Goal: Transaction & Acquisition: Purchase product/service

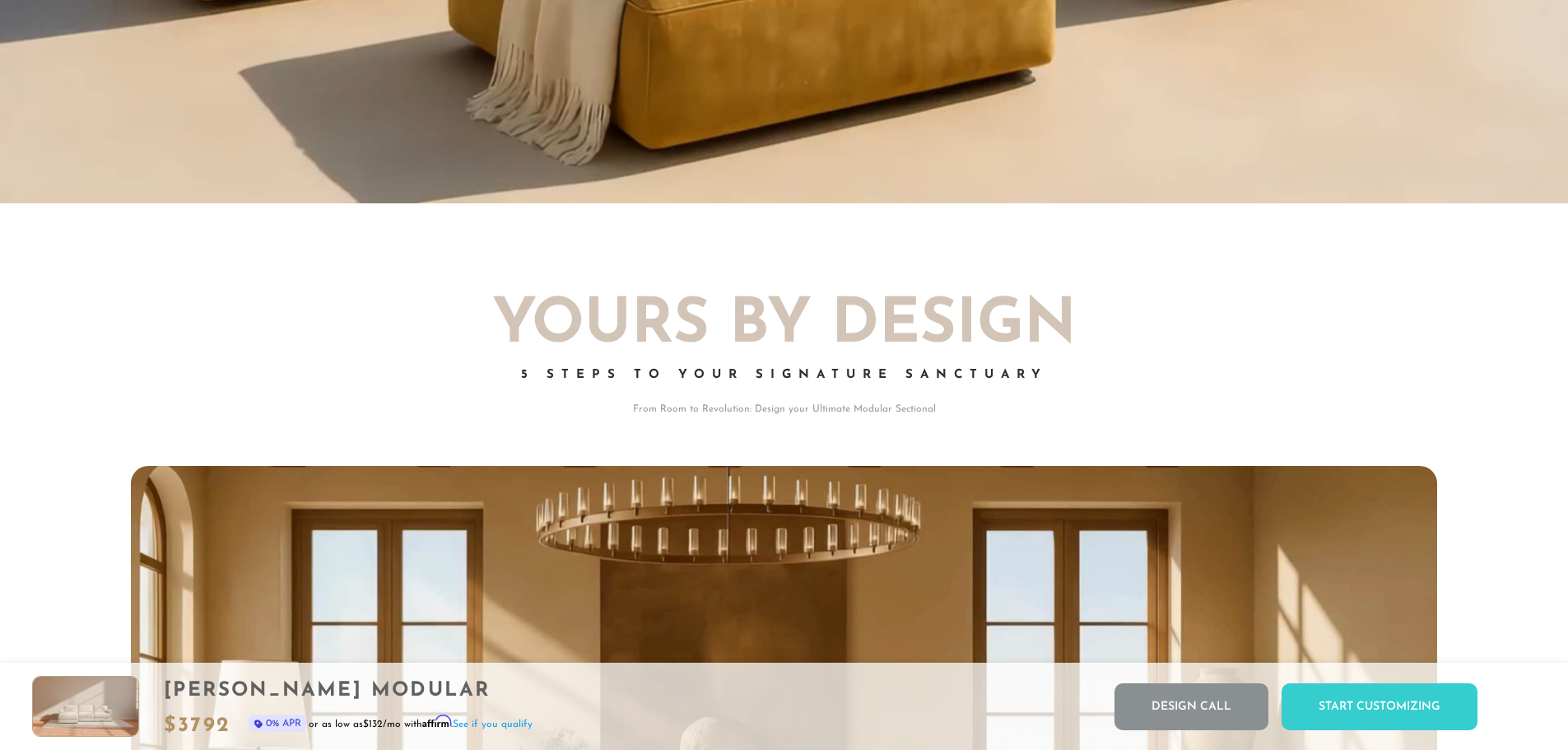
scroll to position [2177, 0]
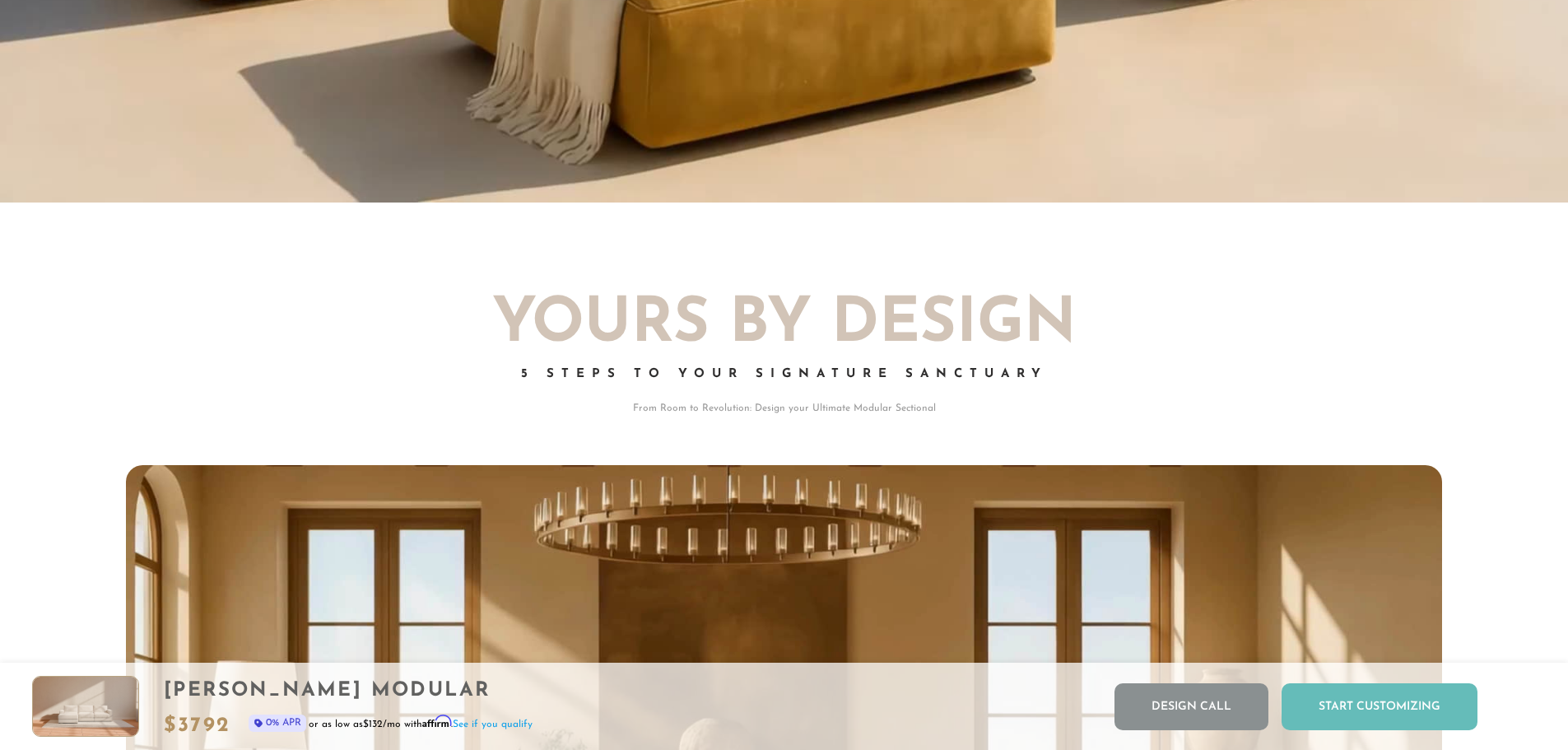
click at [1331, 688] on div "Start Customizing" at bounding box center [1379, 706] width 196 height 47
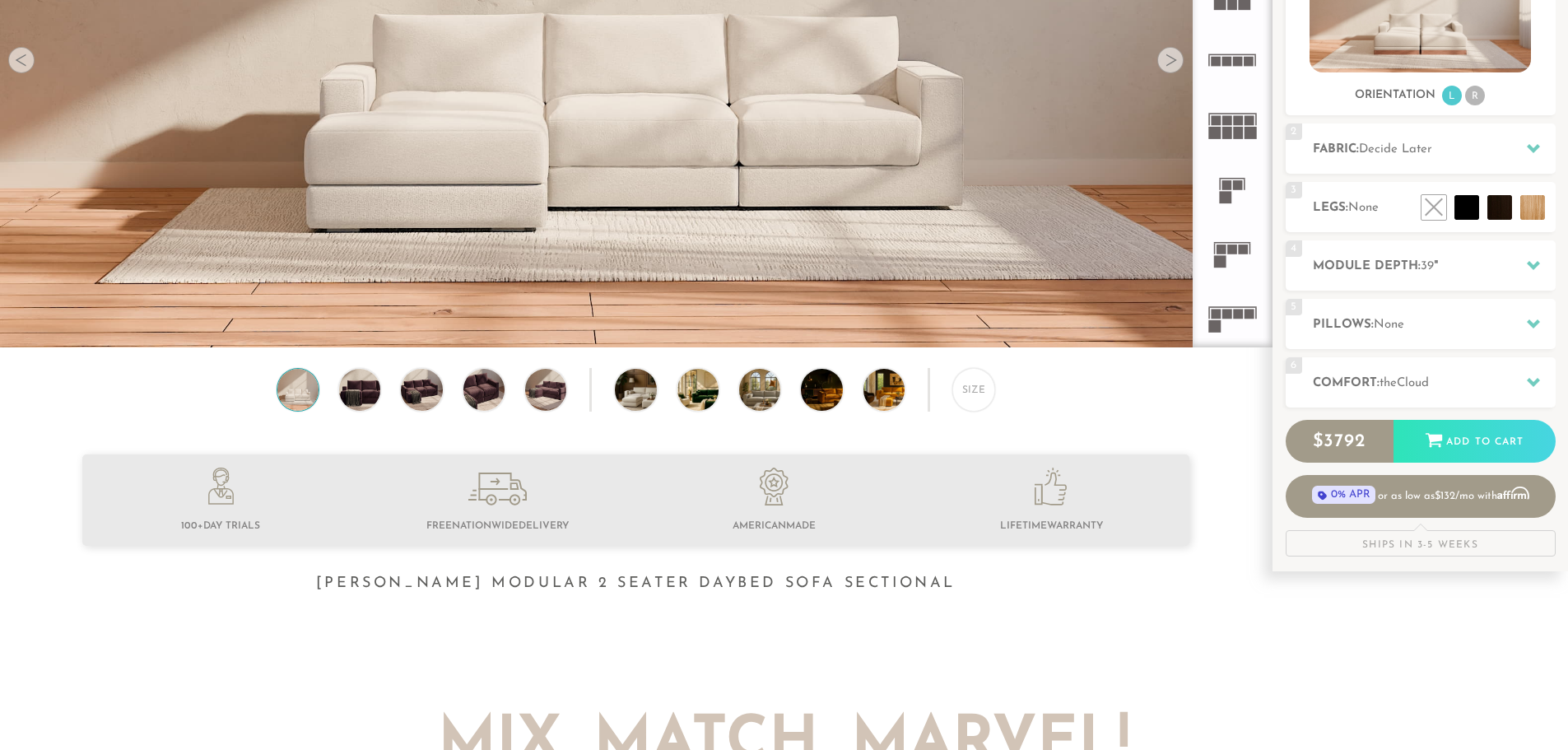
scroll to position [327, 0]
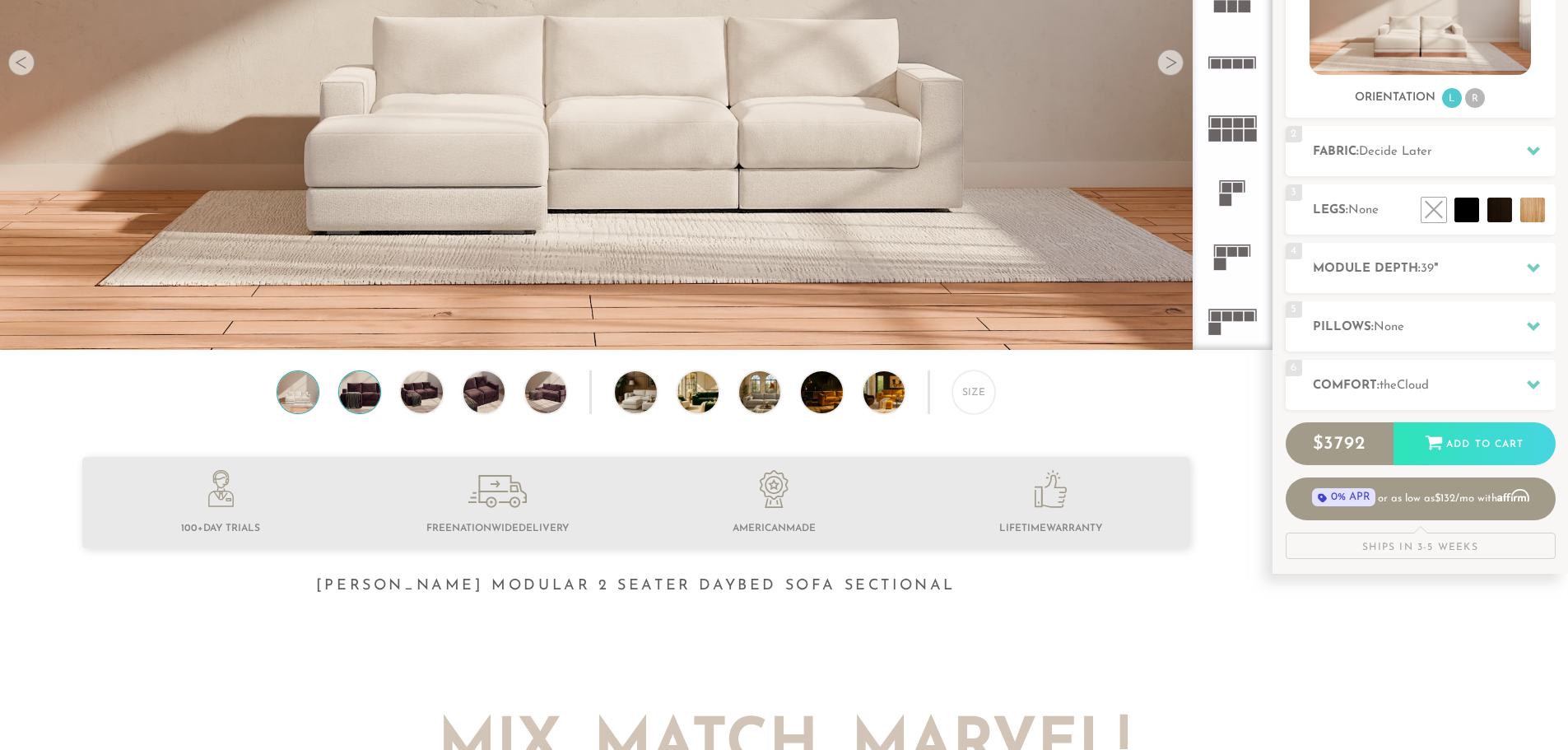
click at [347, 401] on img at bounding box center [360, 392] width 49 height 42
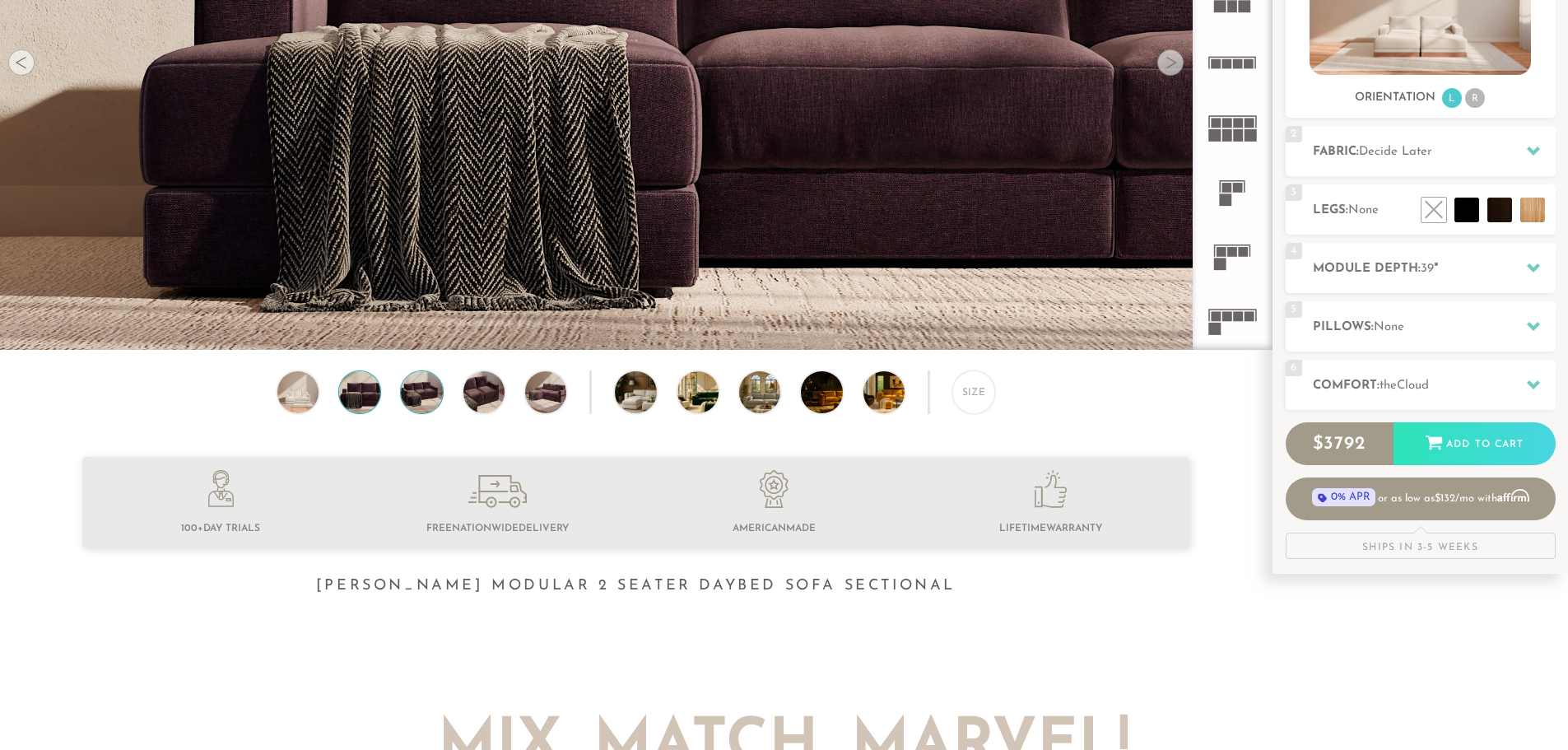
click at [431, 394] on img at bounding box center [422, 392] width 49 height 42
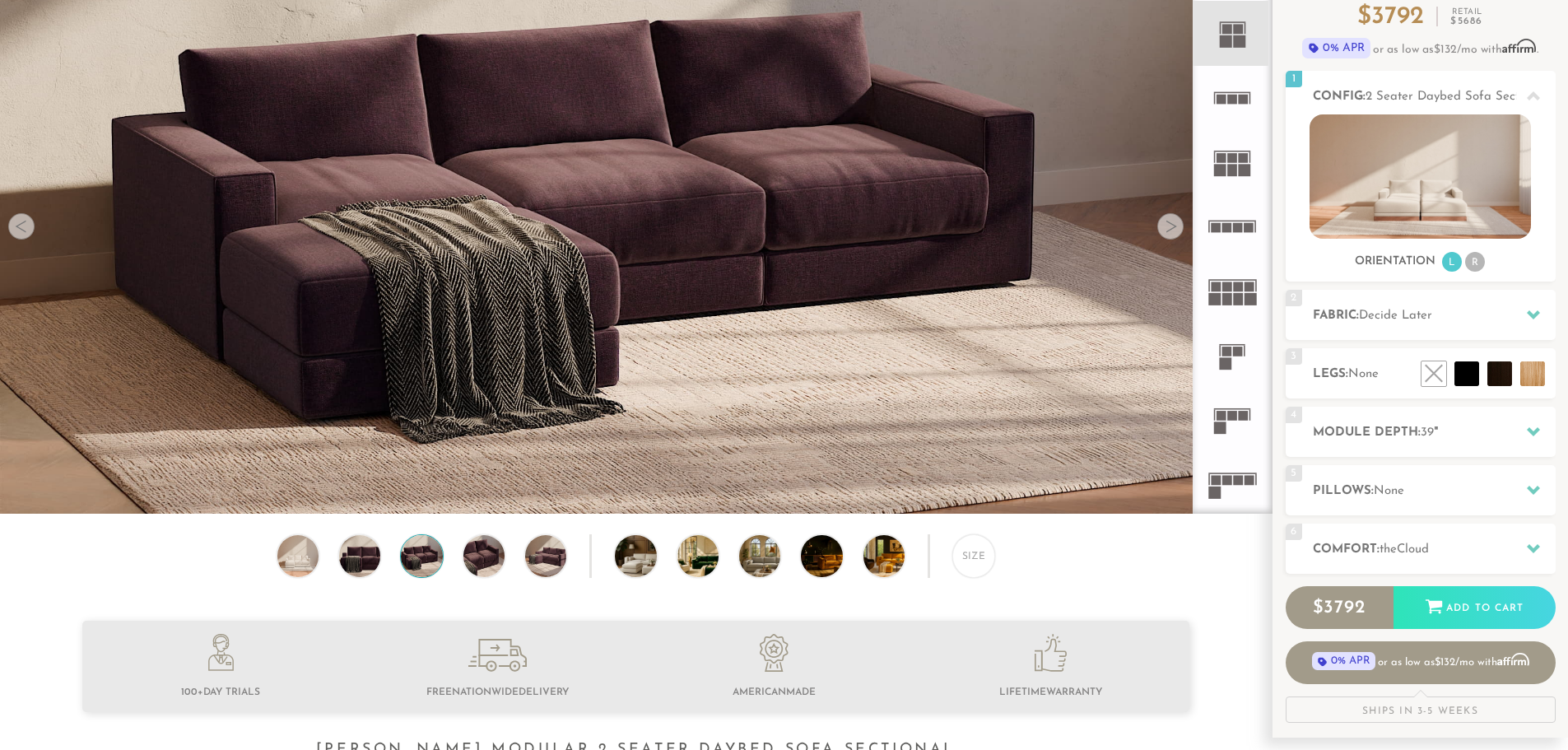
scroll to position [165, 0]
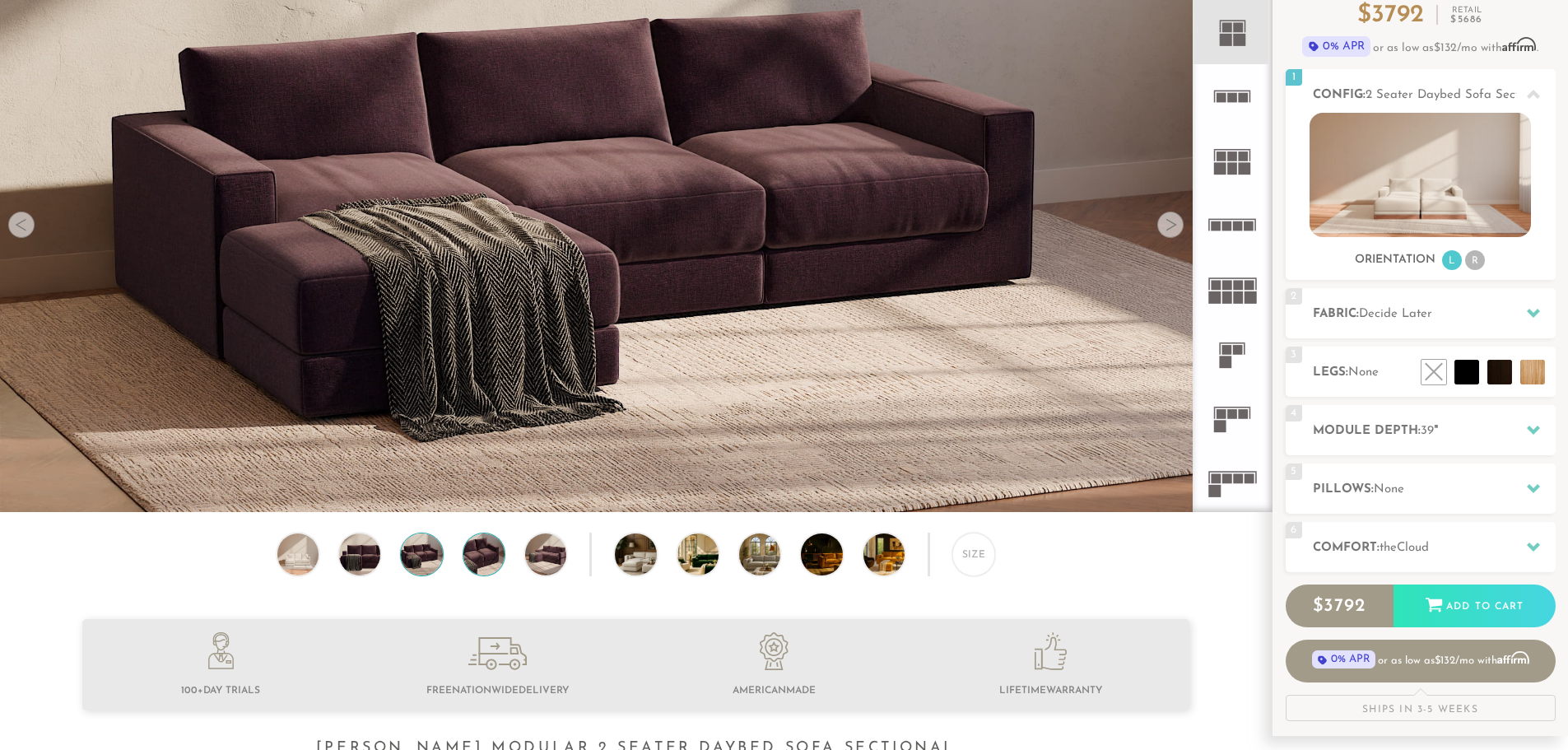
click at [475, 553] on img at bounding box center [484, 554] width 49 height 42
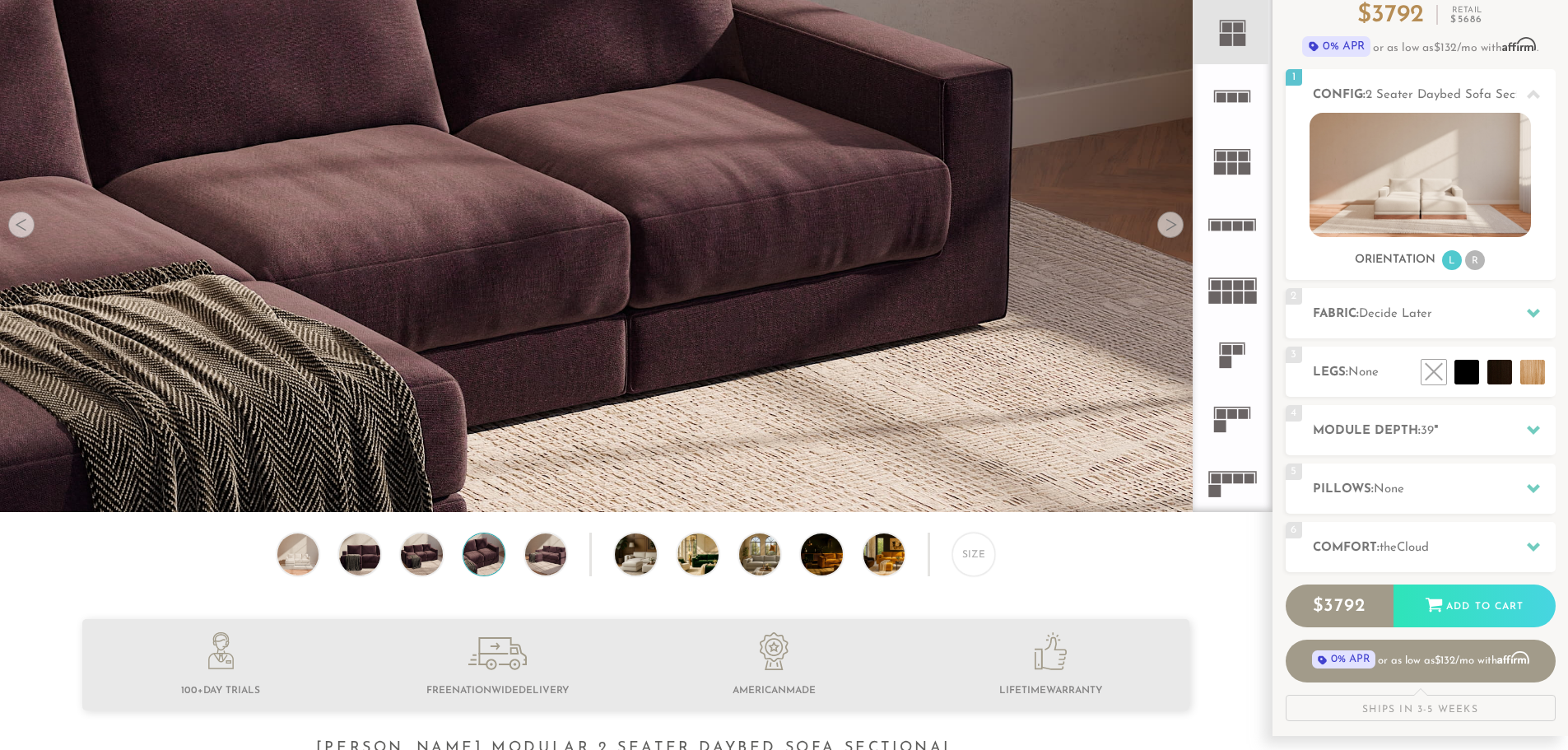
click at [1239, 288] on rect at bounding box center [1238, 286] width 10 height 10
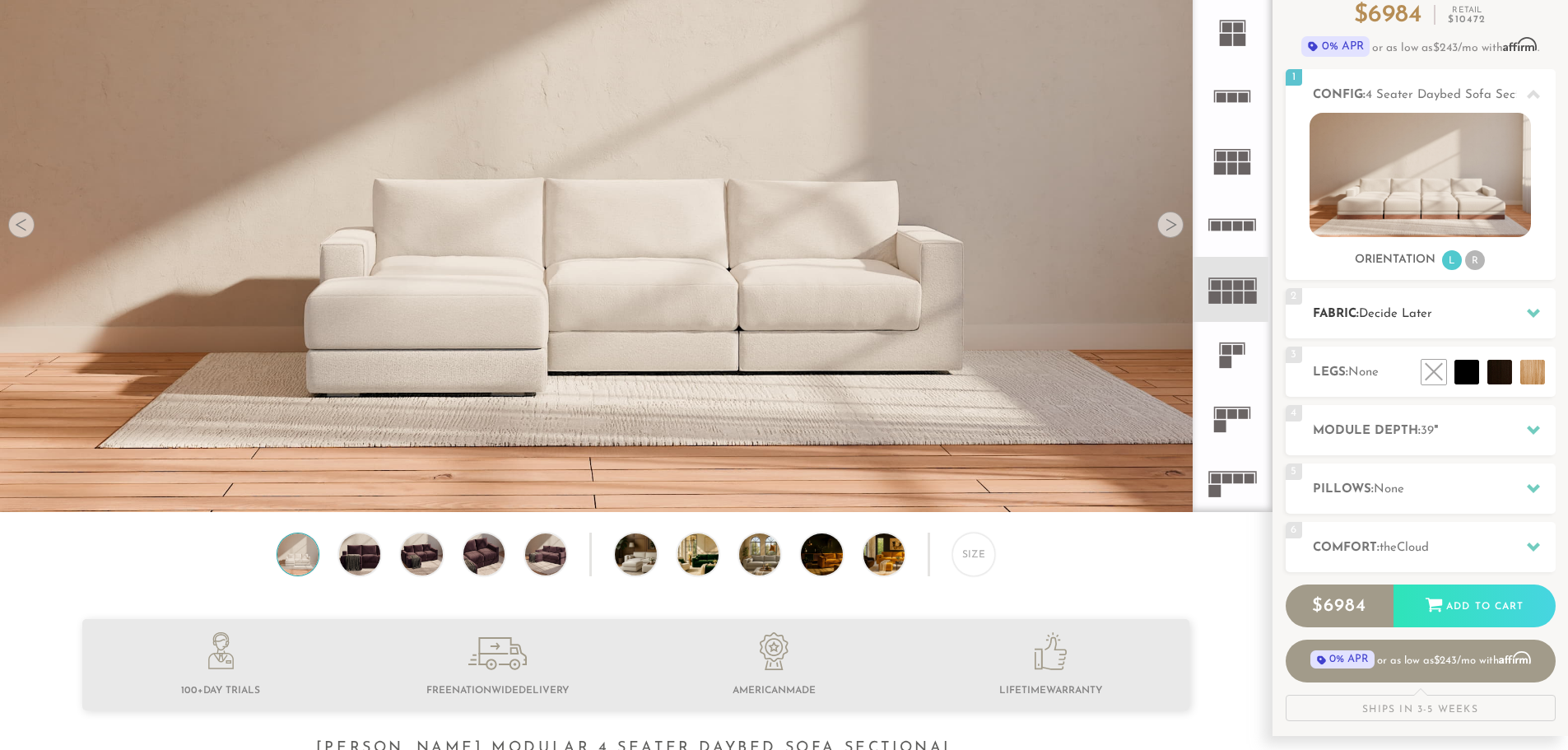
click at [1448, 317] on h2 "Fabric: Decide Later" at bounding box center [1434, 314] width 243 height 19
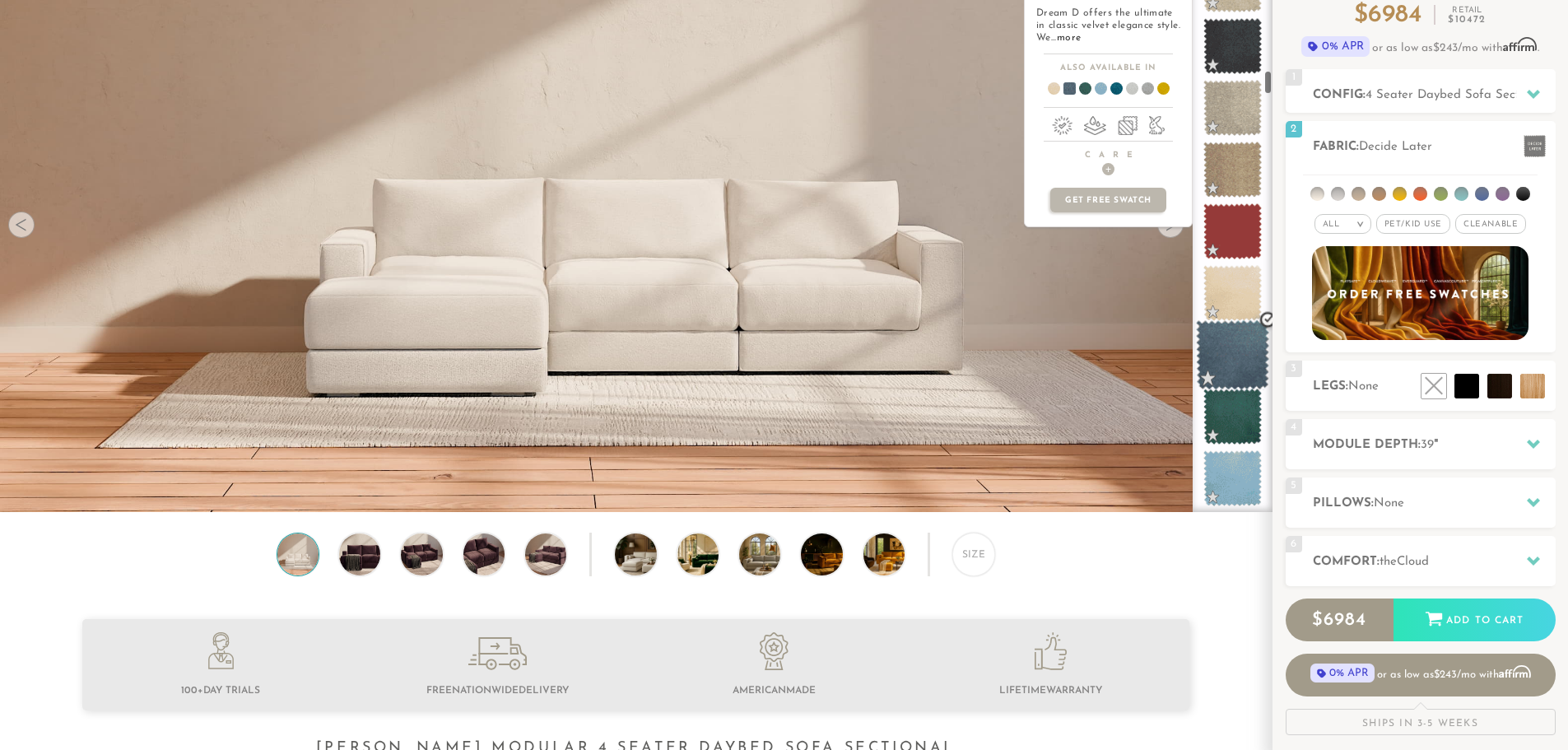
scroll to position [3148, 0]
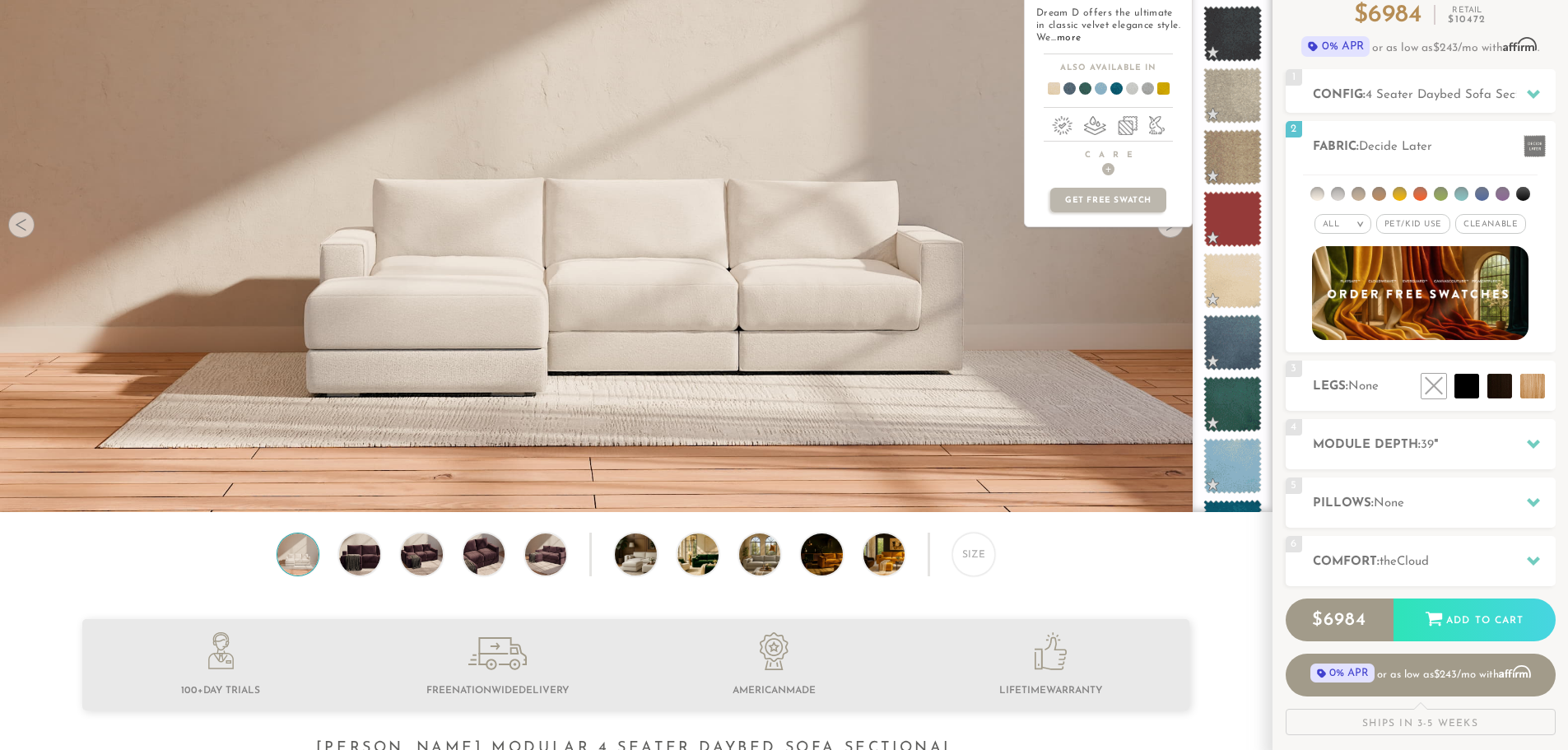
click at [1165, 84] on span at bounding box center [1156, 92] width 64 height 61
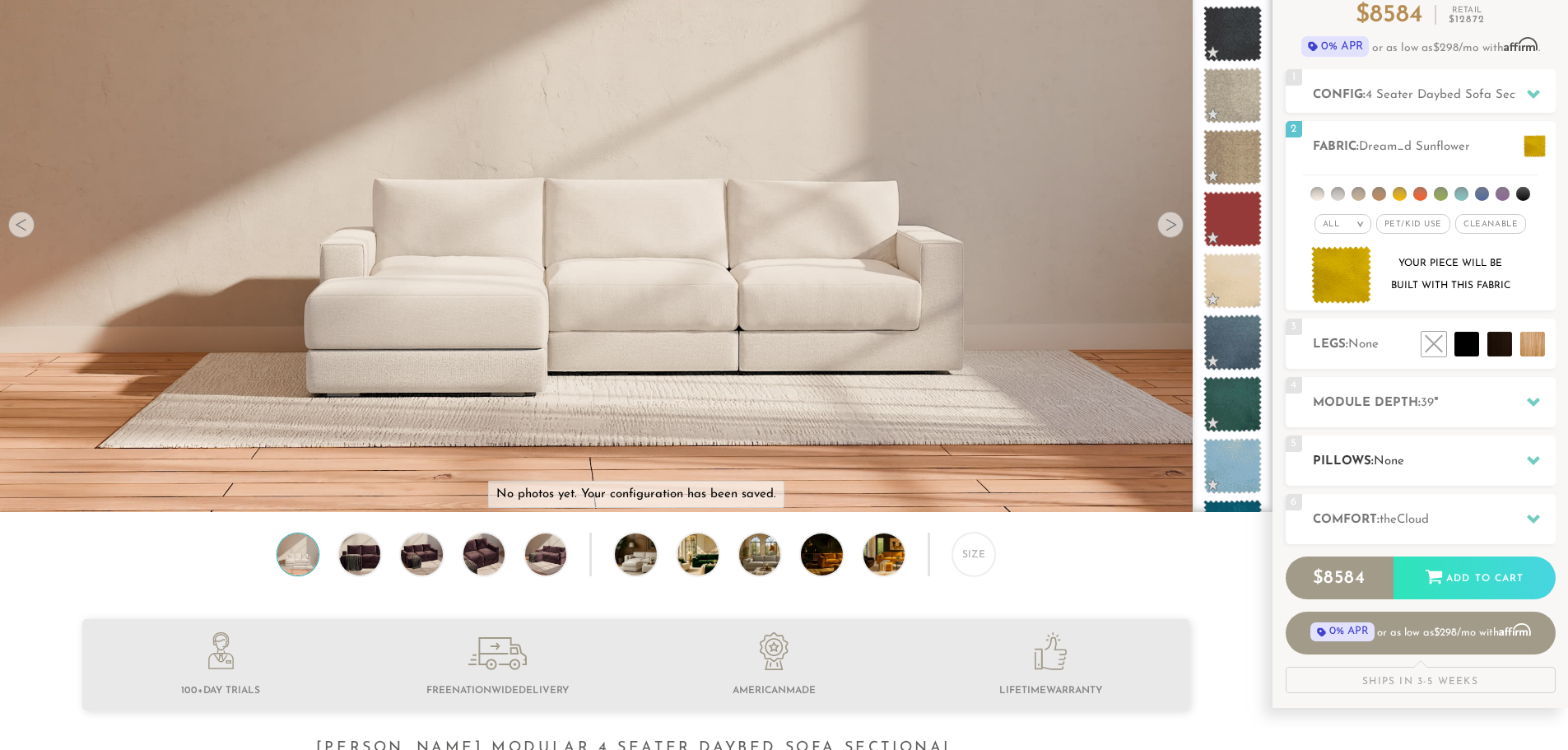
click at [1347, 463] on h2 "Pillows: None" at bounding box center [1434, 462] width 243 height 19
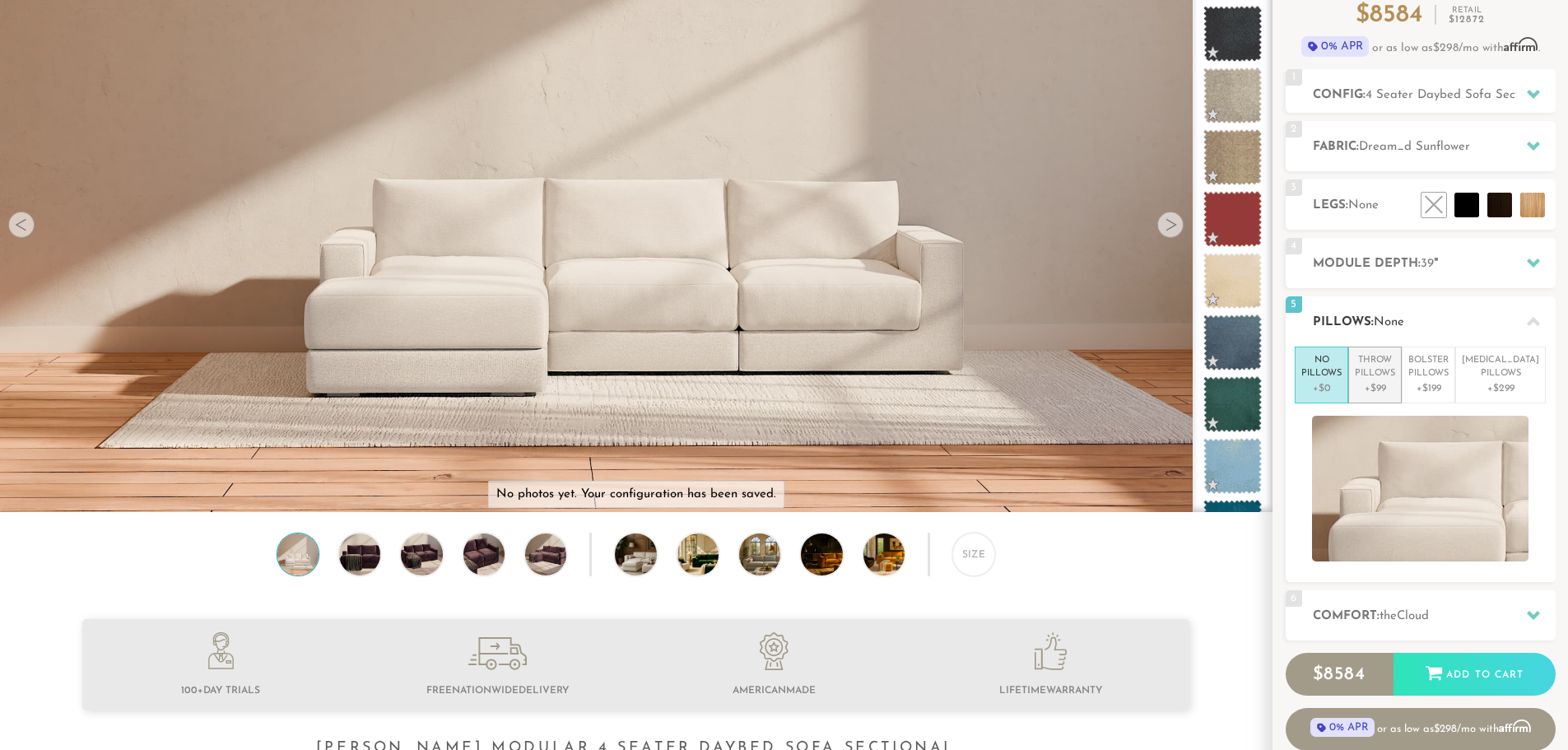
click at [1395, 362] on p "Throw Pillows" at bounding box center [1375, 367] width 41 height 27
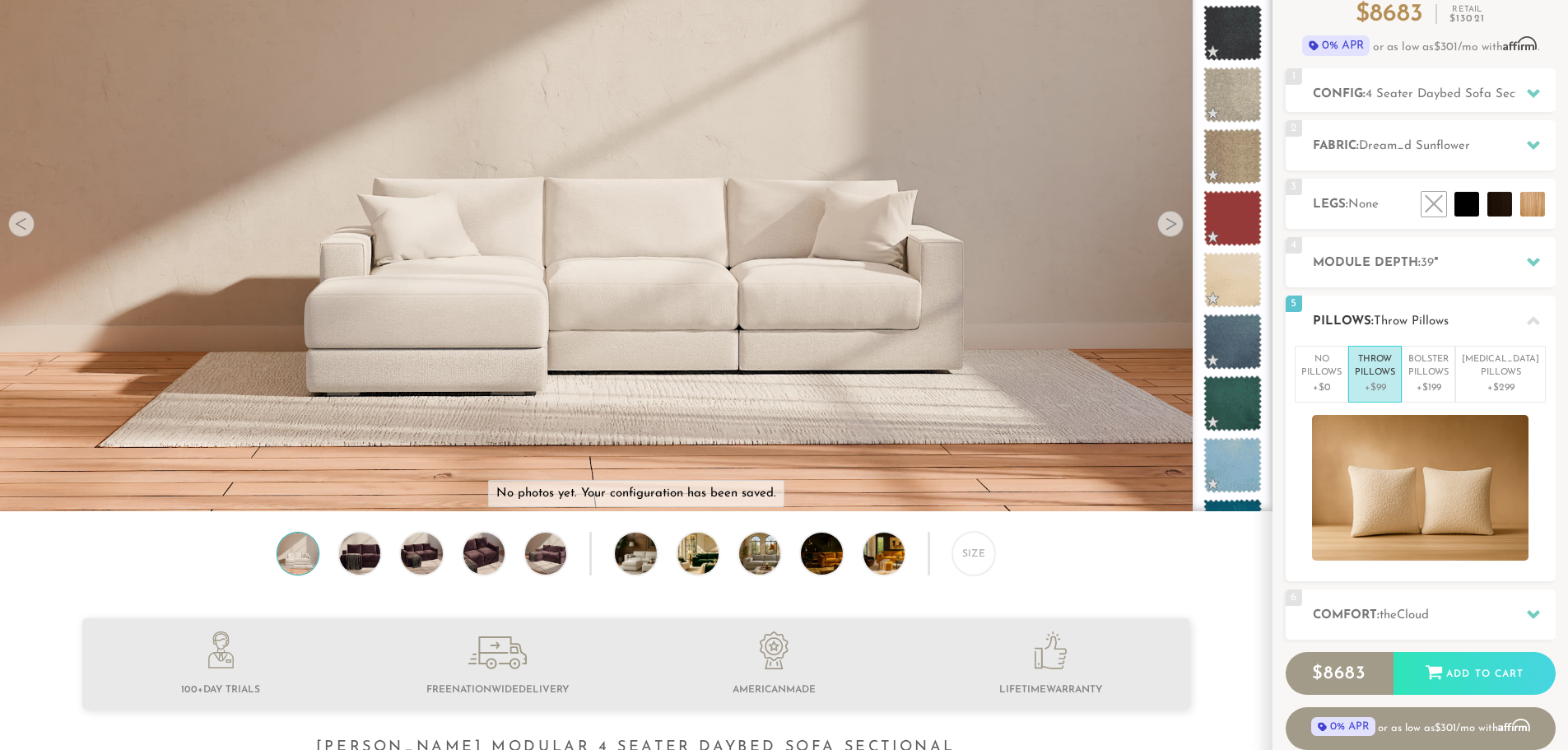
scroll to position [165, 0]
click at [1448, 372] on p "Bolster Pillows" at bounding box center [1429, 367] width 41 height 27
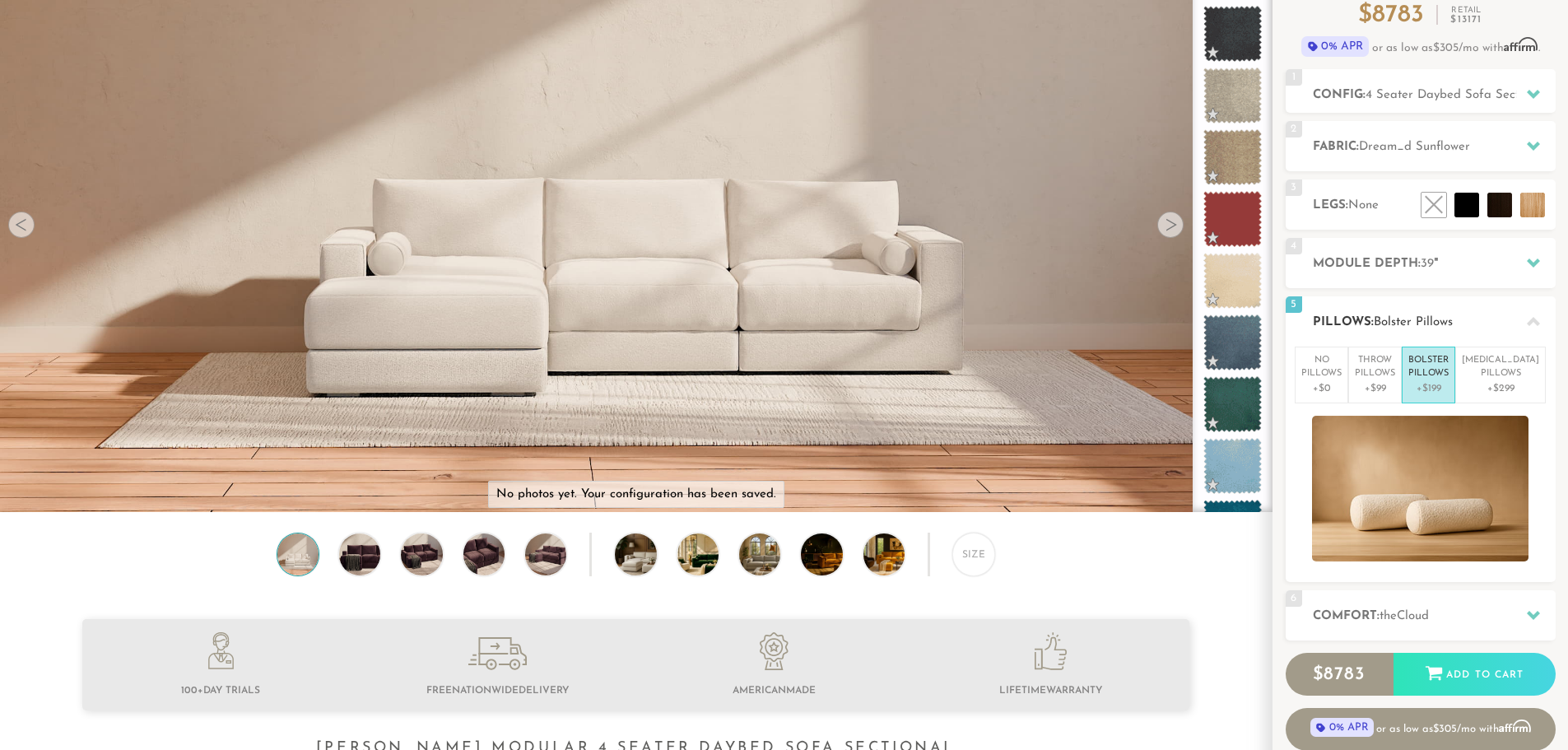
click at [1448, 372] on p "Bolster Pillows" at bounding box center [1429, 367] width 41 height 27
click at [1395, 377] on p "Throw Pillows" at bounding box center [1375, 367] width 41 height 27
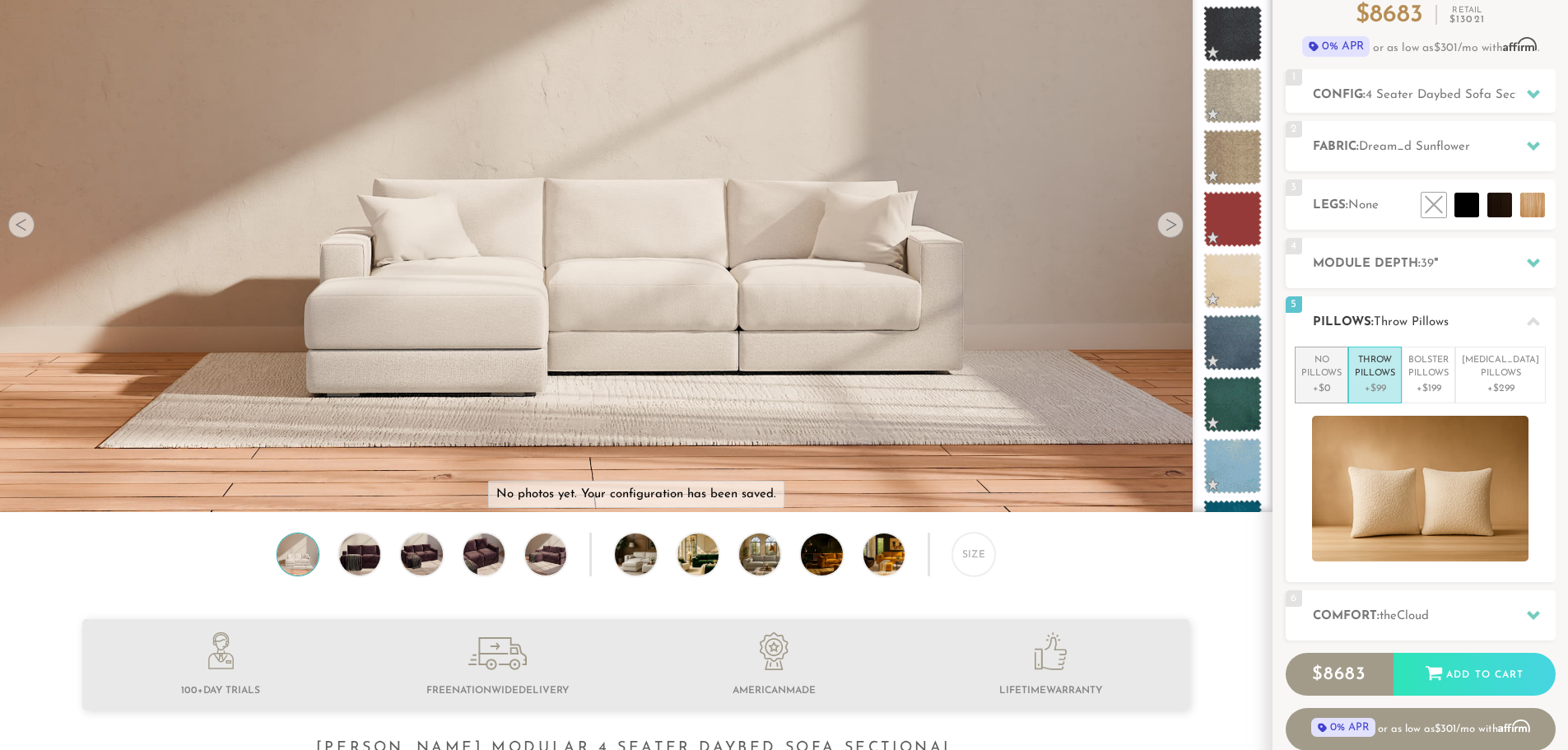
click at [1341, 381] on p "+$0" at bounding box center [1322, 388] width 41 height 14
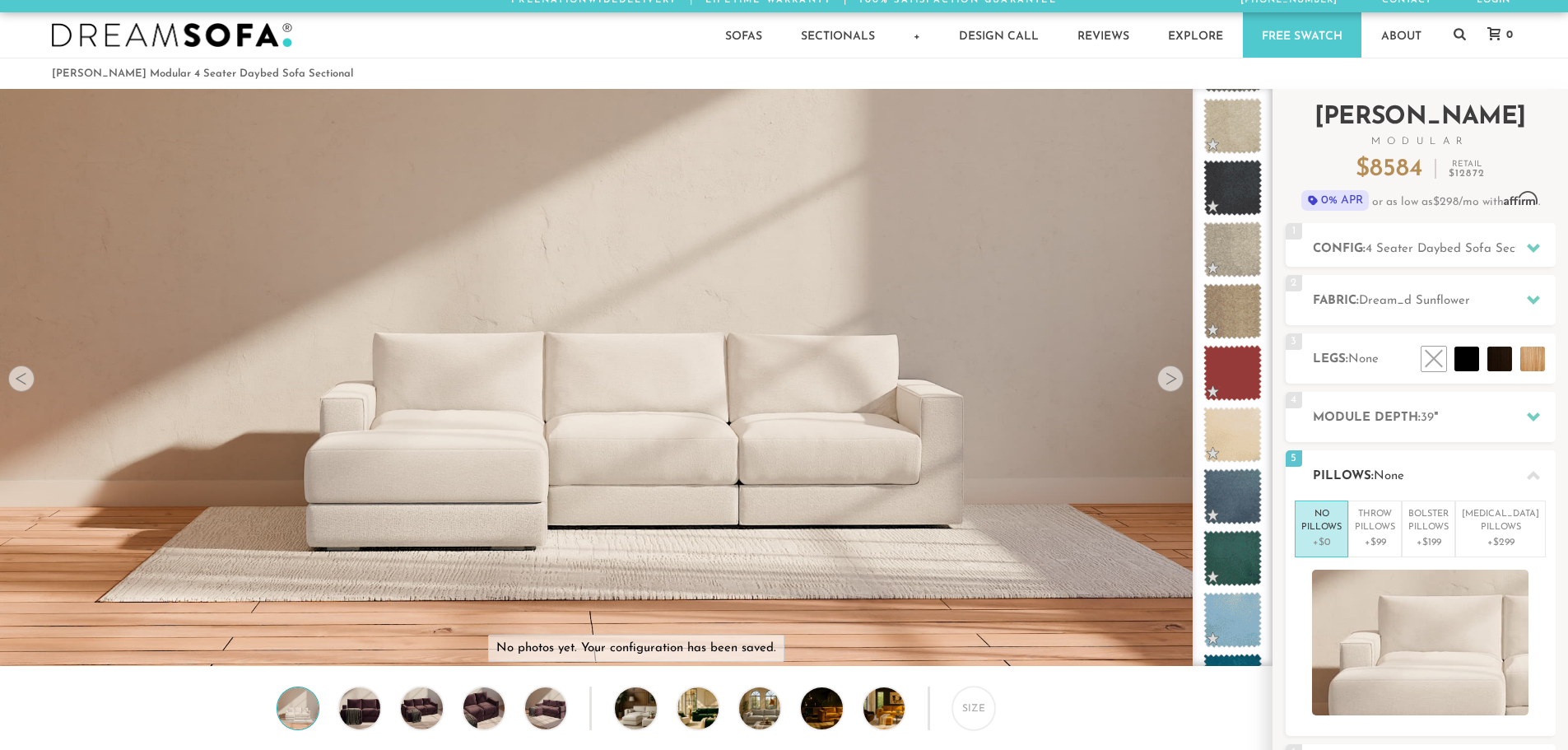
scroll to position [0, 0]
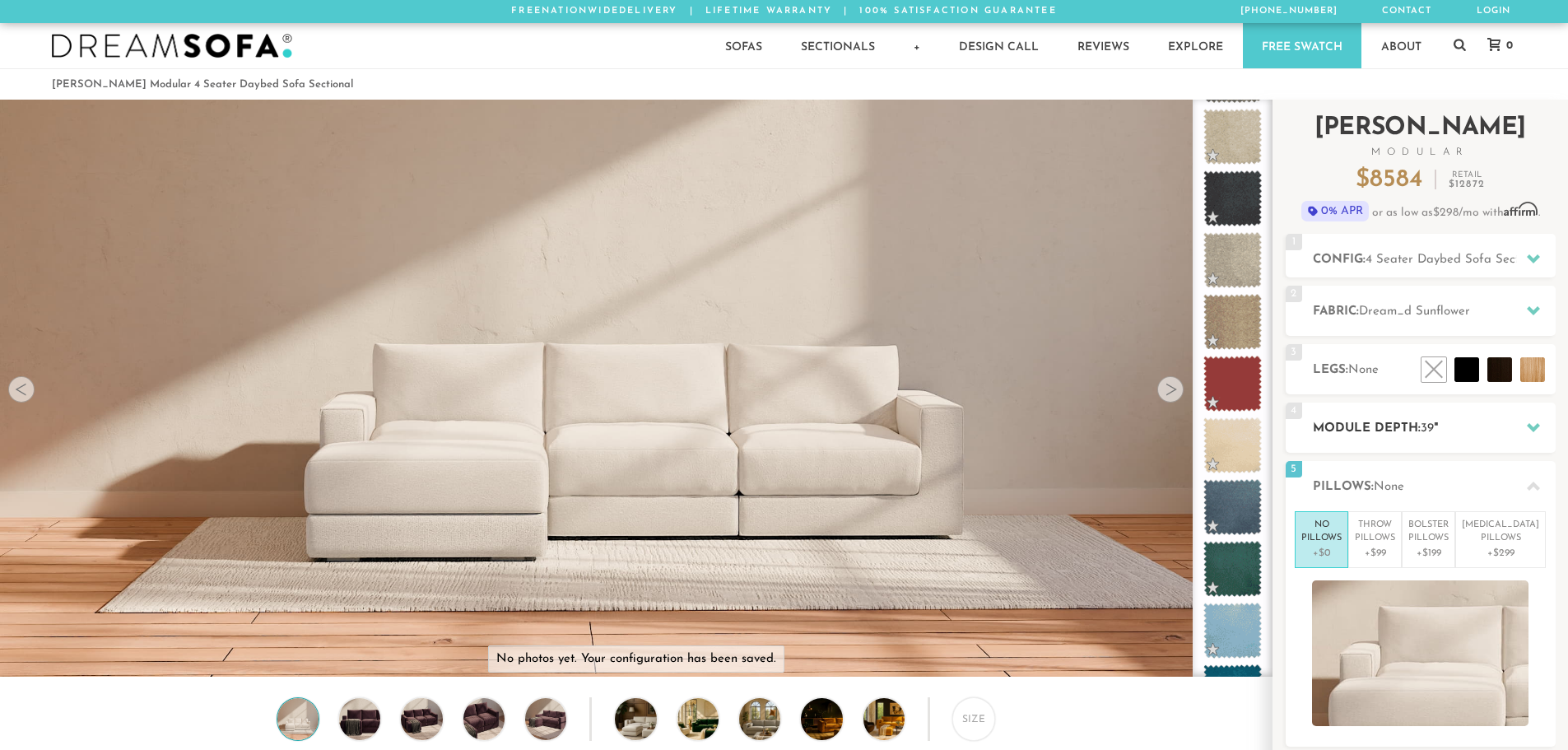
click at [1537, 423] on icon at bounding box center [1534, 428] width 14 height 14
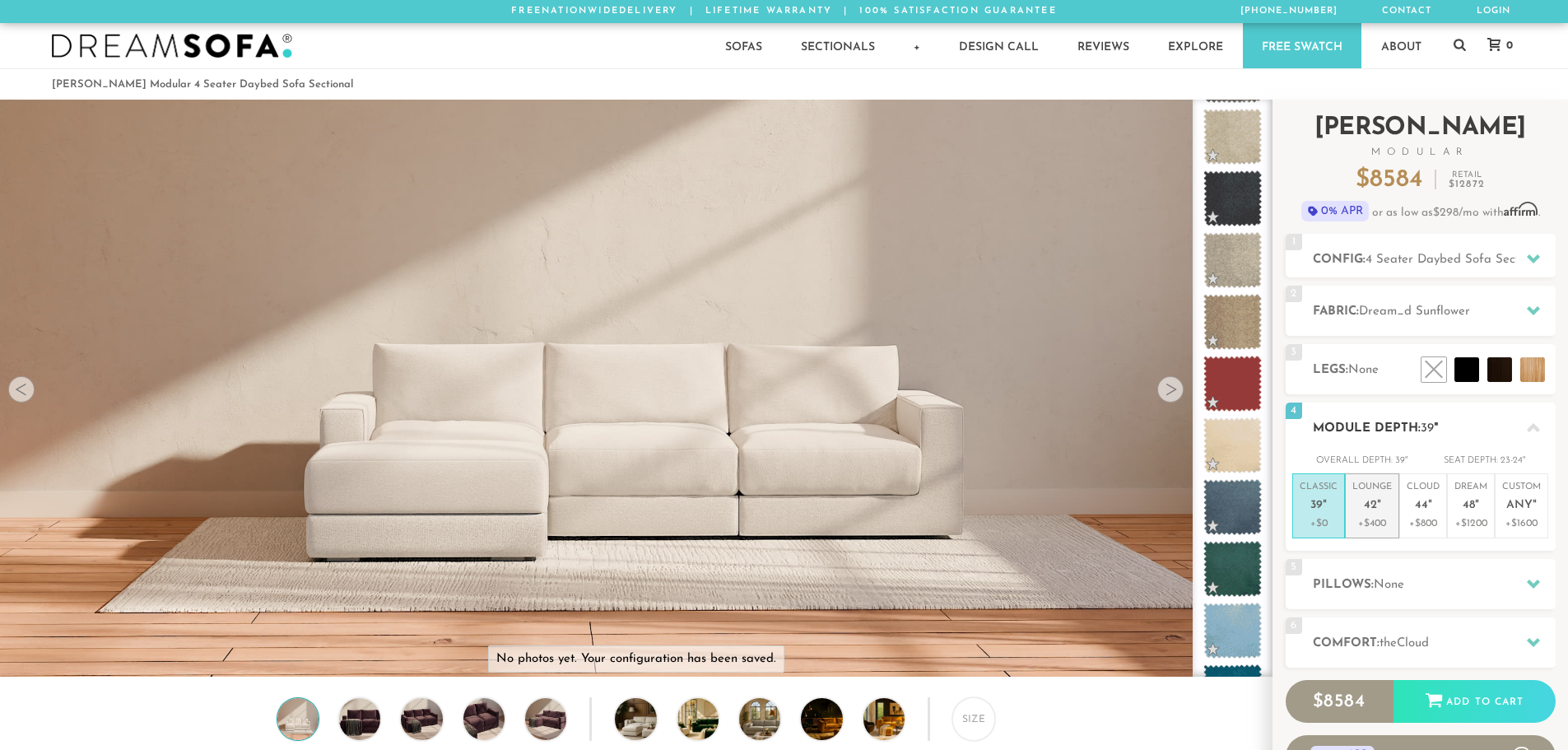
click at [1377, 514] on p "Lounge 42 "" at bounding box center [1372, 499] width 40 height 36
click at [1311, 507] on span "39" at bounding box center [1316, 506] width 13 height 14
click at [1380, 501] on em """ at bounding box center [1379, 506] width 4 height 14
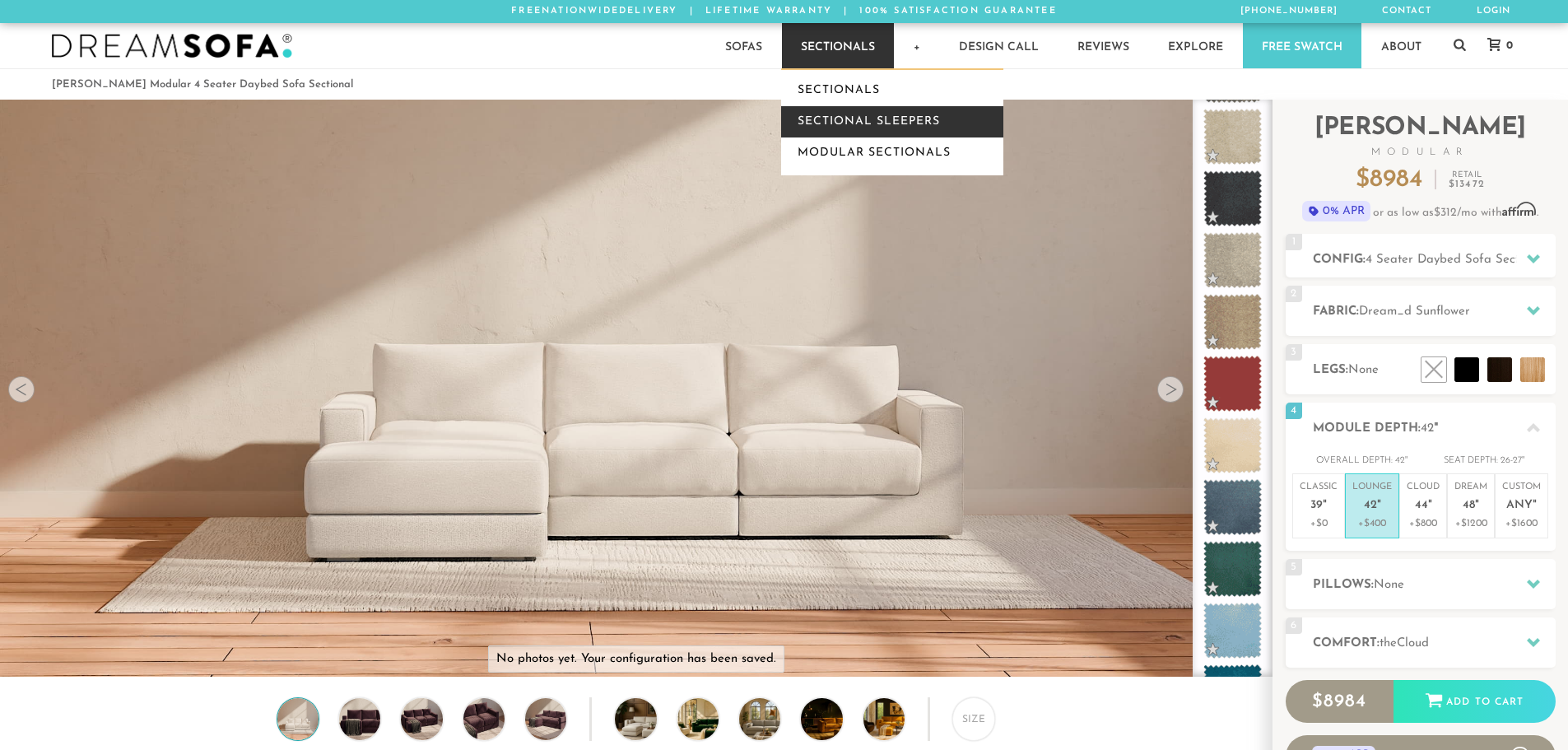
click at [880, 120] on link "Sectional Sleepers" at bounding box center [893, 121] width 222 height 31
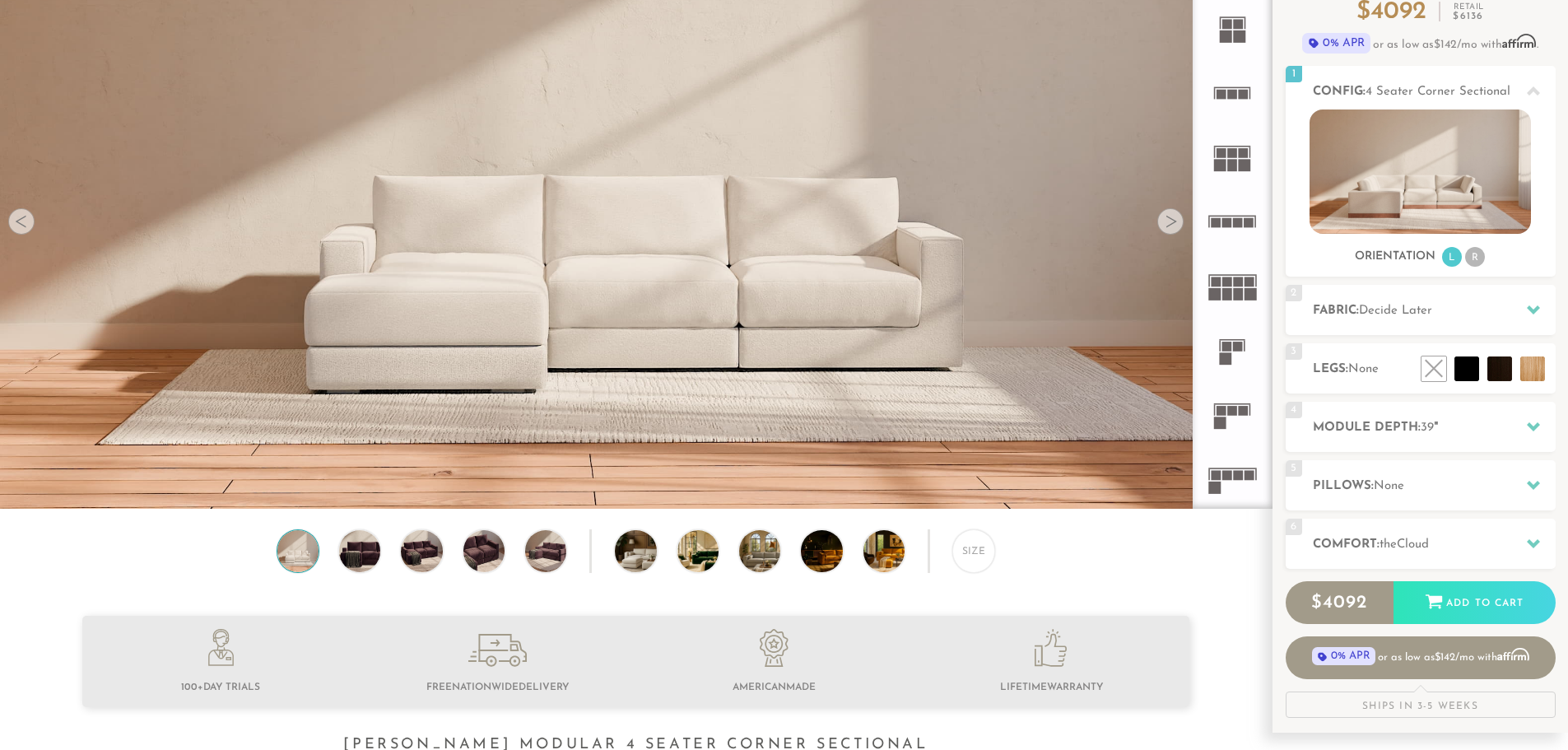
scroll to position [165, 0]
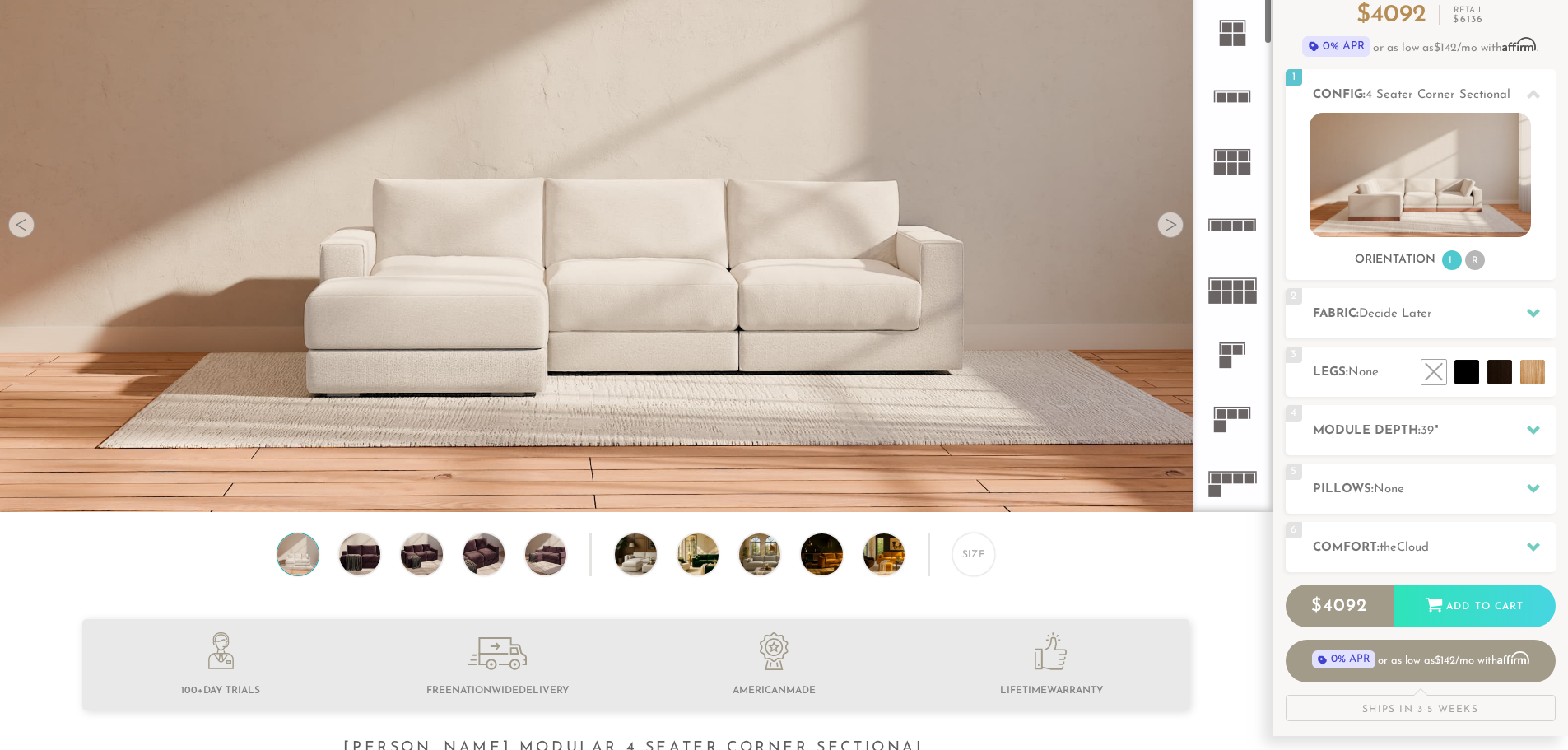
click at [1273, 295] on div "Introducing [PERSON_NAME] Modular $ 4092 Retail $ 6136 $ 4092 Retail $ 6136 0% …" at bounding box center [1420, 327] width 295 height 786
click at [1246, 292] on rect at bounding box center [1251, 297] width 13 height 13
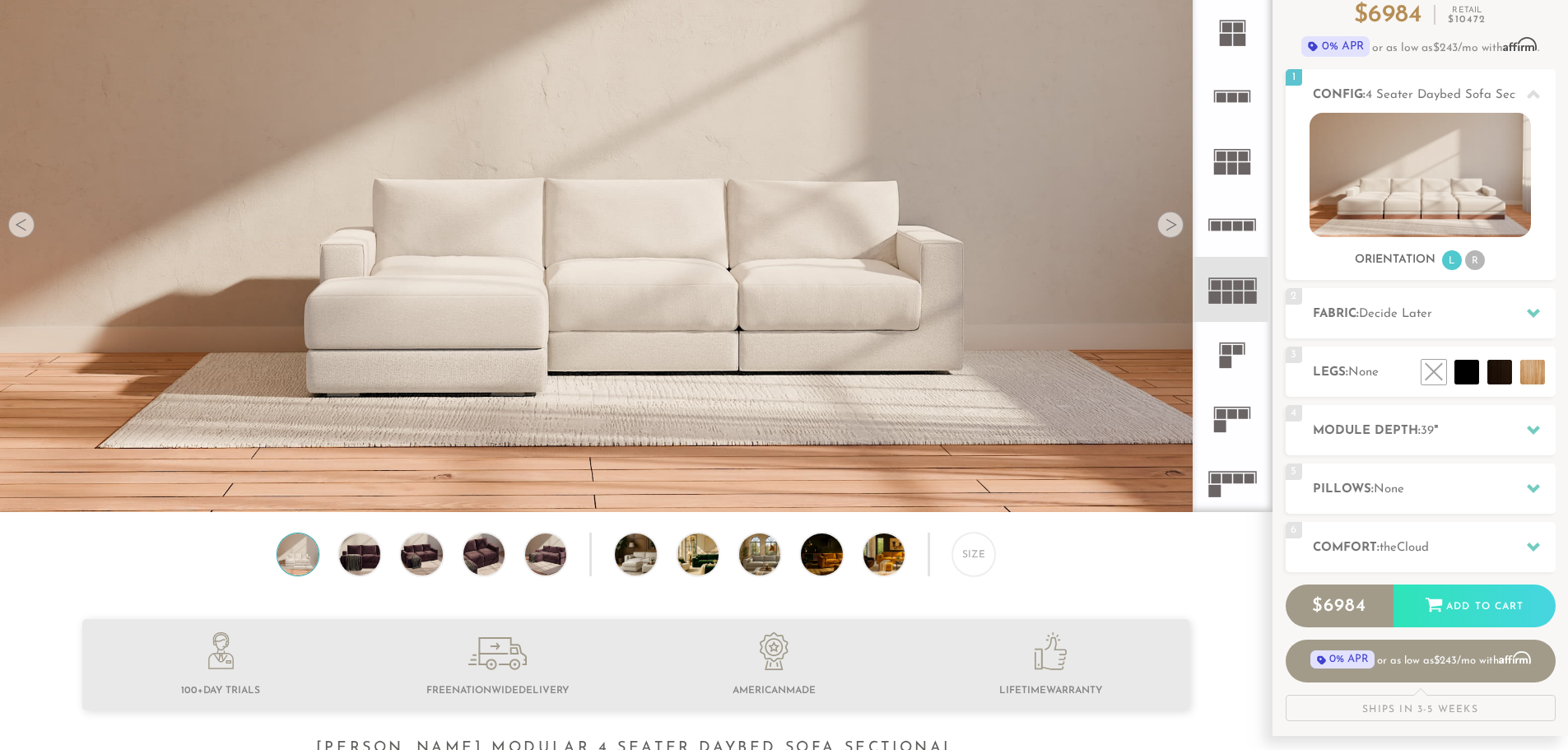
click at [1227, 349] on rect at bounding box center [1228, 350] width 10 height 10
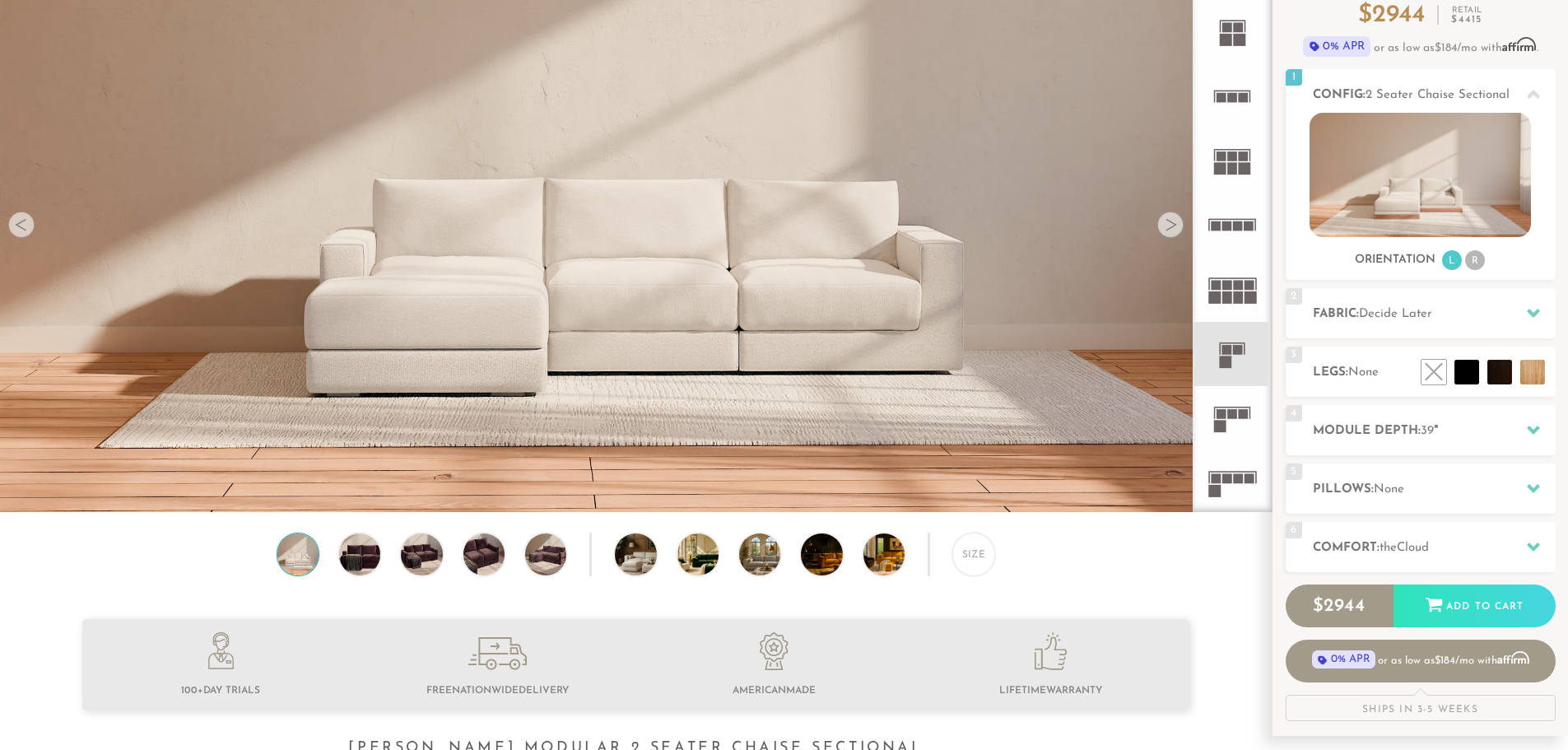
click at [1232, 299] on icon at bounding box center [1232, 289] width 64 height 64
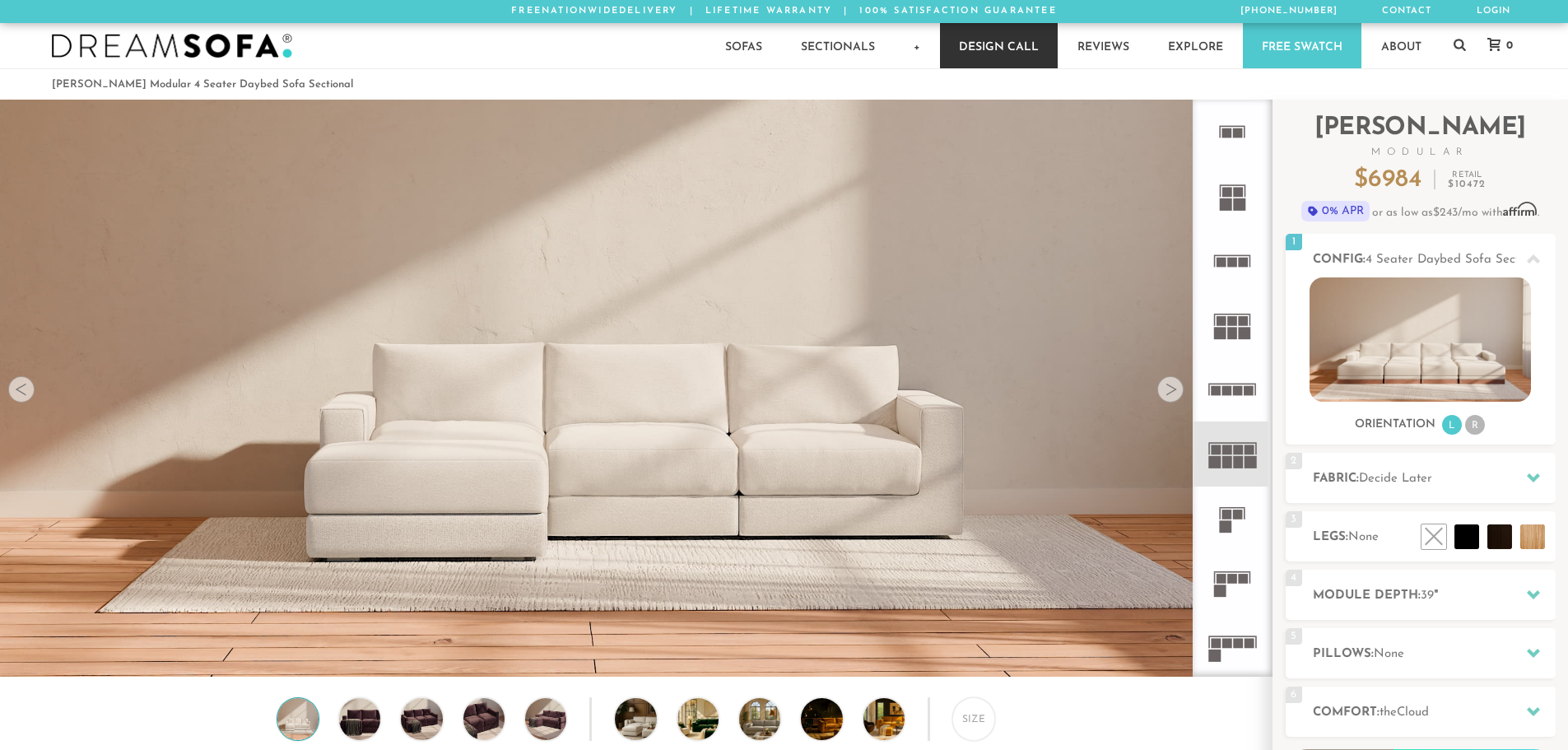
click at [1006, 32] on link "Design Call" at bounding box center [999, 45] width 118 height 45
click at [1234, 512] on rect at bounding box center [1238, 515] width 10 height 10
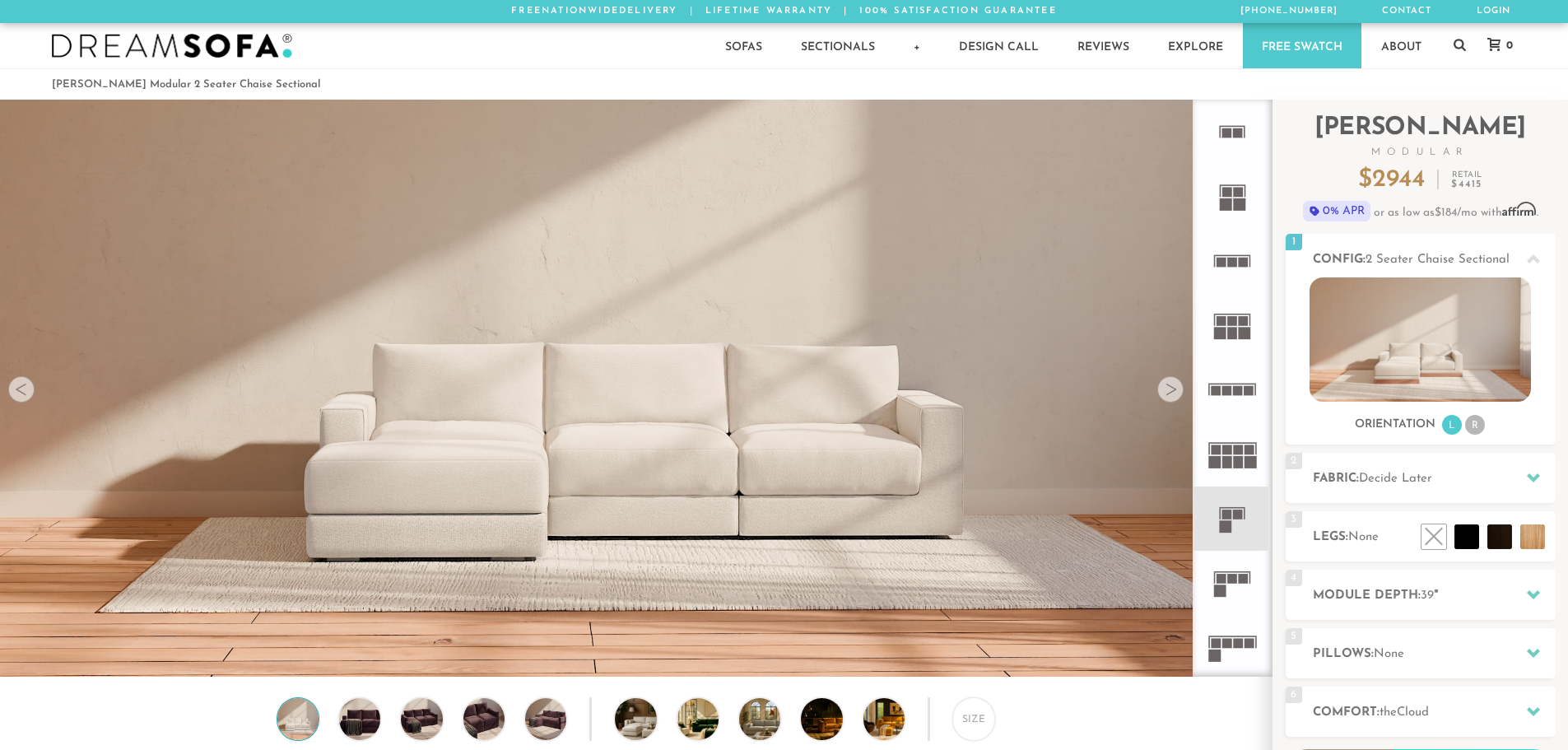
click at [1237, 445] on icon at bounding box center [1232, 454] width 64 height 64
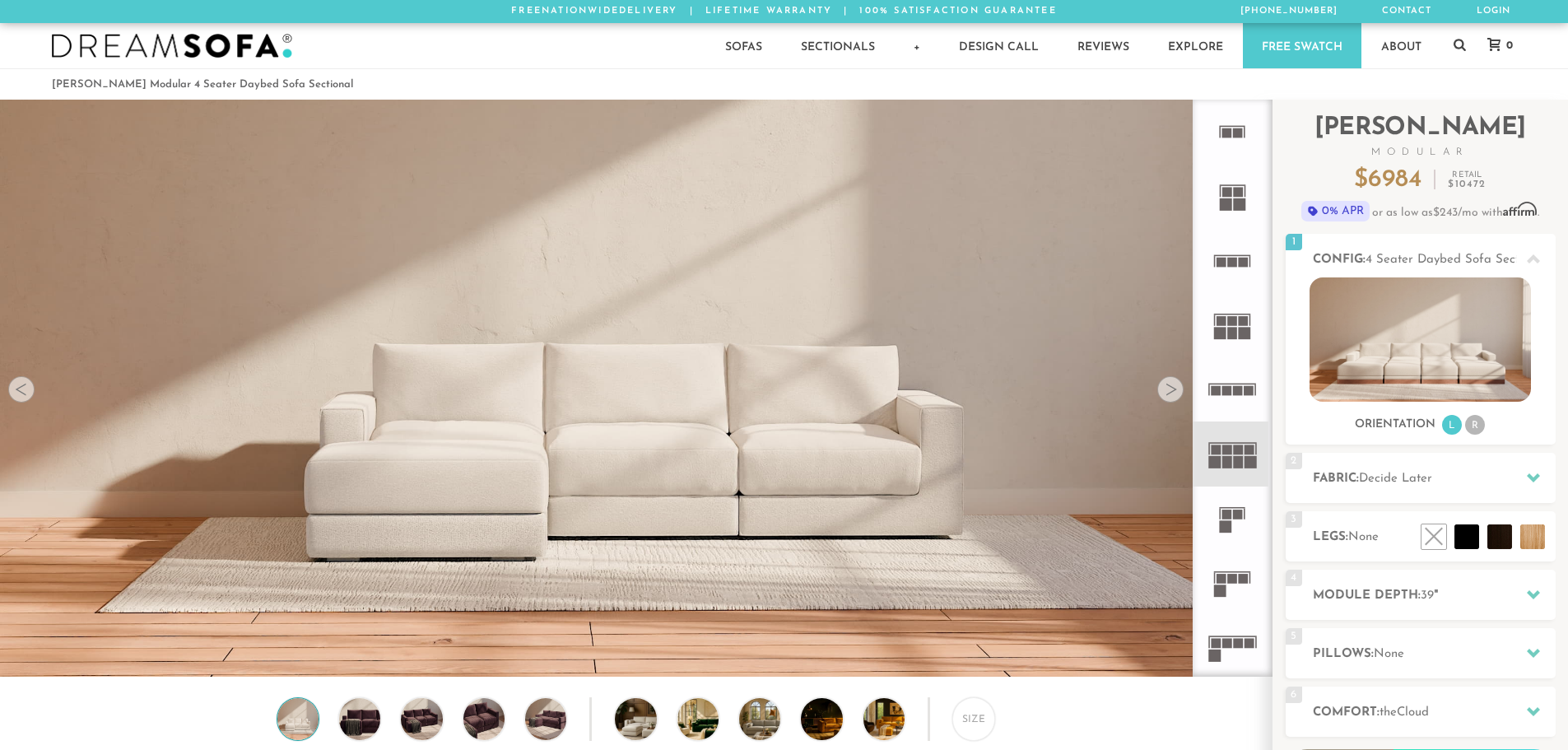
click at [1233, 388] on icon at bounding box center [1232, 389] width 64 height 64
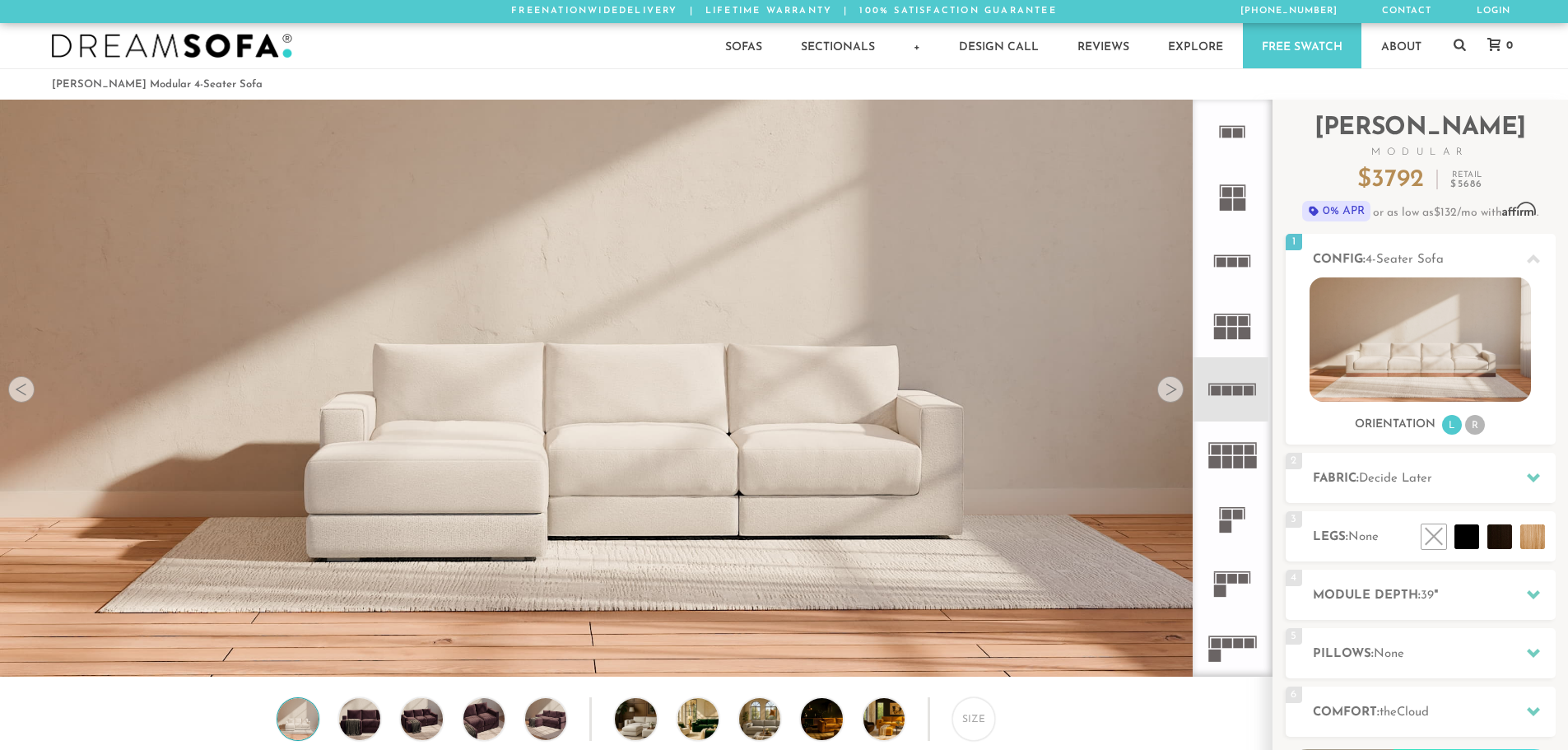
click at [1252, 320] on icon at bounding box center [1232, 325] width 64 height 64
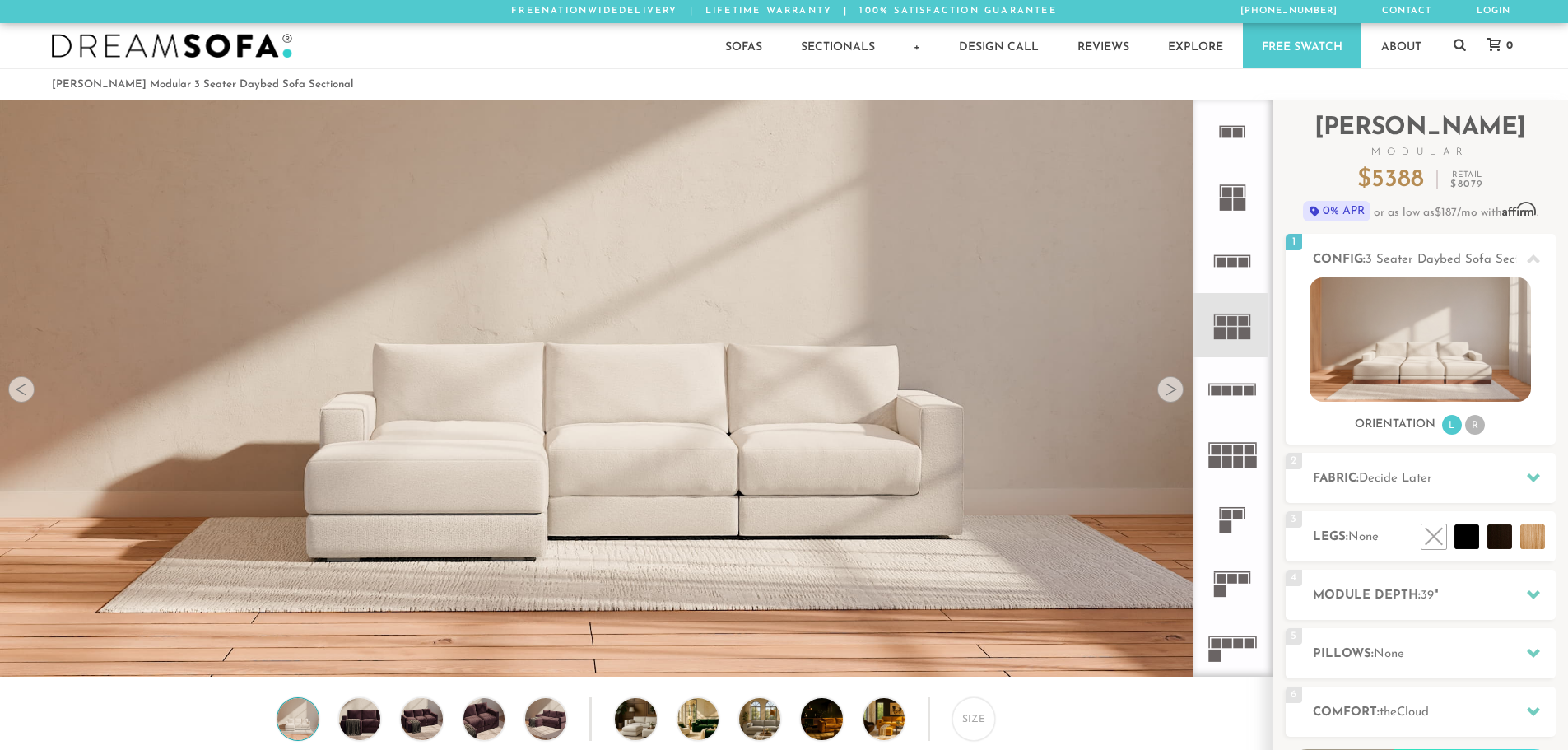
drag, startPoint x: 0, startPoint y: 3, endPoint x: 361, endPoint y: 76, distance: 368.3
click at [361, 76] on ol "Landon Modular 3 Seater Daybed Sofa Sectional" at bounding box center [784, 84] width 1465 height 22
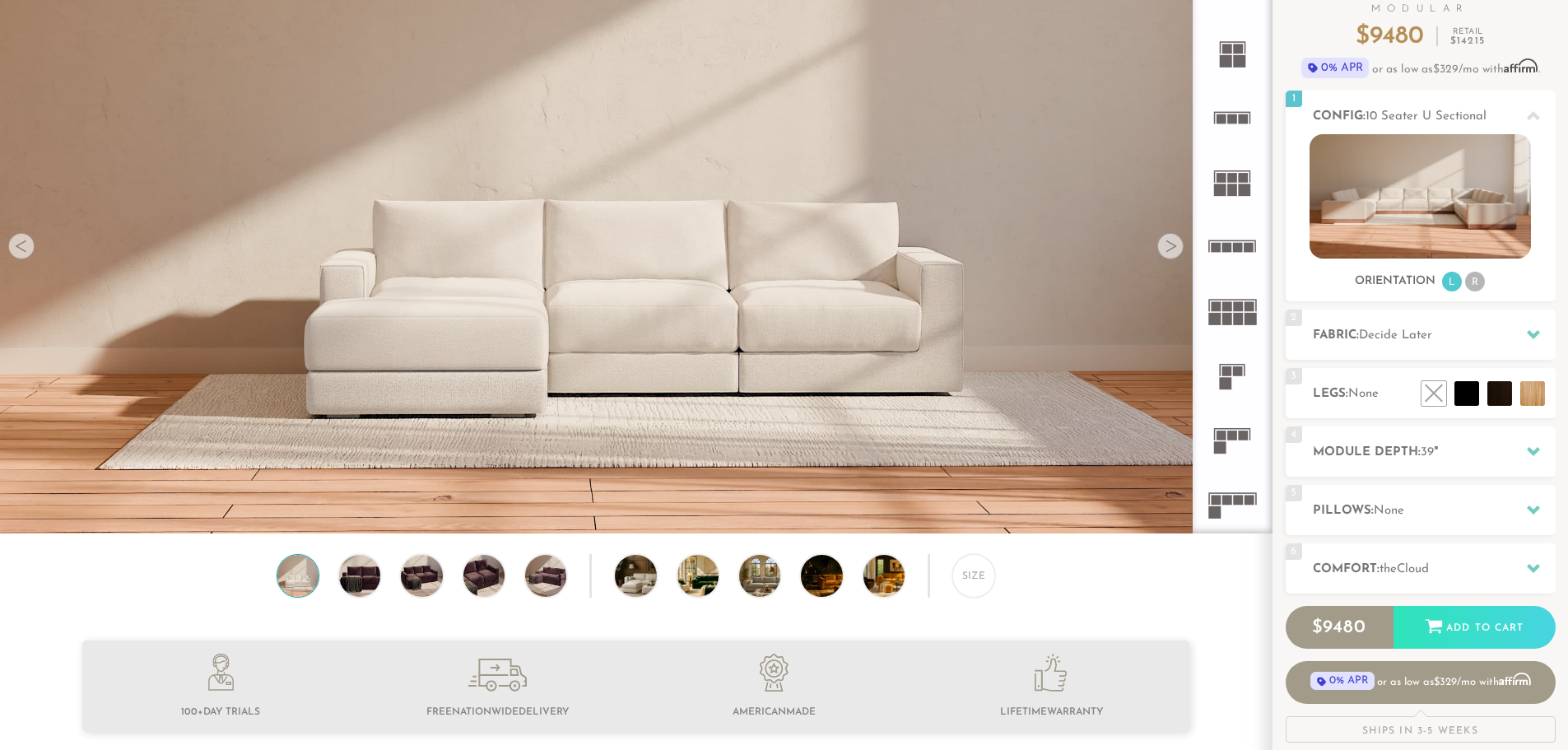
scroll to position [165, 0]
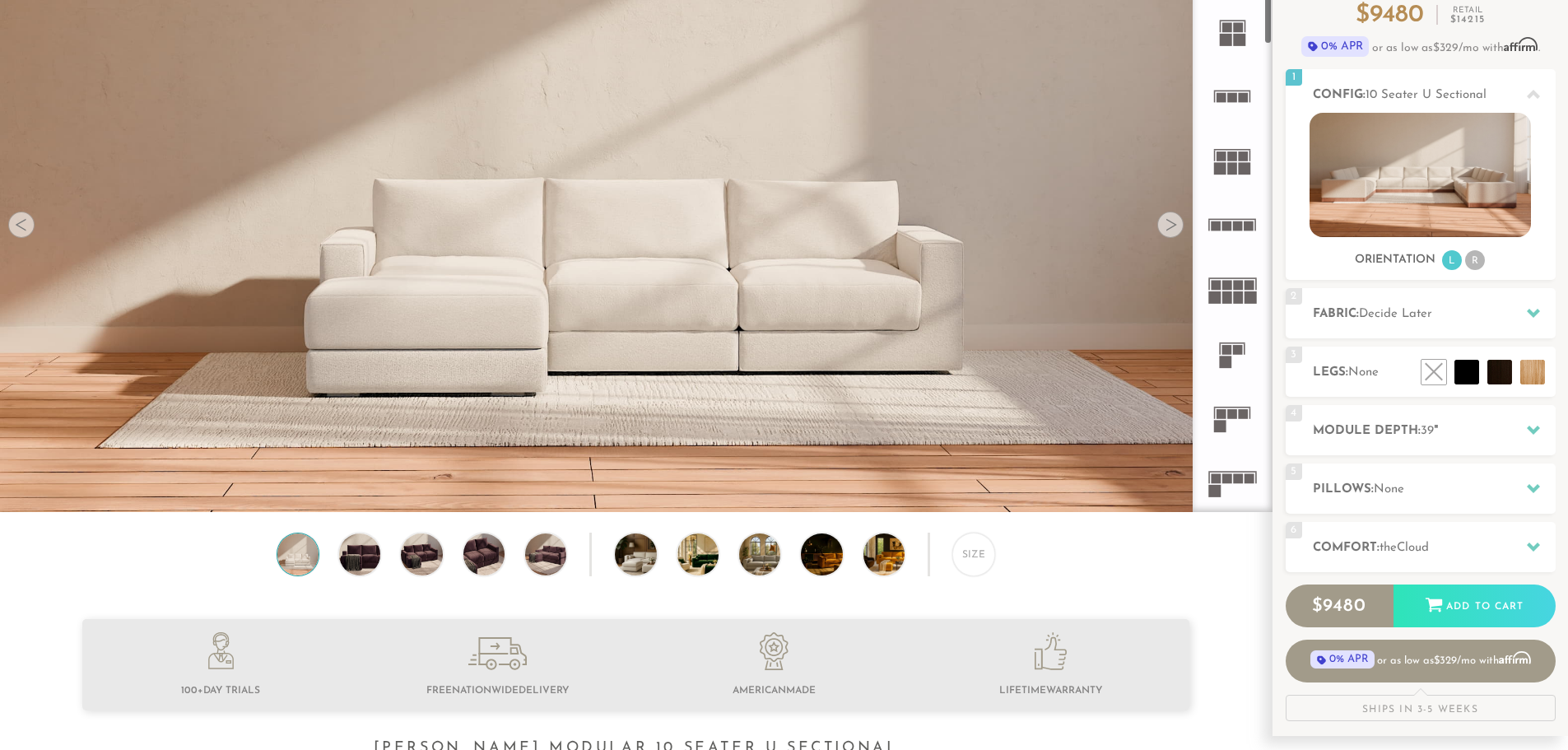
click at [1178, 226] on div at bounding box center [1170, 224] width 26 height 26
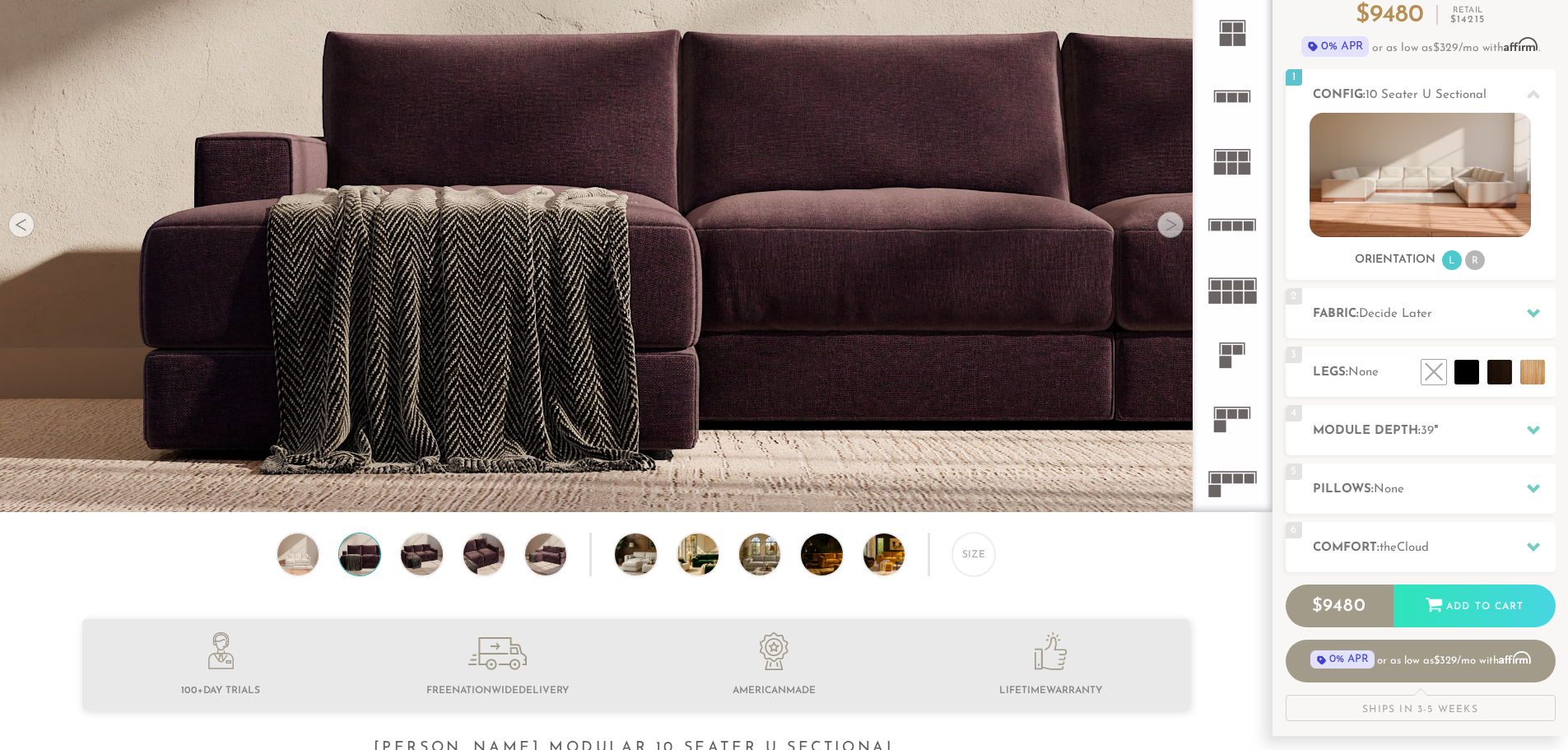
click at [1178, 226] on div at bounding box center [1170, 224] width 26 height 26
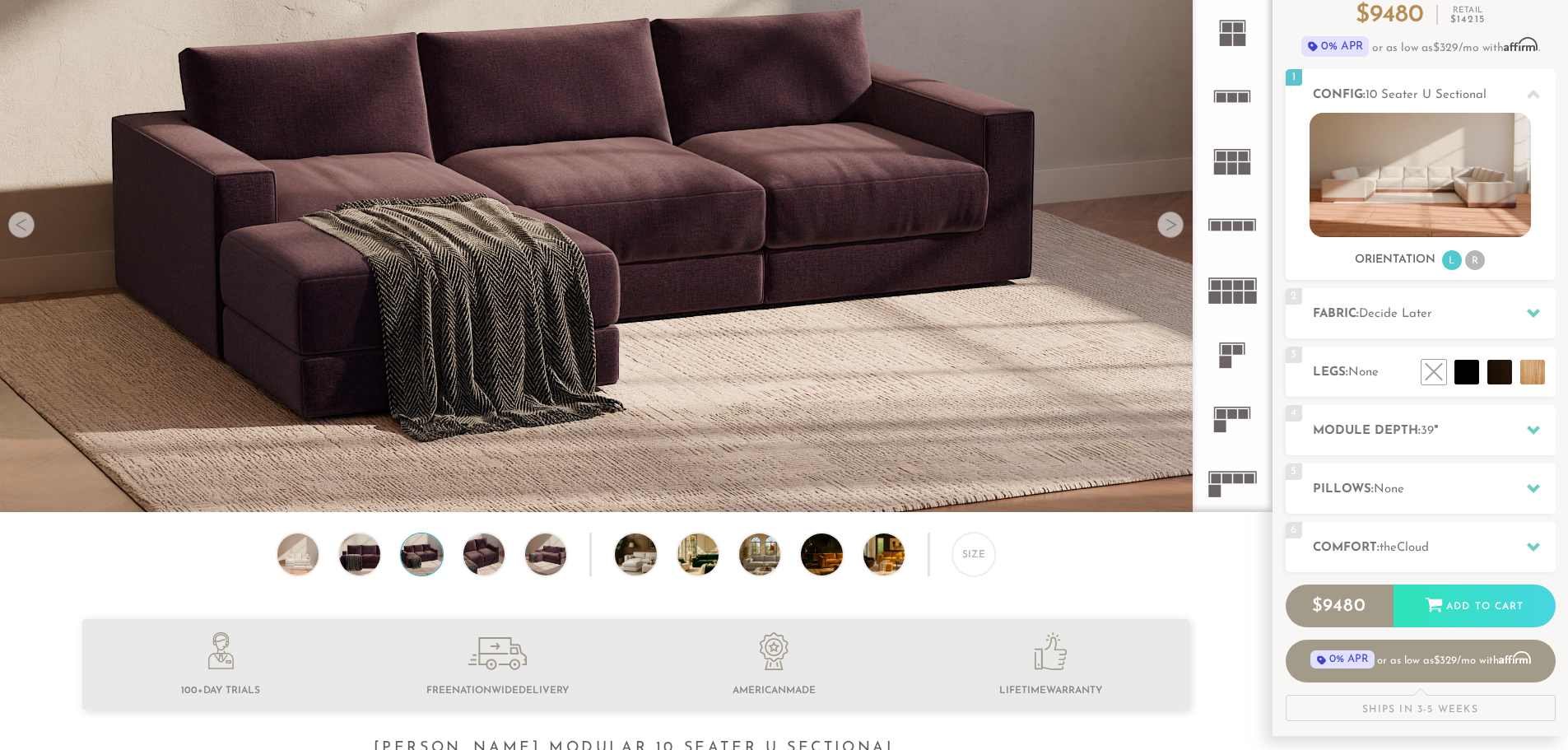
click at [1178, 226] on div at bounding box center [1170, 224] width 26 height 26
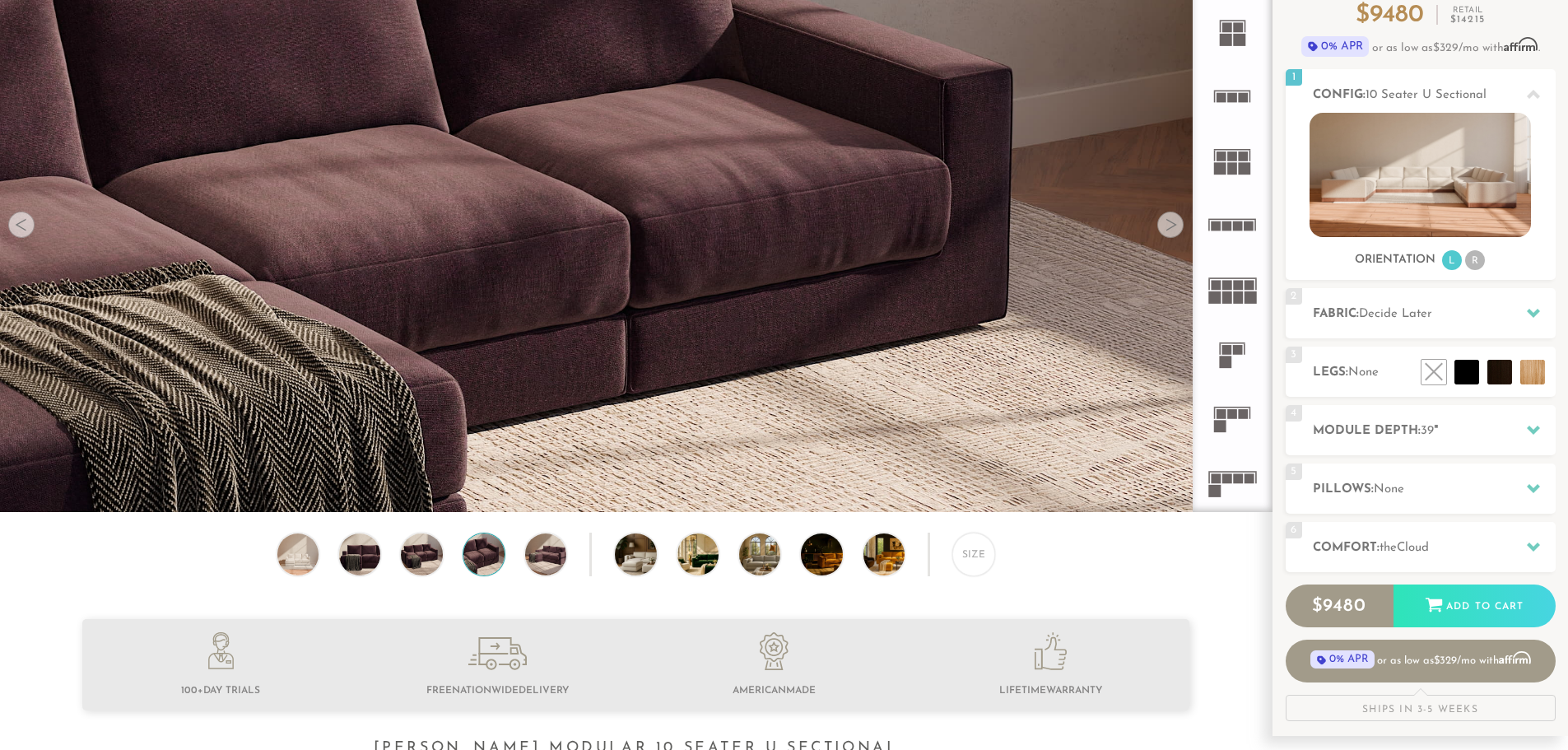
click at [1178, 226] on div at bounding box center [1170, 224] width 26 height 26
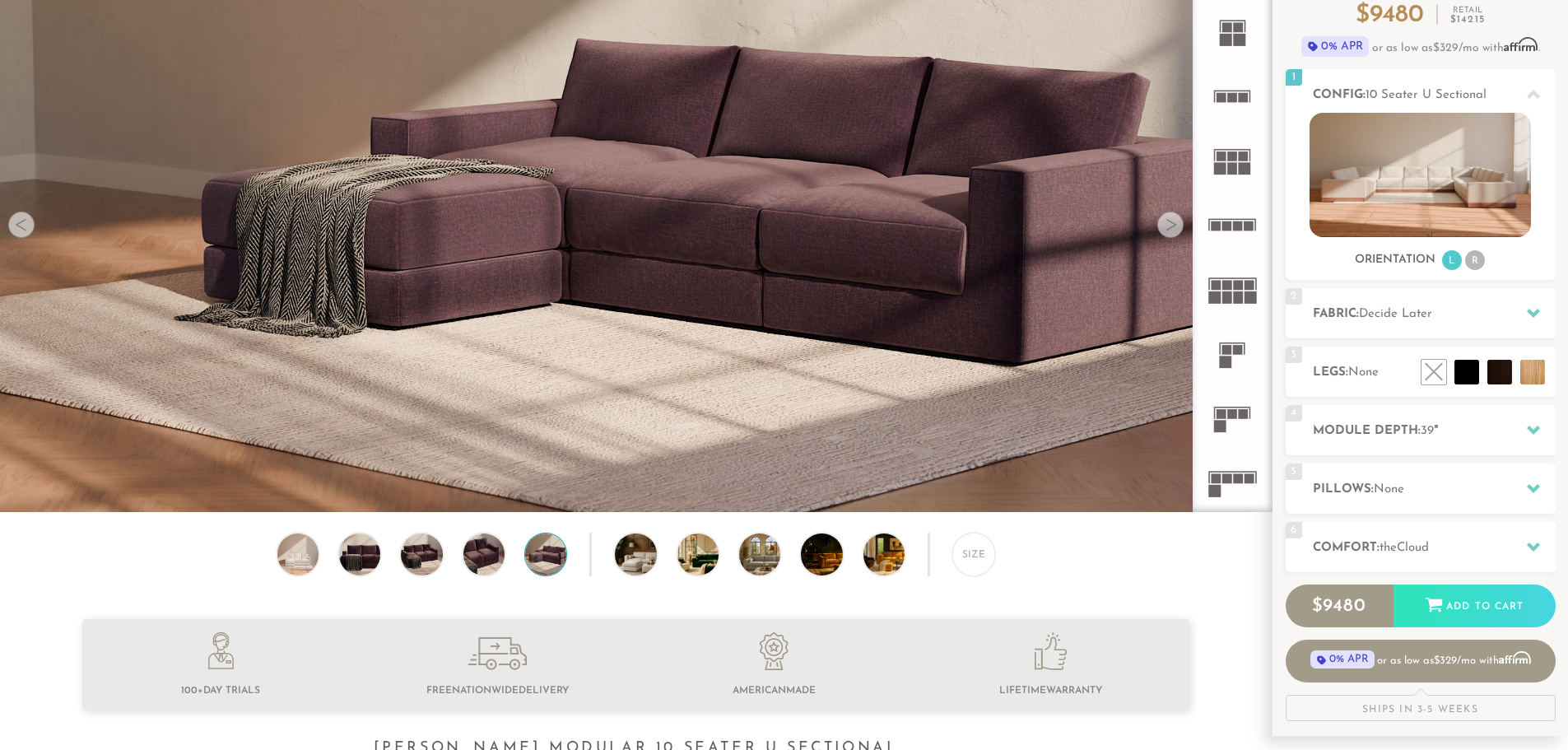
click at [1178, 226] on div at bounding box center [1170, 224] width 26 height 26
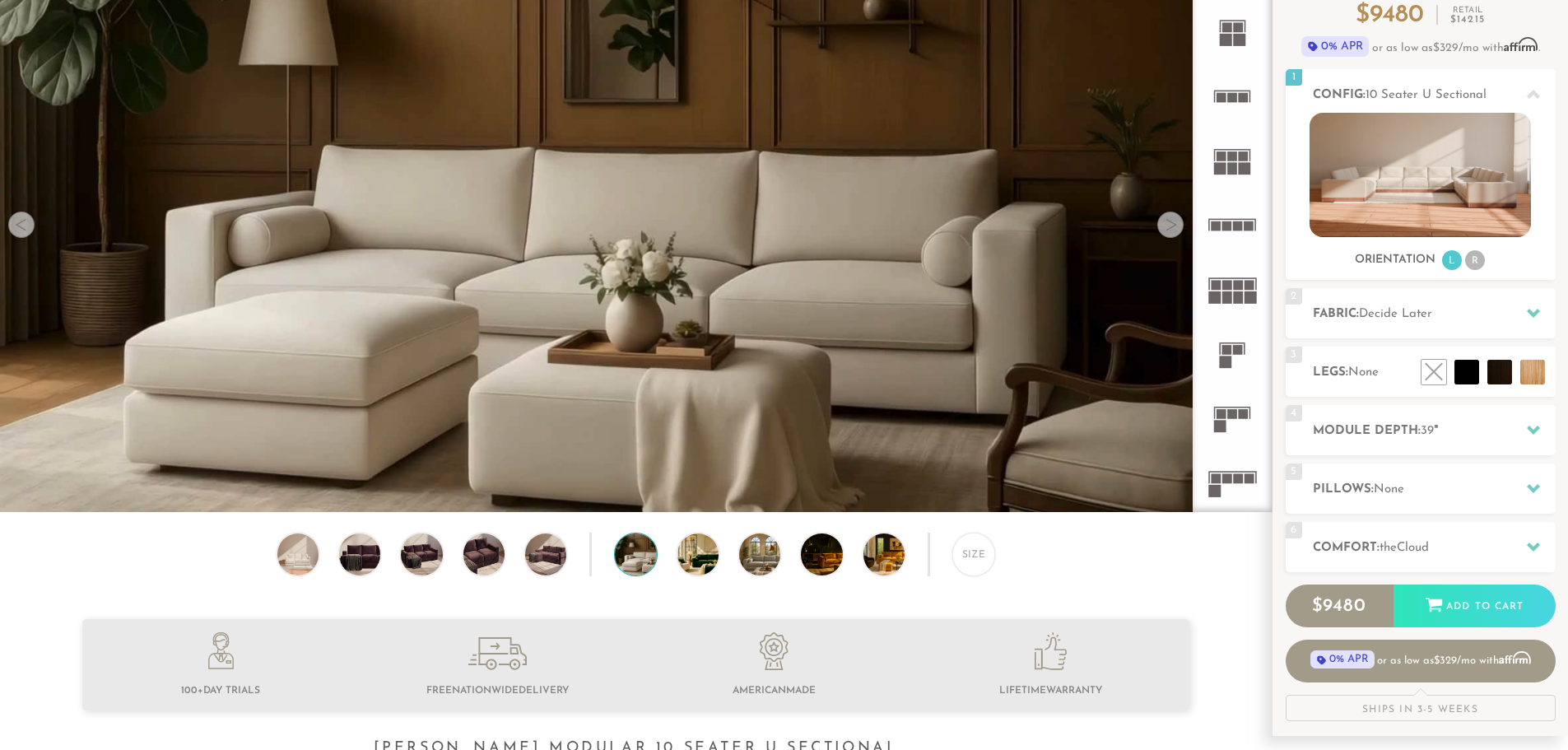
click at [1178, 226] on div at bounding box center [1170, 224] width 26 height 26
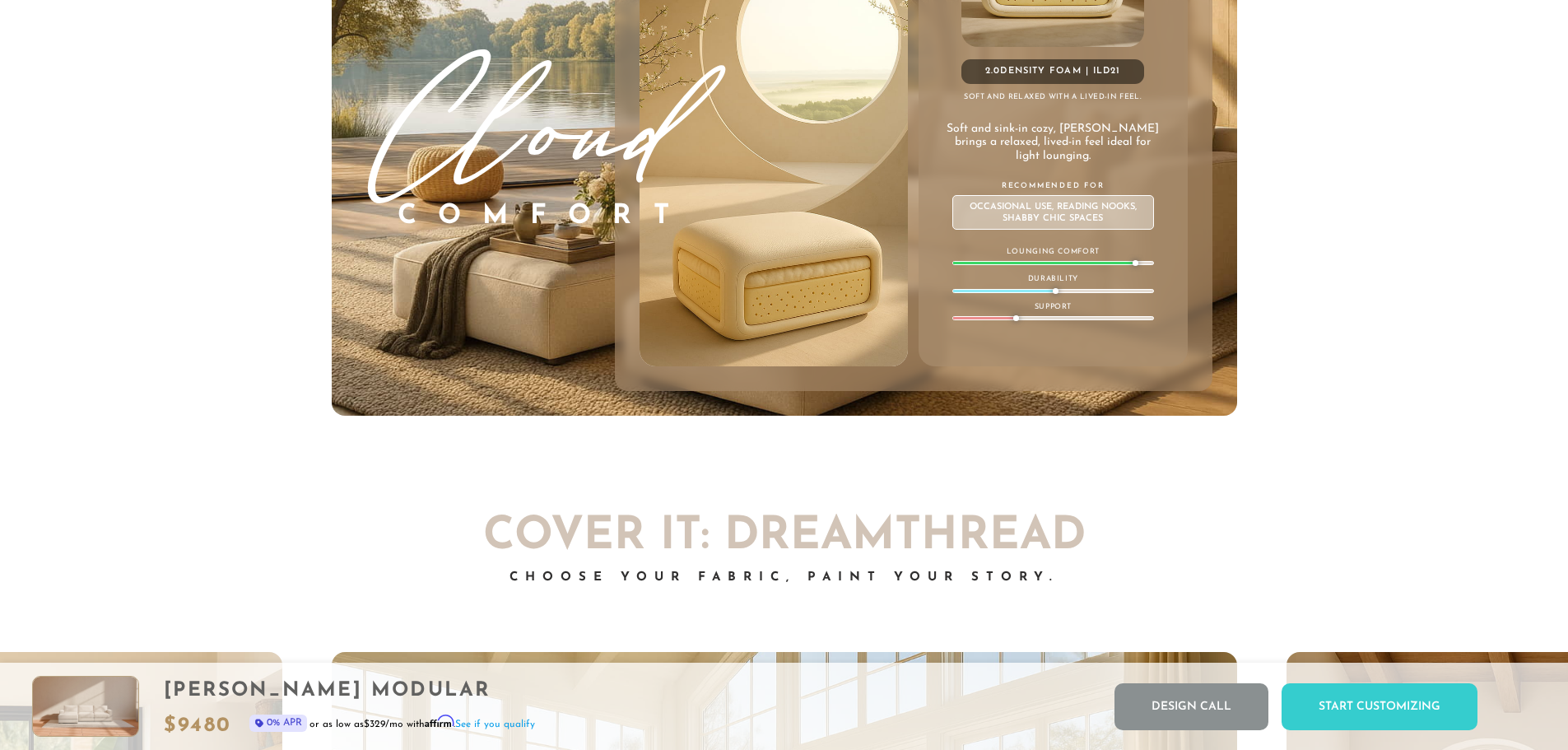
scroll to position [9694, 0]
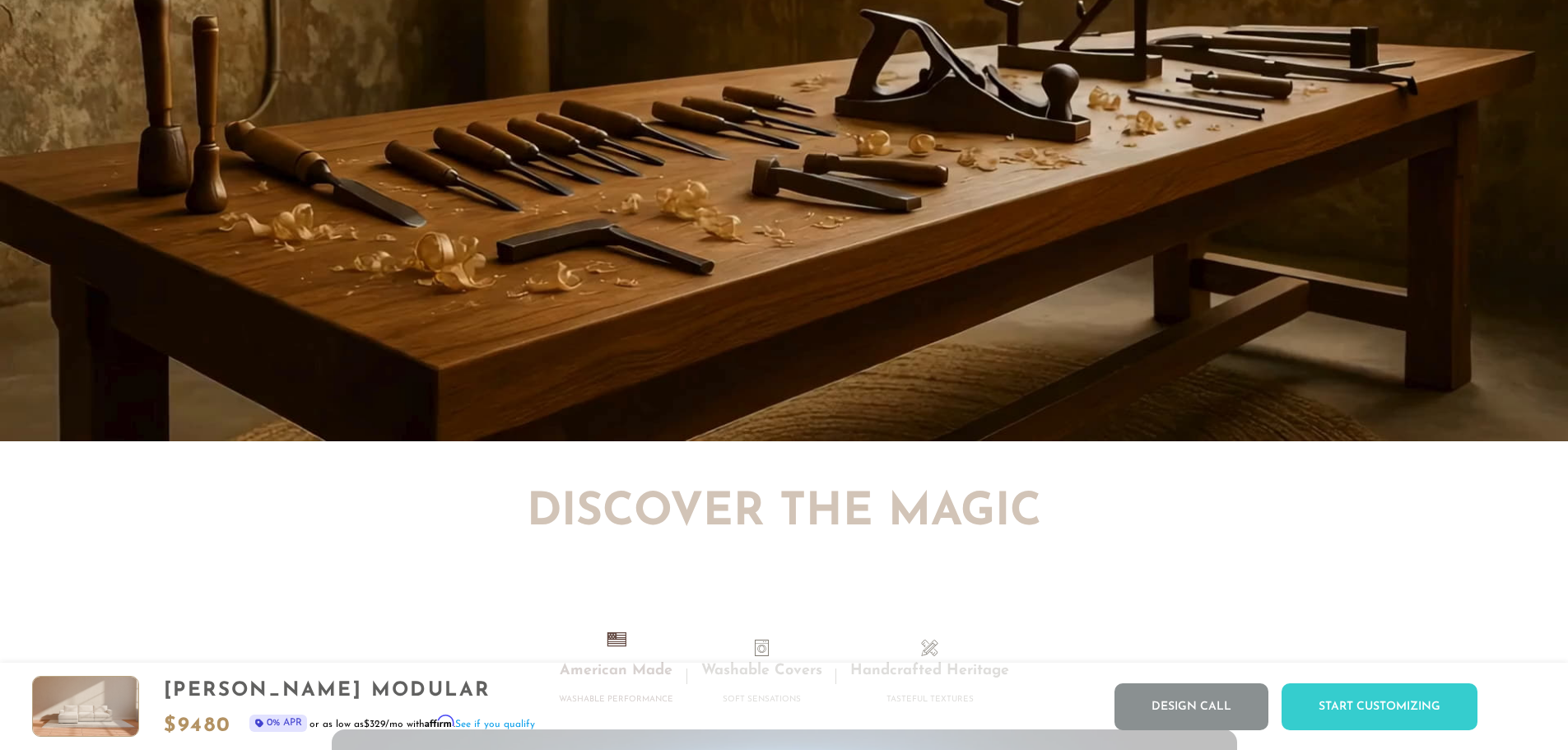
scroll to position [15039, 0]
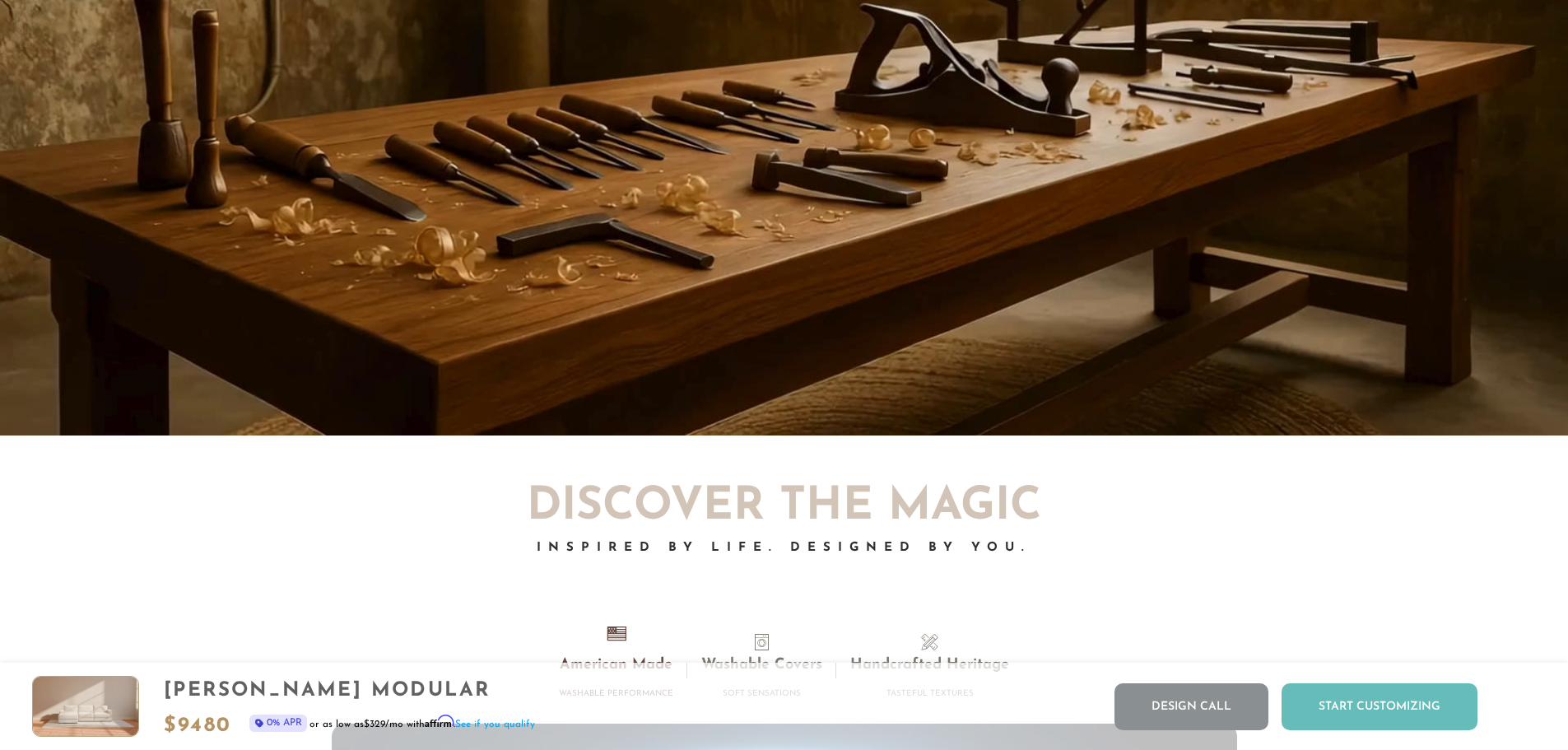
click at [1365, 700] on div "Start Customizing" at bounding box center [1379, 706] width 196 height 47
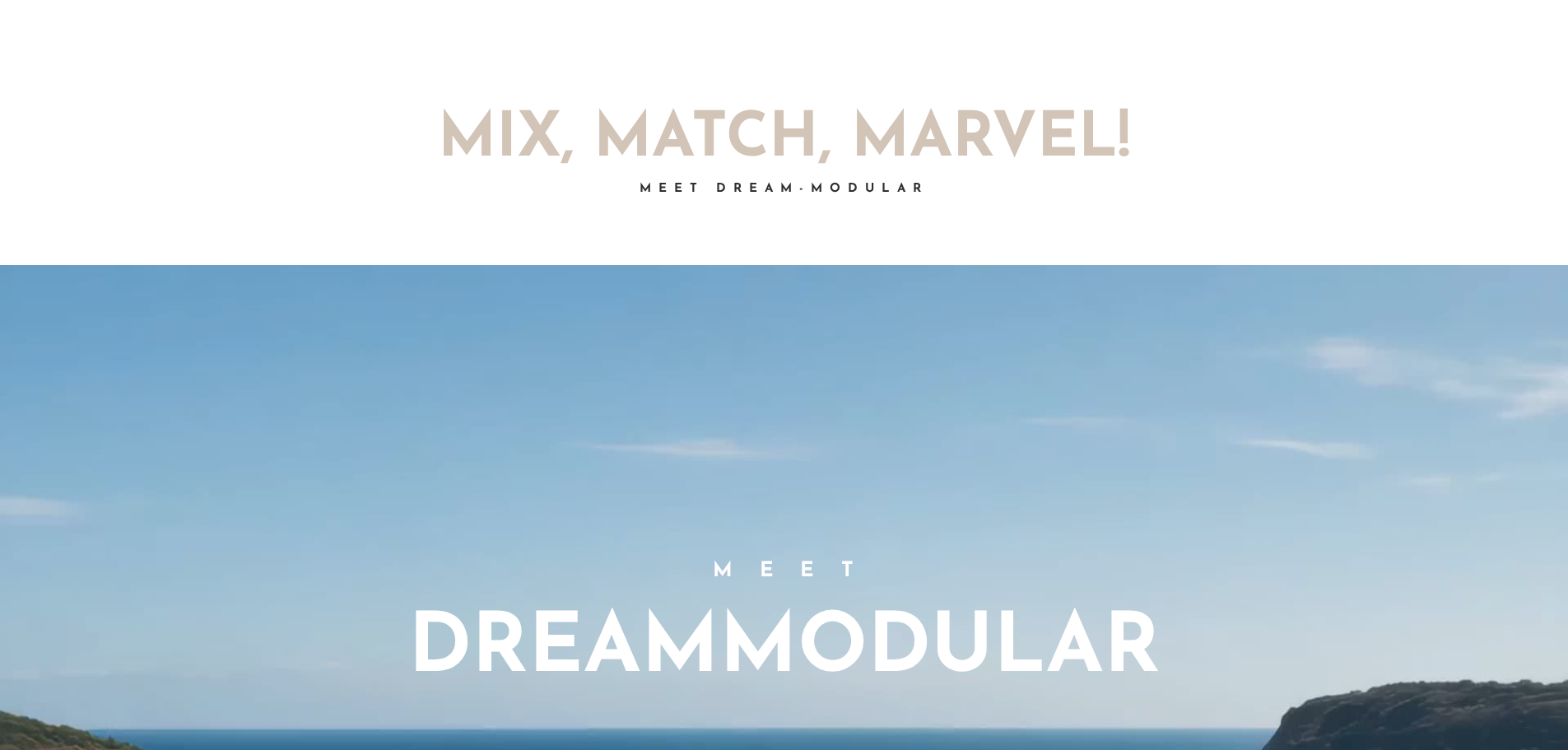
scroll to position [0, 0]
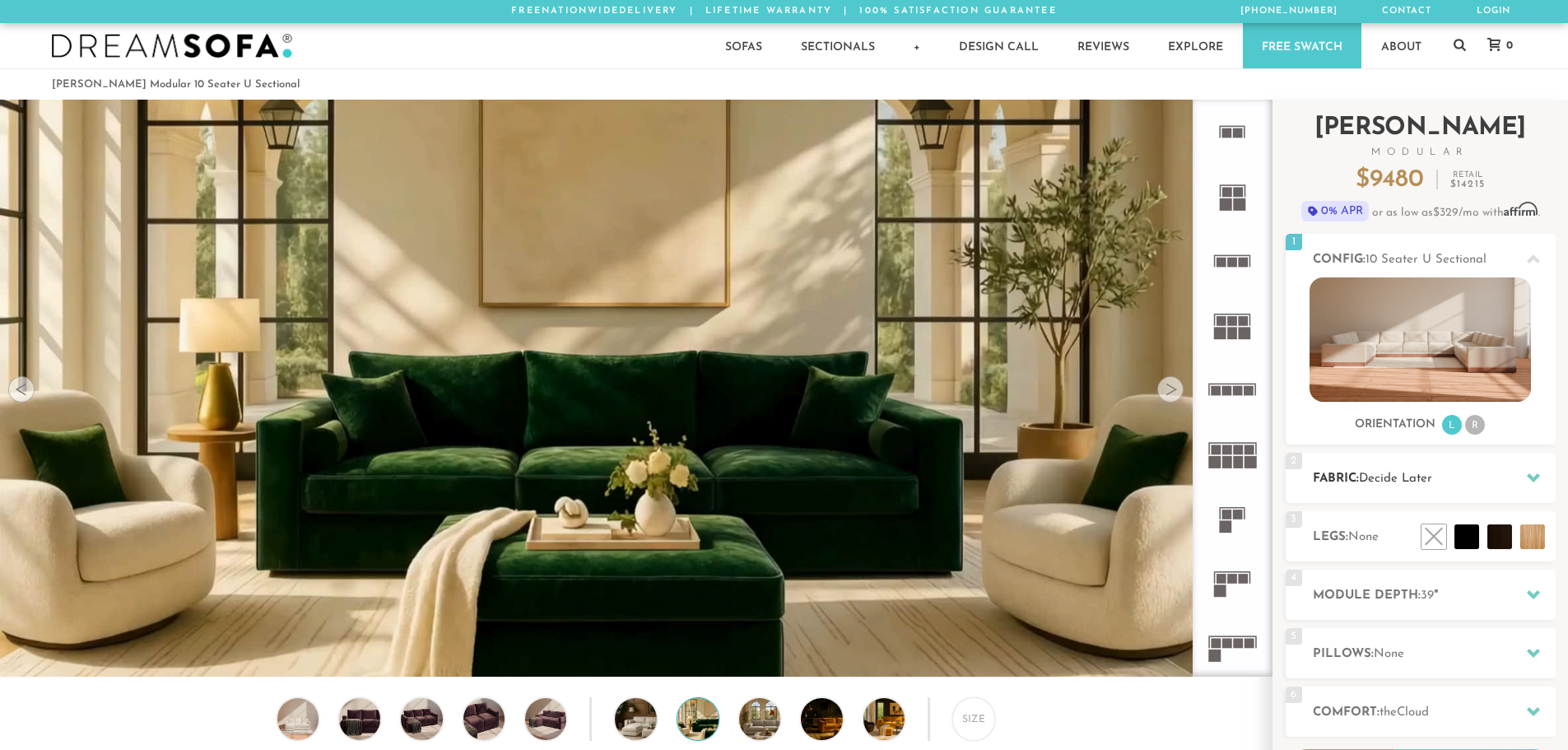
click at [1386, 484] on span "Decide Later" at bounding box center [1396, 479] width 73 height 13
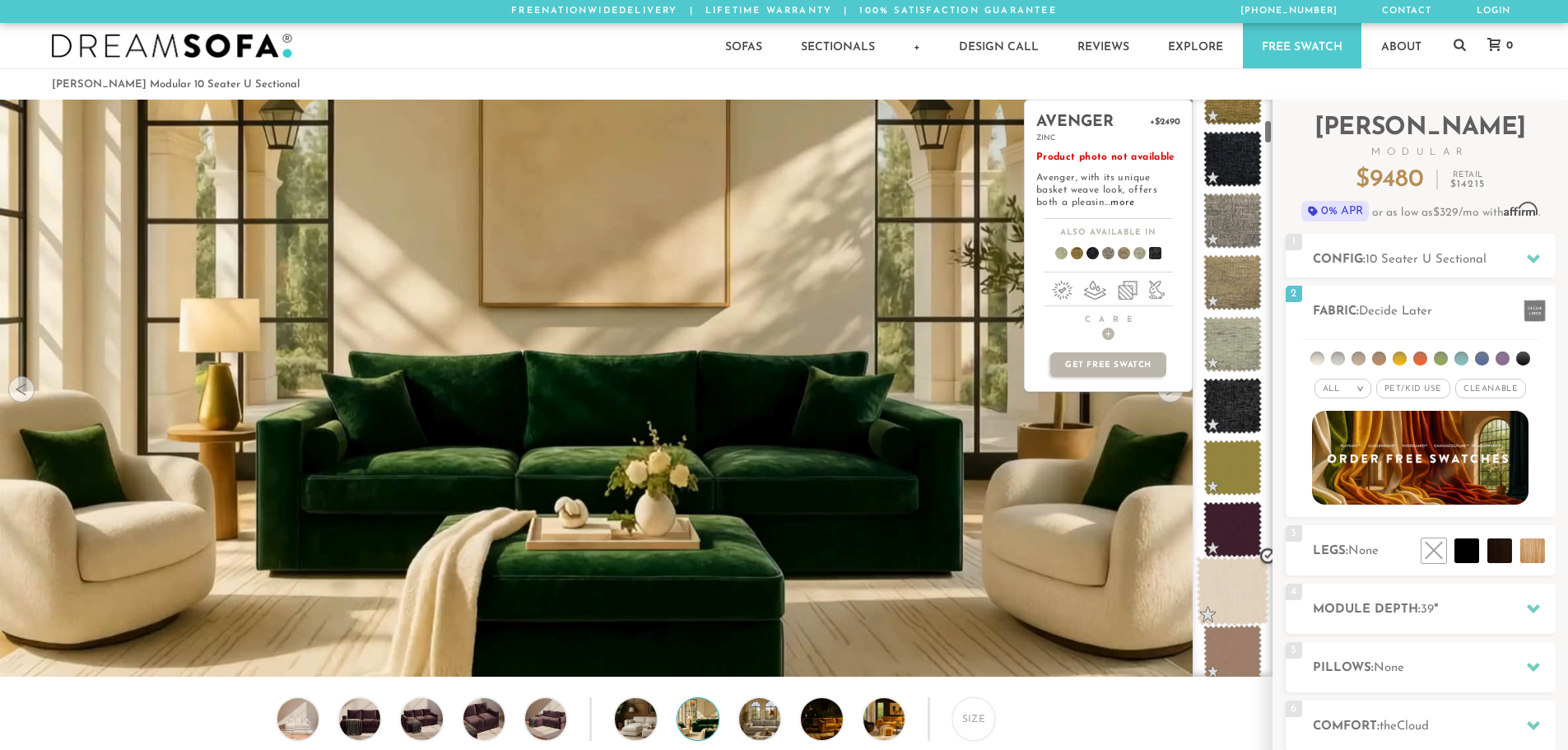
scroll to position [496, 0]
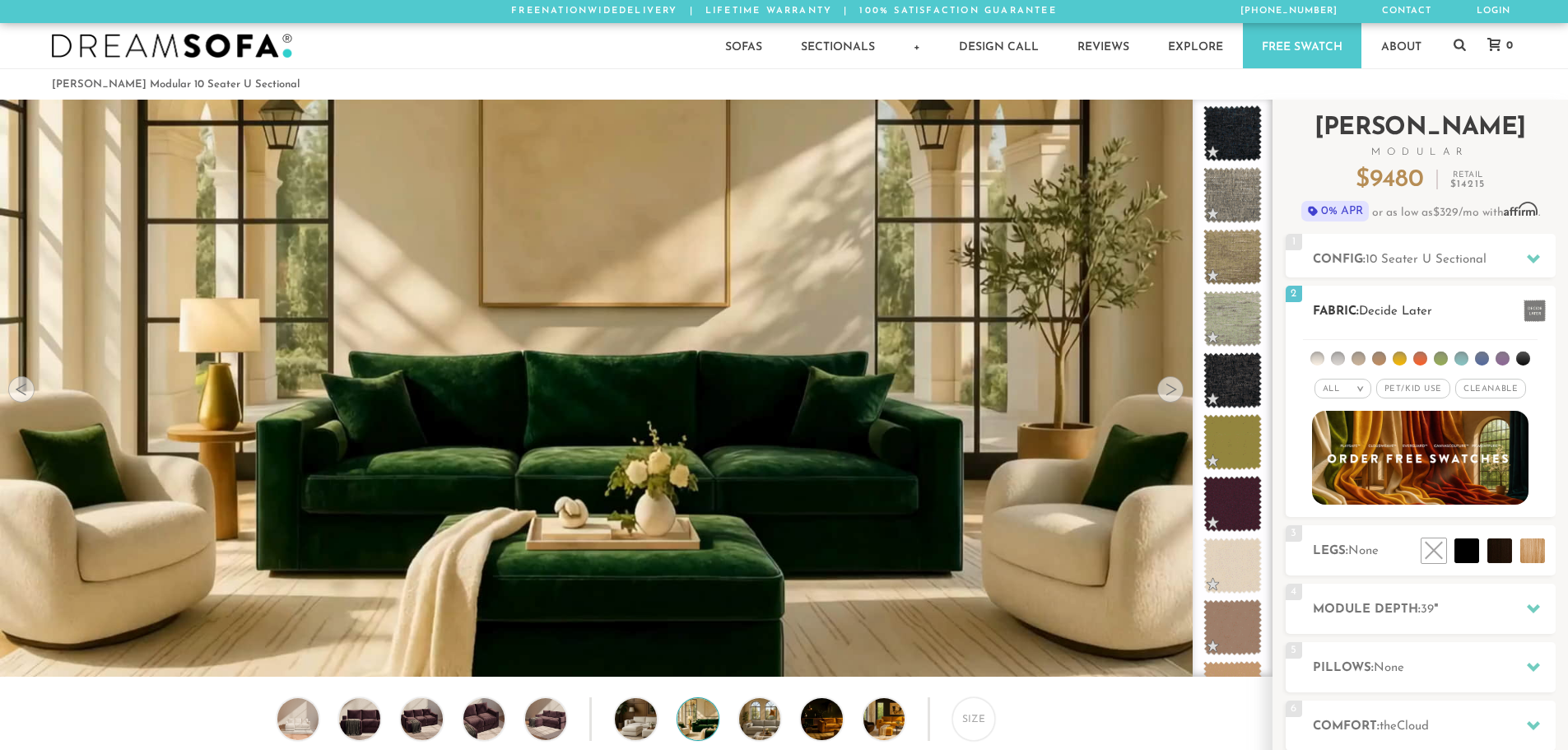
click at [1403, 356] on li at bounding box center [1399, 358] width 14 height 14
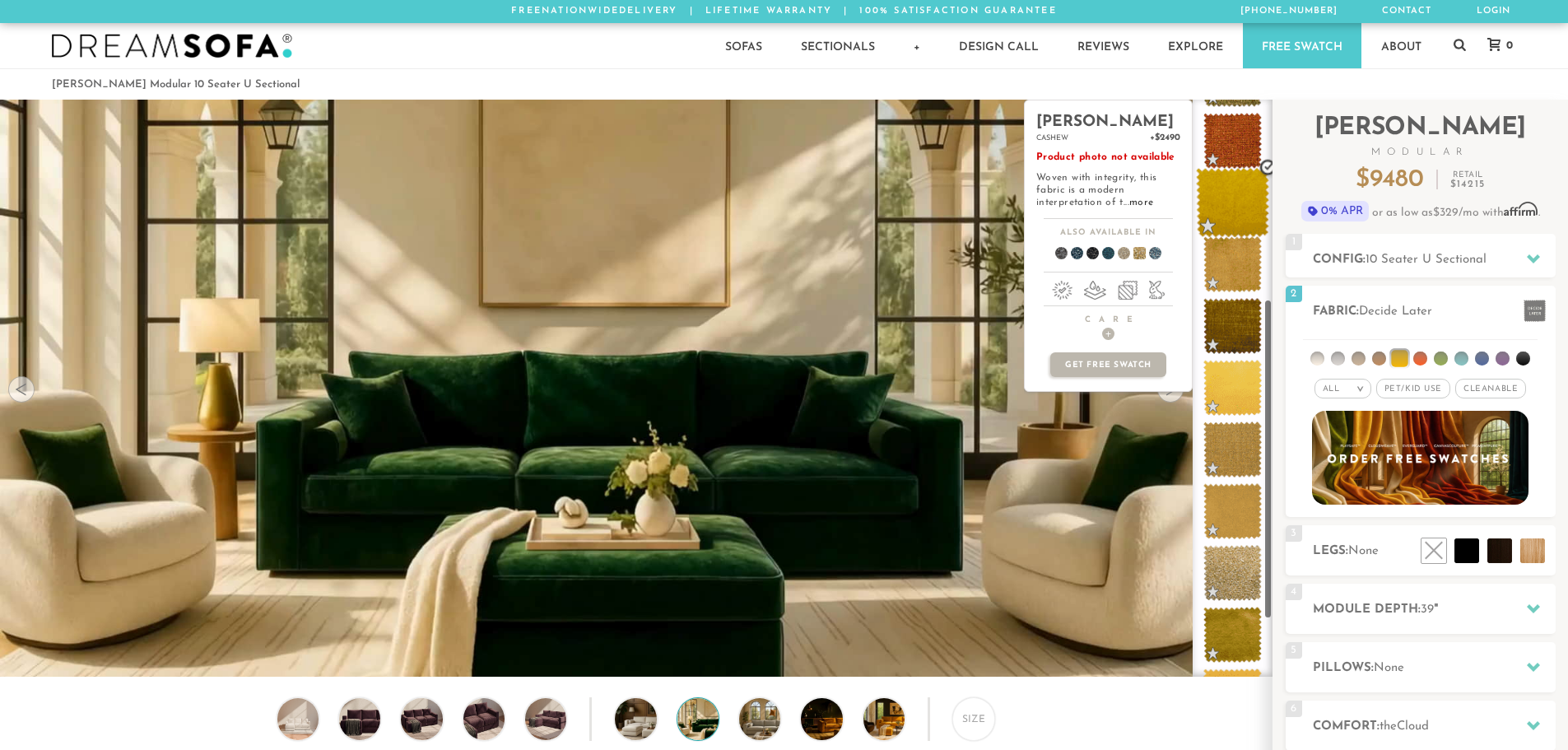
scroll to position [478, 0]
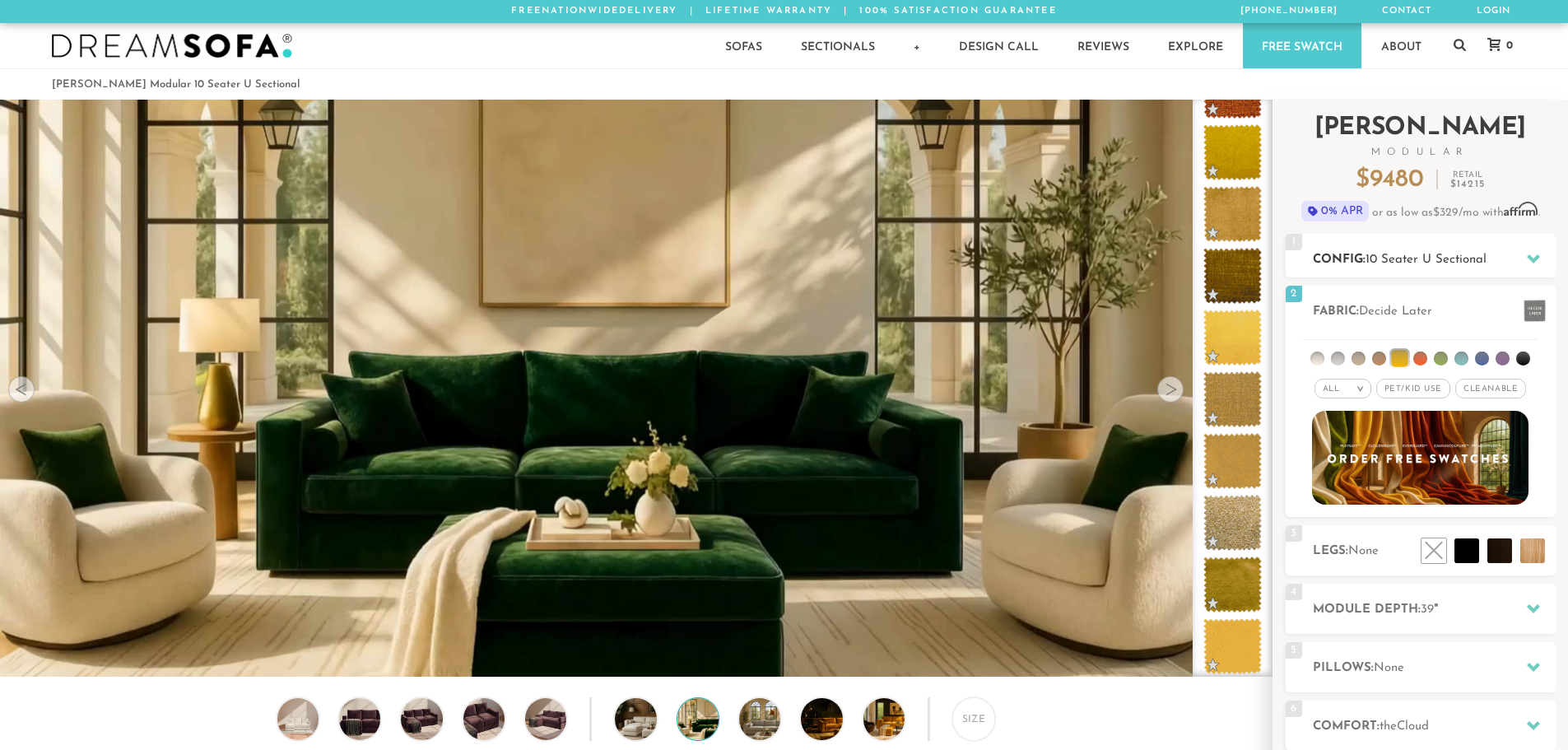
click at [1528, 248] on div at bounding box center [1533, 259] width 35 height 34
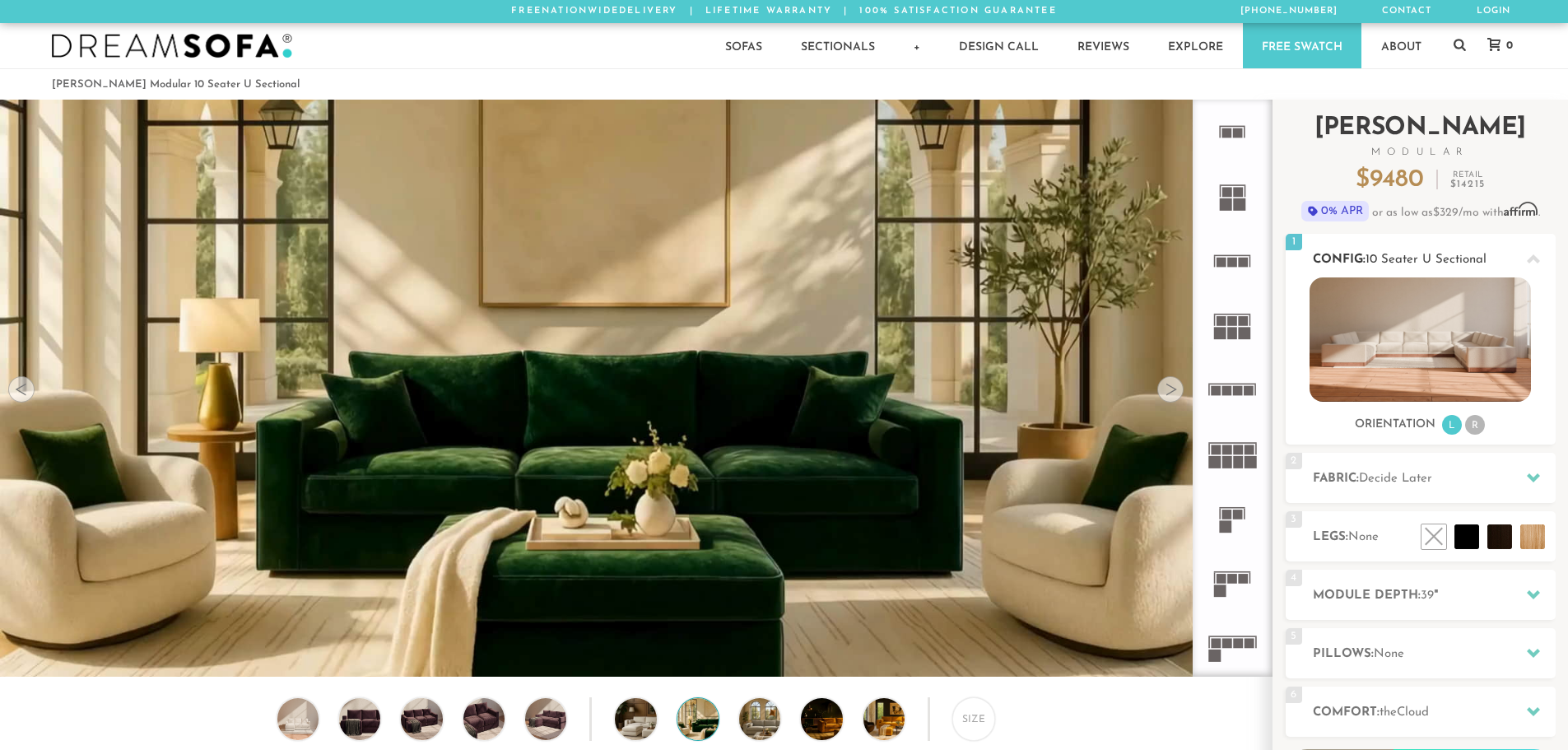
click at [1481, 423] on li "R" at bounding box center [1475, 424] width 20 height 20
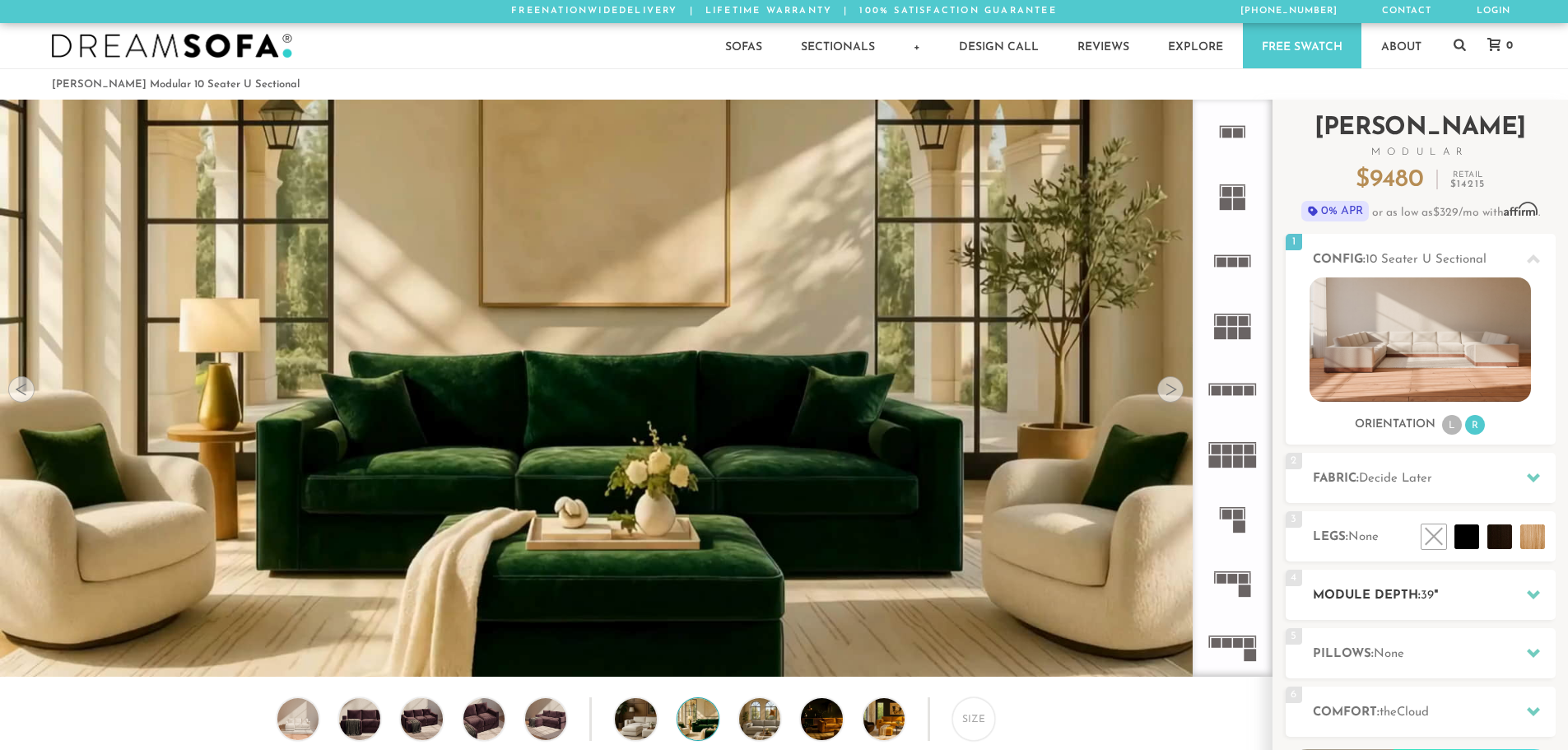
click at [1520, 597] on div at bounding box center [1533, 595] width 35 height 34
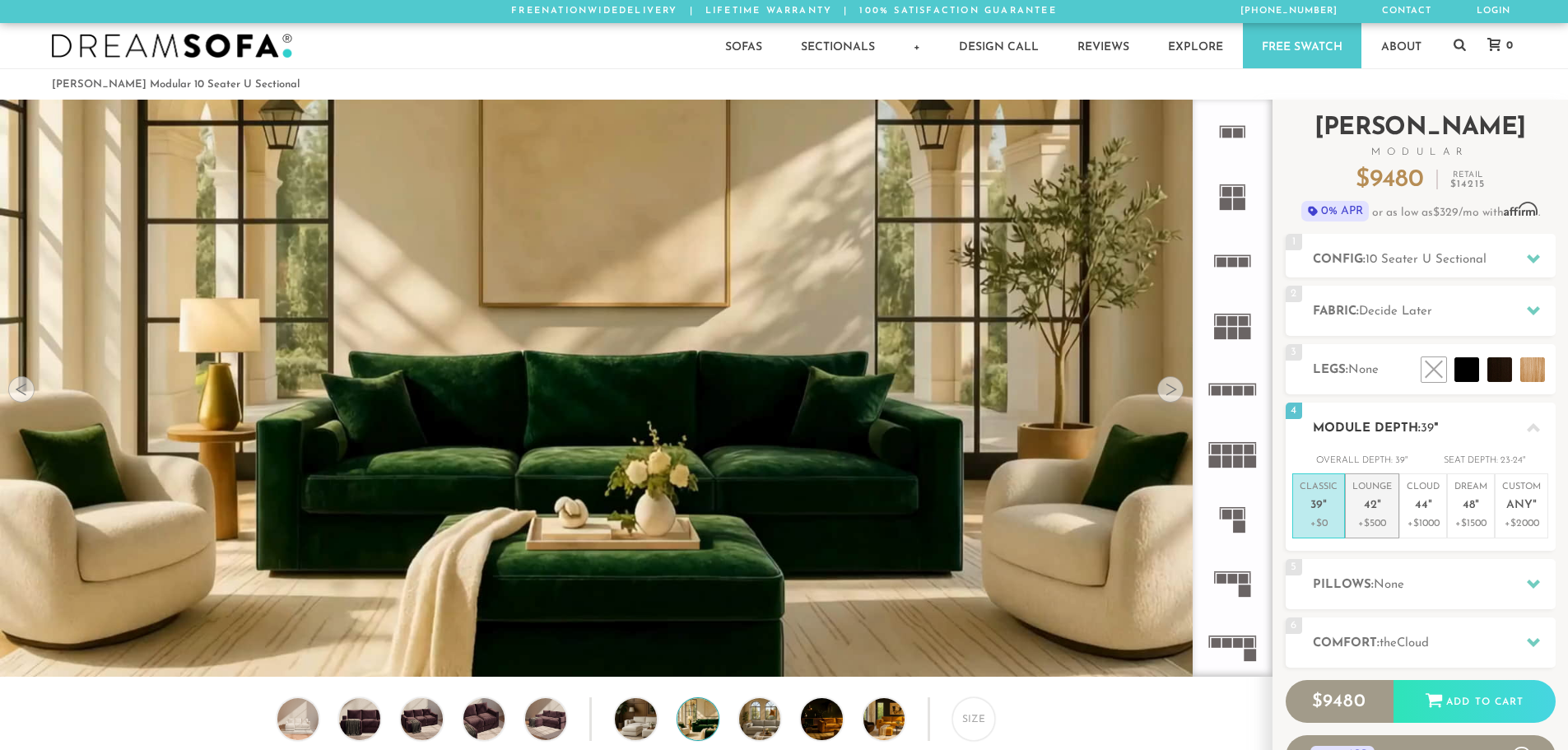
click at [1381, 513] on p "Lounge 42 "" at bounding box center [1372, 499] width 40 height 36
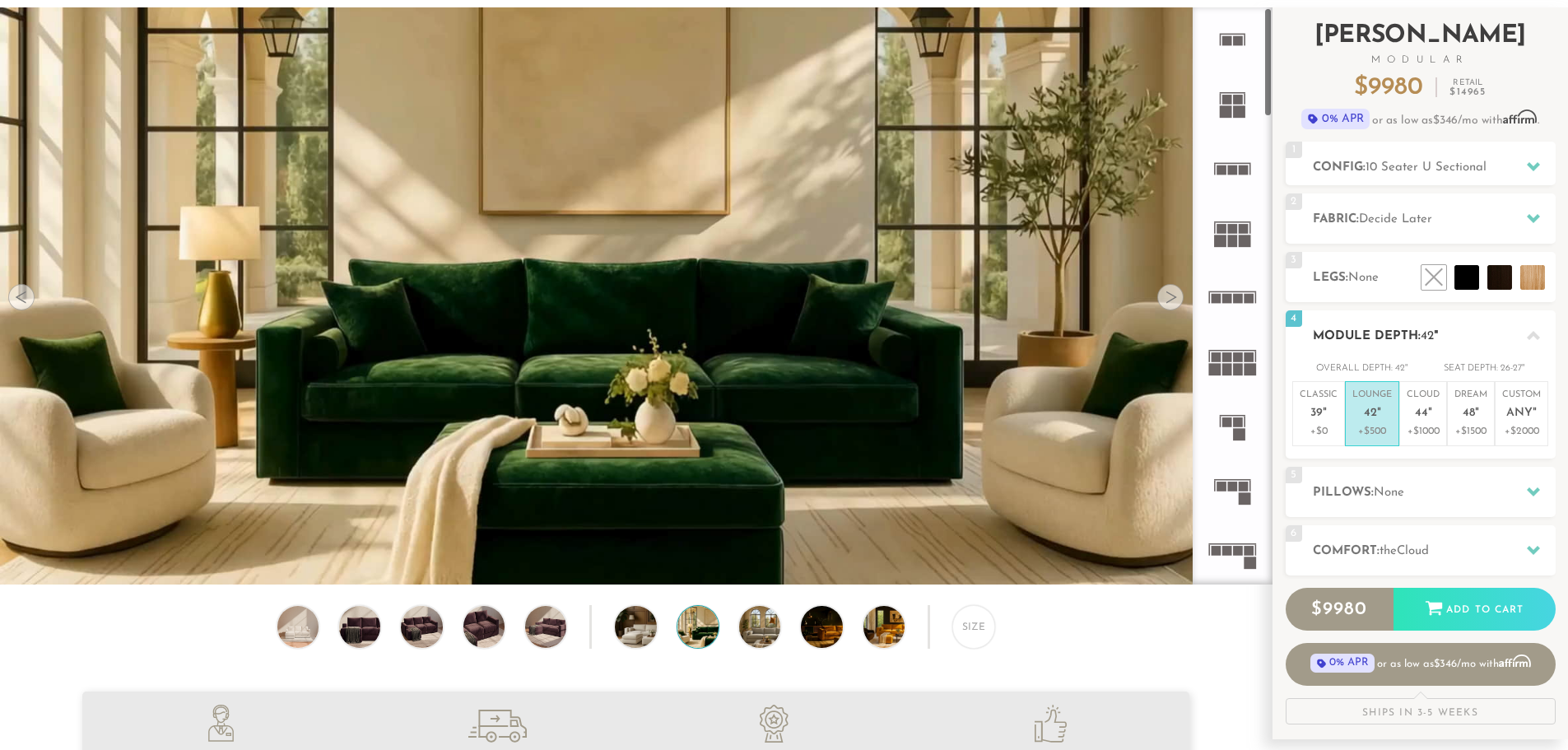
scroll to position [0, 0]
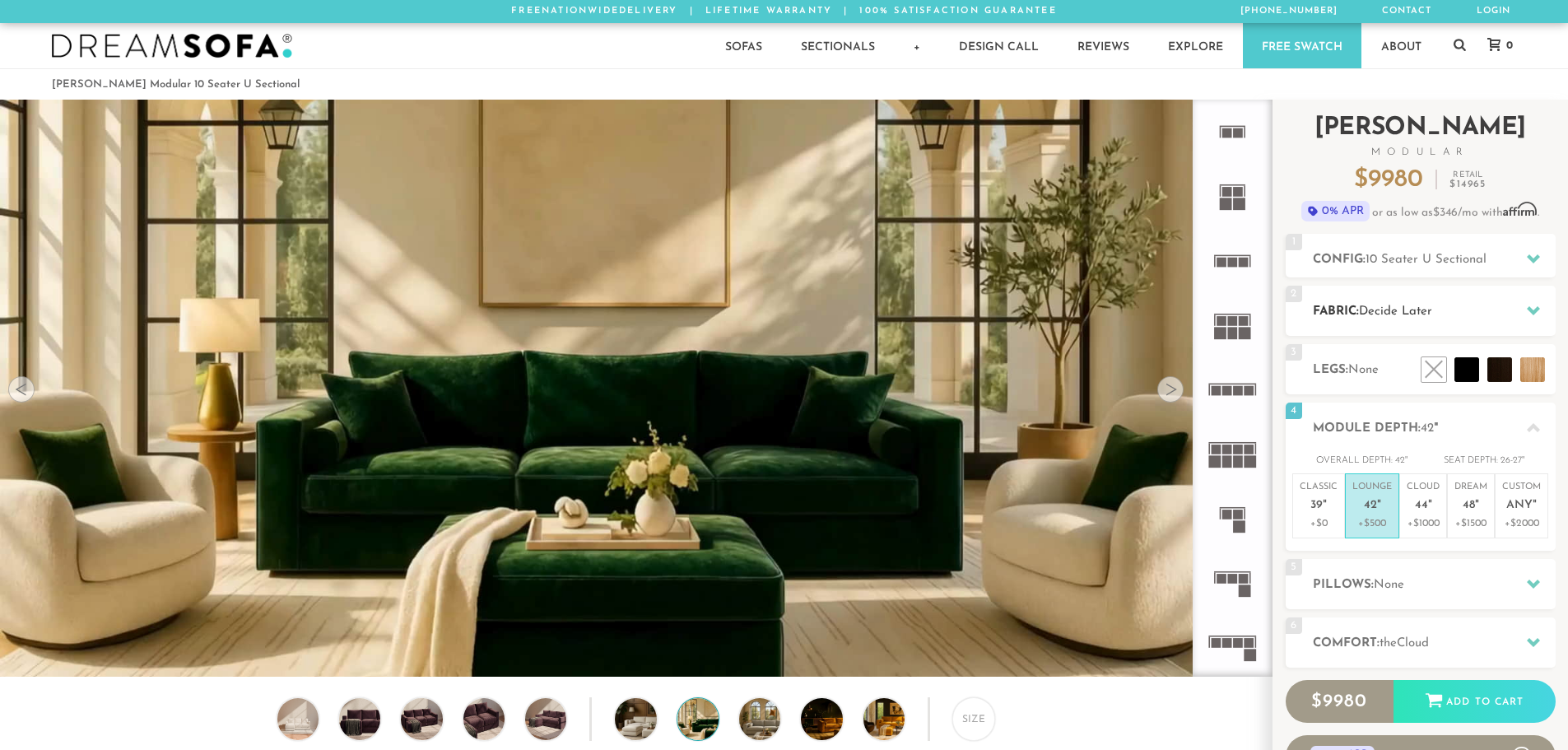
click at [1408, 306] on span "Decide Later" at bounding box center [1396, 311] width 73 height 13
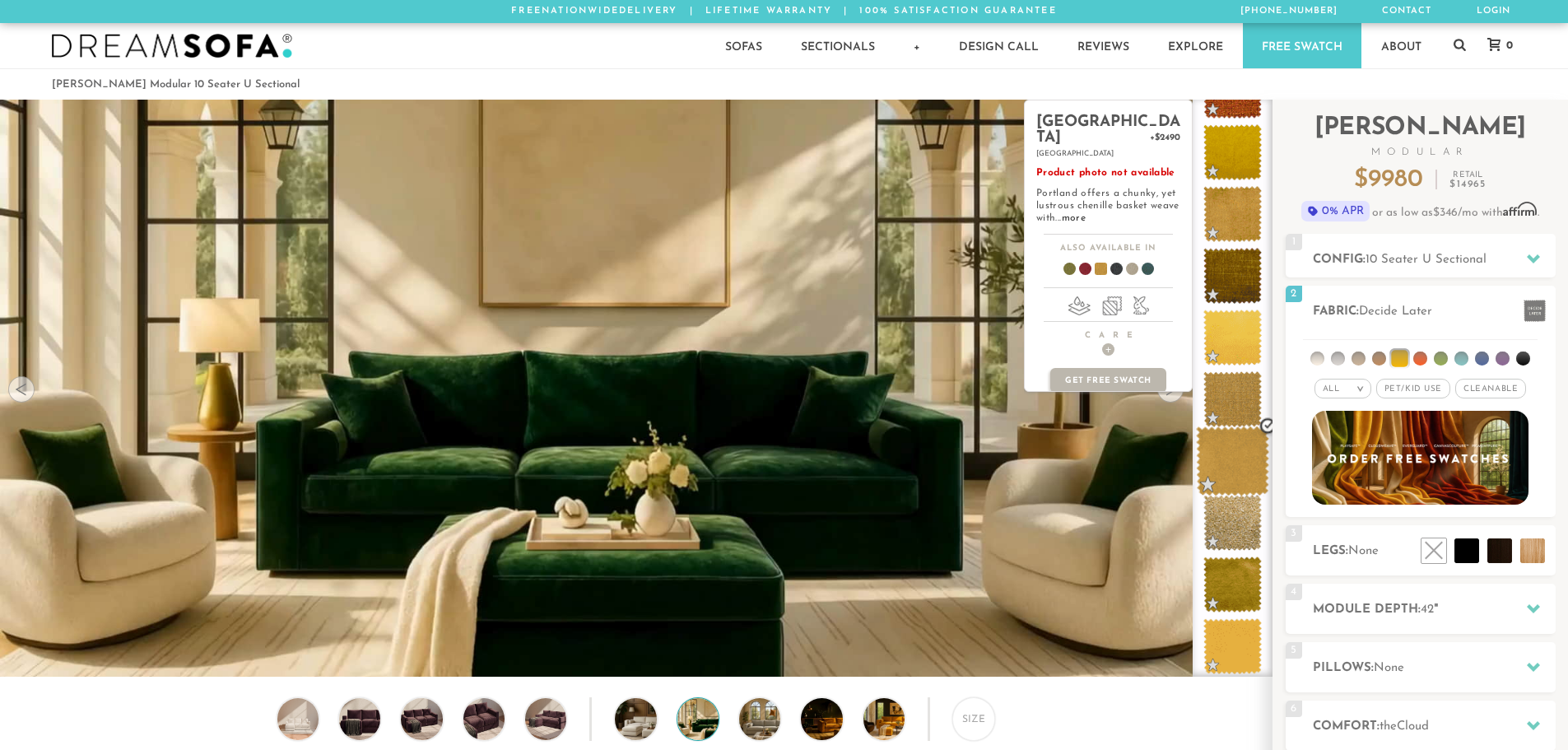
click at [1240, 462] on span at bounding box center [1233, 462] width 73 height 70
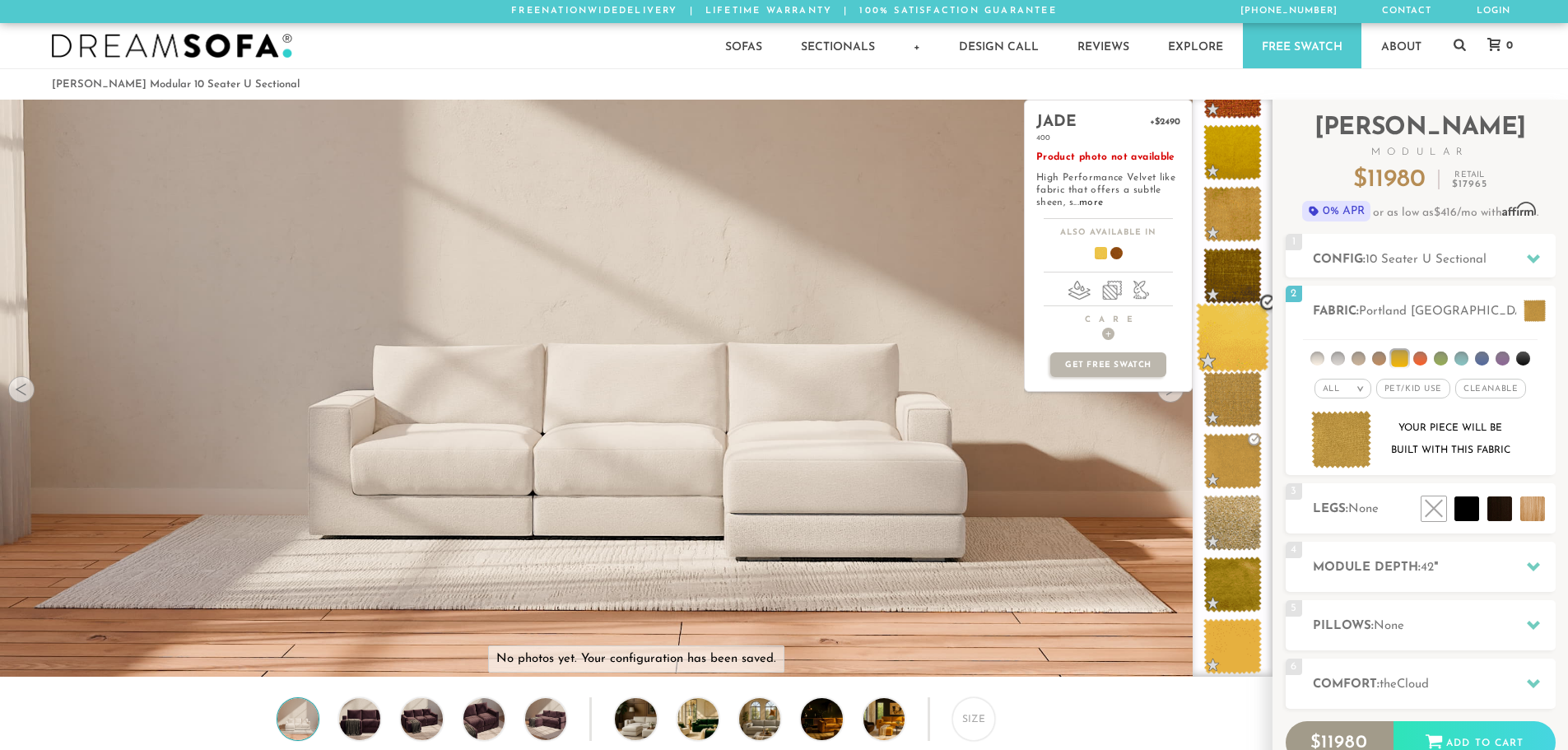
click at [1234, 325] on span at bounding box center [1233, 338] width 73 height 70
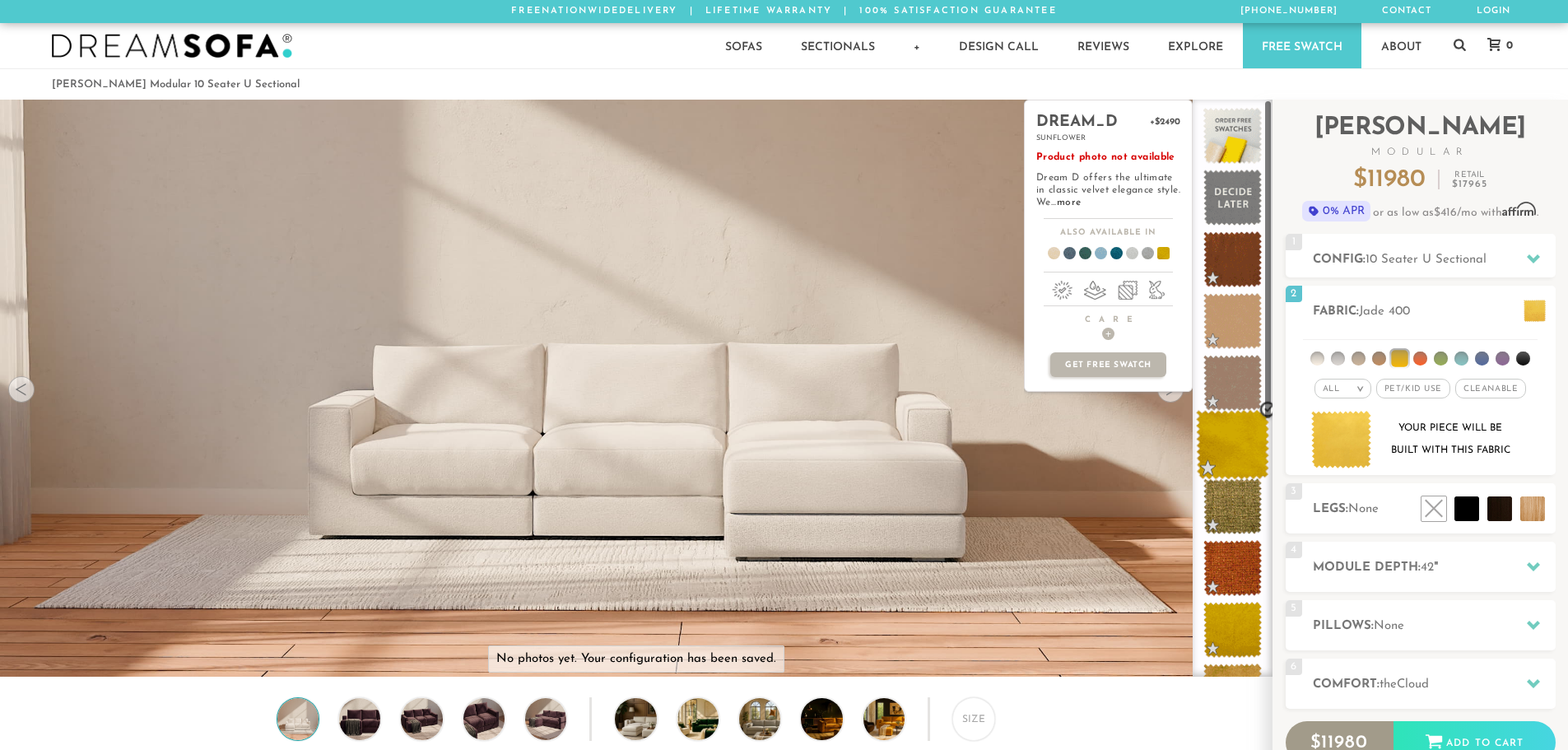
click at [1235, 461] on span at bounding box center [1233, 445] width 73 height 70
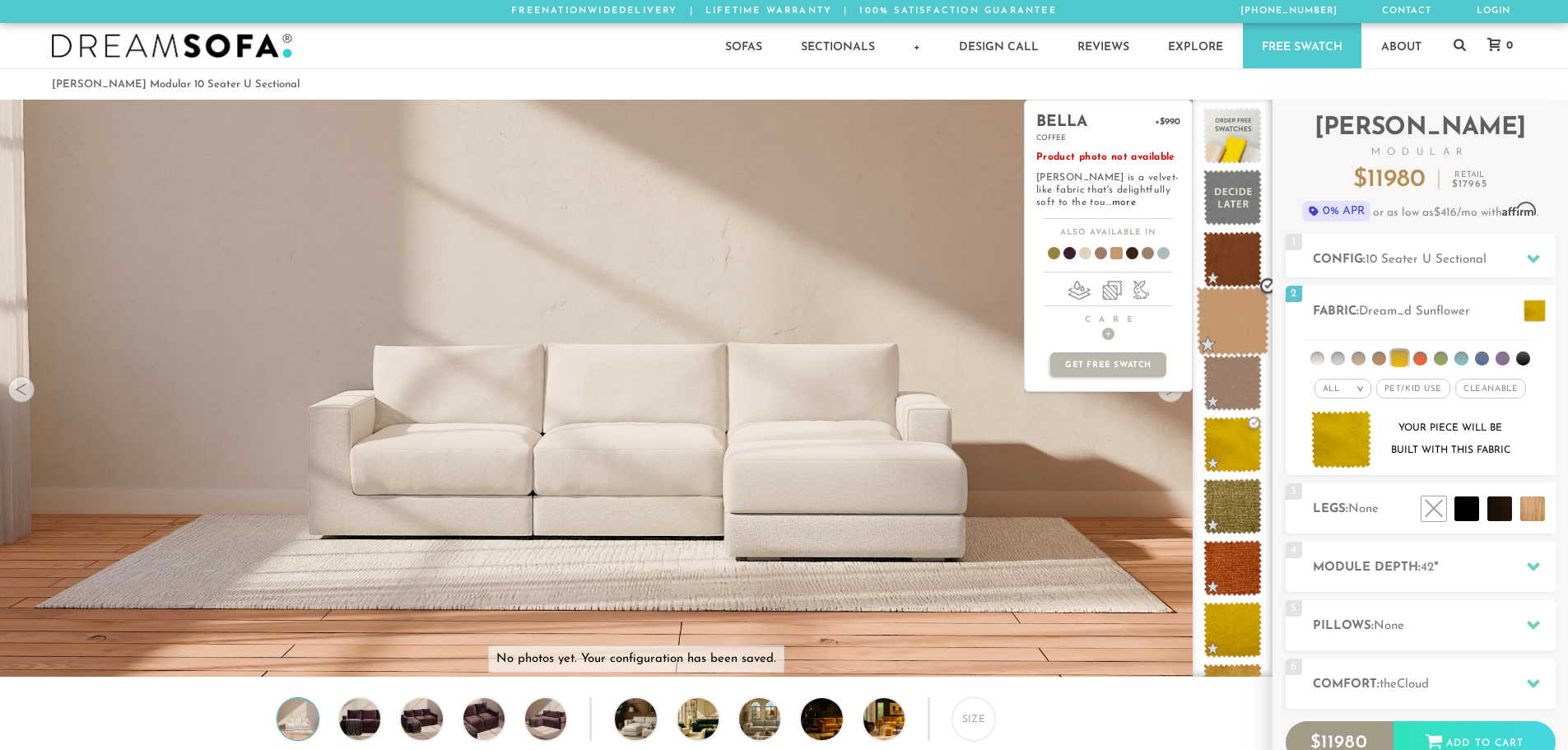
click at [1247, 322] on span at bounding box center [1233, 322] width 73 height 70
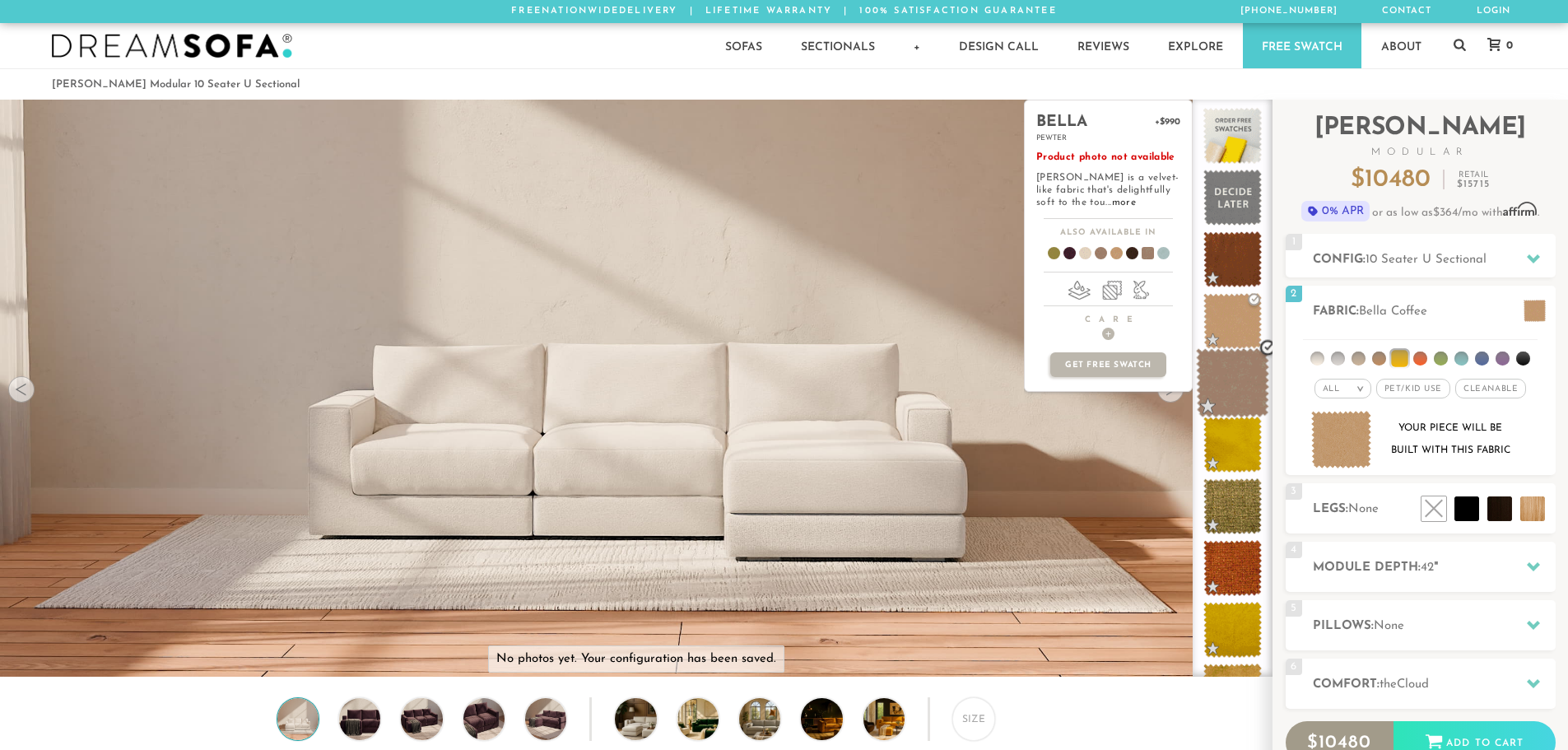
click at [1233, 398] on span at bounding box center [1233, 383] width 73 height 70
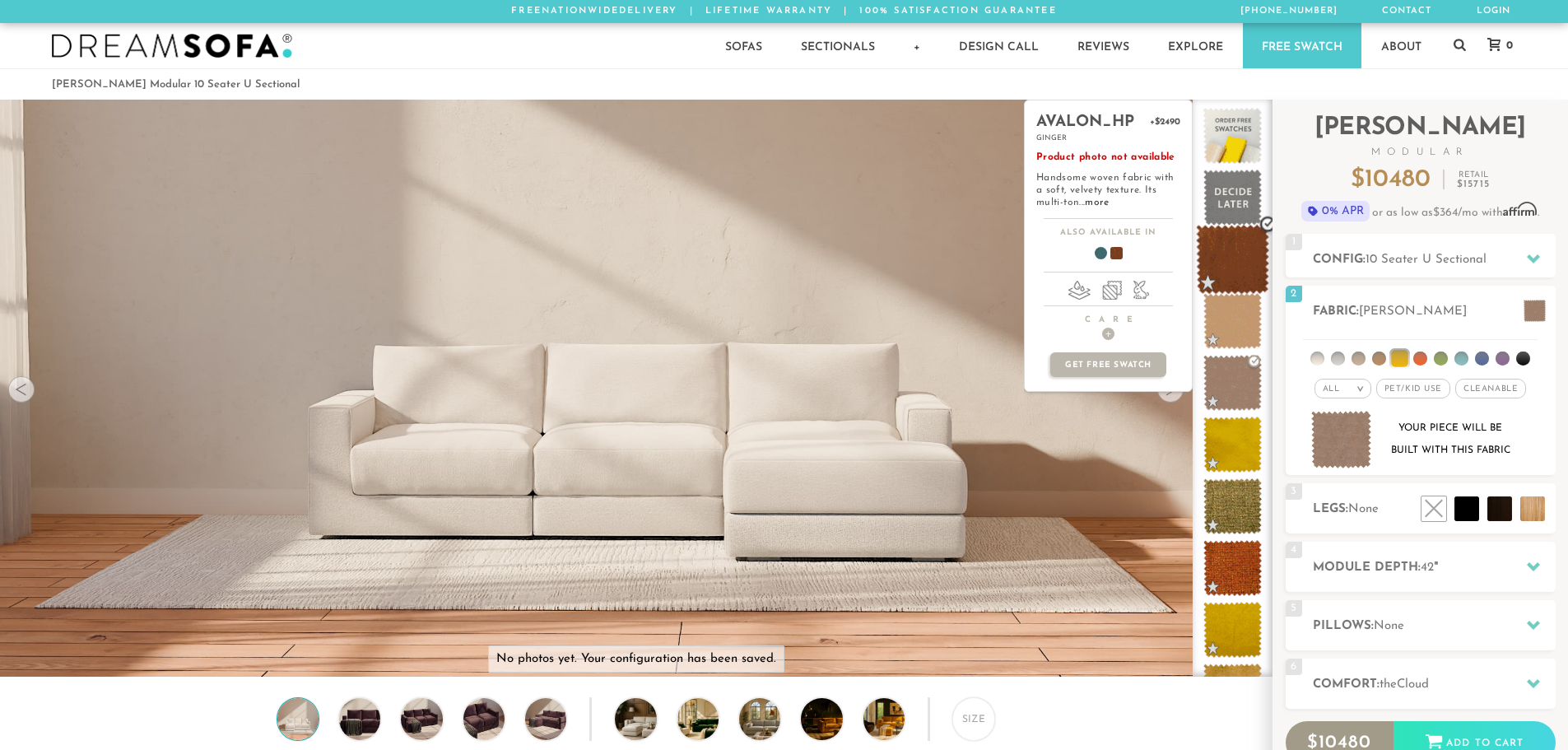
click at [1233, 260] on span at bounding box center [1233, 260] width 73 height 70
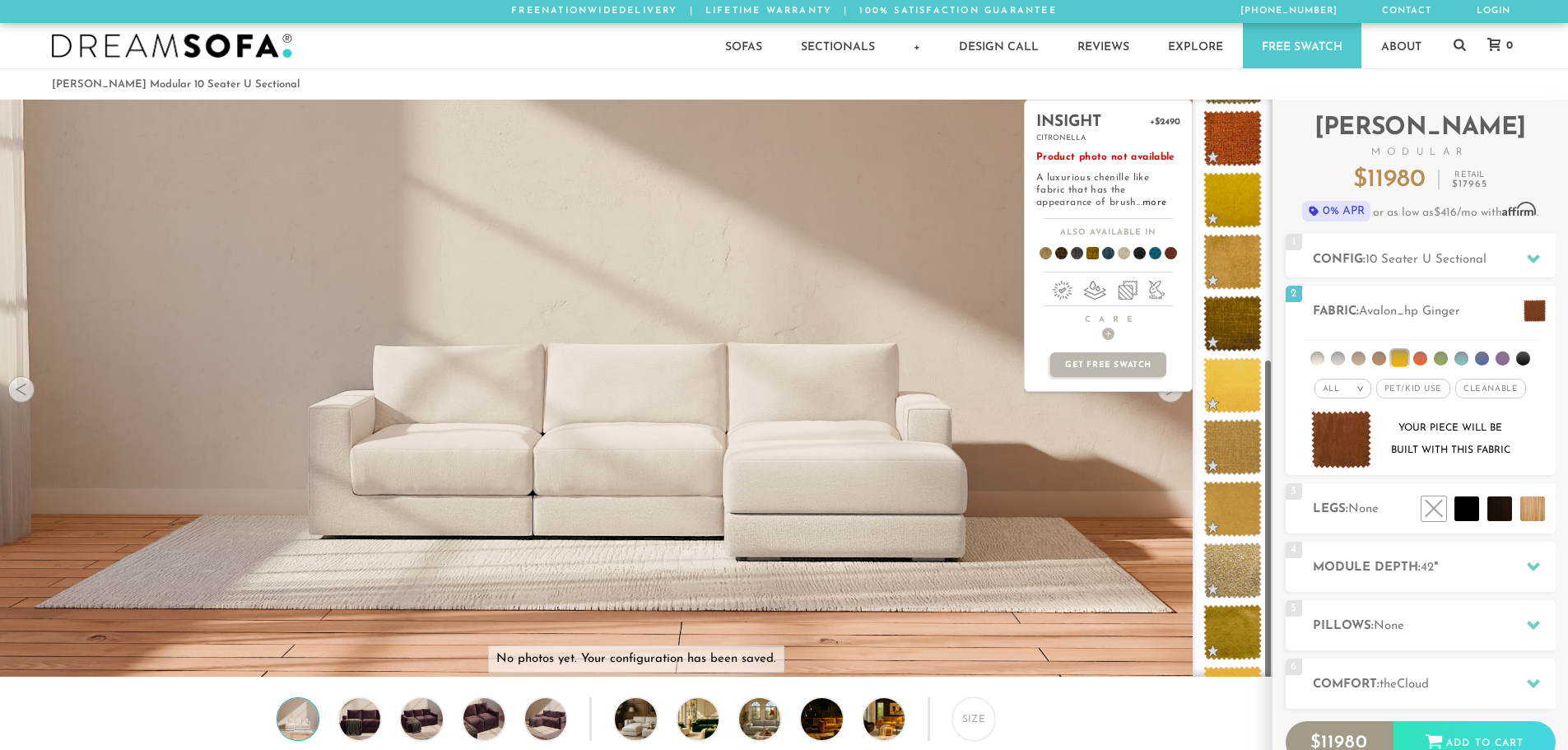
scroll to position [478, 0]
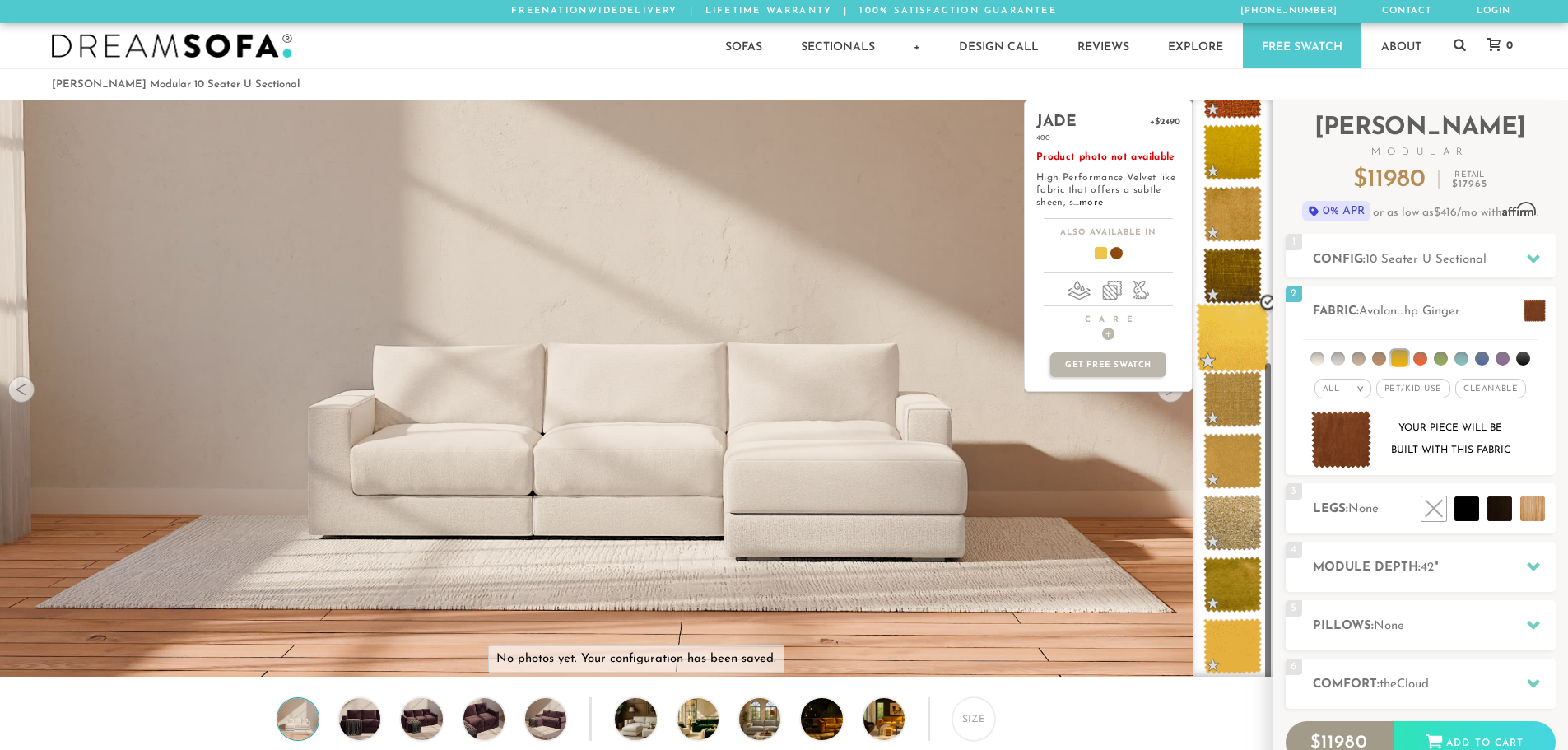
click at [1251, 325] on span at bounding box center [1233, 338] width 73 height 70
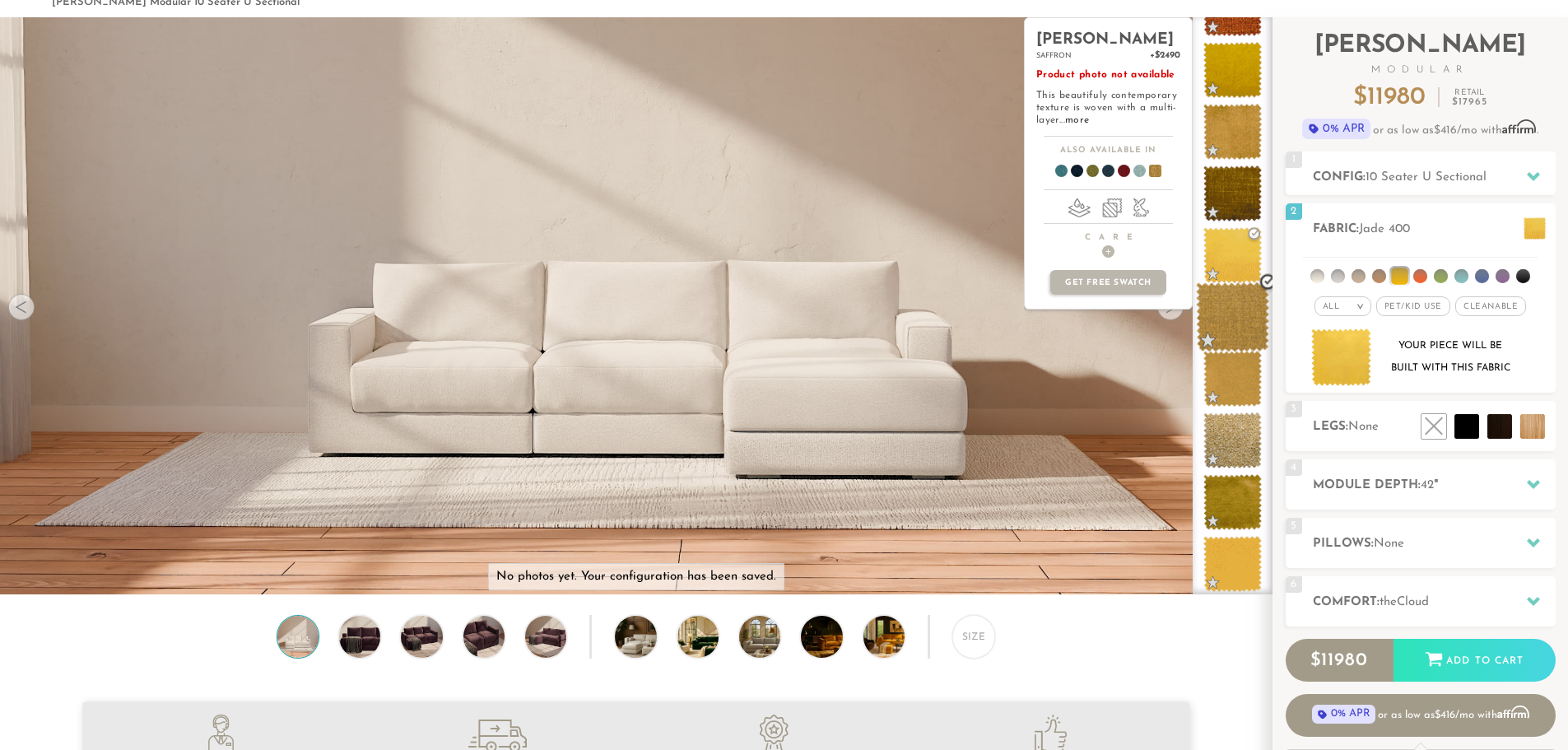
scroll to position [165, 0]
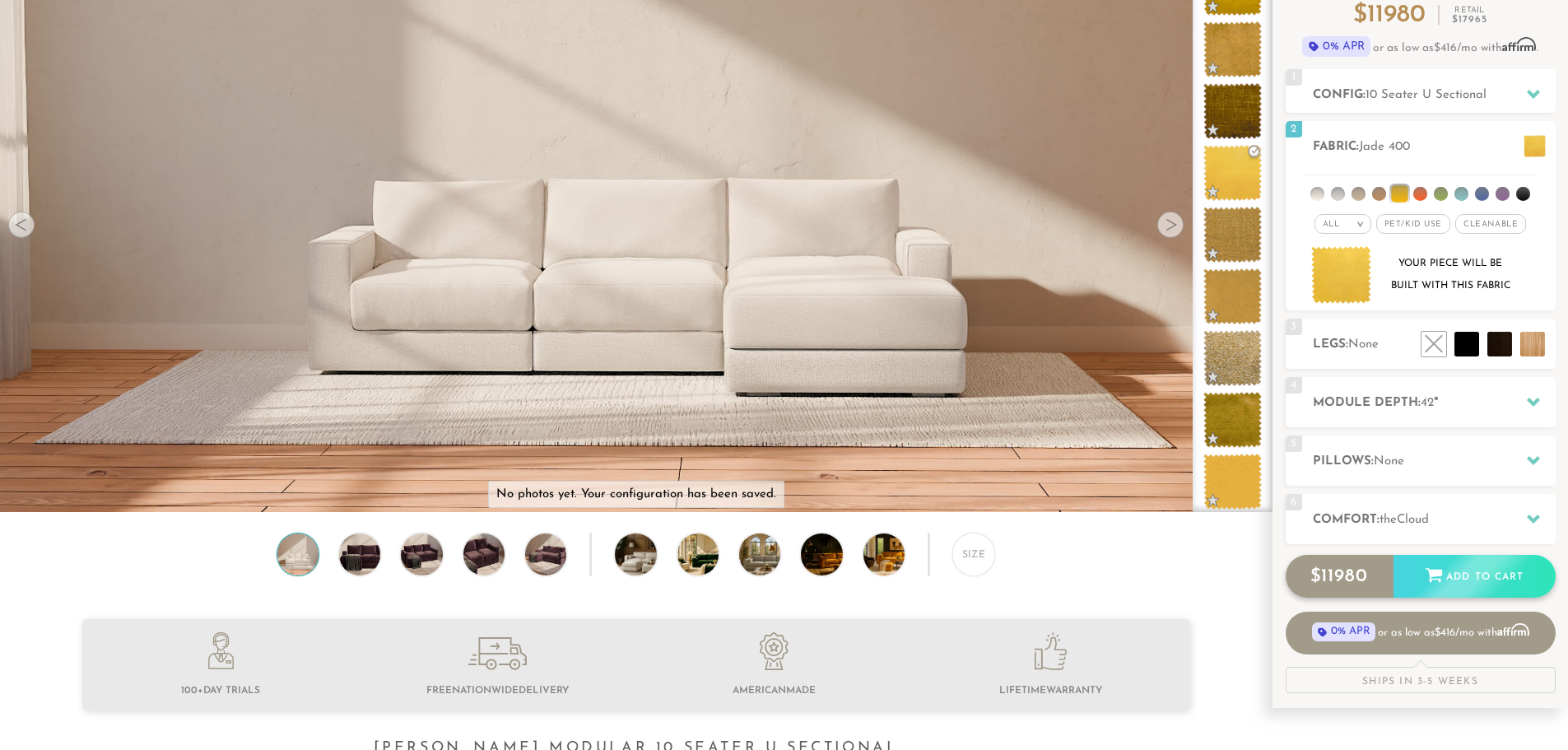
click at [1442, 574] on div "Add to Cart" at bounding box center [1474, 577] width 162 height 44
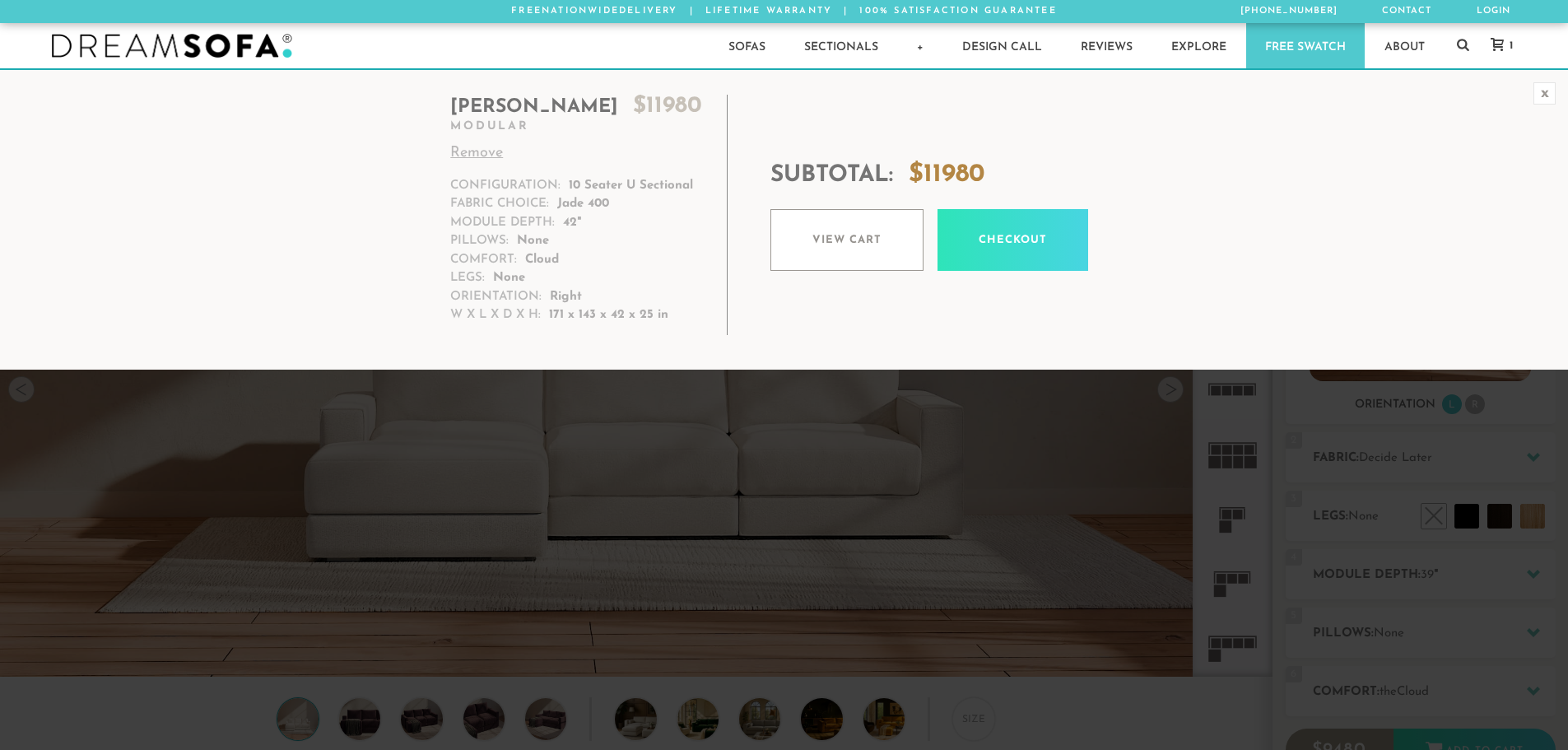
scroll to position [19273, 1556]
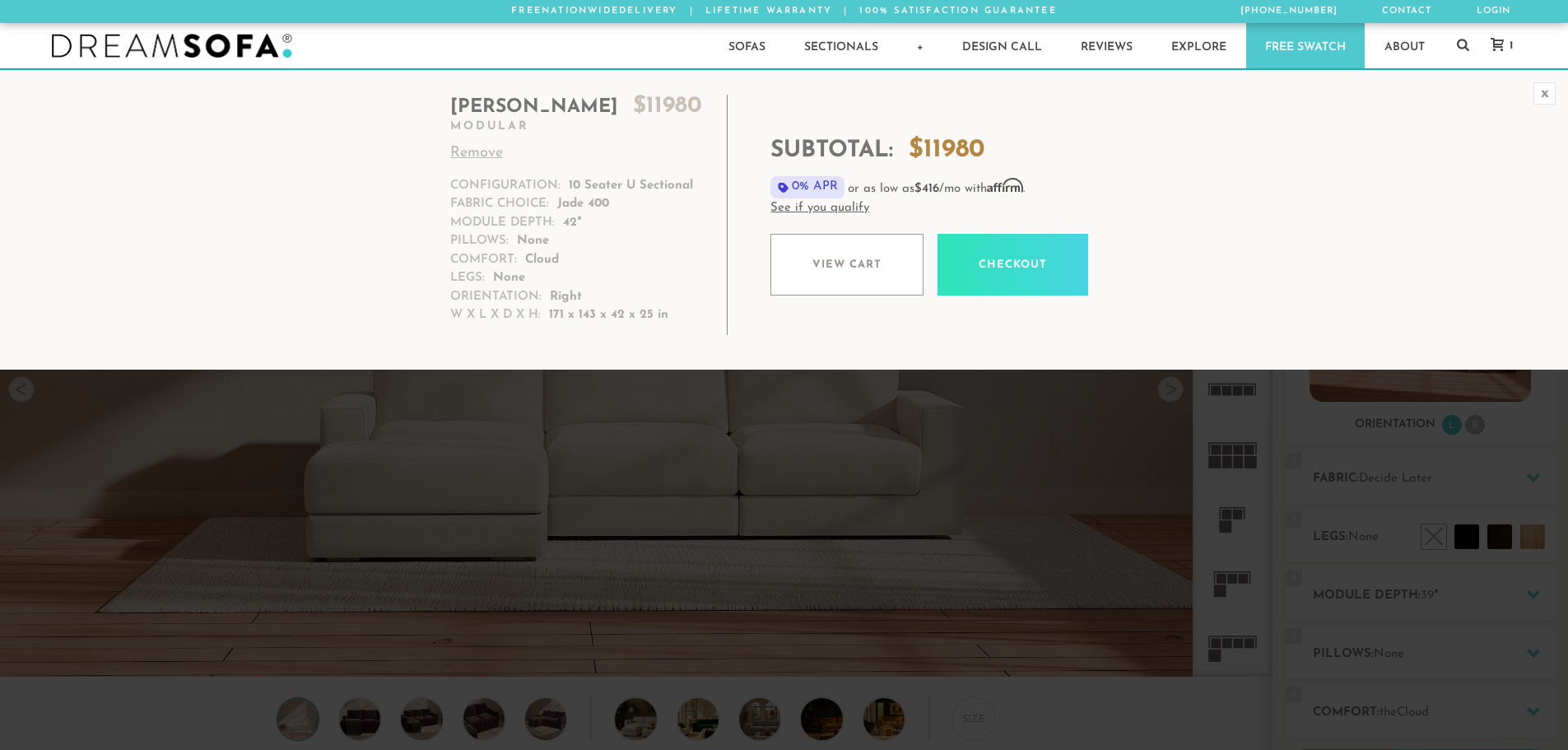
click at [485, 154] on link "Remove" at bounding box center [576, 154] width 252 height 22
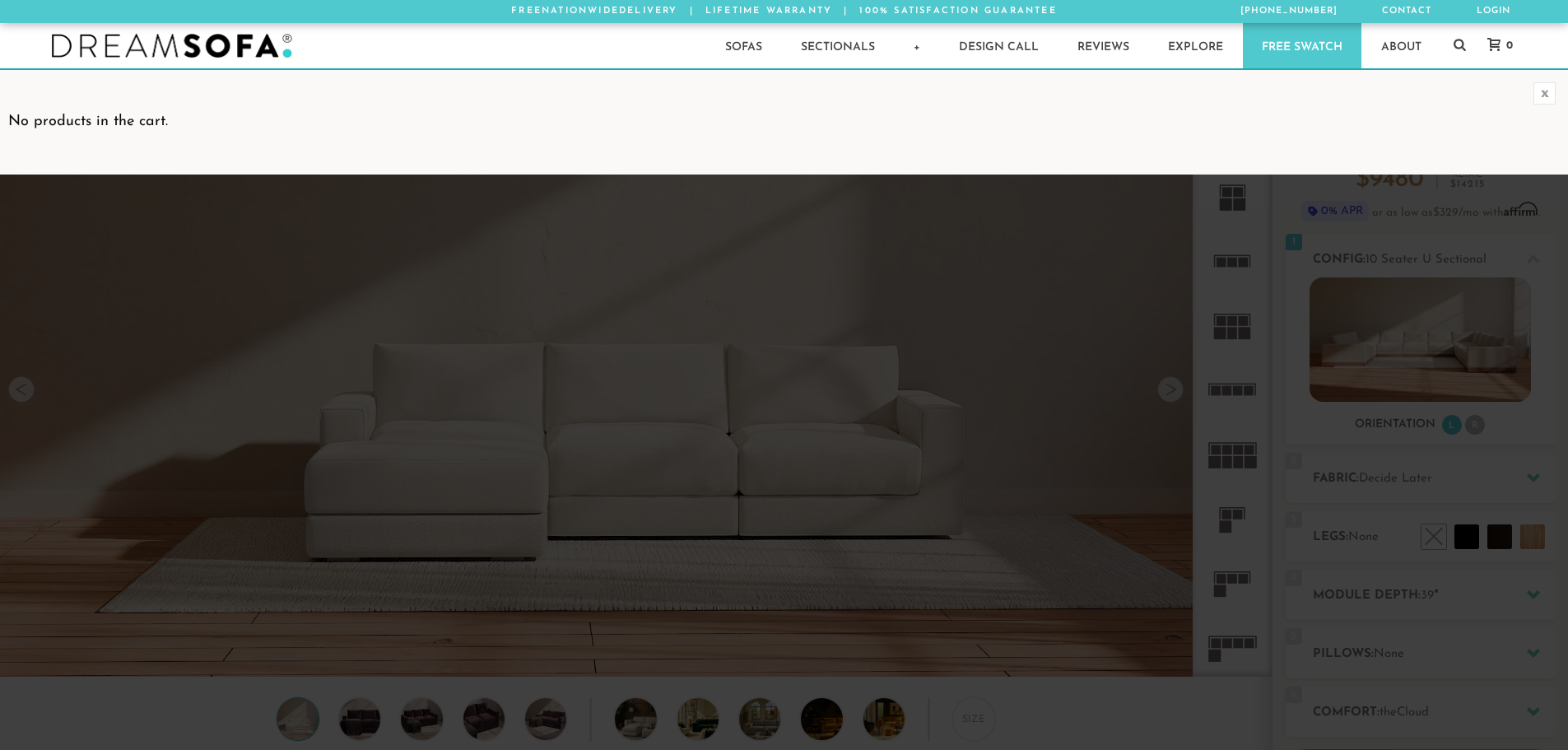
scroll to position [19273, 1556]
click at [1258, 137] on div "x No products in the cart." at bounding box center [784, 121] width 1568 height 106
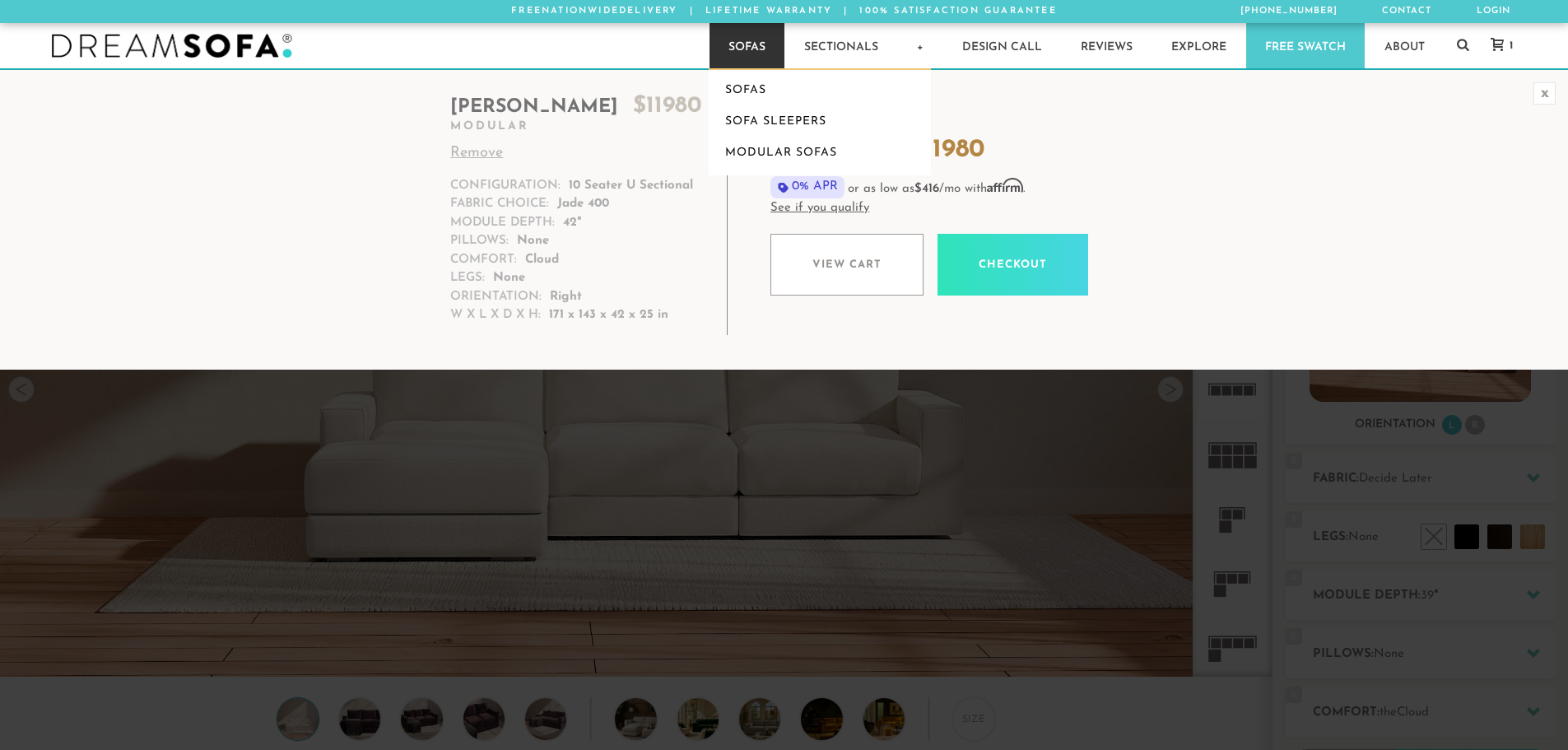
click at [742, 48] on link "Sofas" at bounding box center [747, 45] width 75 height 45
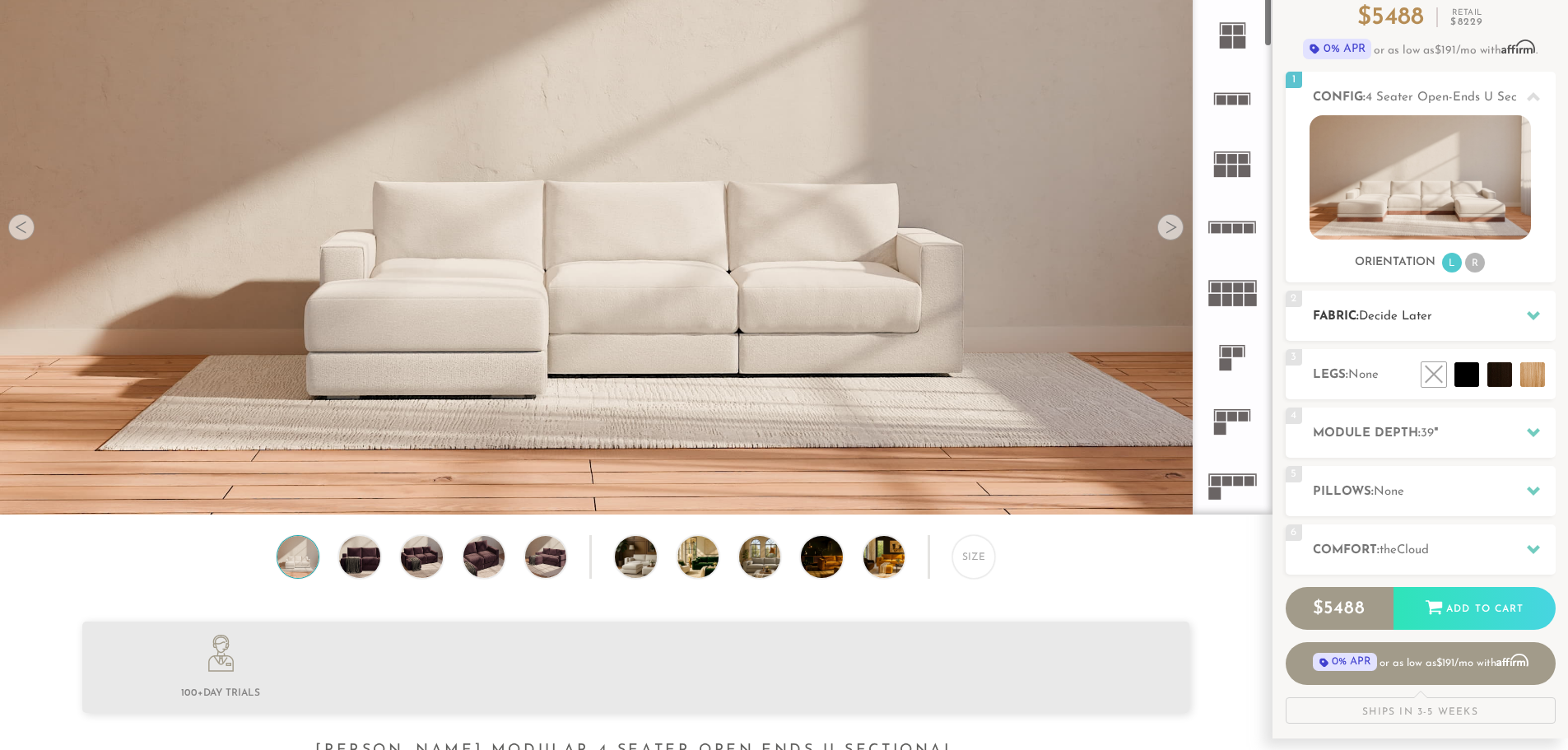
scroll to position [165, 0]
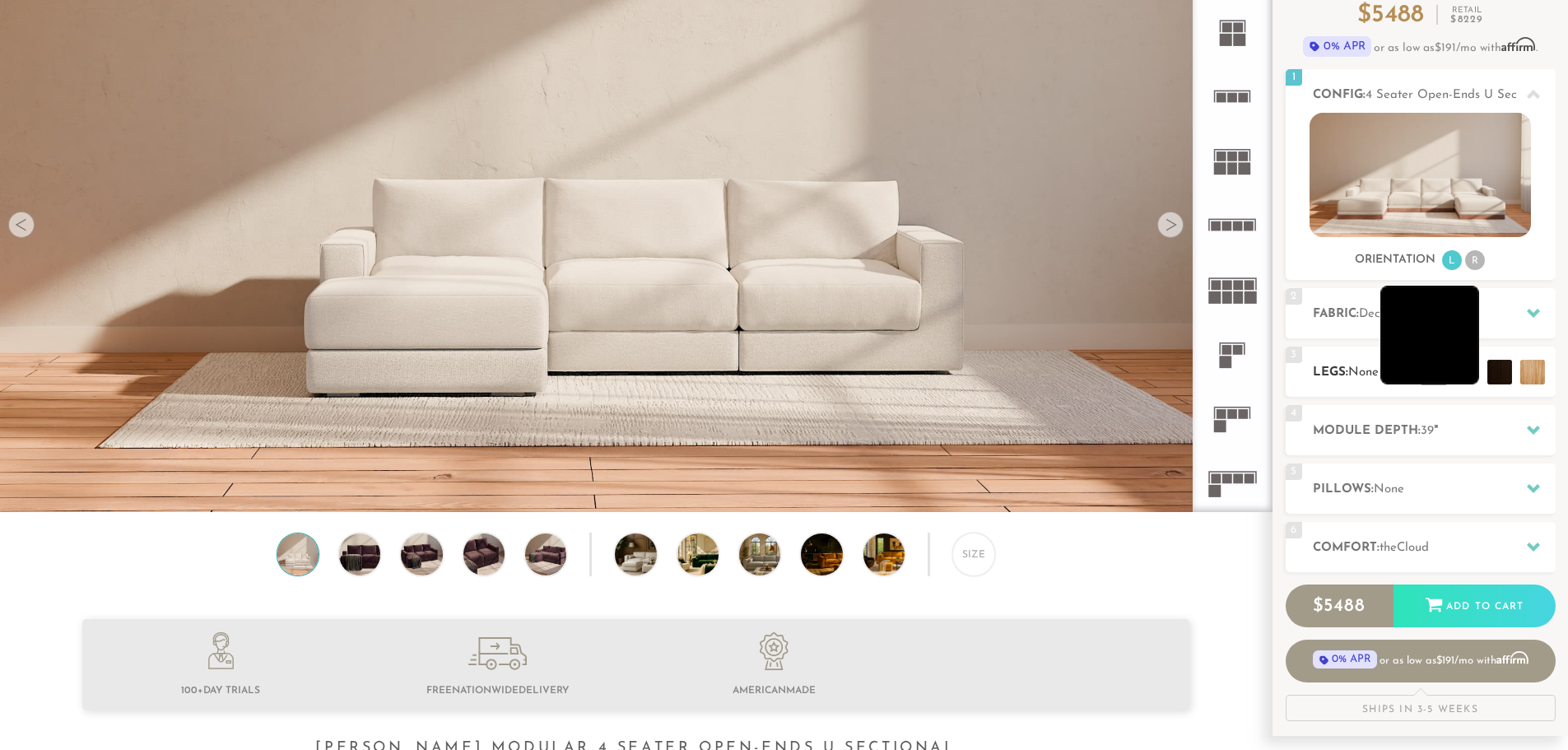
click at [1461, 371] on li at bounding box center [1430, 335] width 98 height 98
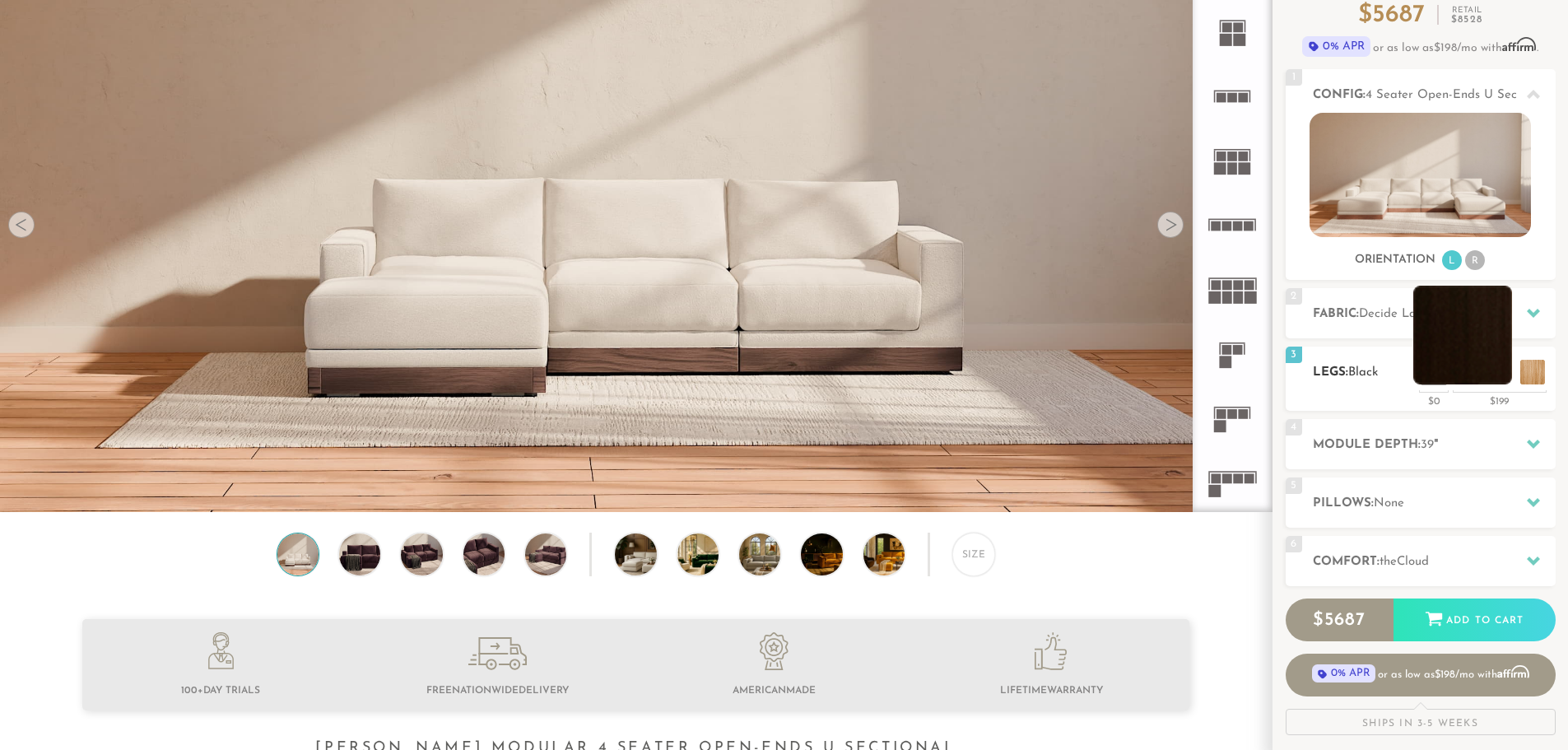
click at [1509, 372] on li at bounding box center [1463, 335] width 98 height 98
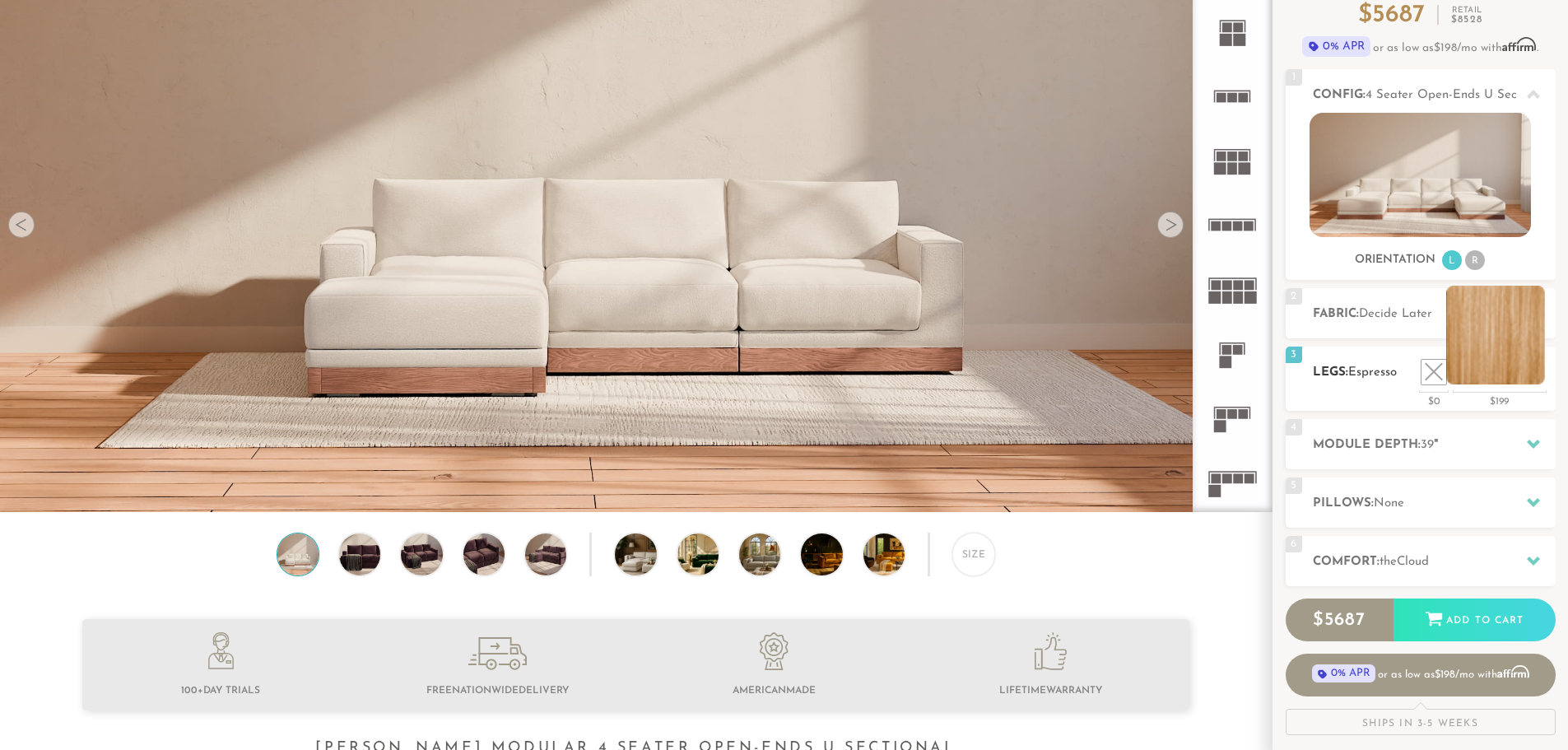
click at [1537, 372] on li at bounding box center [1495, 335] width 98 height 98
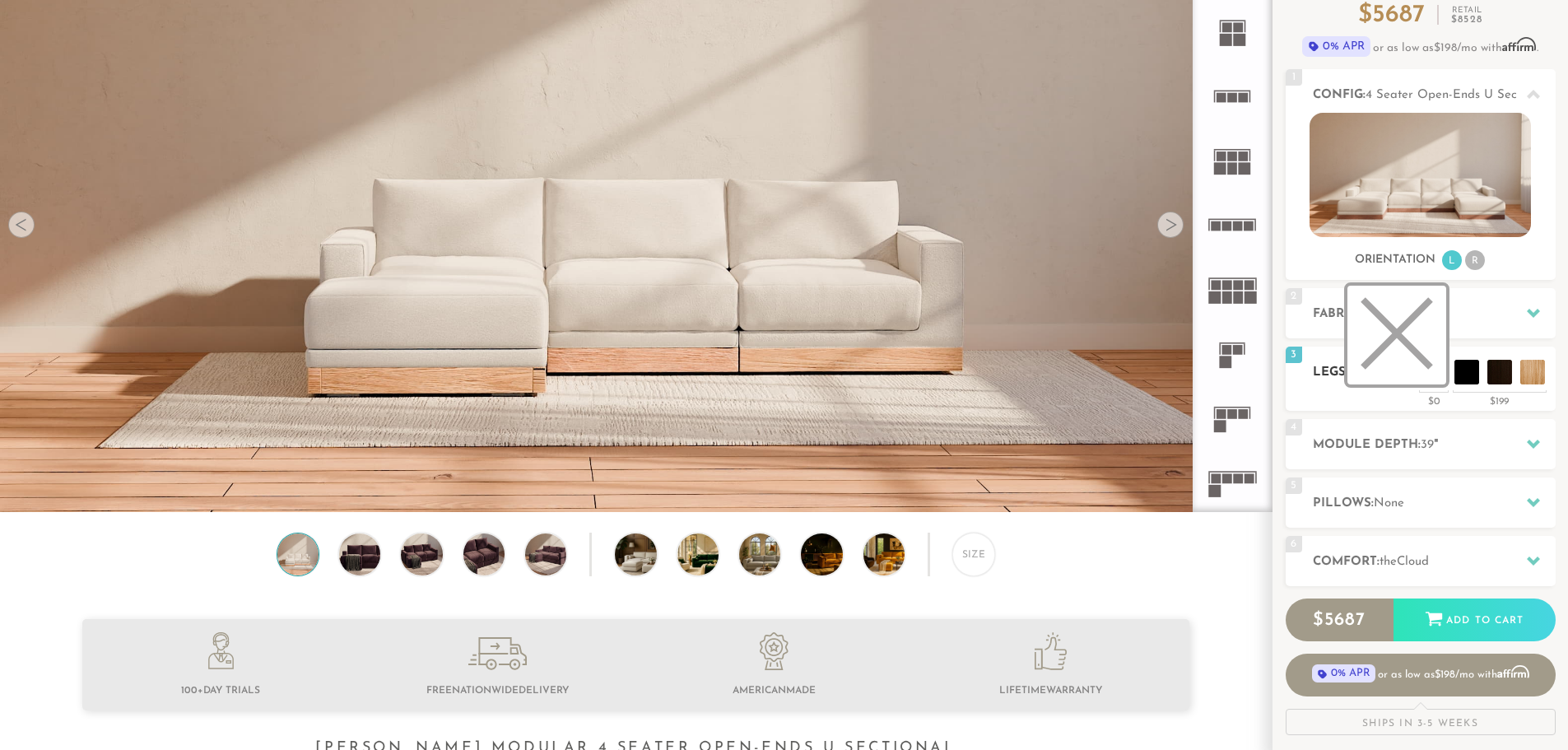
click at [1432, 373] on li at bounding box center [1397, 335] width 98 height 98
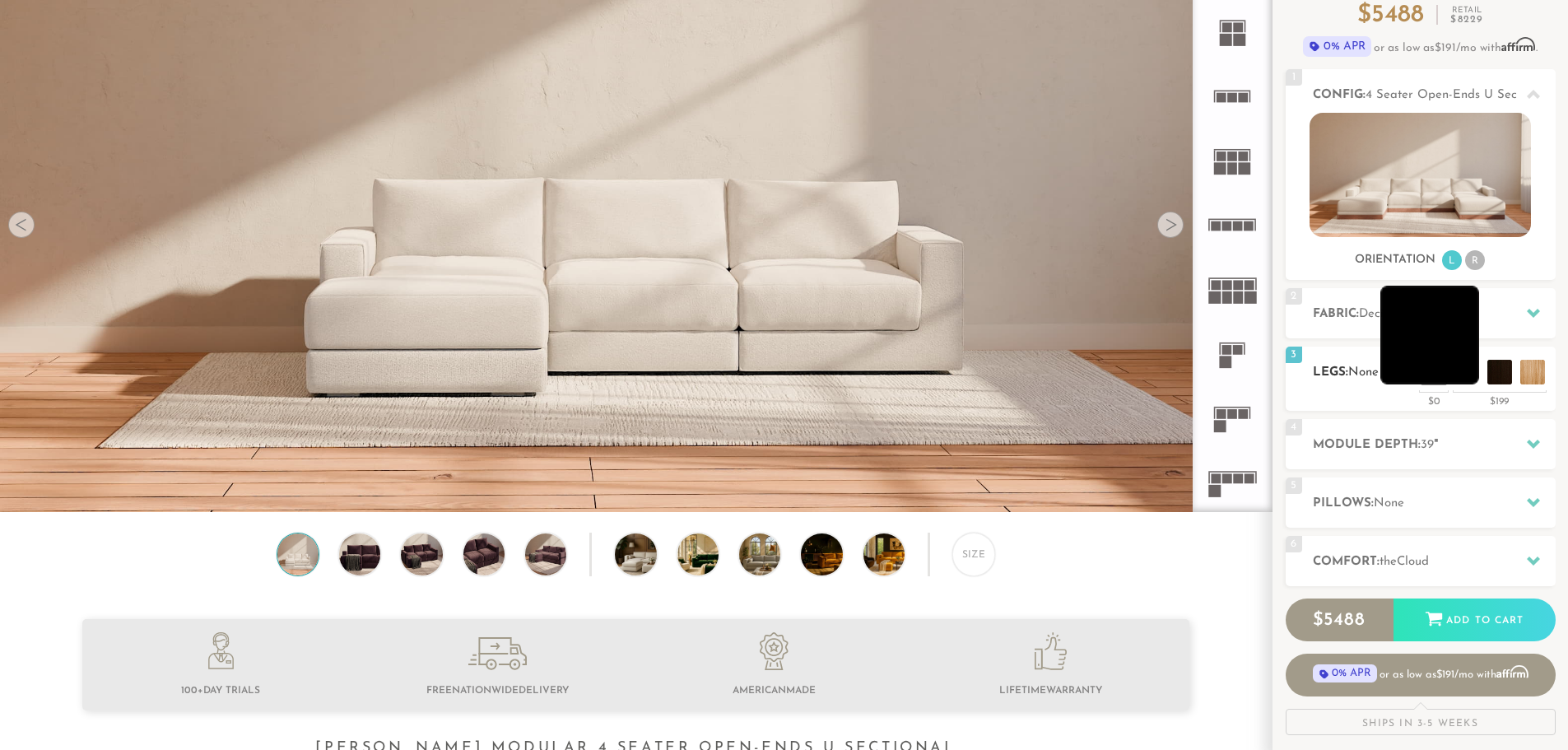
click at [1465, 372] on li at bounding box center [1430, 335] width 98 height 98
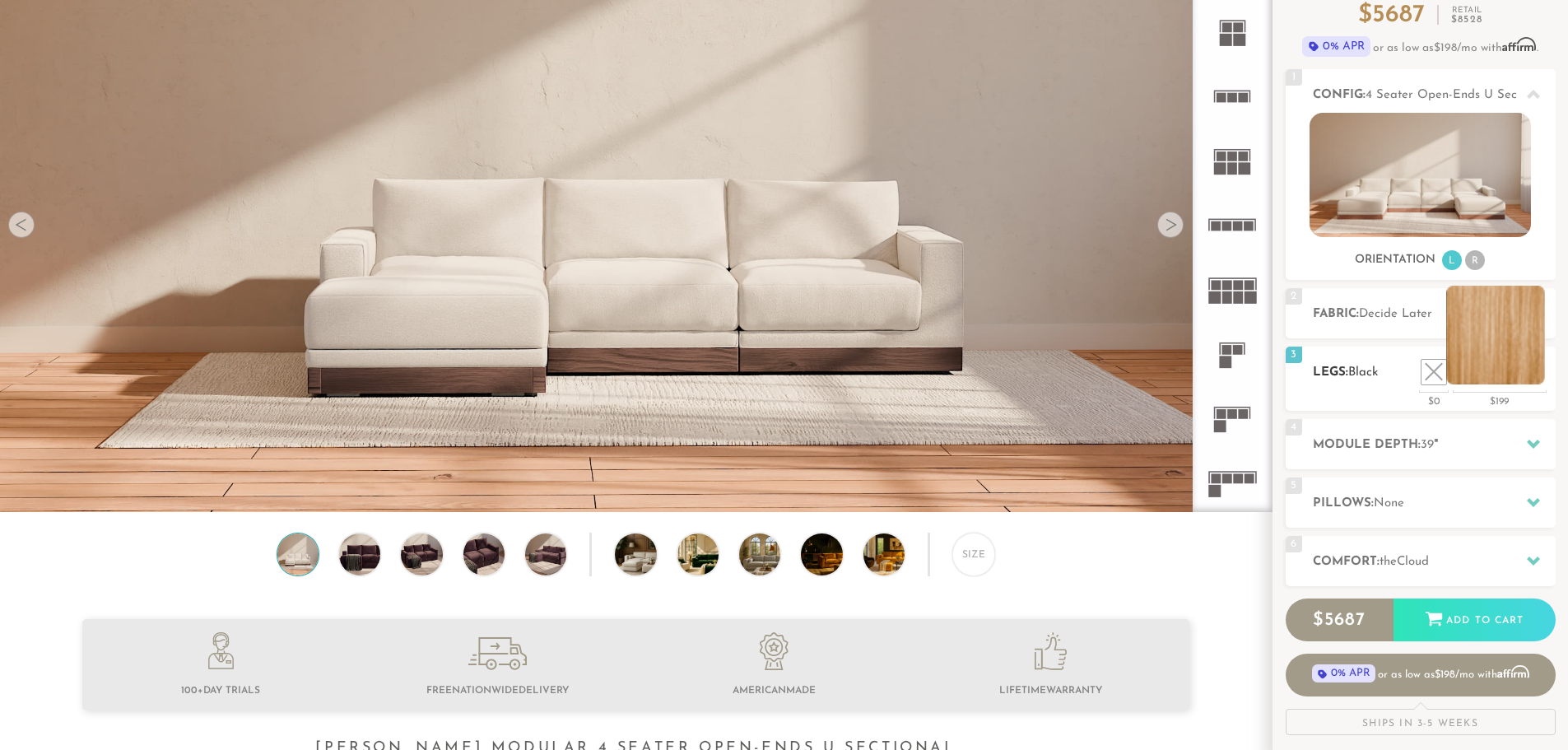
click at [1530, 372] on li at bounding box center [1495, 335] width 98 height 98
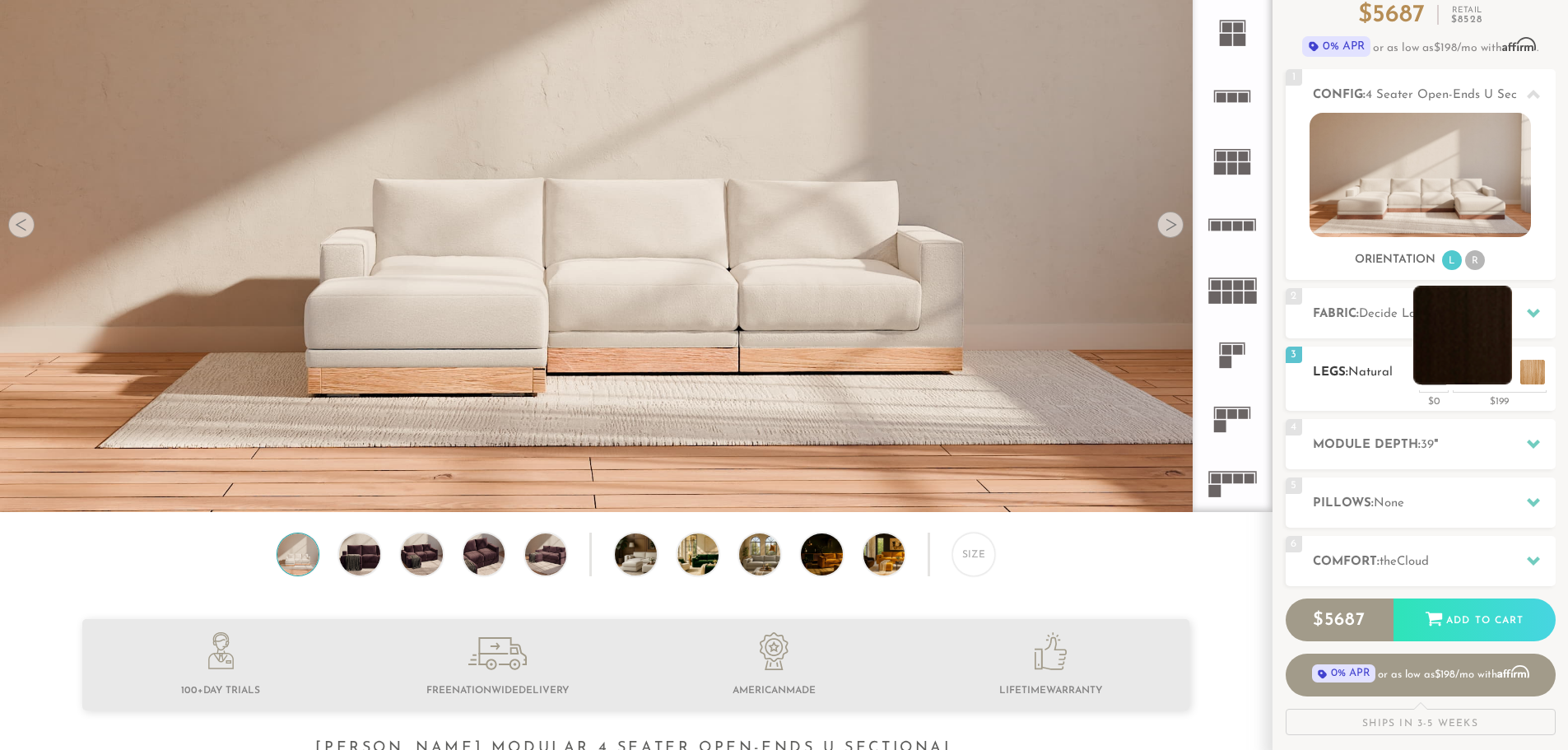
click at [1497, 380] on li at bounding box center [1463, 335] width 98 height 98
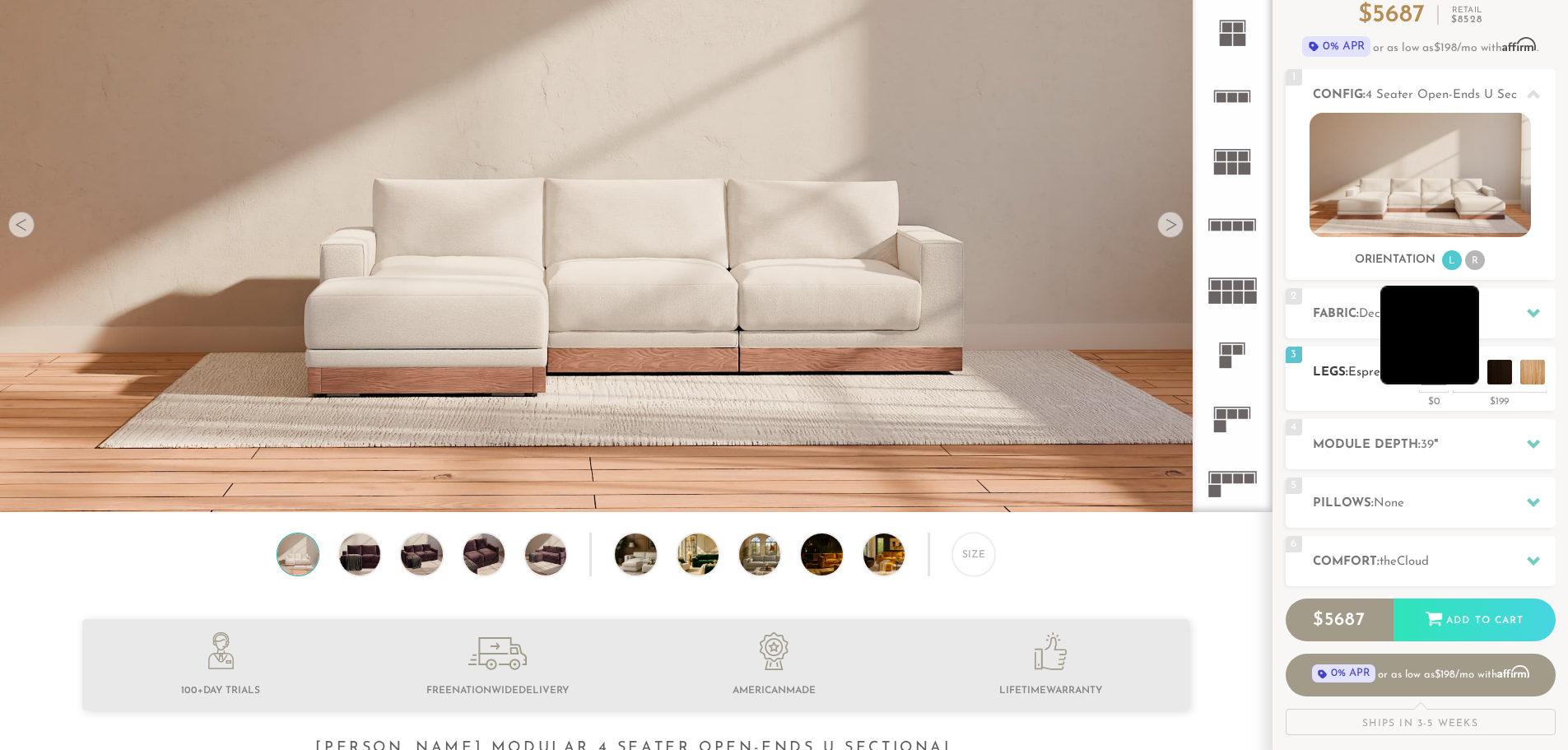
click at [1464, 379] on li at bounding box center [1430, 335] width 98 height 98
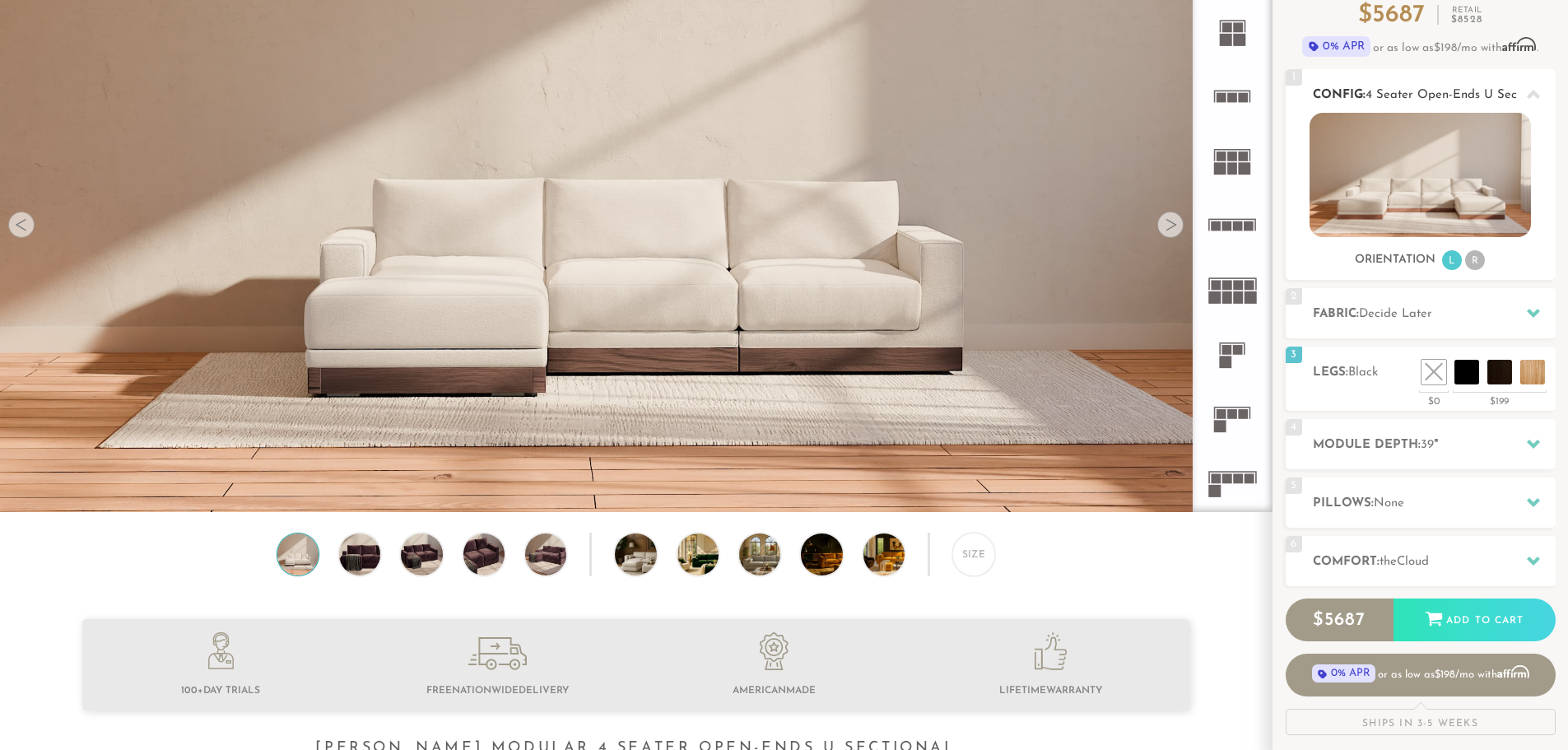
click at [1476, 260] on li "R" at bounding box center [1475, 260] width 20 height 20
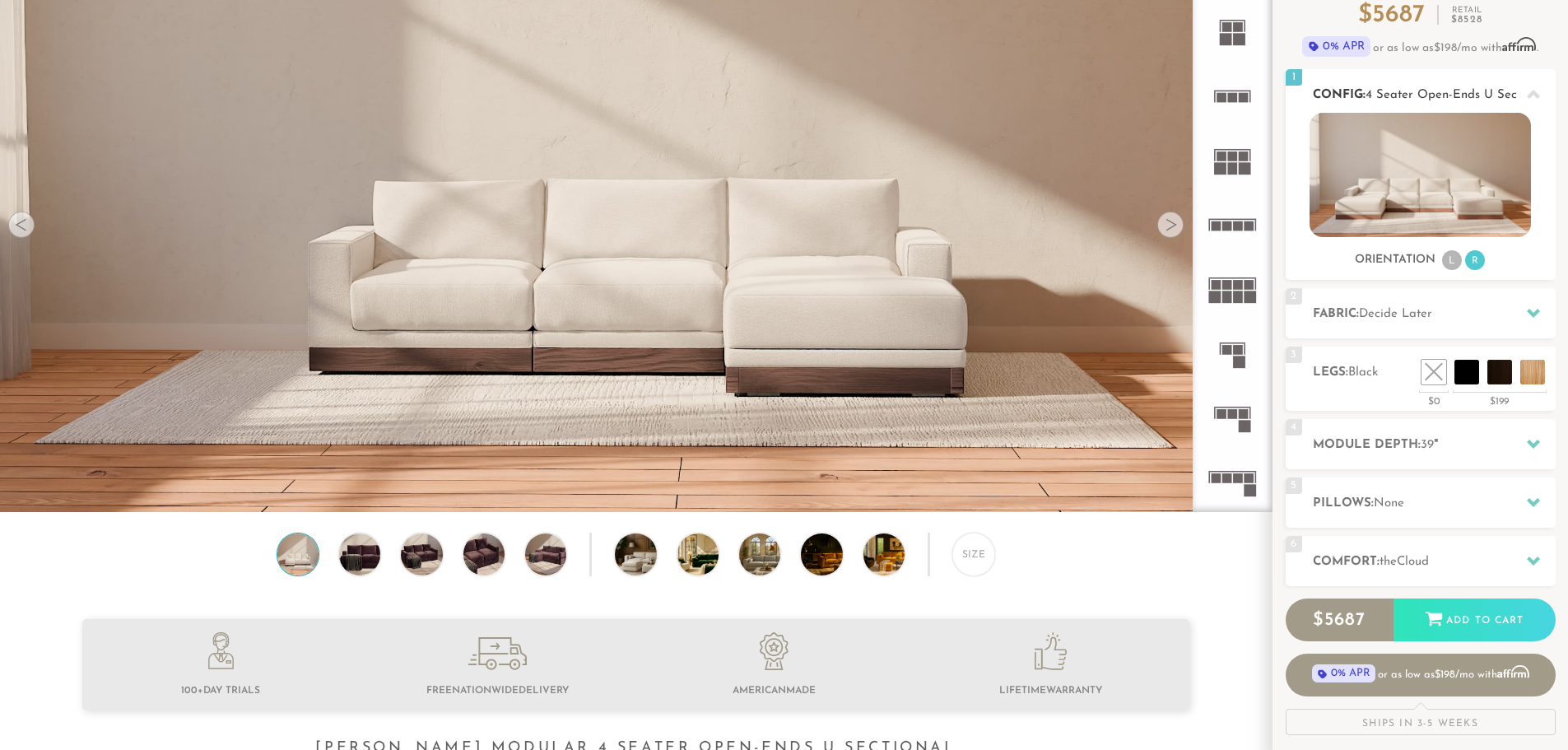
click at [1447, 260] on li "L" at bounding box center [1452, 260] width 20 height 20
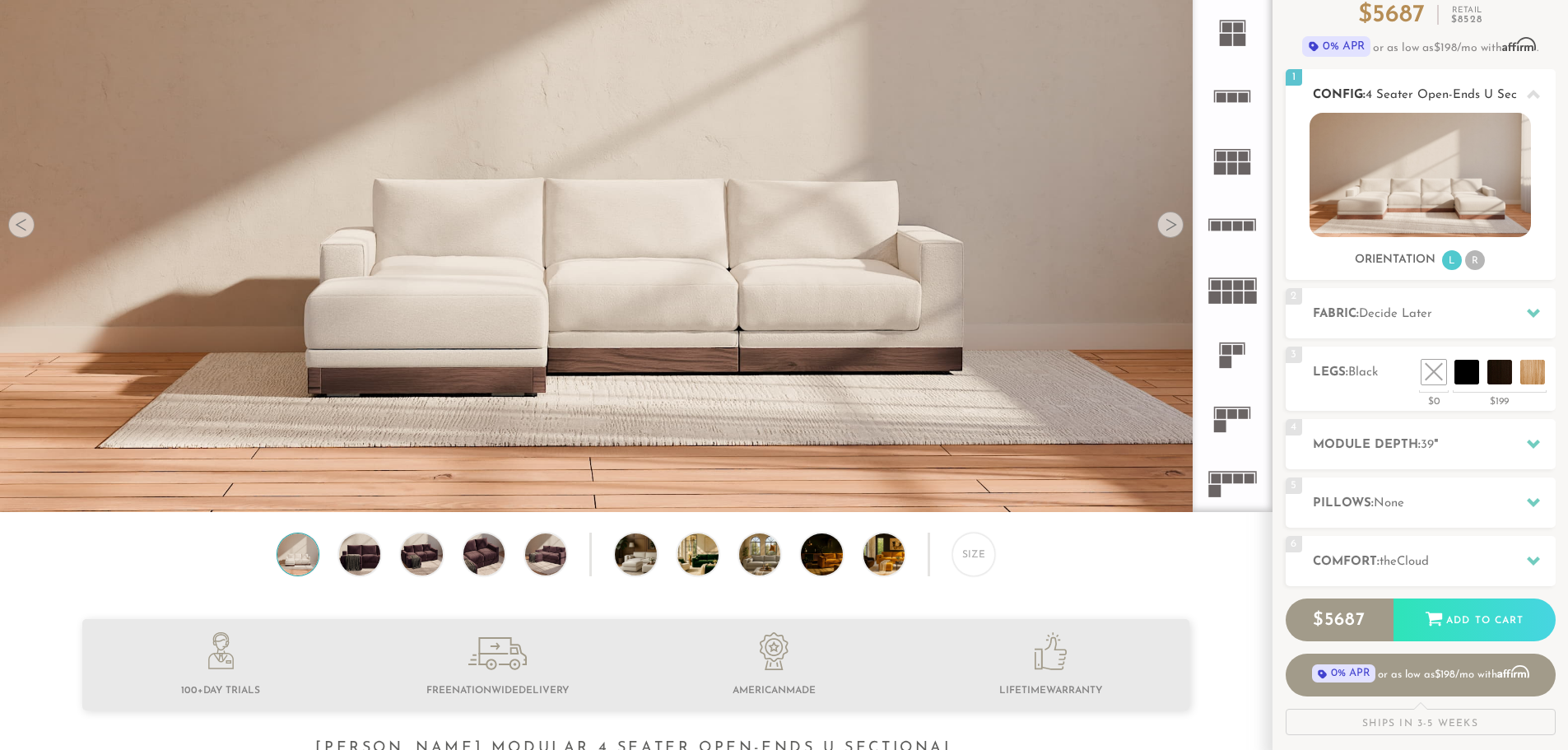
click at [1484, 260] on li "R" at bounding box center [1475, 260] width 20 height 20
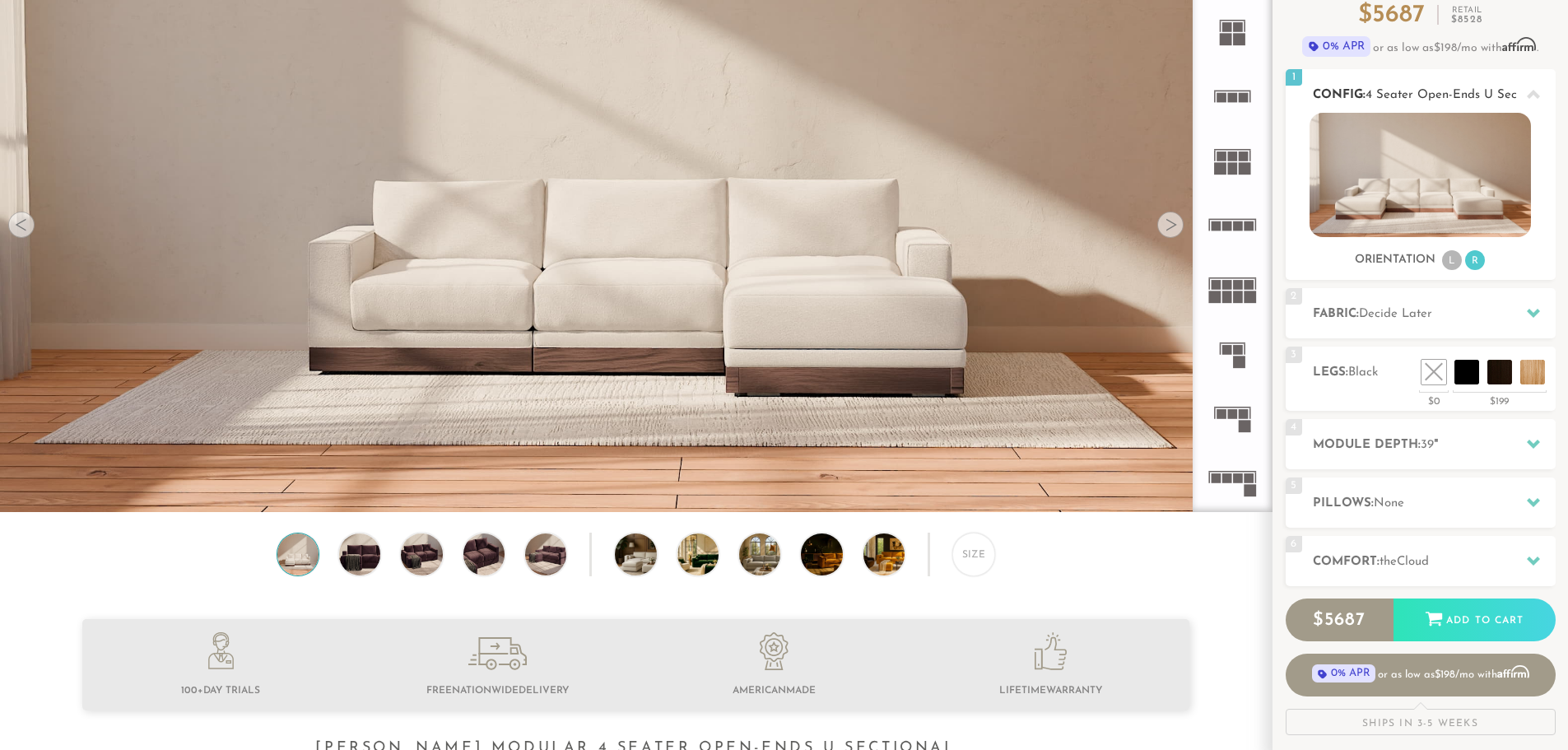
click at [1443, 260] on li "L" at bounding box center [1452, 260] width 20 height 20
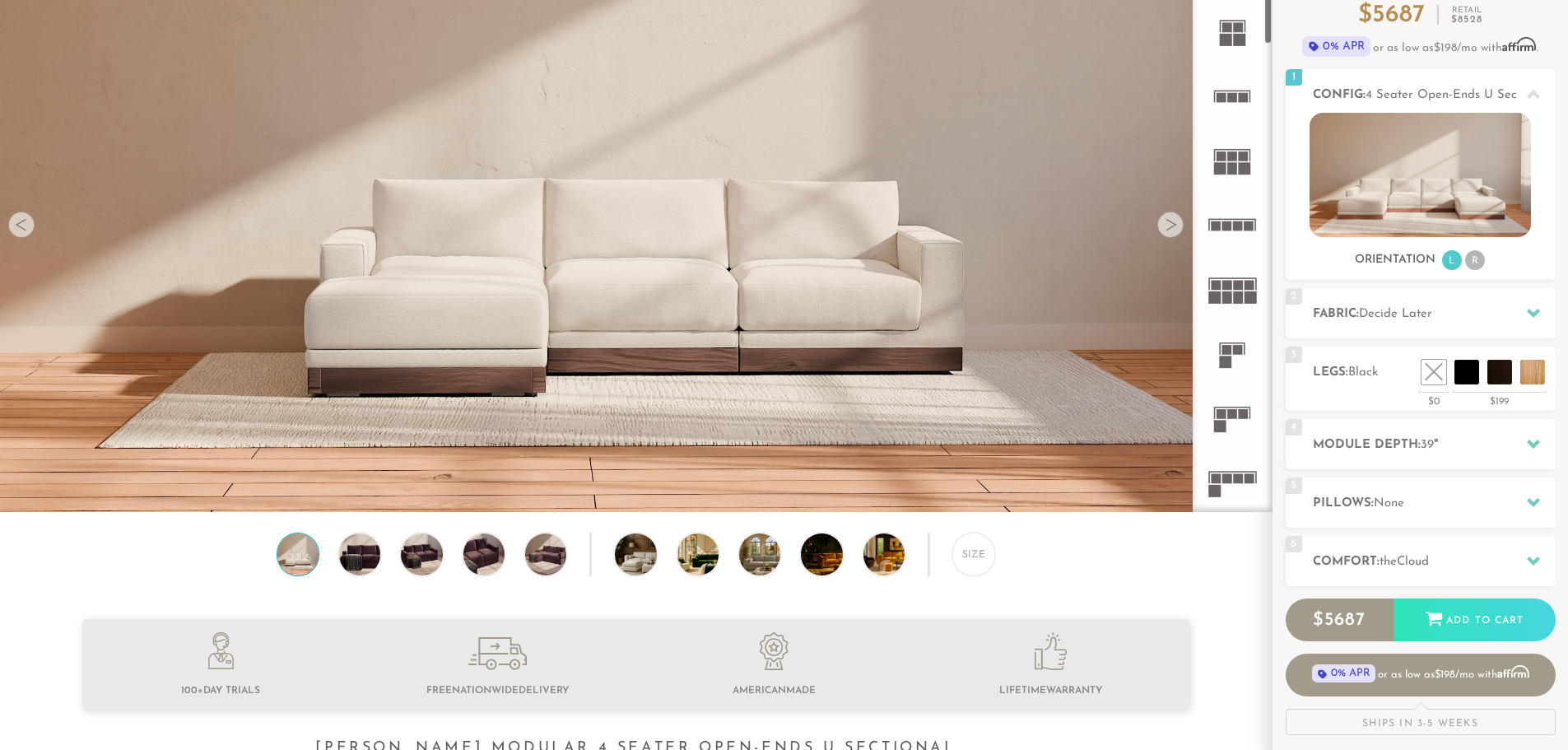
click at [1168, 228] on div at bounding box center [1170, 224] width 26 height 26
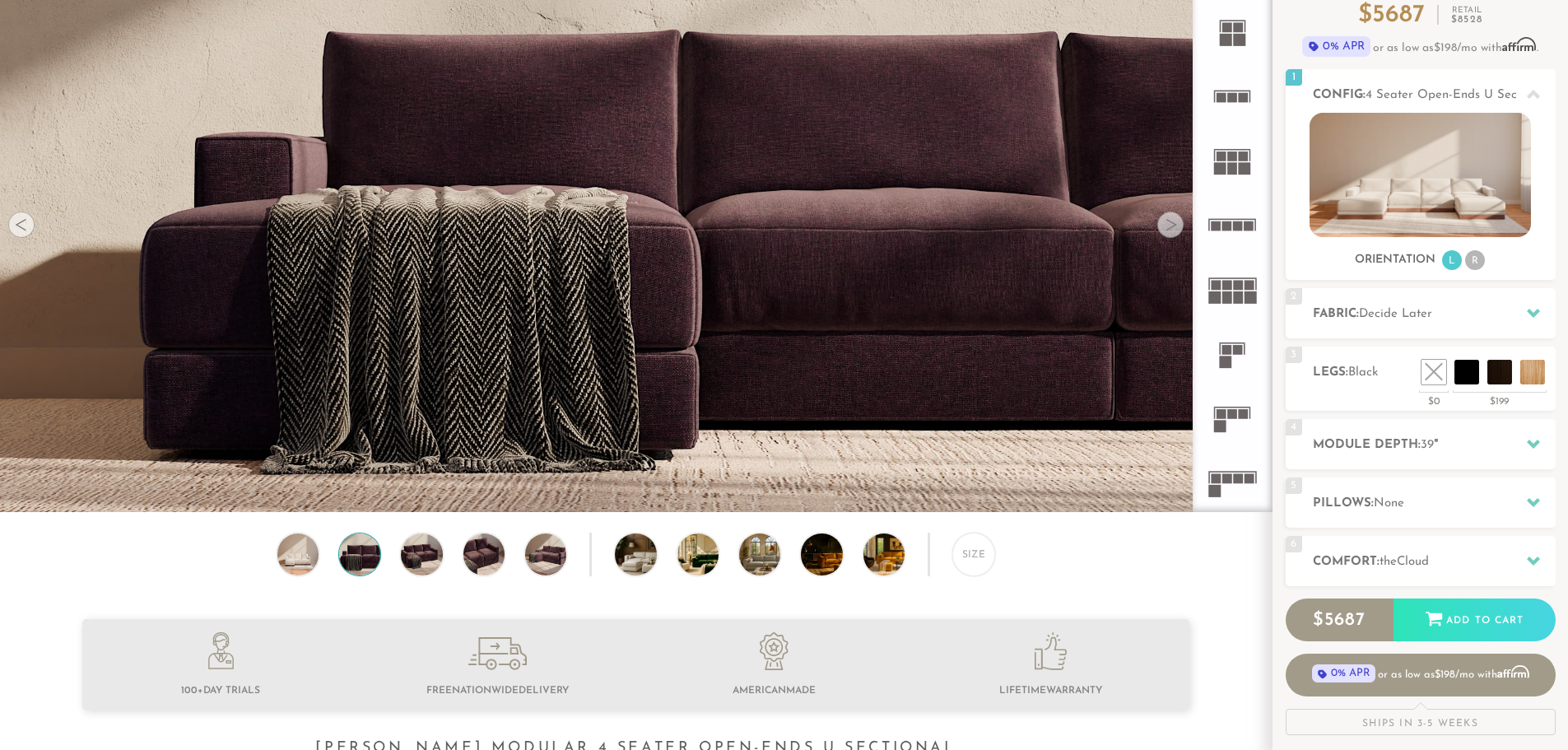
click at [1168, 228] on div at bounding box center [1170, 224] width 26 height 26
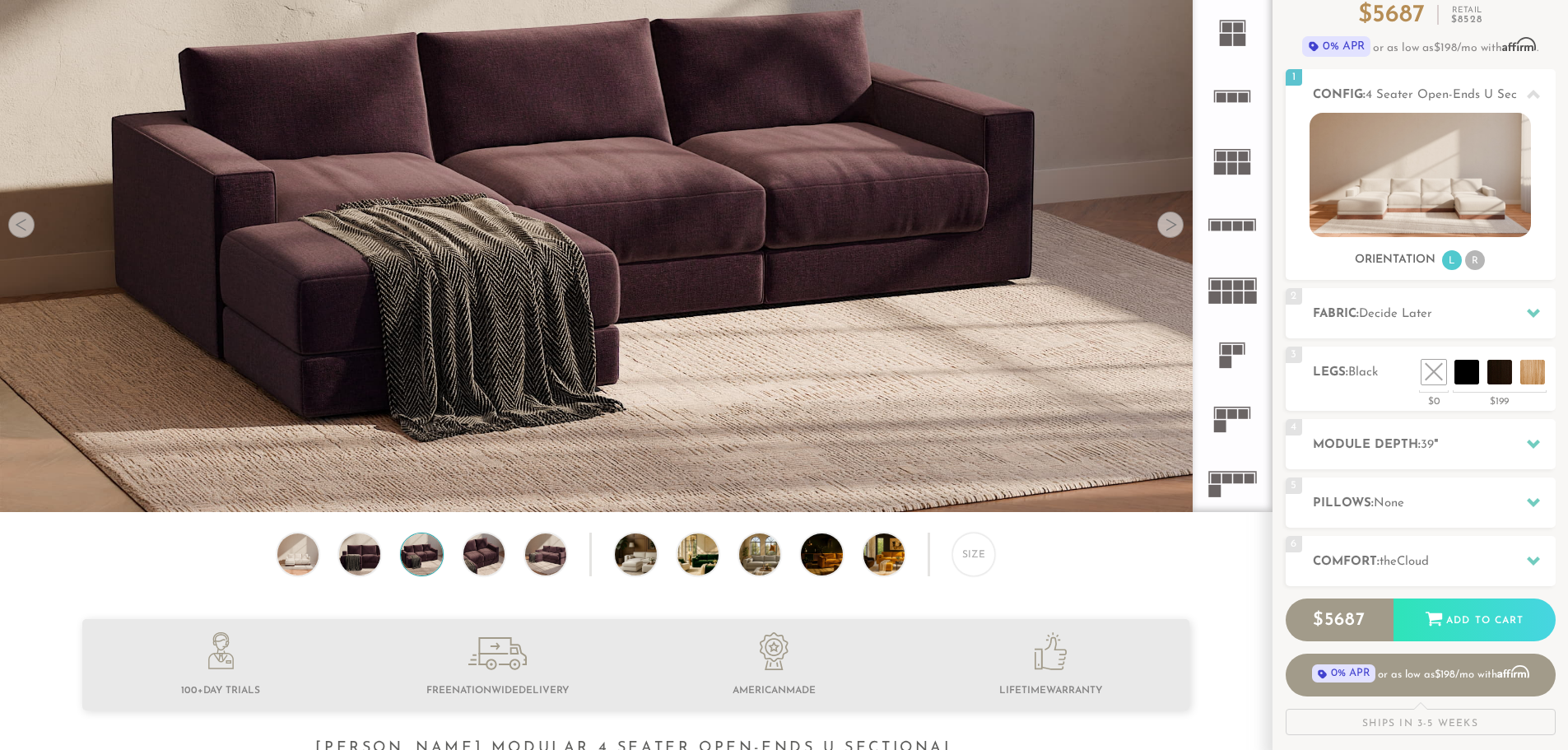
click at [1168, 228] on div at bounding box center [1170, 224] width 26 height 26
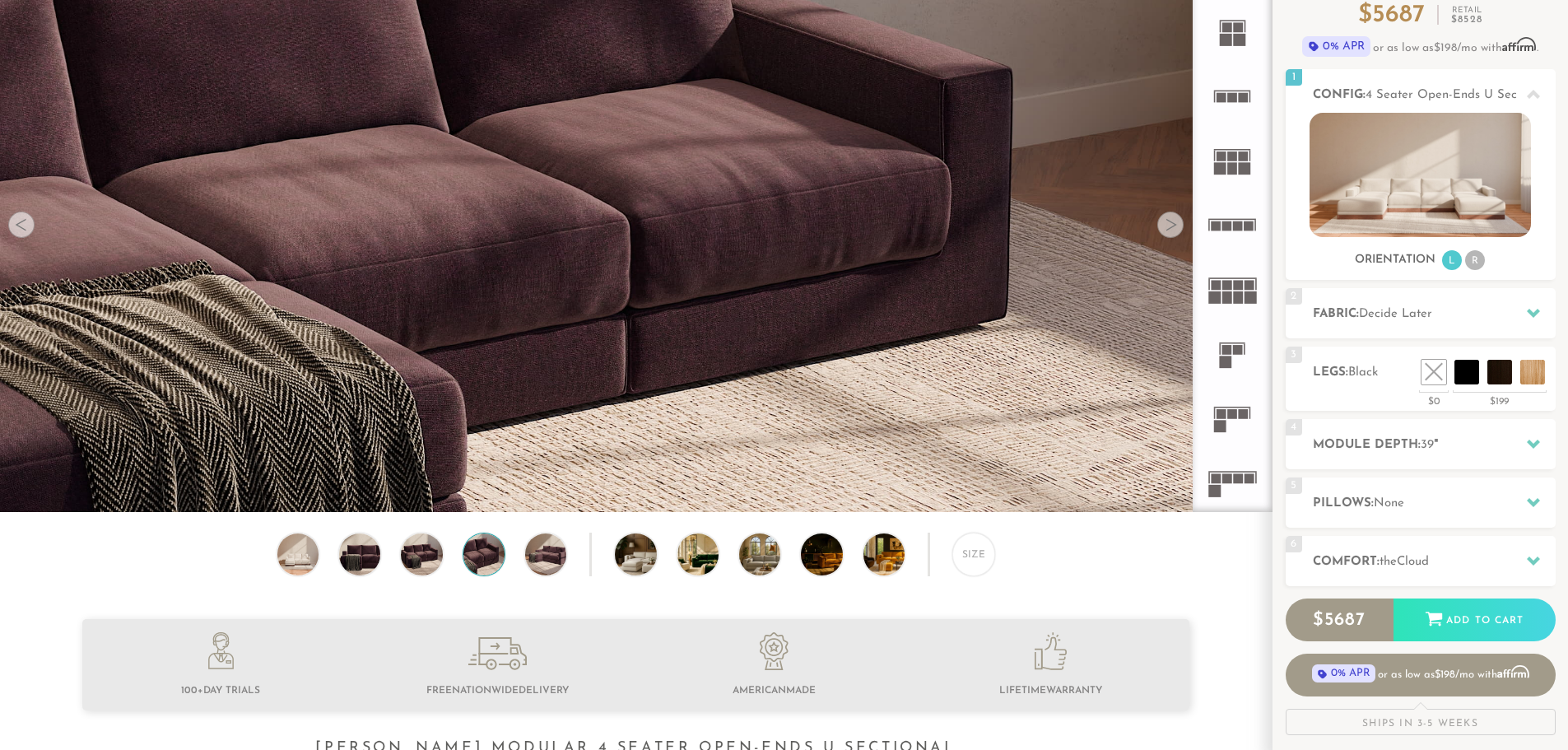
click at [1168, 228] on div at bounding box center [1170, 224] width 26 height 26
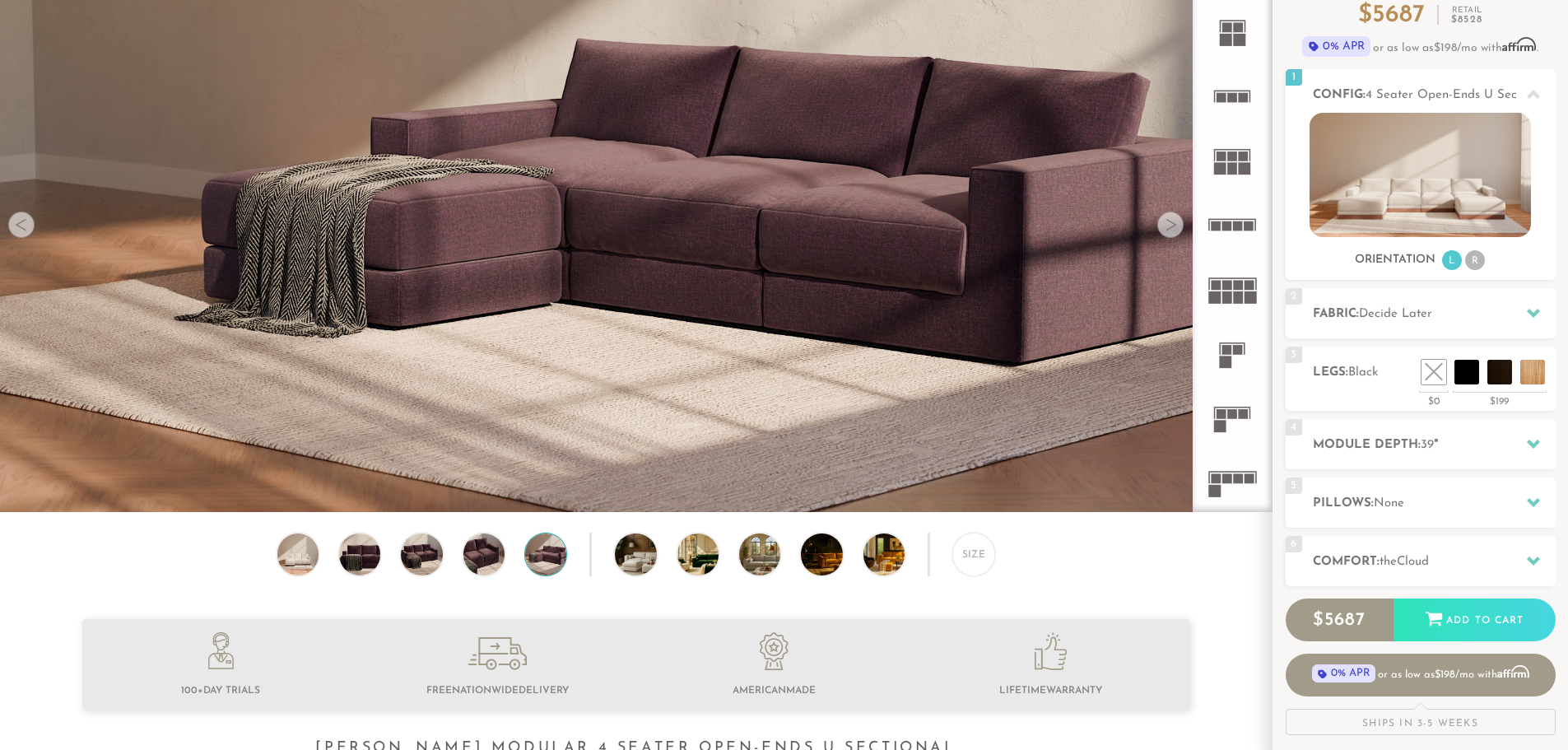
click at [1168, 228] on div at bounding box center [1170, 224] width 26 height 26
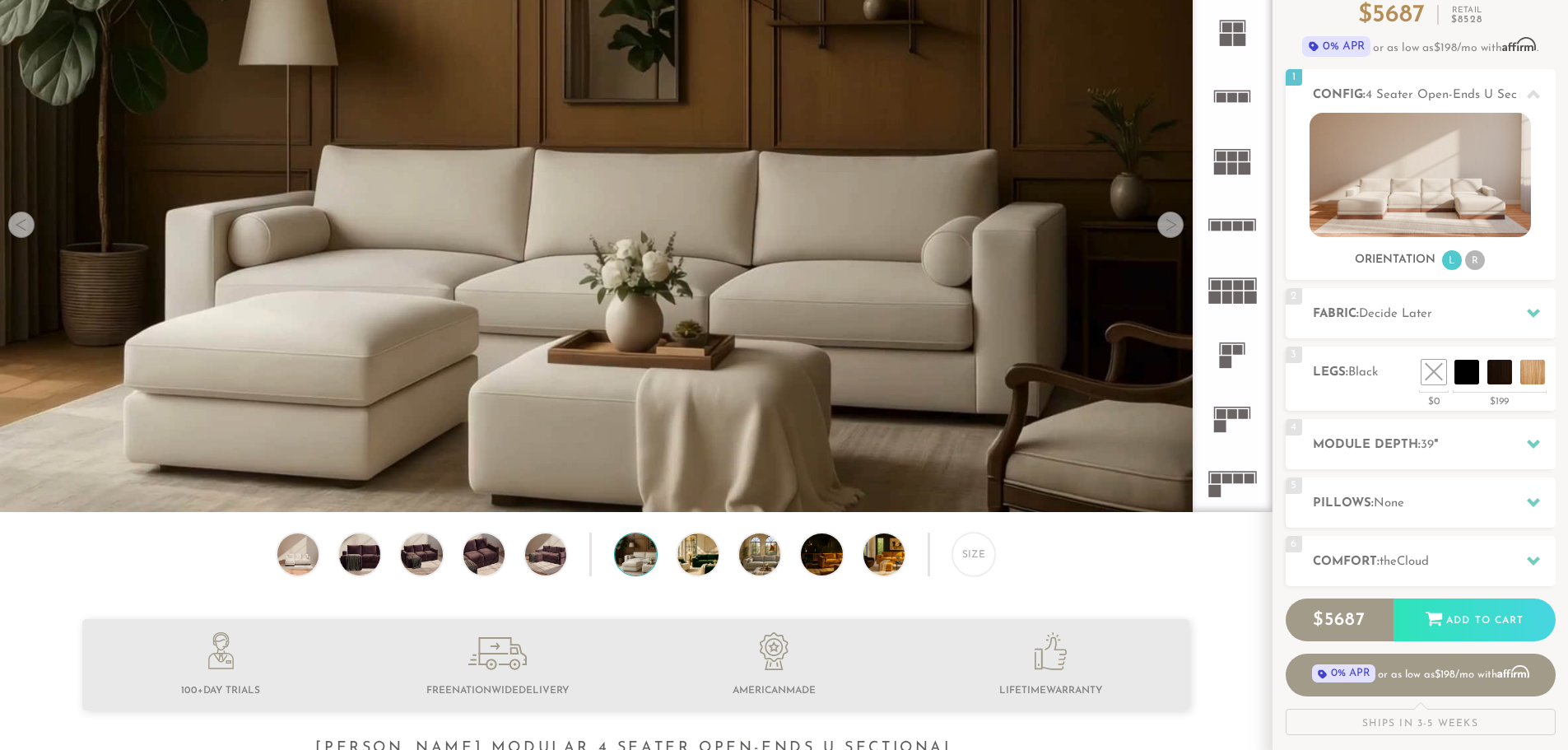
click at [1168, 228] on div at bounding box center [1170, 224] width 26 height 26
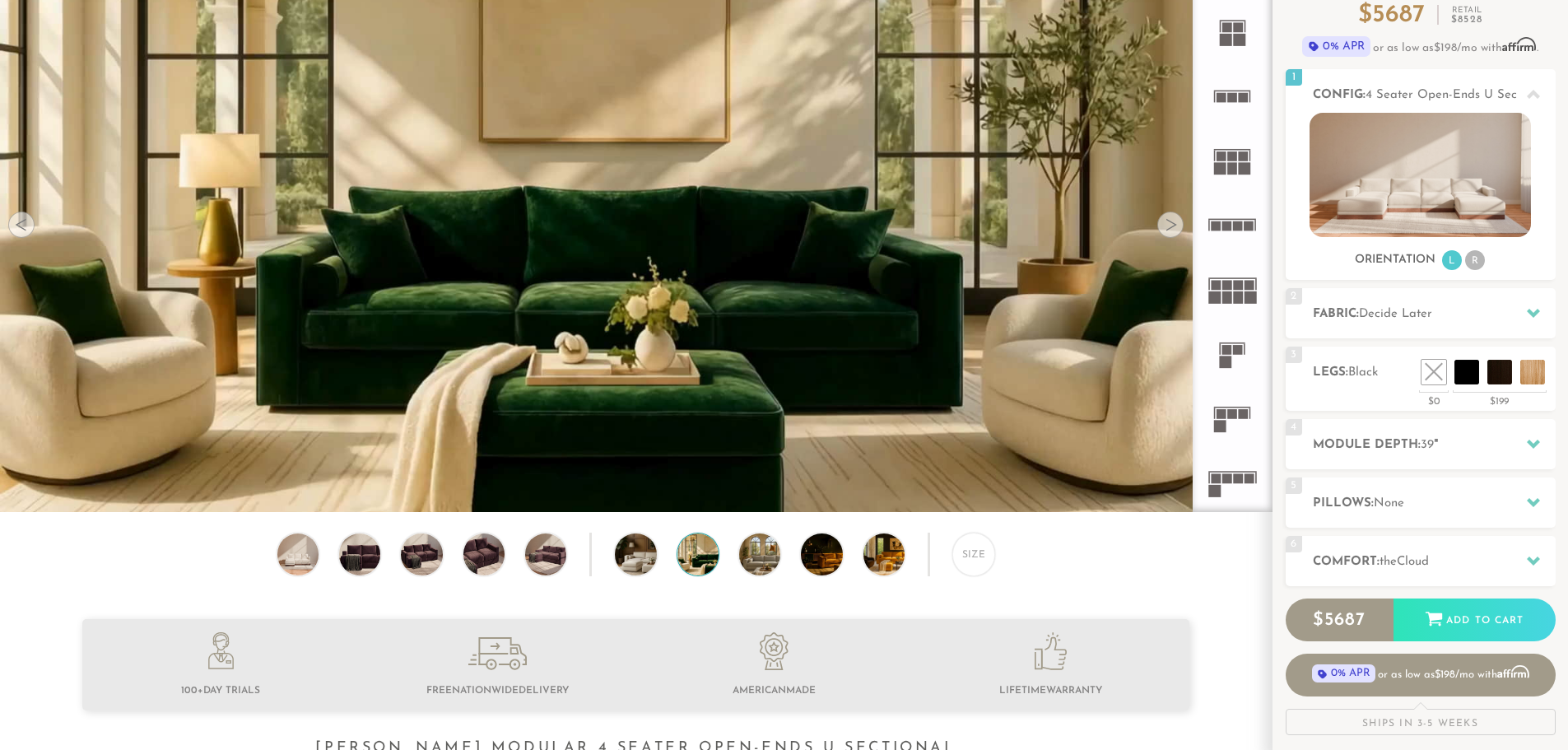
click at [1168, 228] on div at bounding box center [1170, 224] width 26 height 26
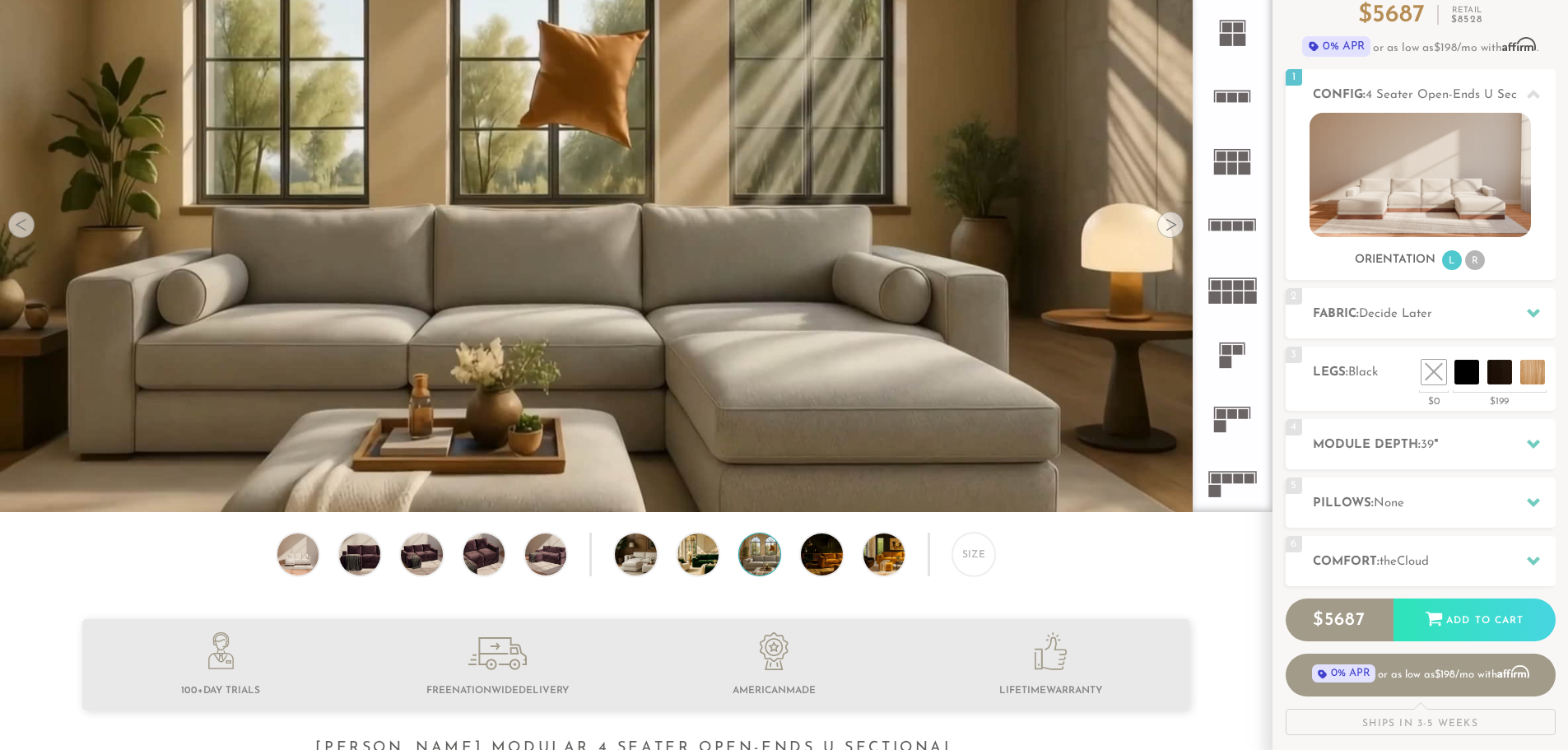
click at [1168, 228] on div at bounding box center [1170, 224] width 26 height 26
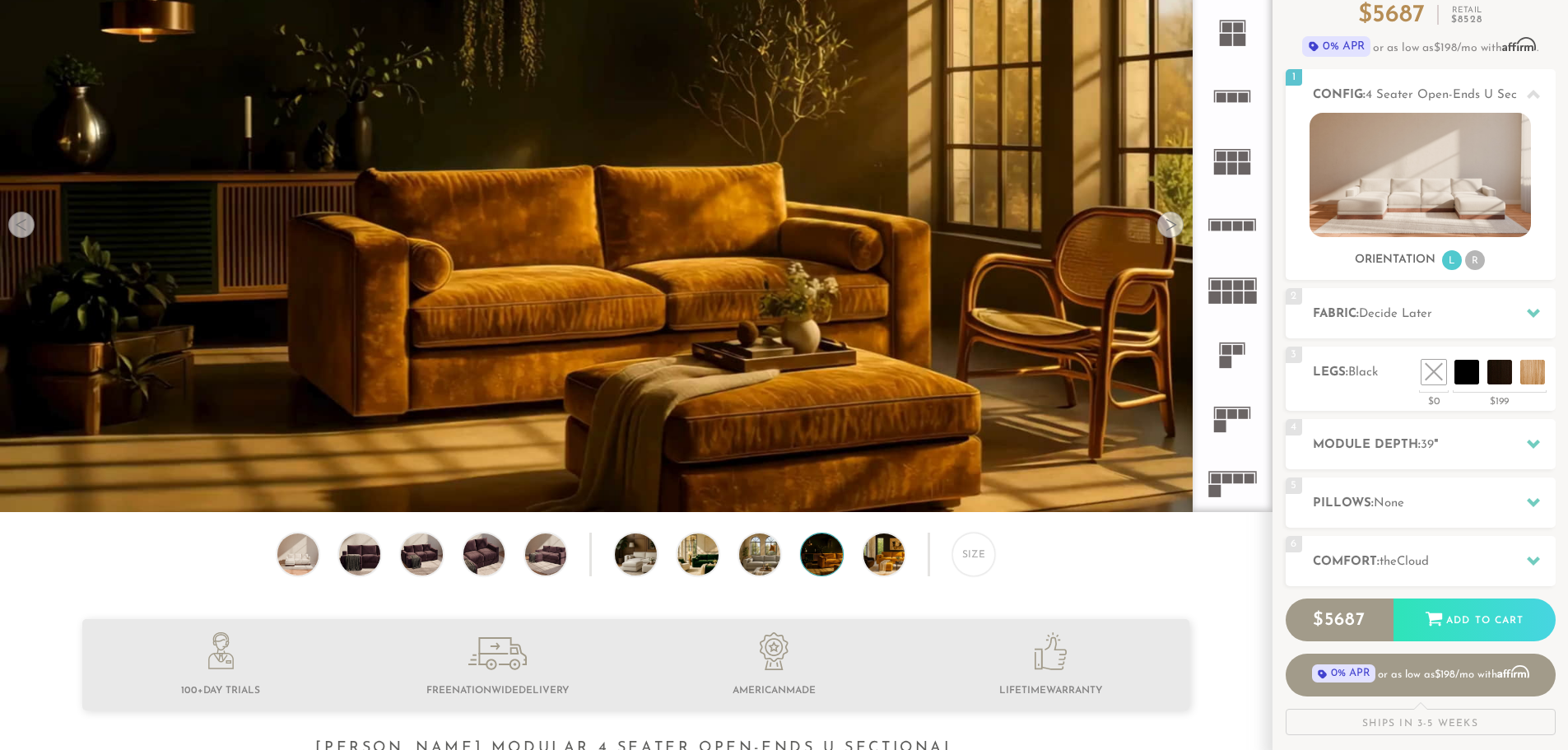
drag, startPoint x: 1168, startPoint y: 228, endPoint x: 670, endPoint y: 372, distance: 518.4
click at [832, 360] on div "Lifetime Warranty American Made Personalized by You Designer Experience 1800-78…" at bounding box center [636, 223] width 1272 height 577
click at [1410, 317] on span "Decide Later" at bounding box center [1396, 314] width 73 height 13
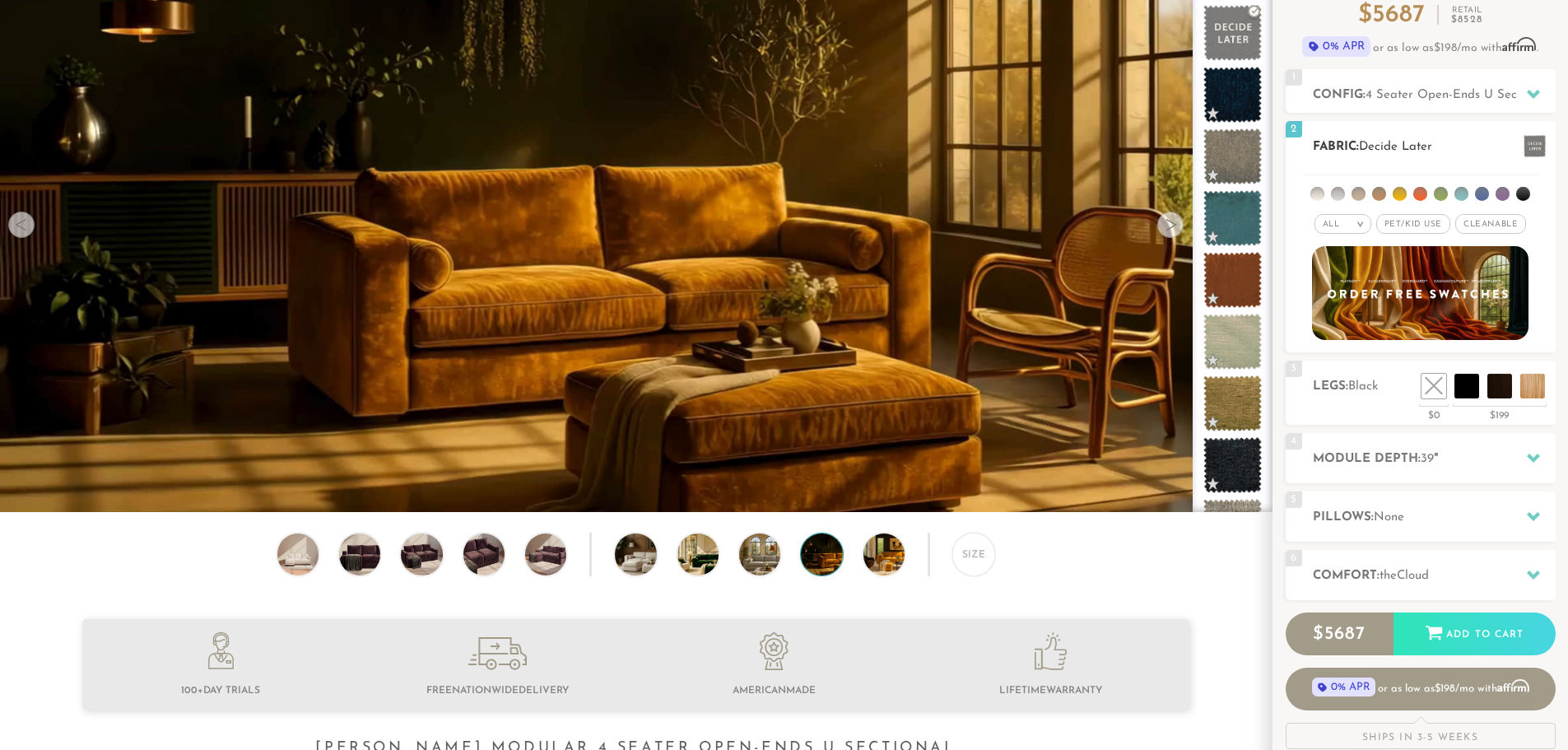
click at [1399, 199] on li at bounding box center [1399, 193] width 14 height 14
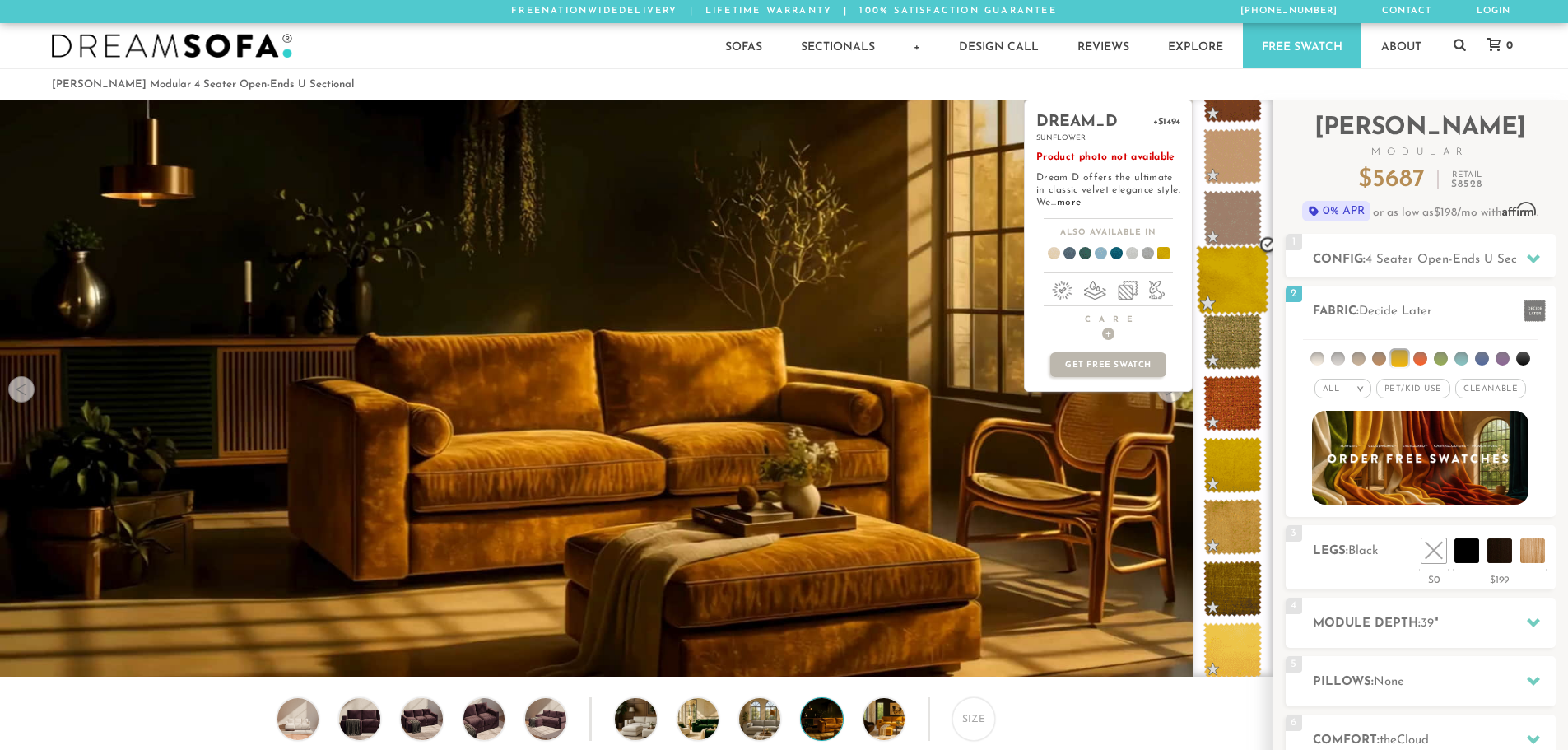
click at [1237, 268] on span at bounding box center [1233, 280] width 73 height 70
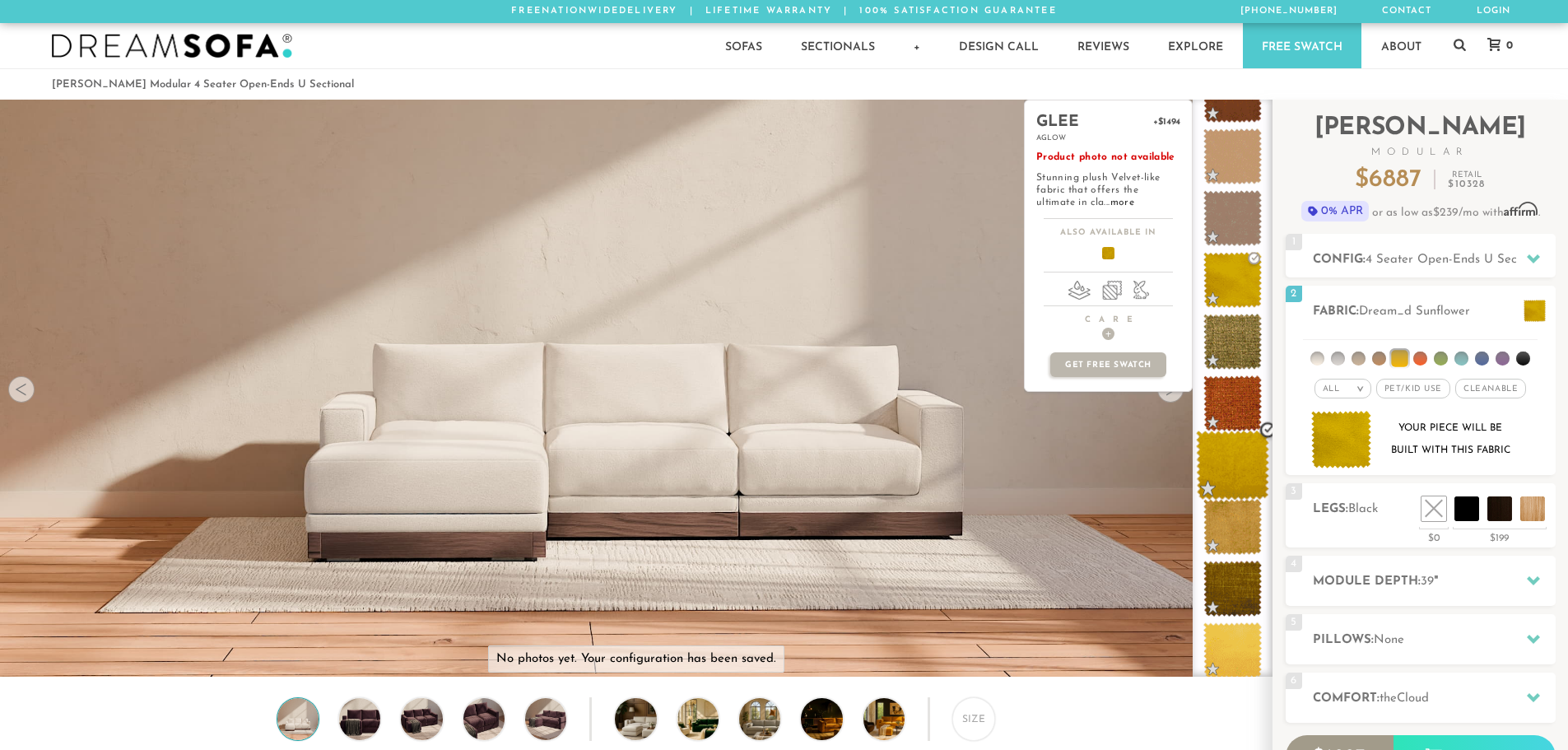
click at [1228, 468] on span at bounding box center [1233, 465] width 73 height 70
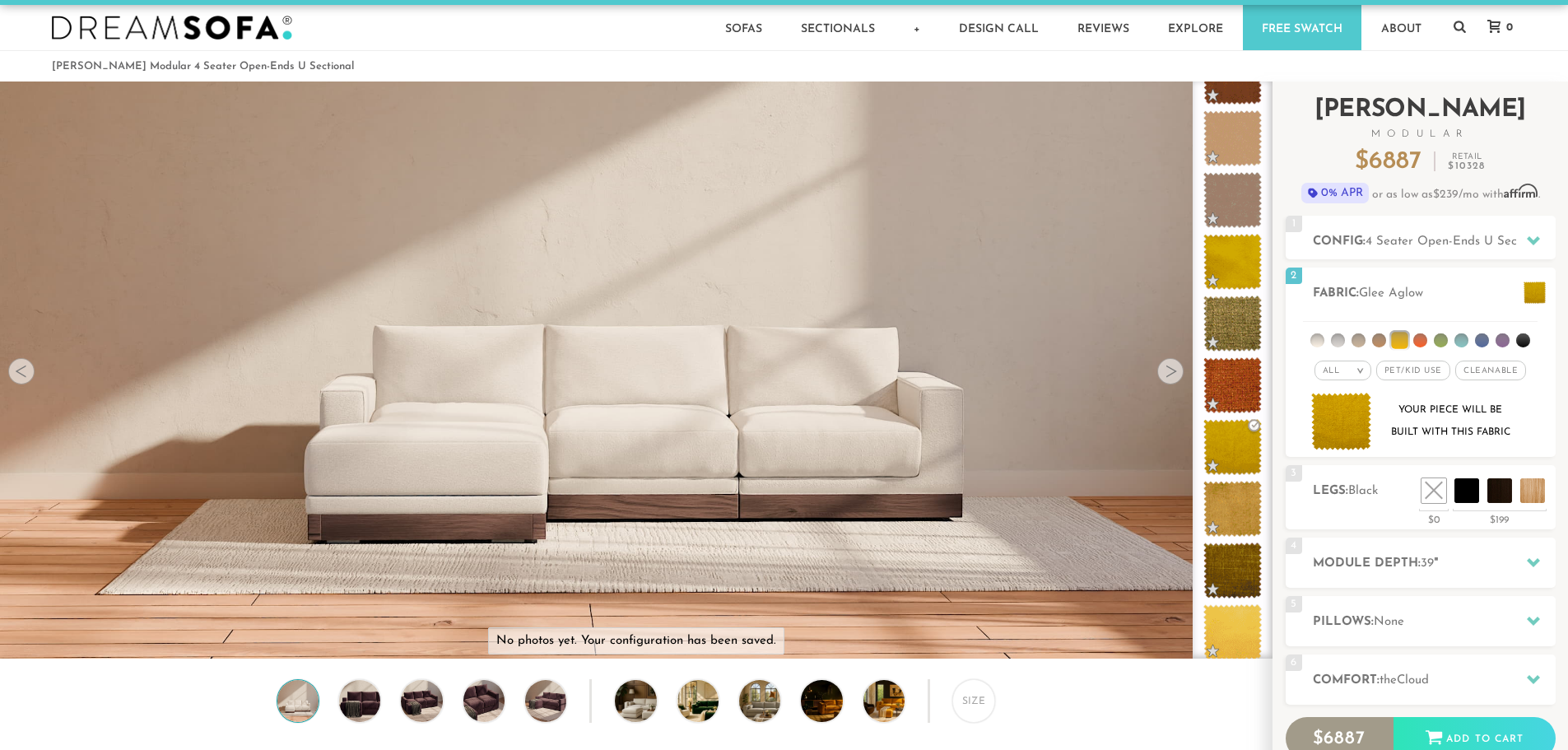
scroll to position [0, 0]
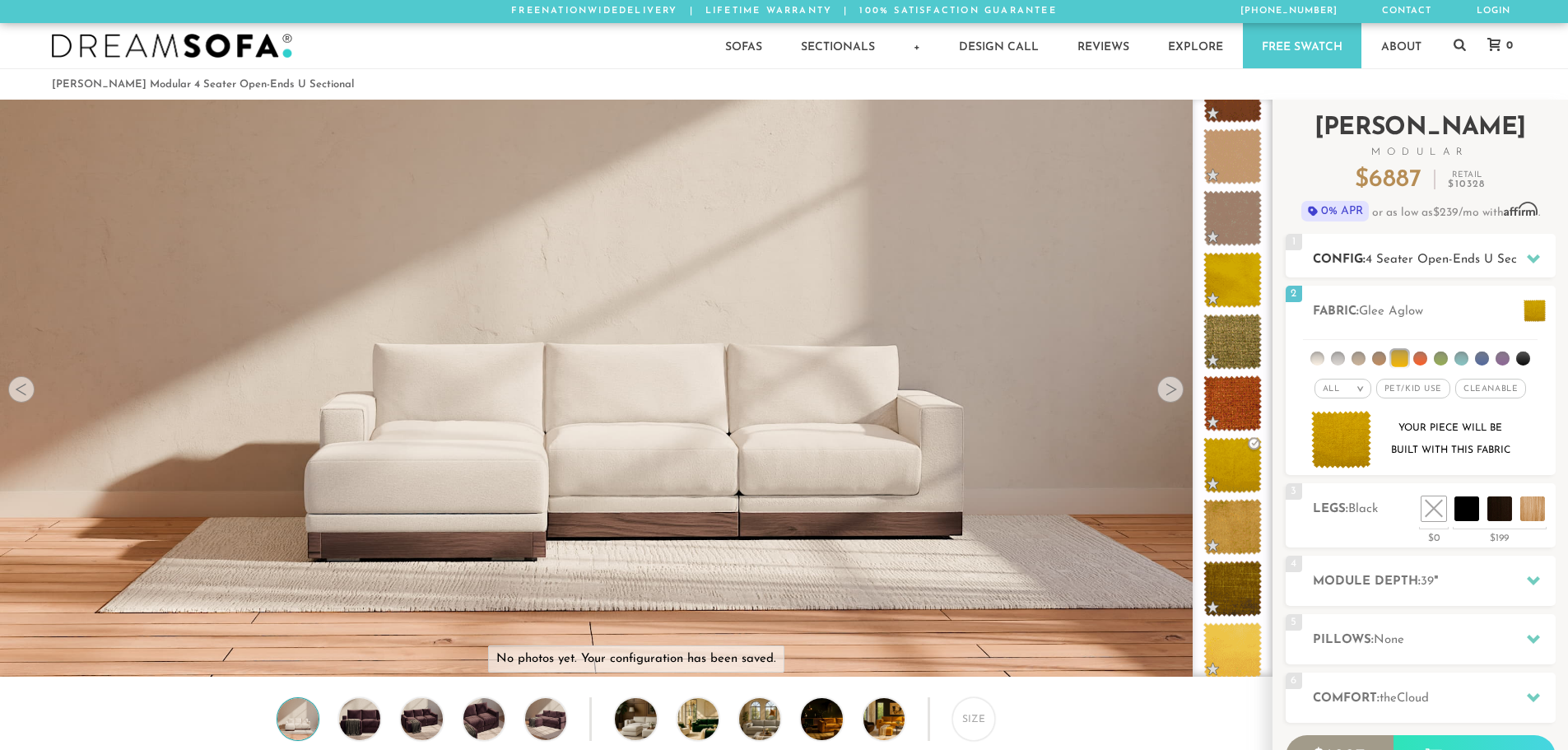
click at [1538, 257] on icon at bounding box center [1534, 259] width 14 height 9
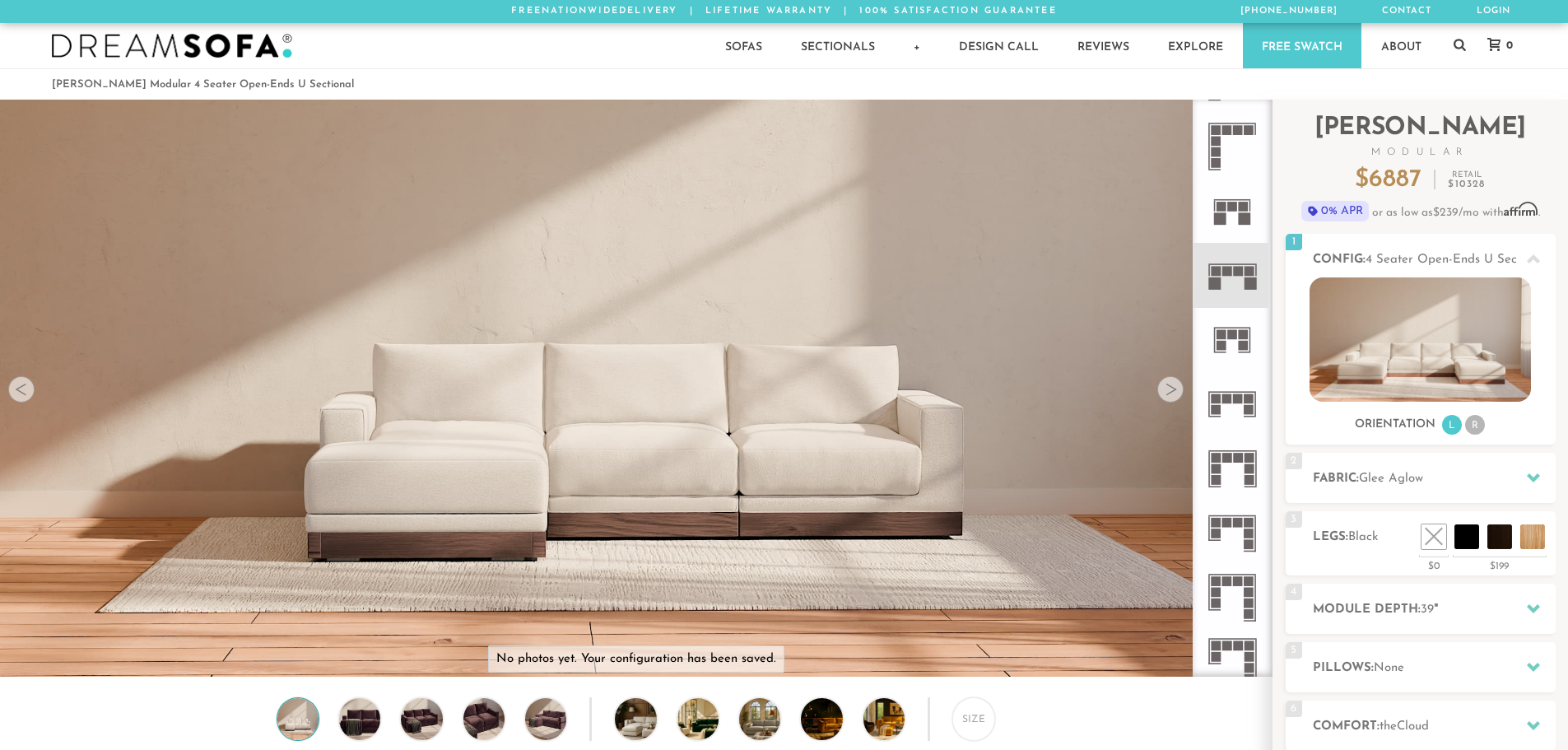
click at [1169, 397] on div at bounding box center [1170, 389] width 26 height 26
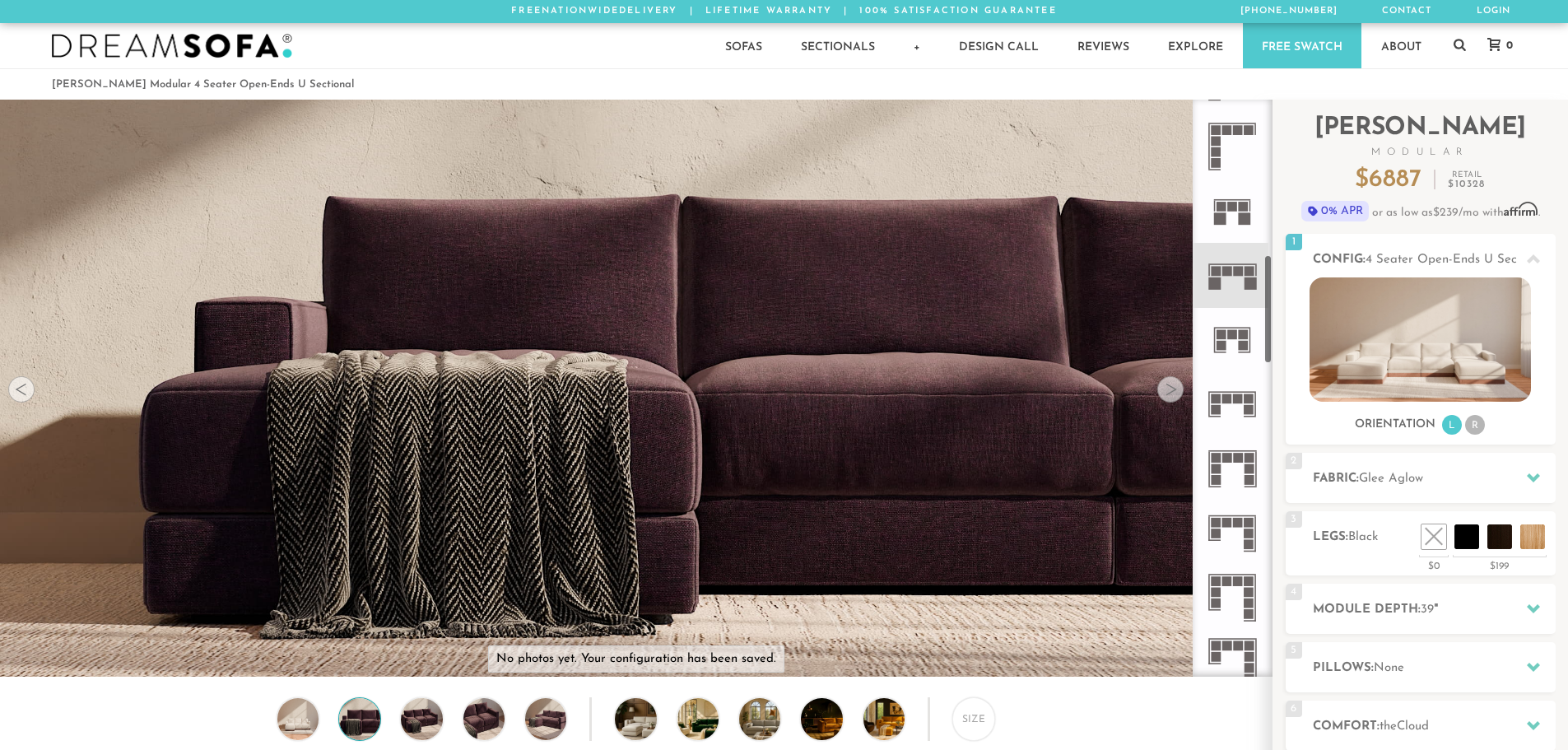
click at [1237, 411] on icon at bounding box center [1232, 404] width 64 height 64
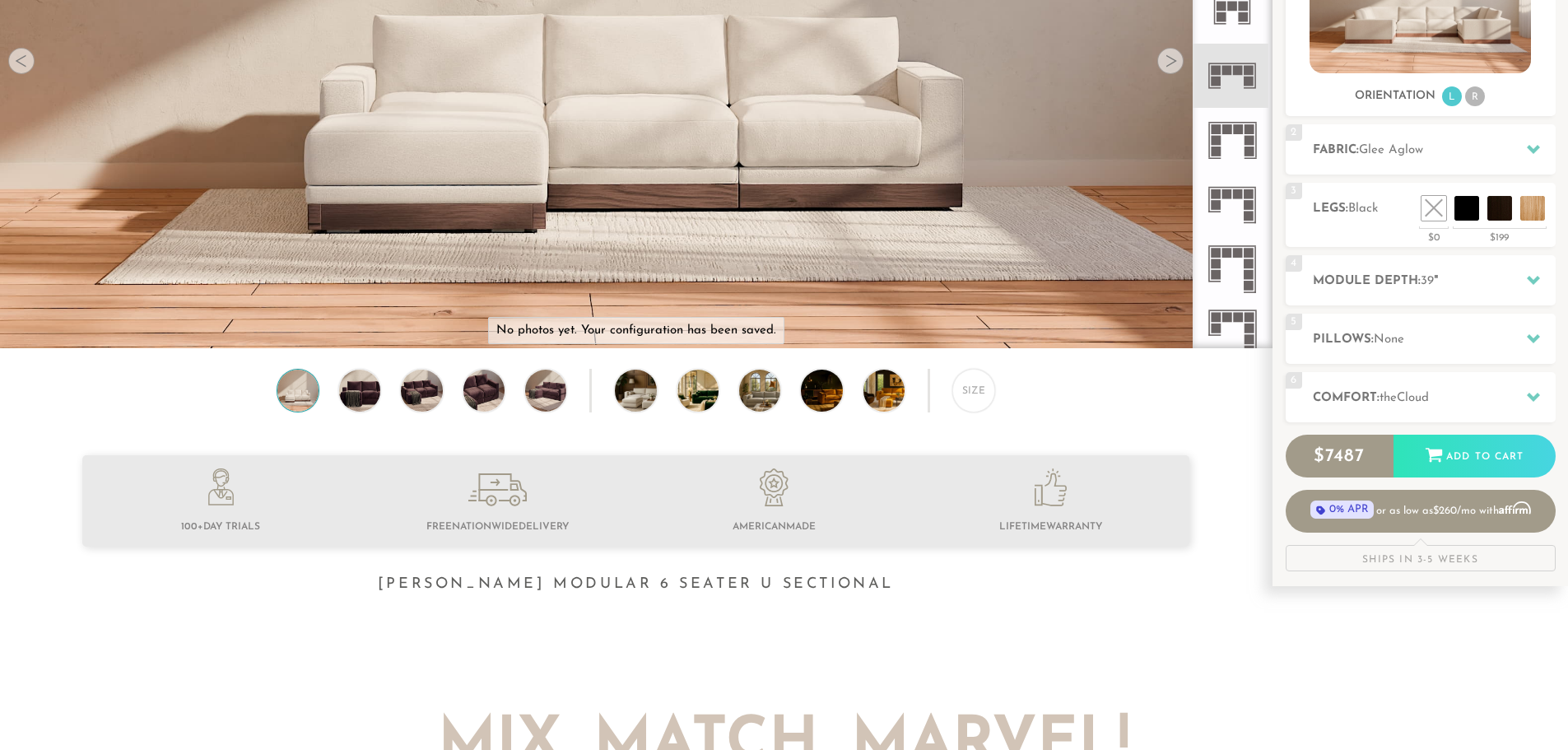
scroll to position [329, 0]
click at [1246, 330] on rect at bounding box center [1250, 327] width 10 height 10
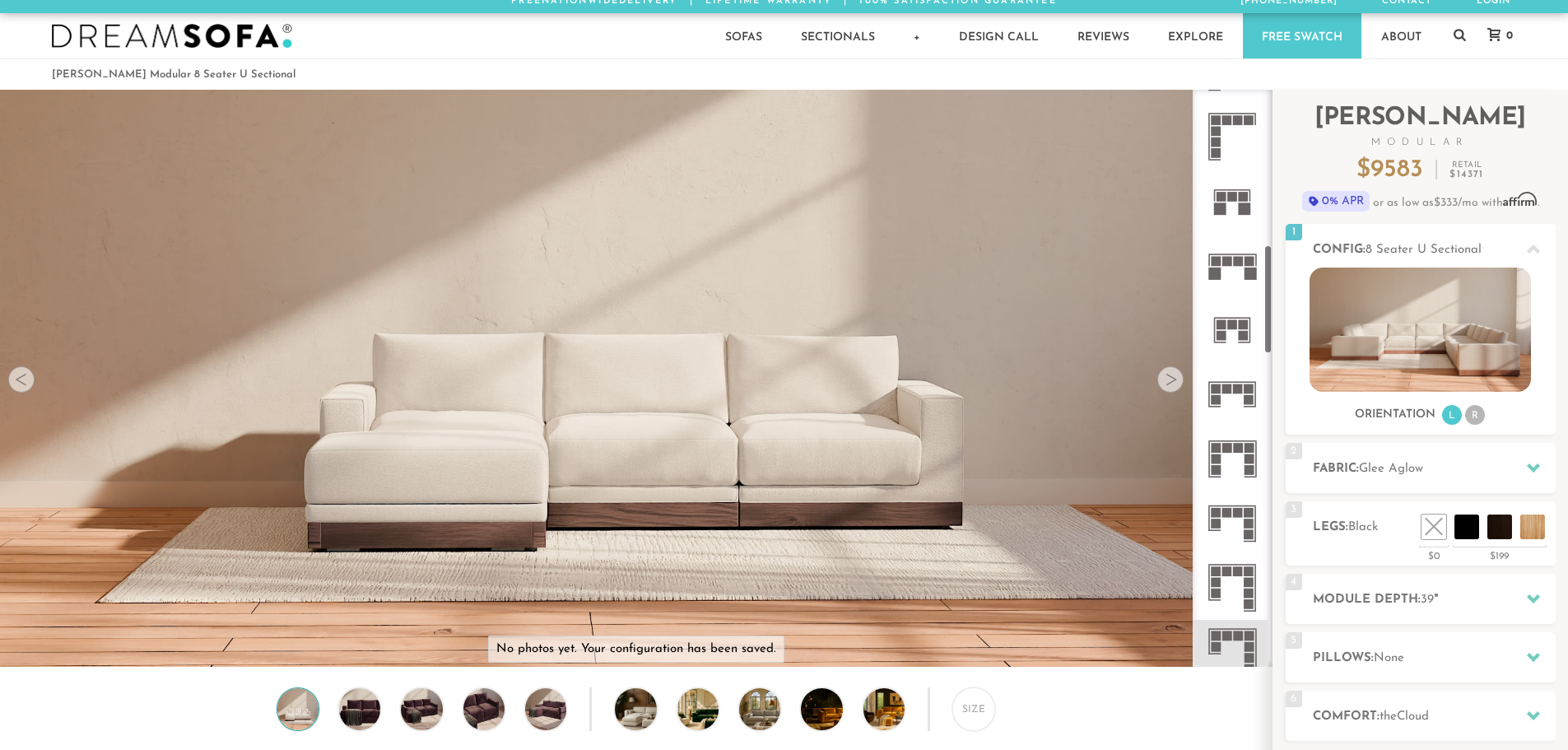
scroll to position [1, 0]
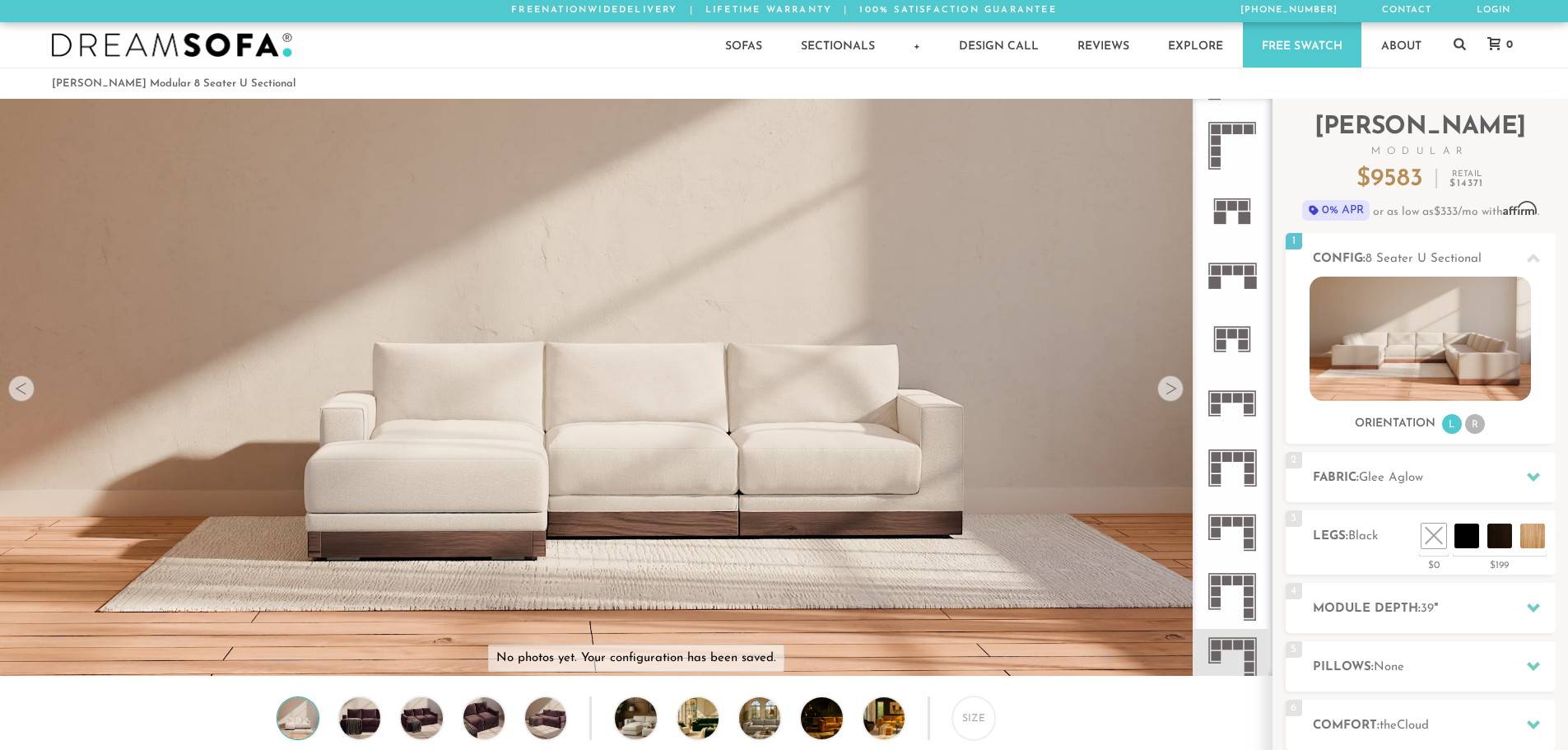
click at [1233, 570] on icon at bounding box center [1232, 597] width 64 height 64
click at [1235, 529] on icon at bounding box center [1232, 533] width 64 height 64
click at [1235, 477] on icon at bounding box center [1232, 467] width 64 height 64
click at [1233, 404] on icon at bounding box center [1232, 404] width 64 height 64
click at [1235, 342] on icon at bounding box center [1232, 339] width 64 height 64
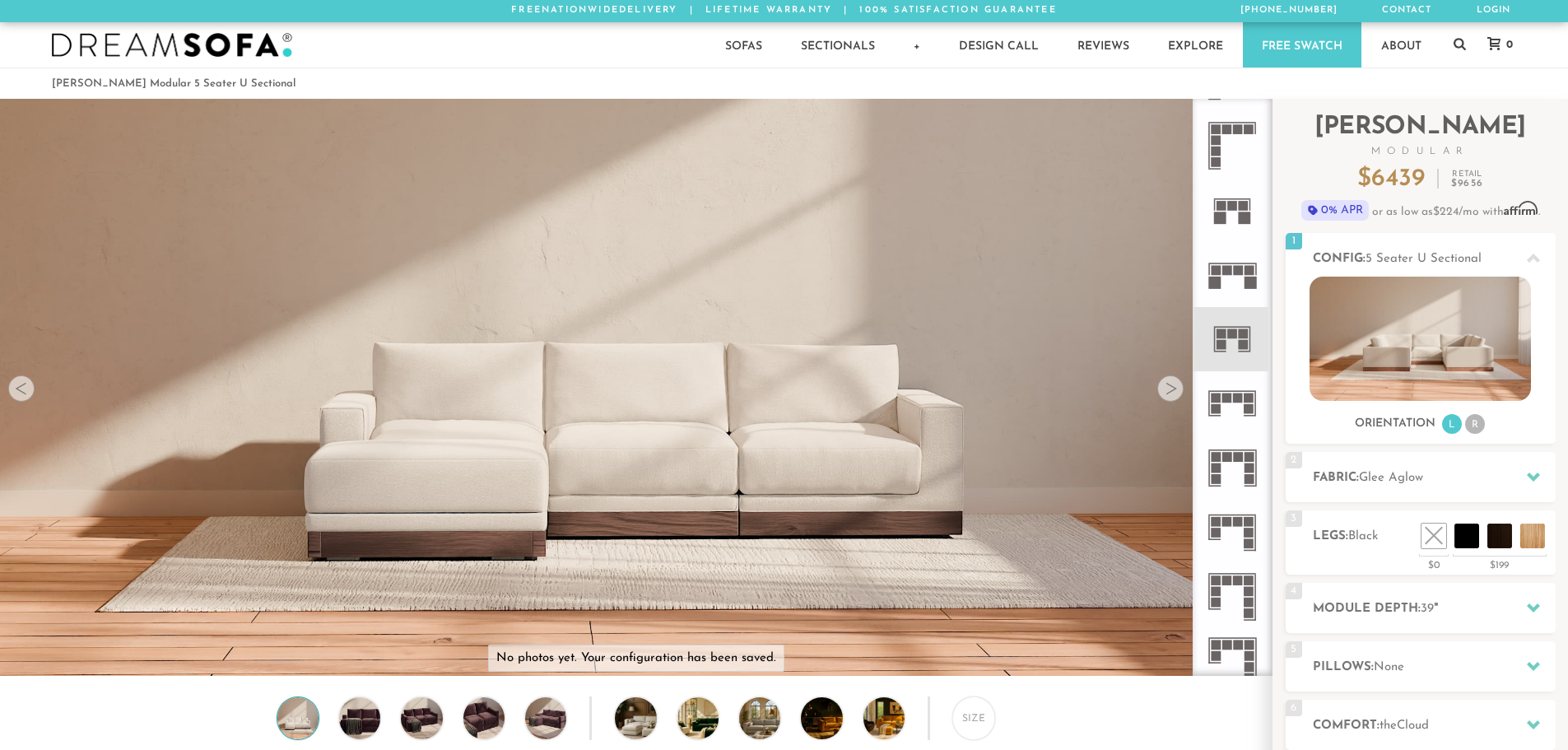
click at [1237, 281] on icon at bounding box center [1232, 274] width 64 height 64
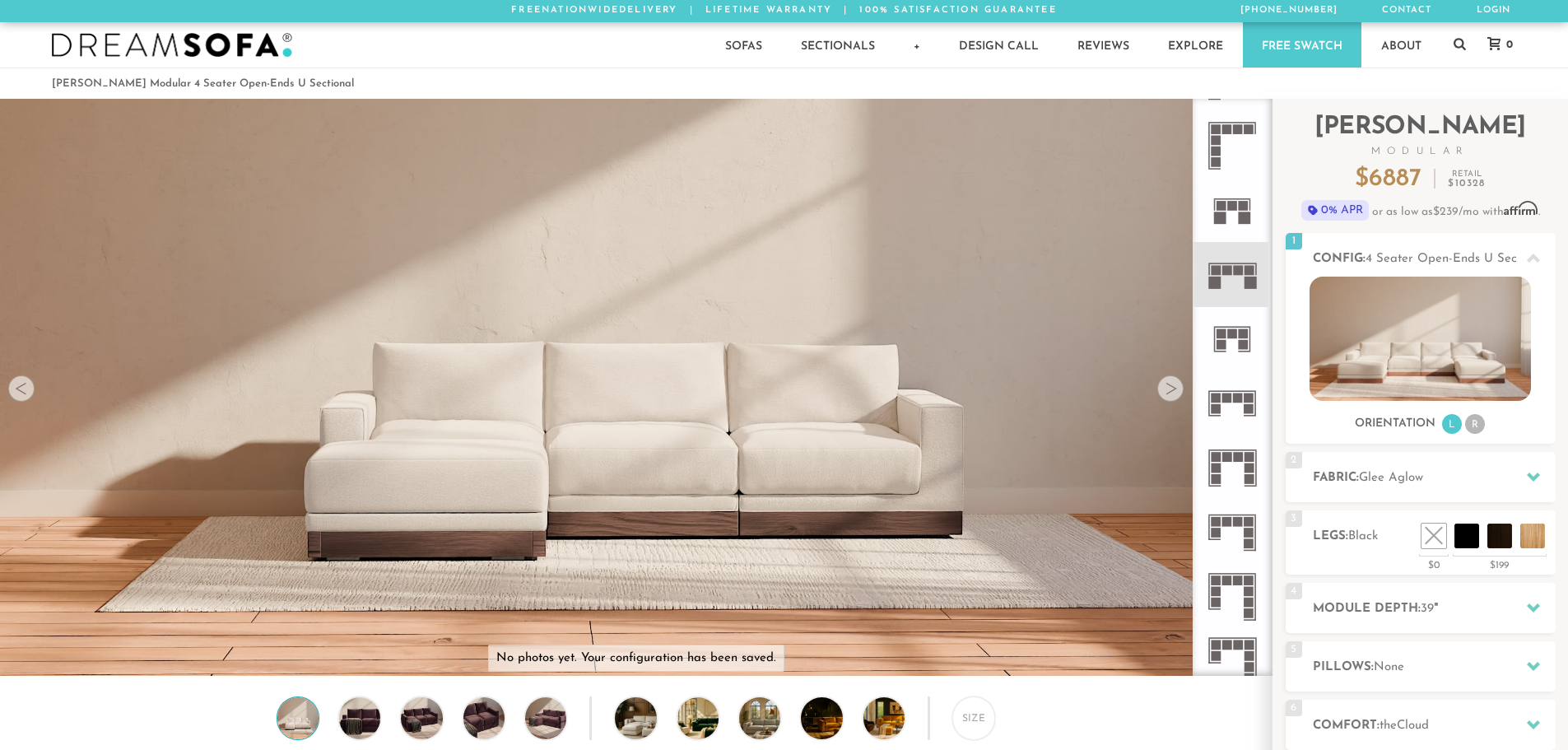
click at [1237, 390] on icon at bounding box center [1232, 404] width 64 height 64
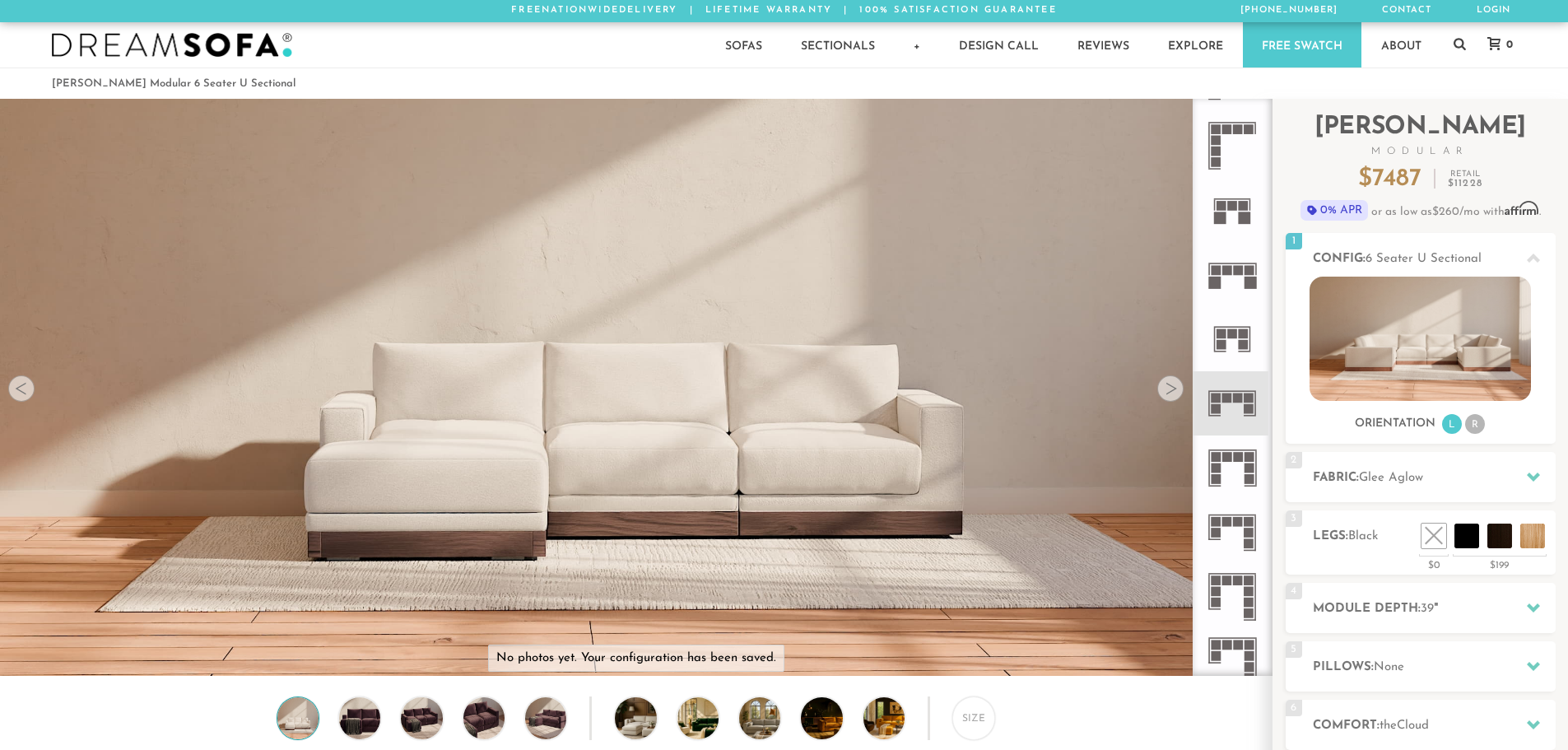
click at [1241, 322] on icon at bounding box center [1232, 339] width 64 height 64
click at [1235, 274] on rect at bounding box center [1238, 271] width 10 height 10
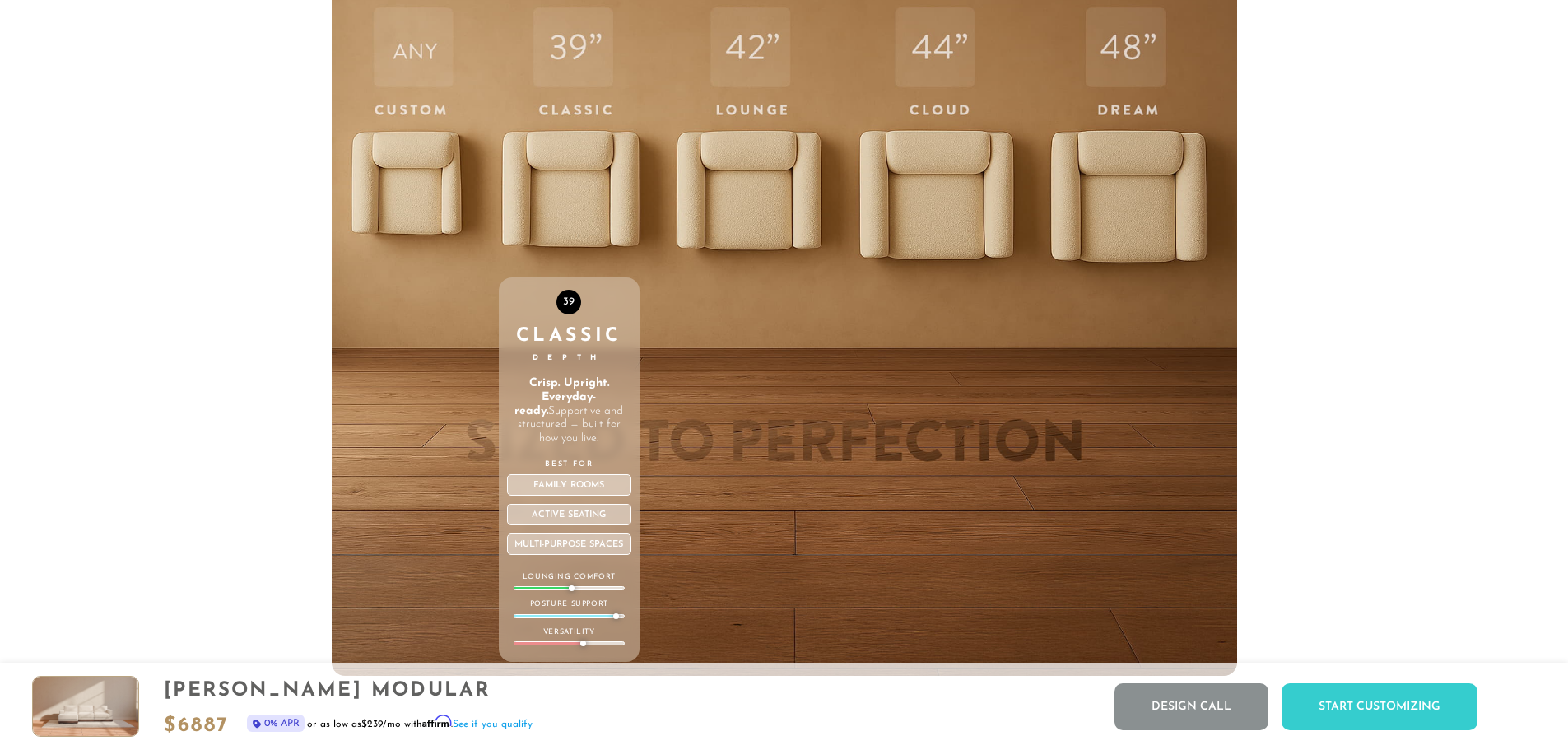
scroll to position [6287, 0]
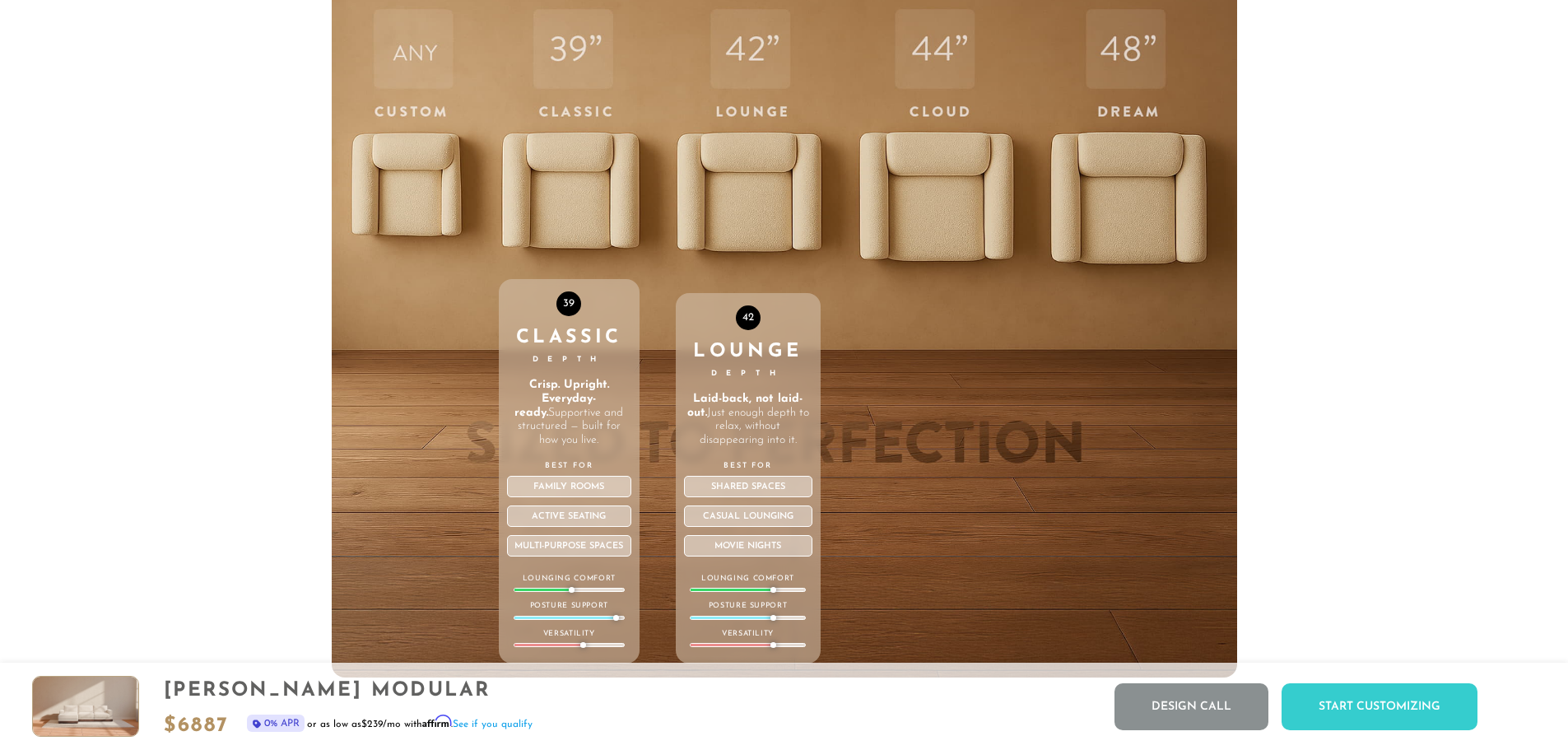
click at [746, 197] on div "42 Lounge Depth Laid-back, not laid-out. Just enough depth to relax, without di…" at bounding box center [748, 327] width 145 height 700
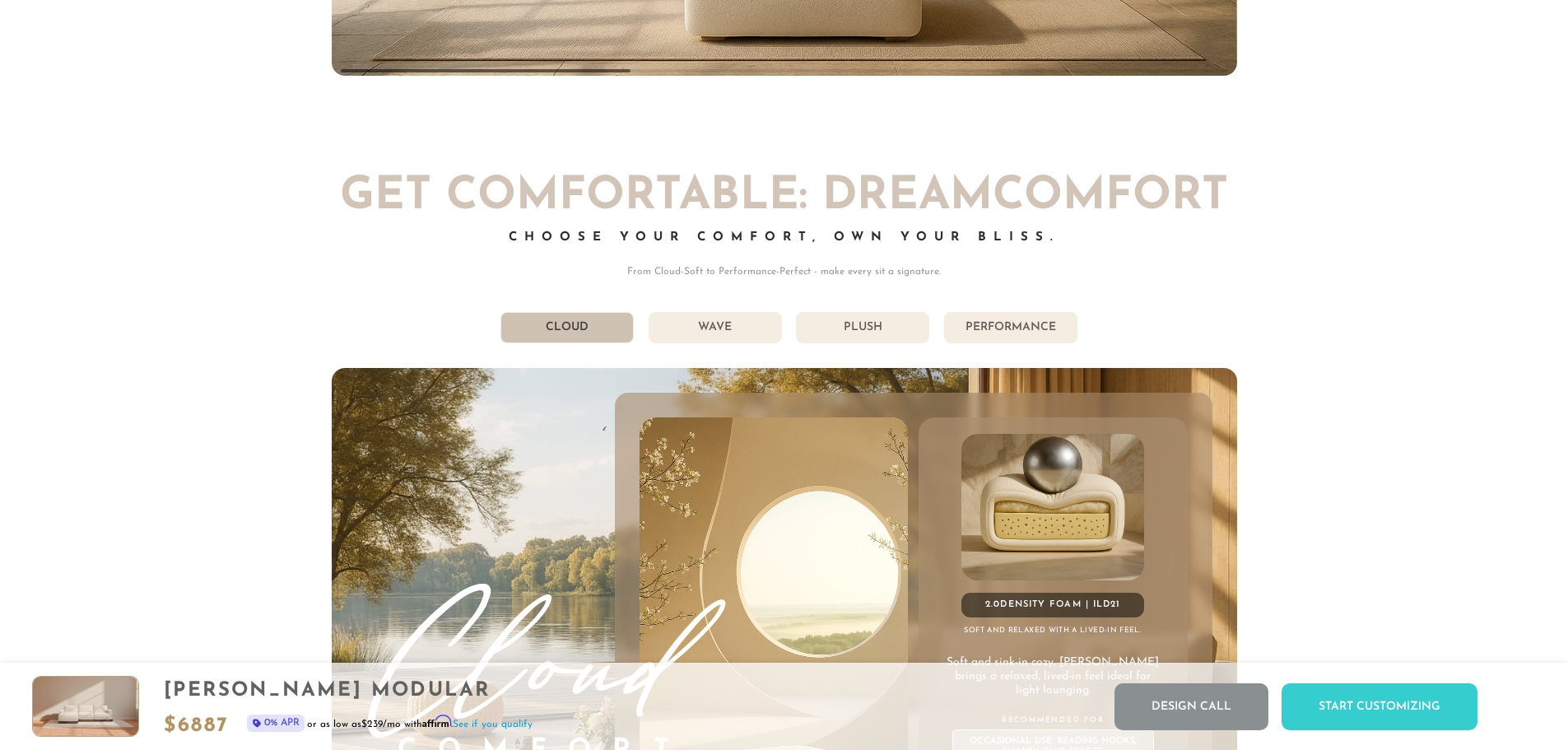
scroll to position [9324, 0]
click at [714, 336] on li "Wave" at bounding box center [714, 328] width 133 height 31
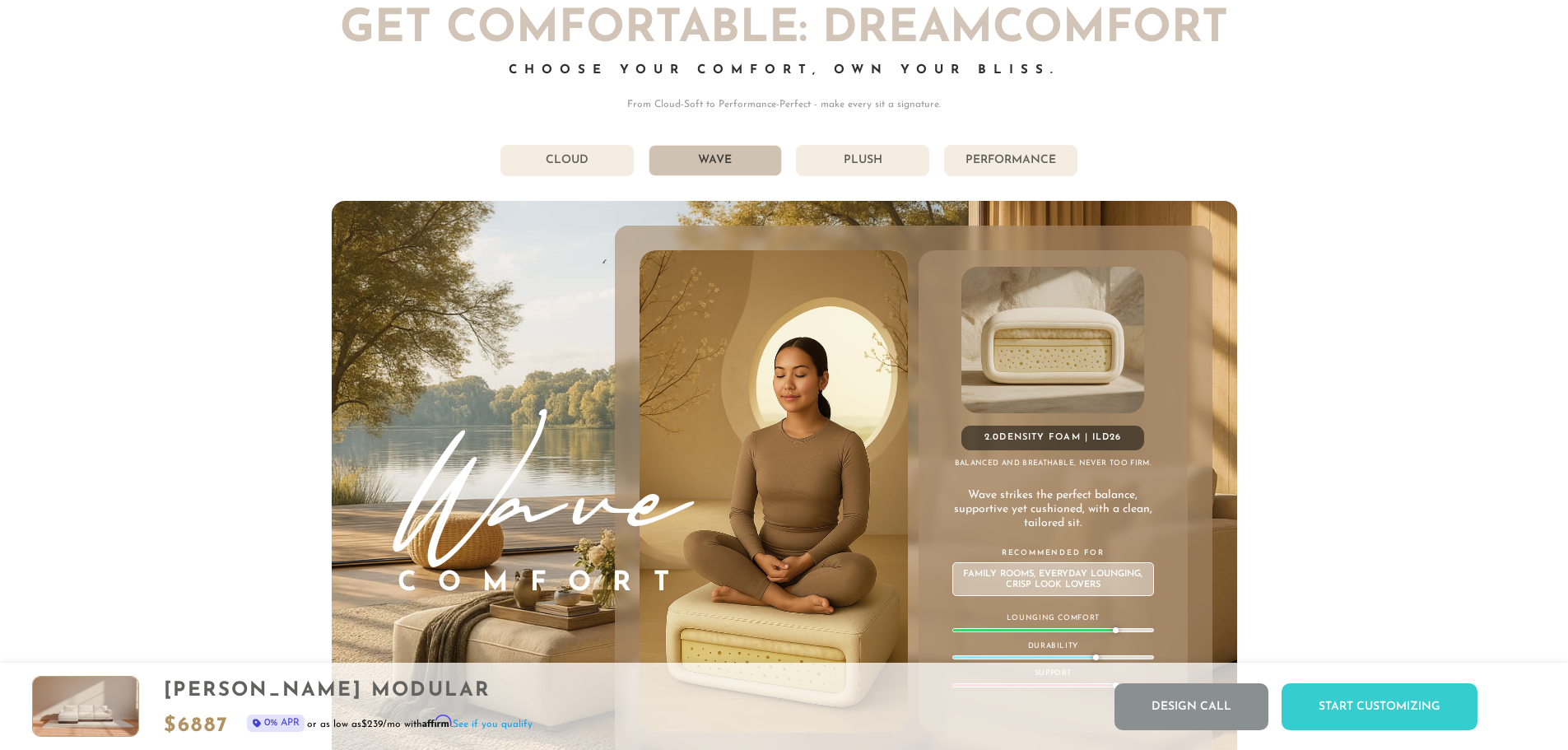
scroll to position [9489, 0]
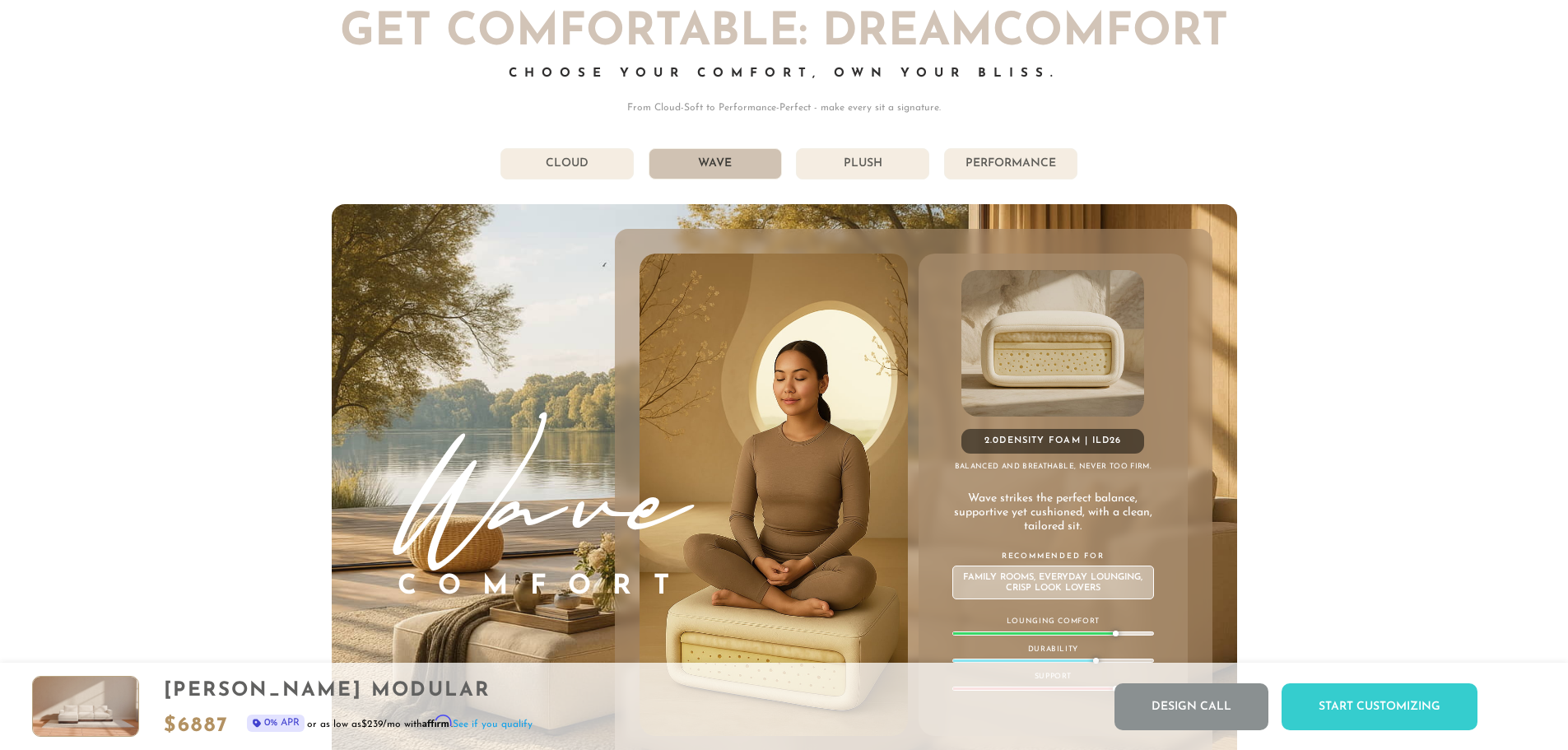
click at [854, 168] on li "Plush" at bounding box center [862, 164] width 133 height 31
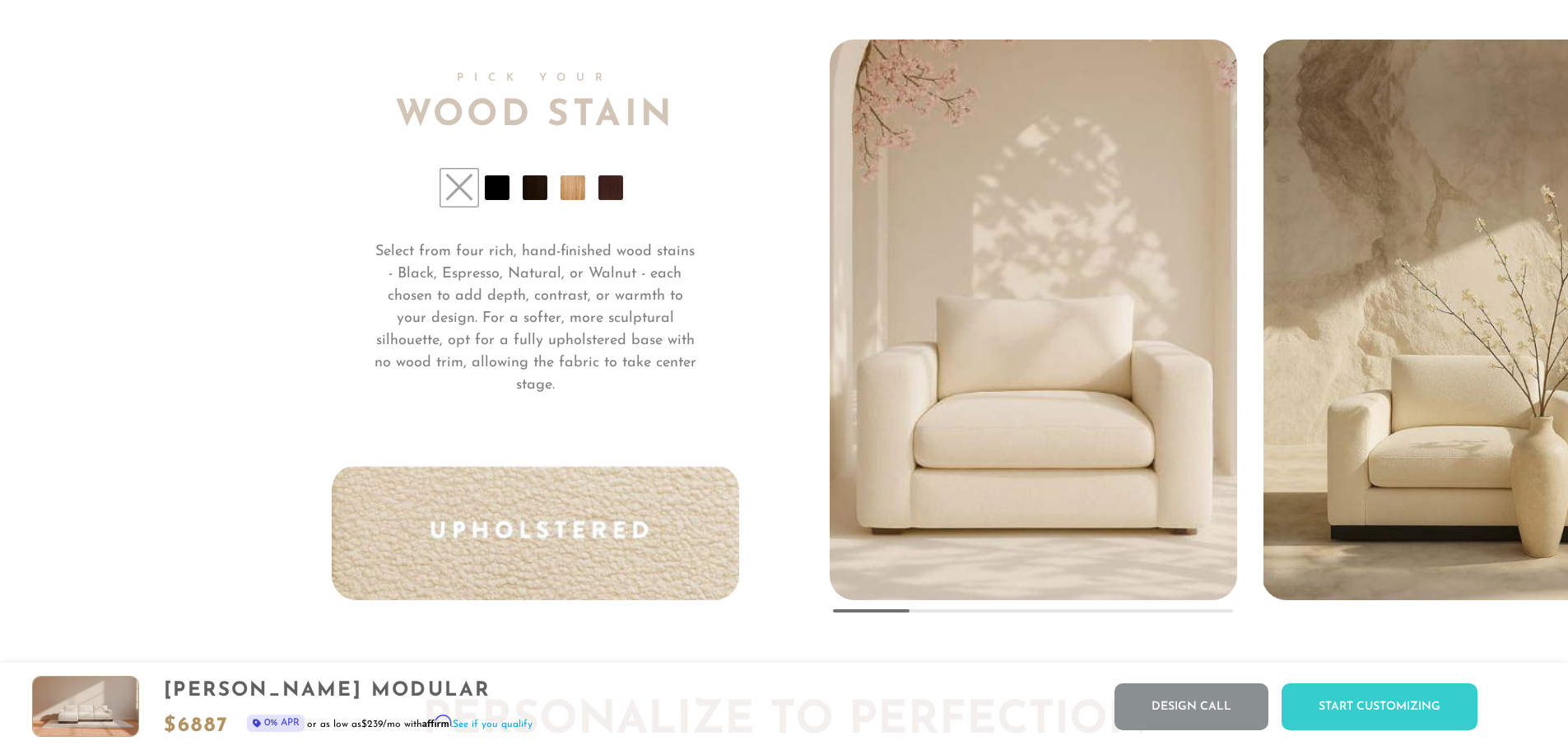
scroll to position [12896, 0]
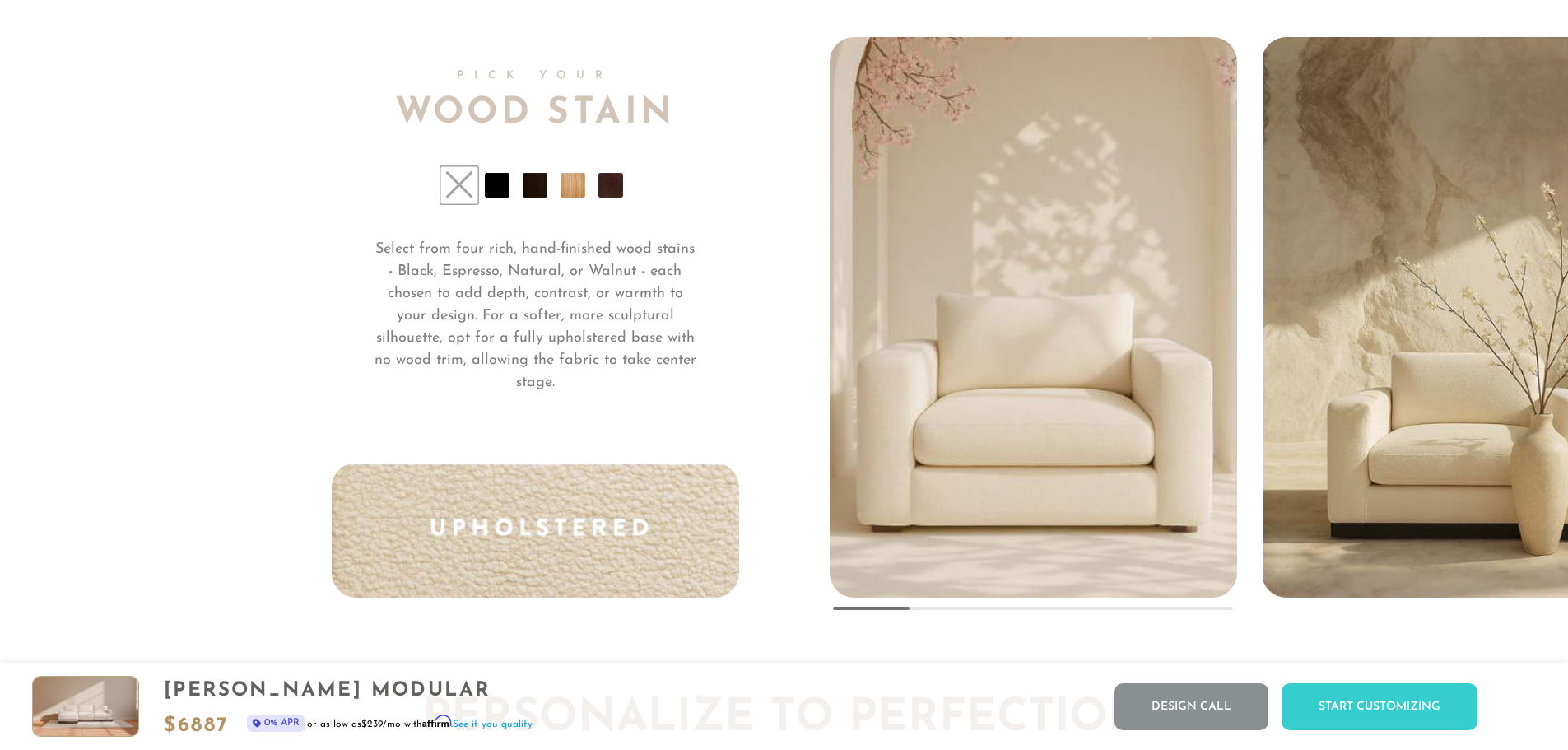
click at [495, 198] on li at bounding box center [496, 185] width 25 height 25
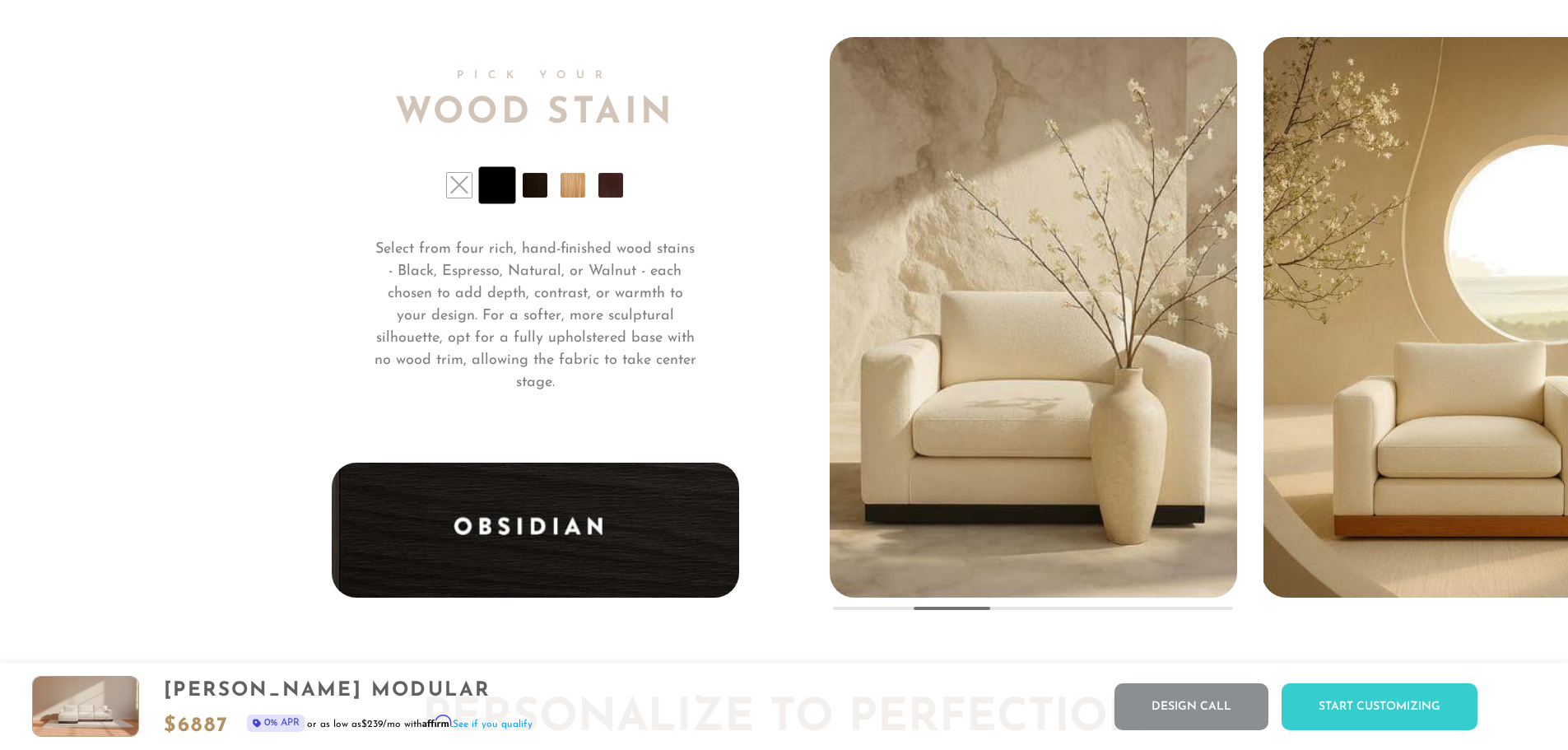
click at [535, 196] on li at bounding box center [535, 185] width 25 height 25
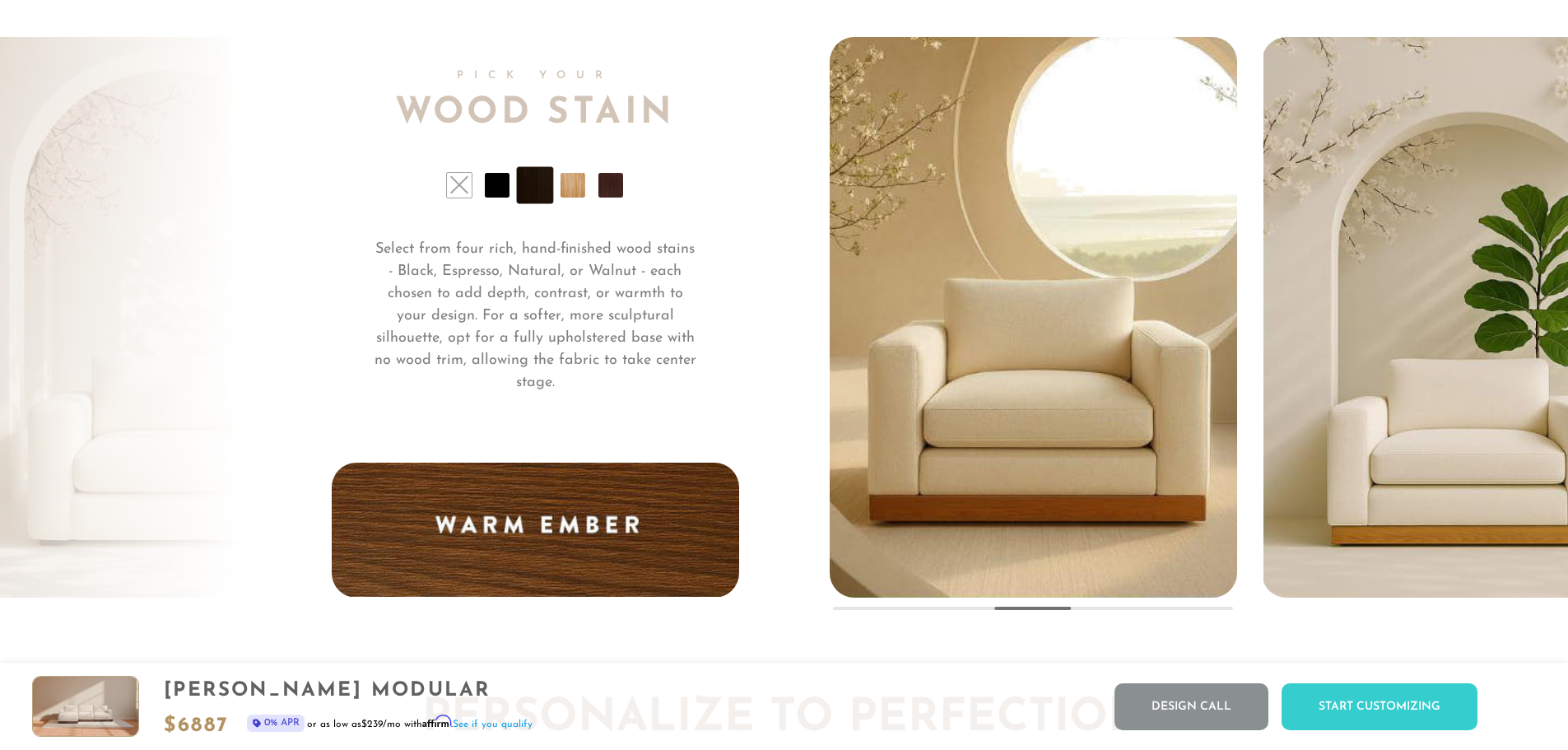
click at [568, 196] on li at bounding box center [573, 185] width 25 height 25
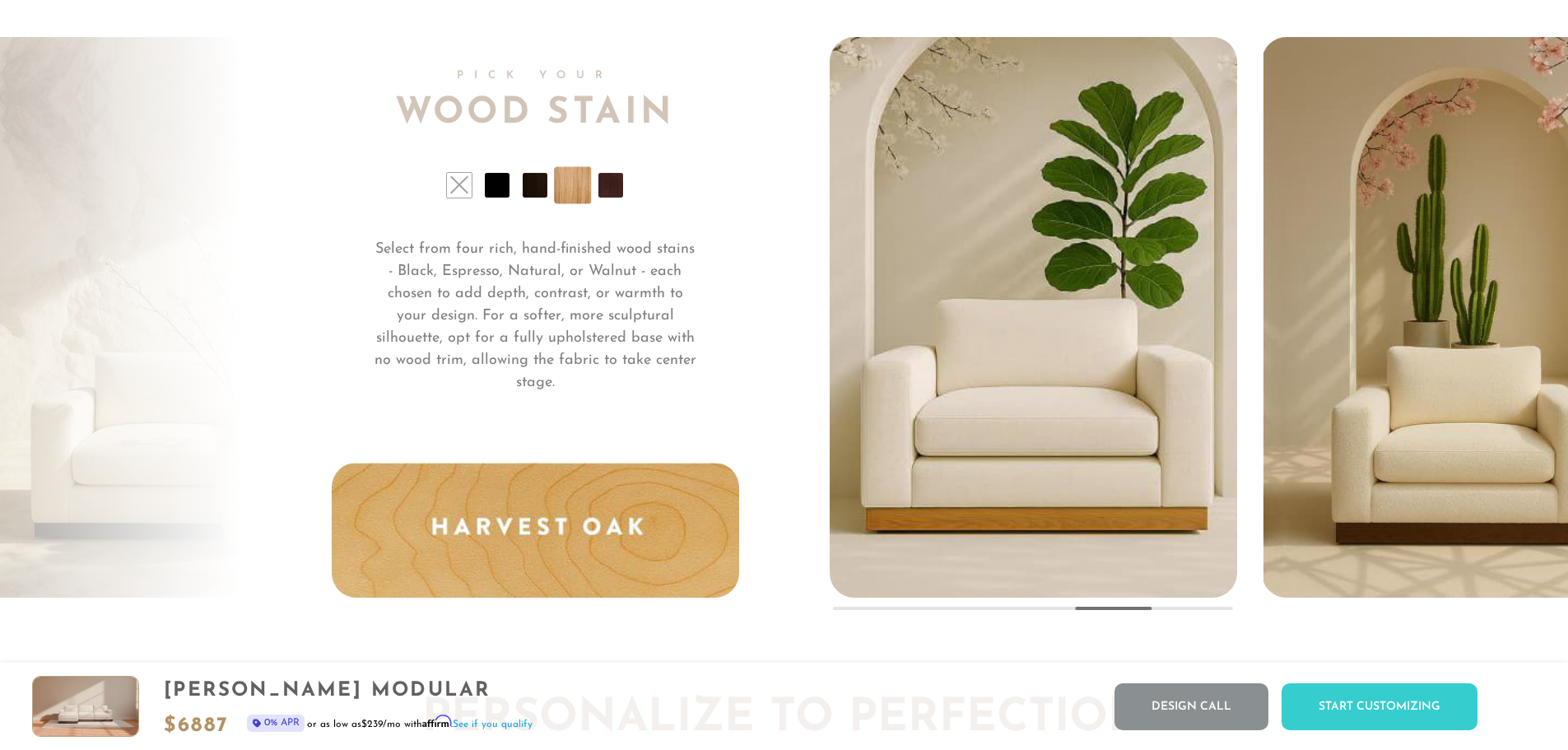
click at [610, 198] on li at bounding box center [610, 185] width 25 height 25
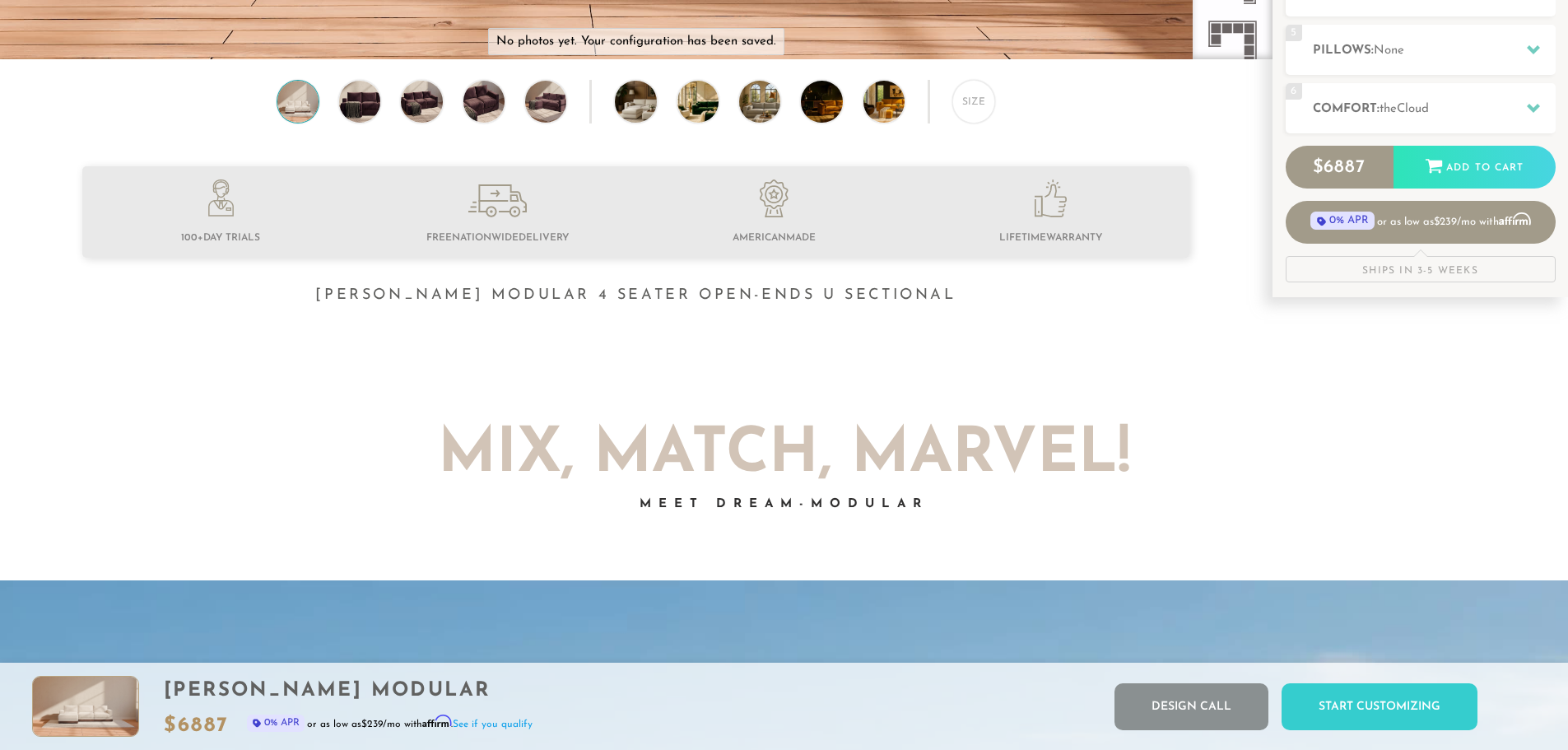
scroll to position [399, 0]
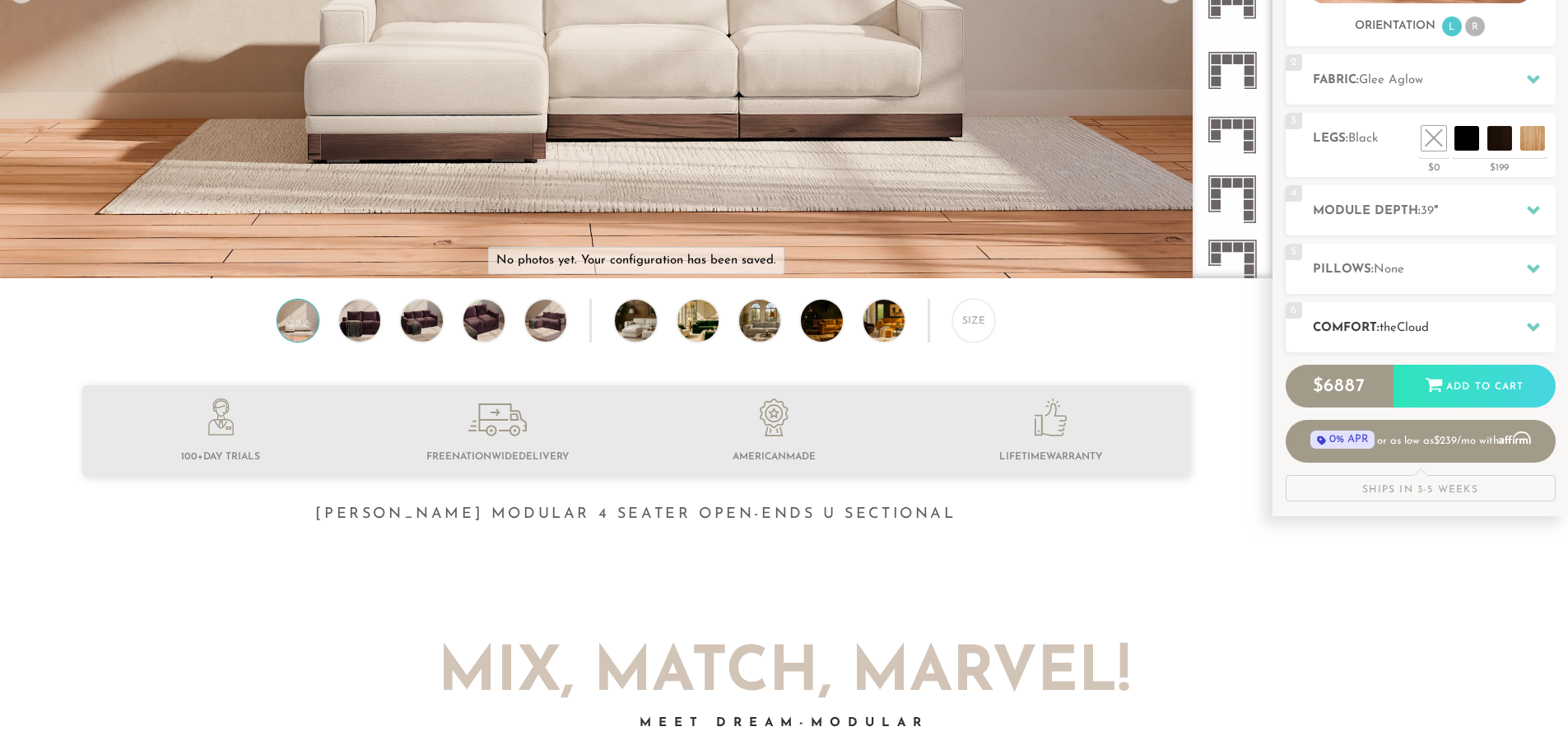
click at [1492, 333] on h2 "Comfort: the Cloud" at bounding box center [1434, 327] width 243 height 19
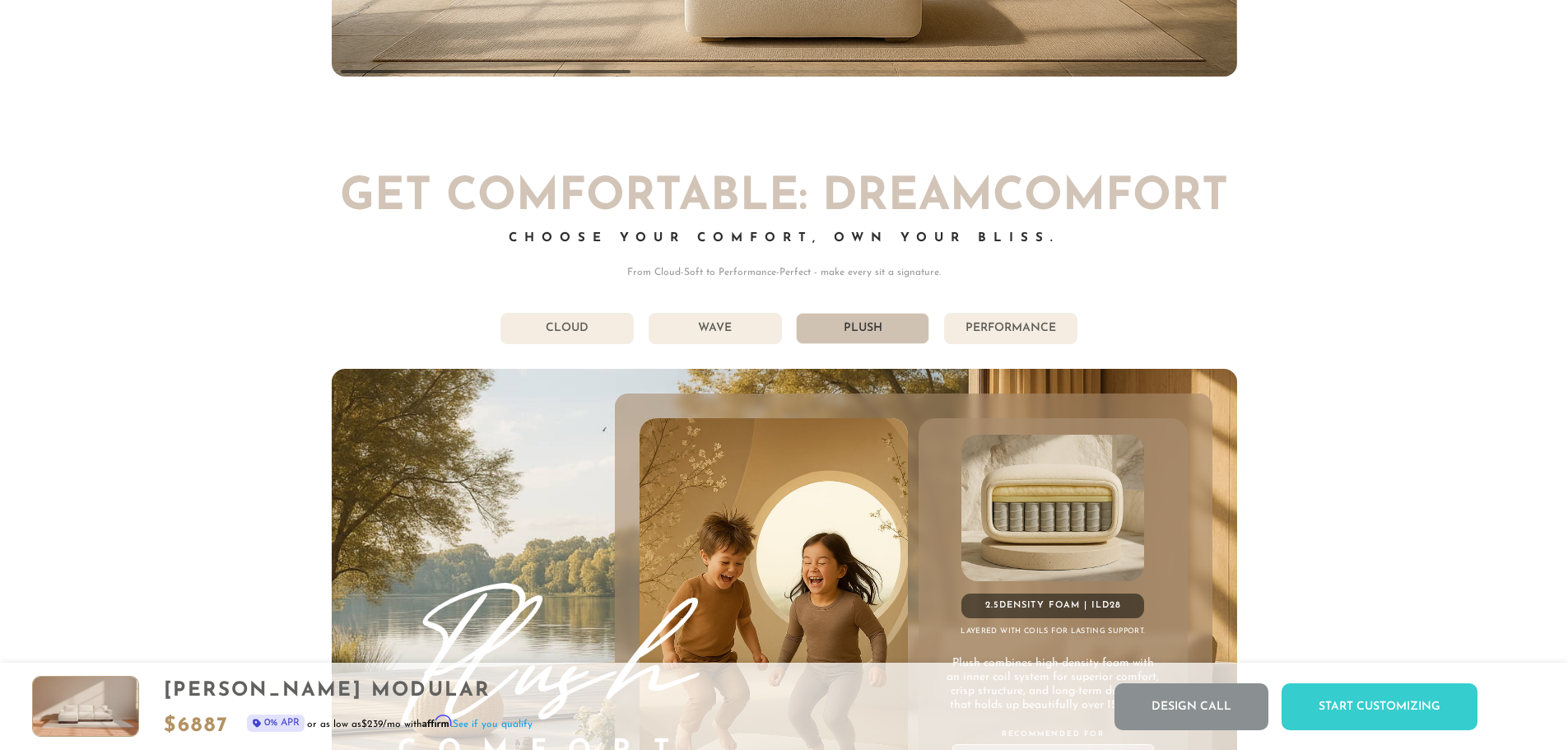
scroll to position [9321, 0]
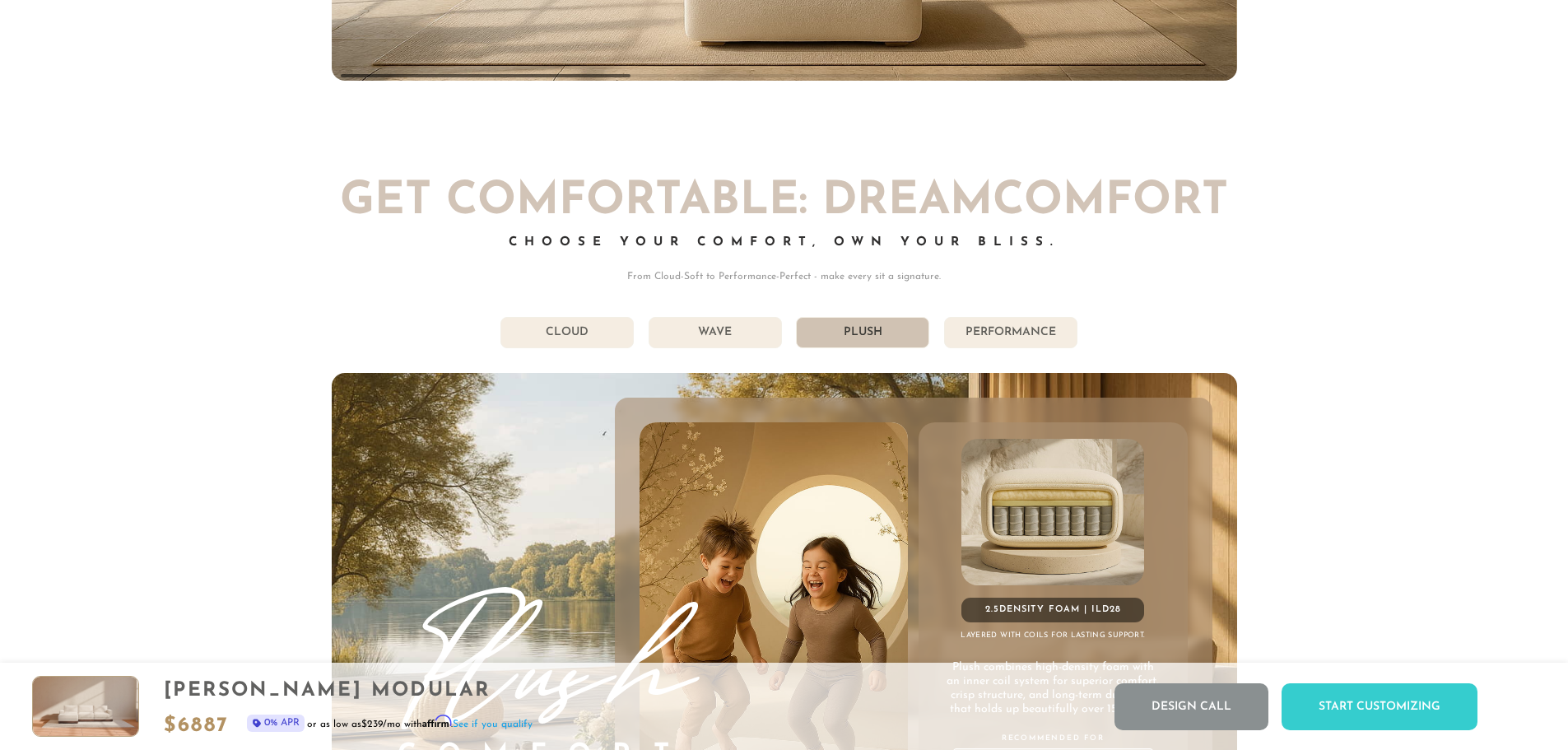
click at [1034, 318] on div "Get Comfortable: DreamComfort Choose Your Comfort, Own Your Bliss. From Cloud-S…" at bounding box center [784, 567] width 905 height 775
click at [1029, 339] on li "Performance" at bounding box center [1011, 332] width 133 height 31
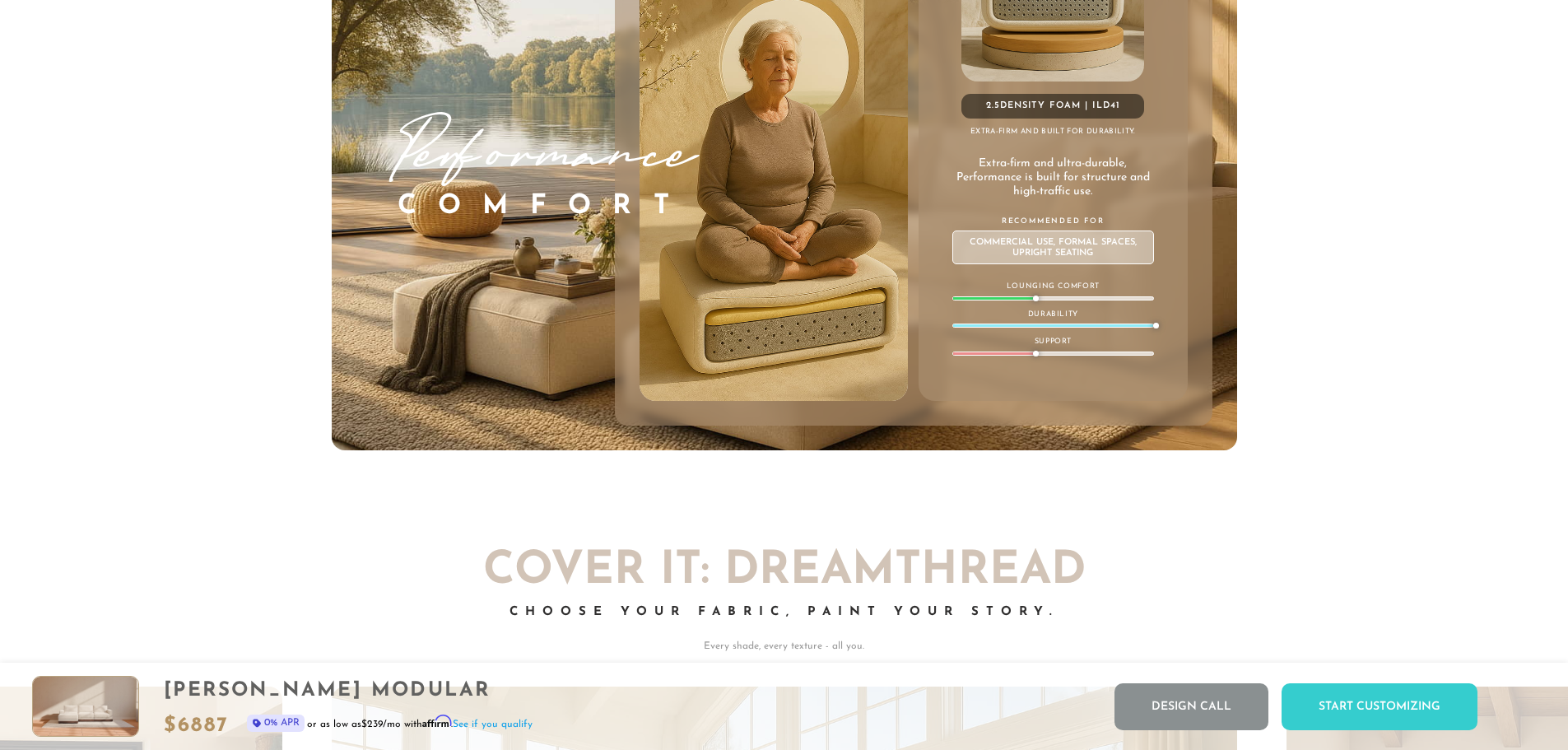
scroll to position [9821, 0]
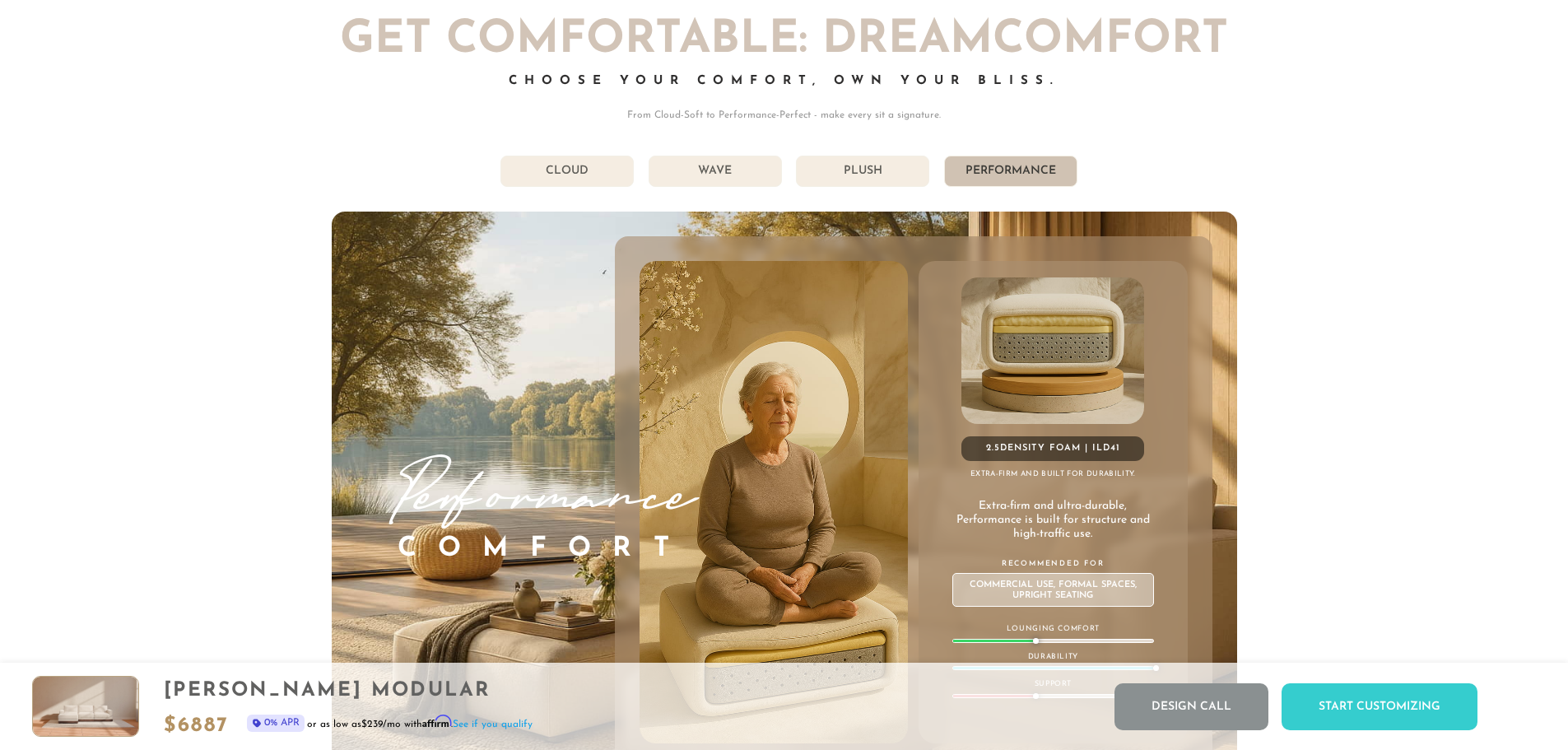
click at [871, 180] on li "Plush" at bounding box center [862, 171] width 133 height 31
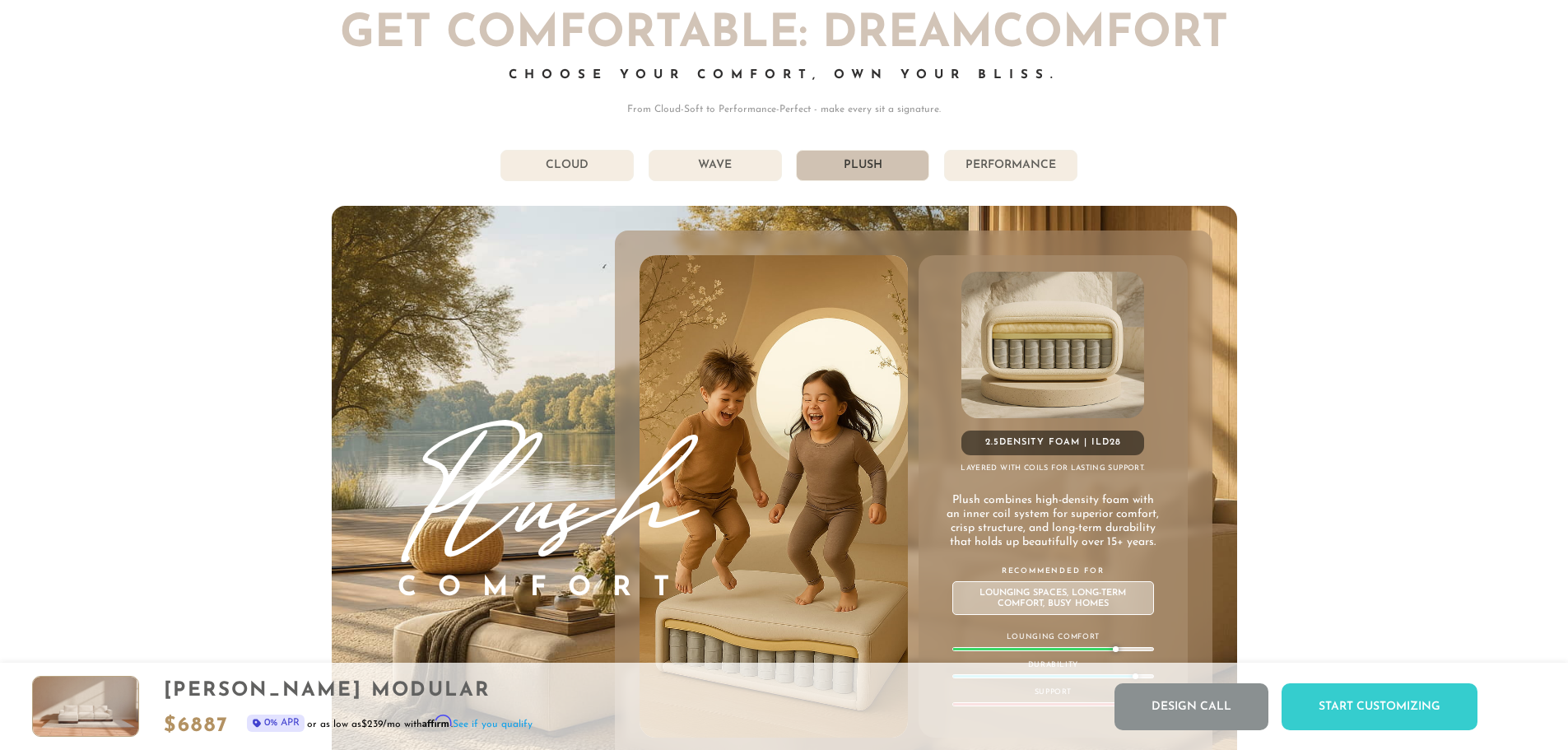
scroll to position [9482, 0]
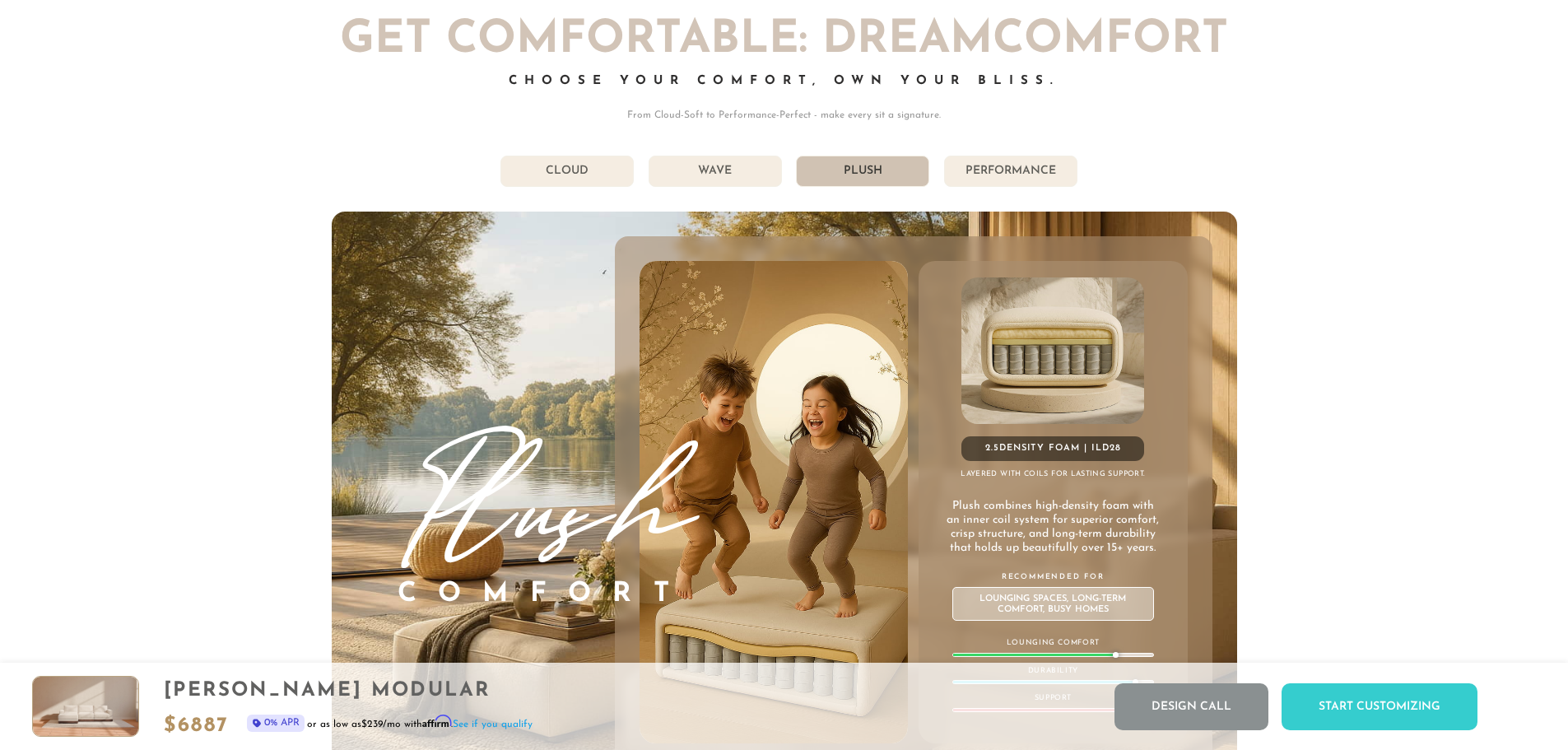
click at [731, 184] on li "Wave" at bounding box center [714, 171] width 133 height 31
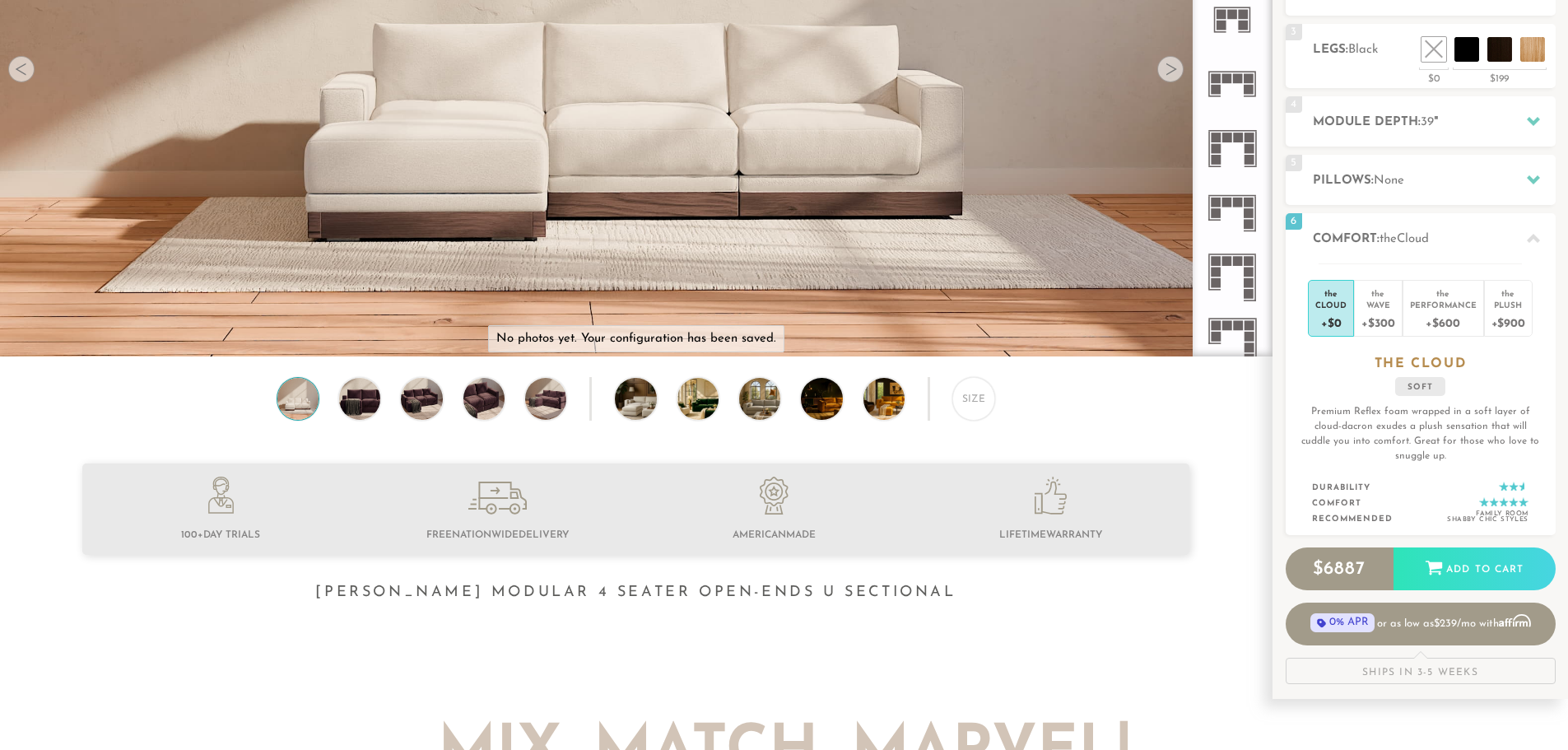
scroll to position [319, 0]
click at [1380, 303] on div "Wave" at bounding box center [1378, 305] width 33 height 12
click at [1505, 316] on div "+$900" at bounding box center [1509, 323] width 34 height 24
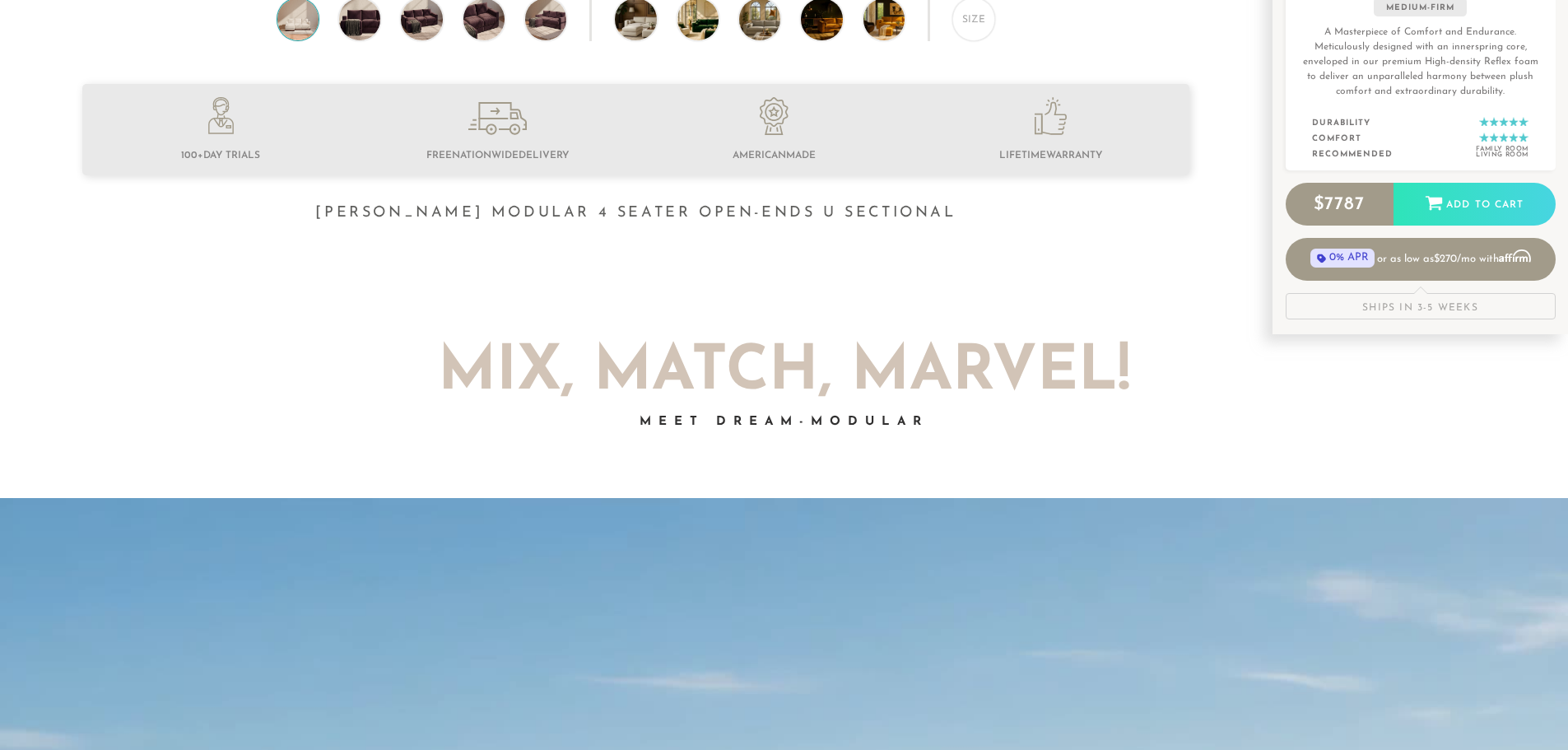
scroll to position [702, 0]
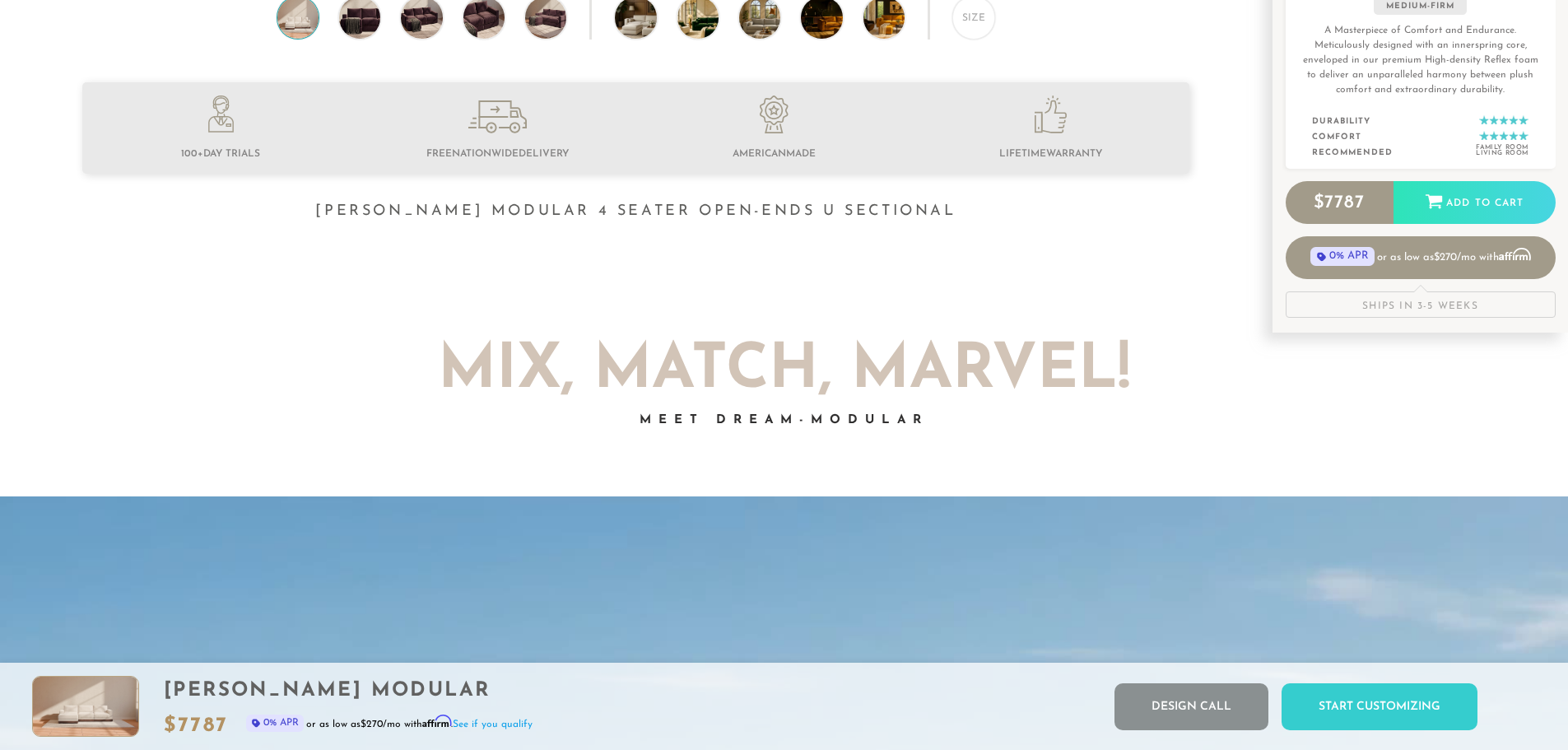
click at [1064, 124] on icon at bounding box center [1062, 122] width 7 height 3
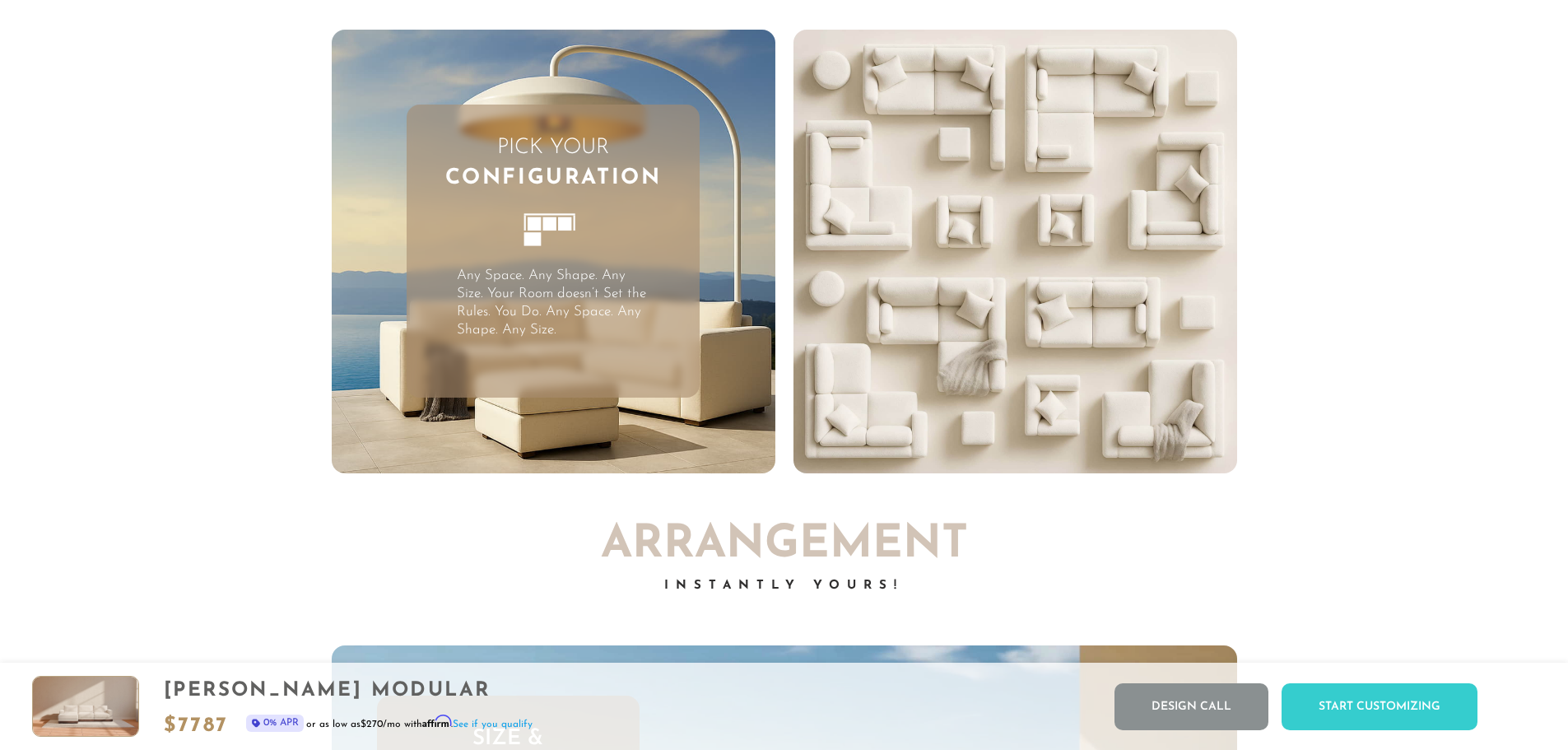
scroll to position [4842, 0]
click at [587, 294] on p "Any Space. Any Shape. Any Size. Your Room doesn’t Set the Rules. You Do. Any Sp…" at bounding box center [553, 301] width 193 height 72
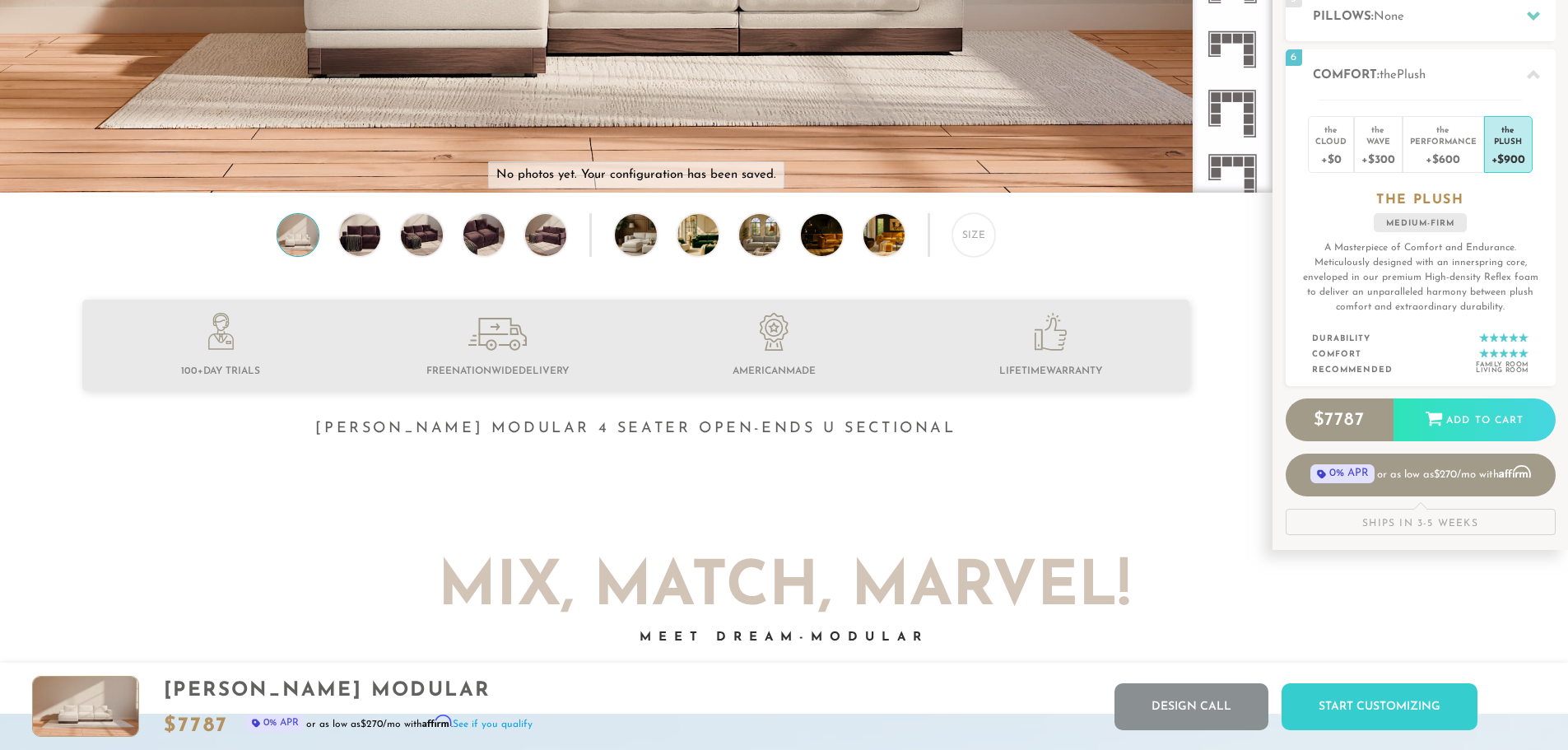
scroll to position [266, 0]
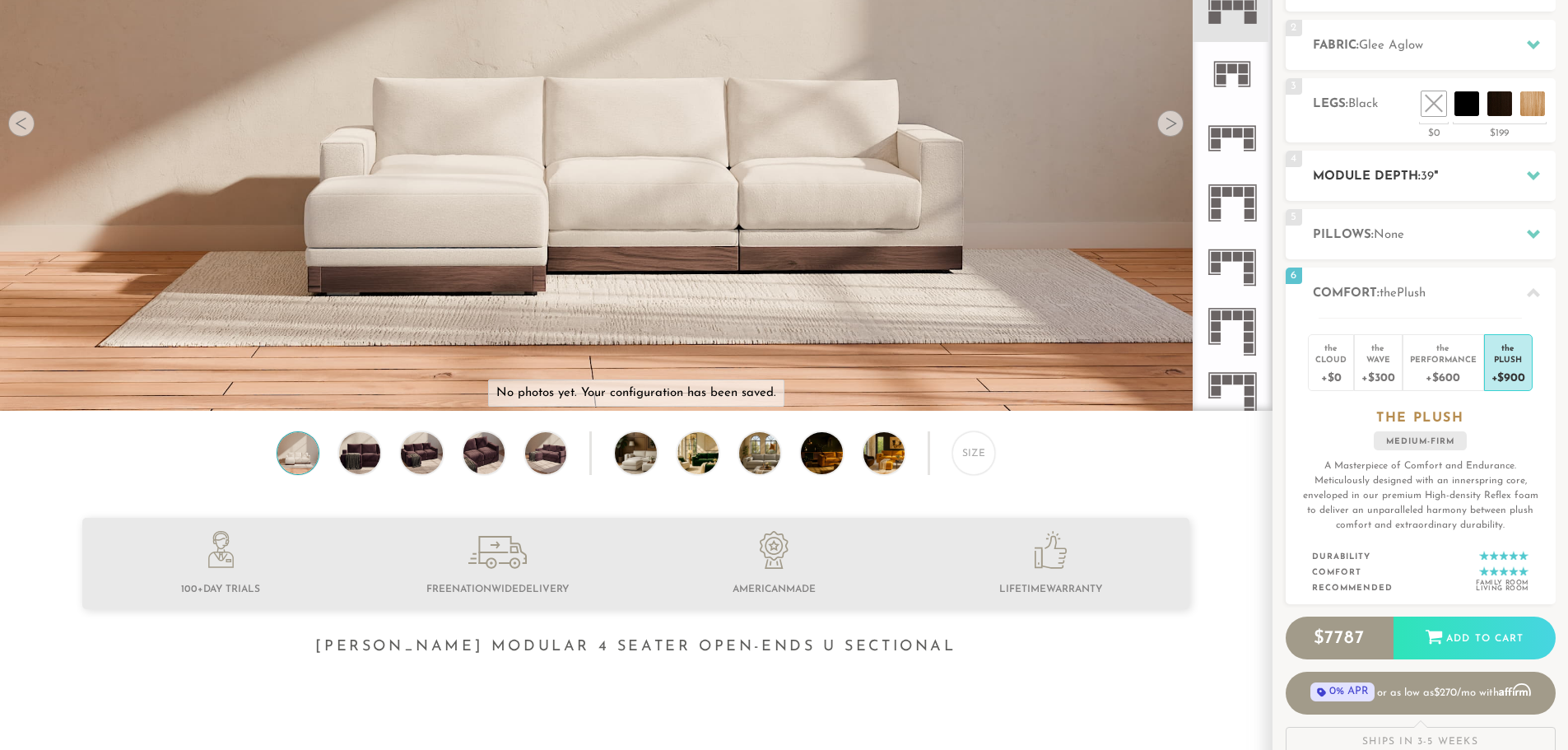
click at [1434, 171] on span "39" at bounding box center [1427, 176] width 14 height 13
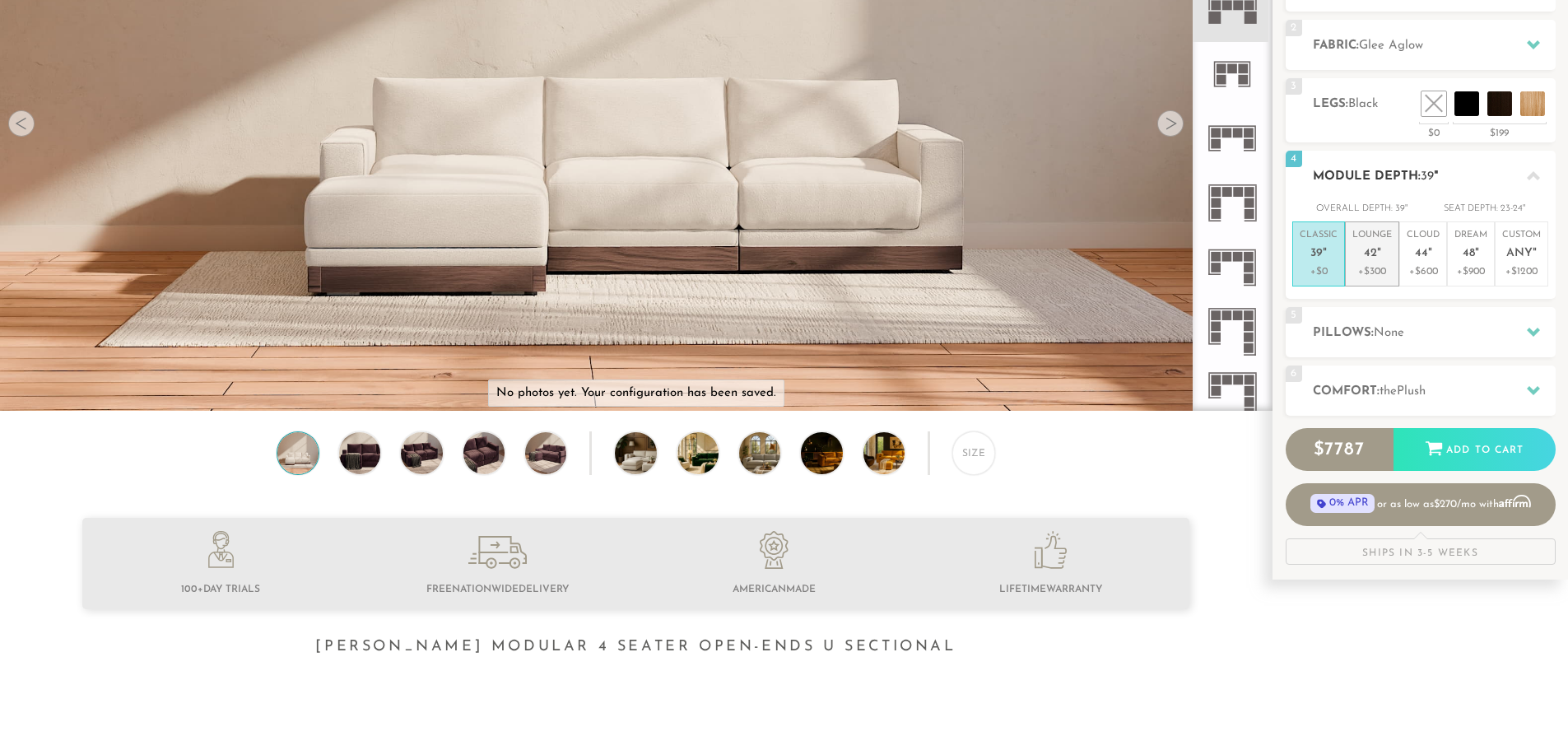
click at [1366, 270] on p "+$300" at bounding box center [1372, 271] width 40 height 14
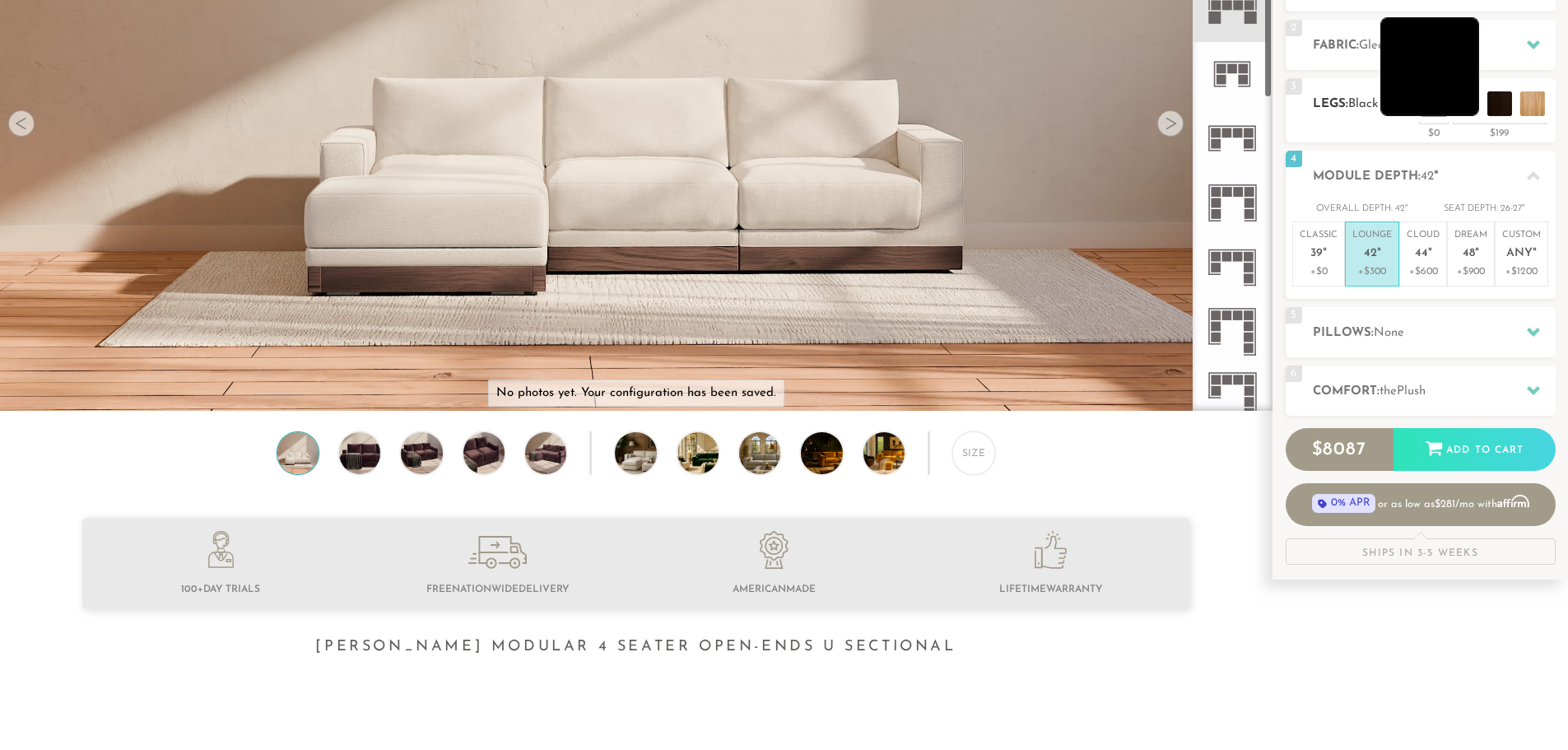
click at [1460, 109] on li at bounding box center [1430, 66] width 98 height 98
click at [1476, 104] on li at bounding box center [1430, 66] width 98 height 98
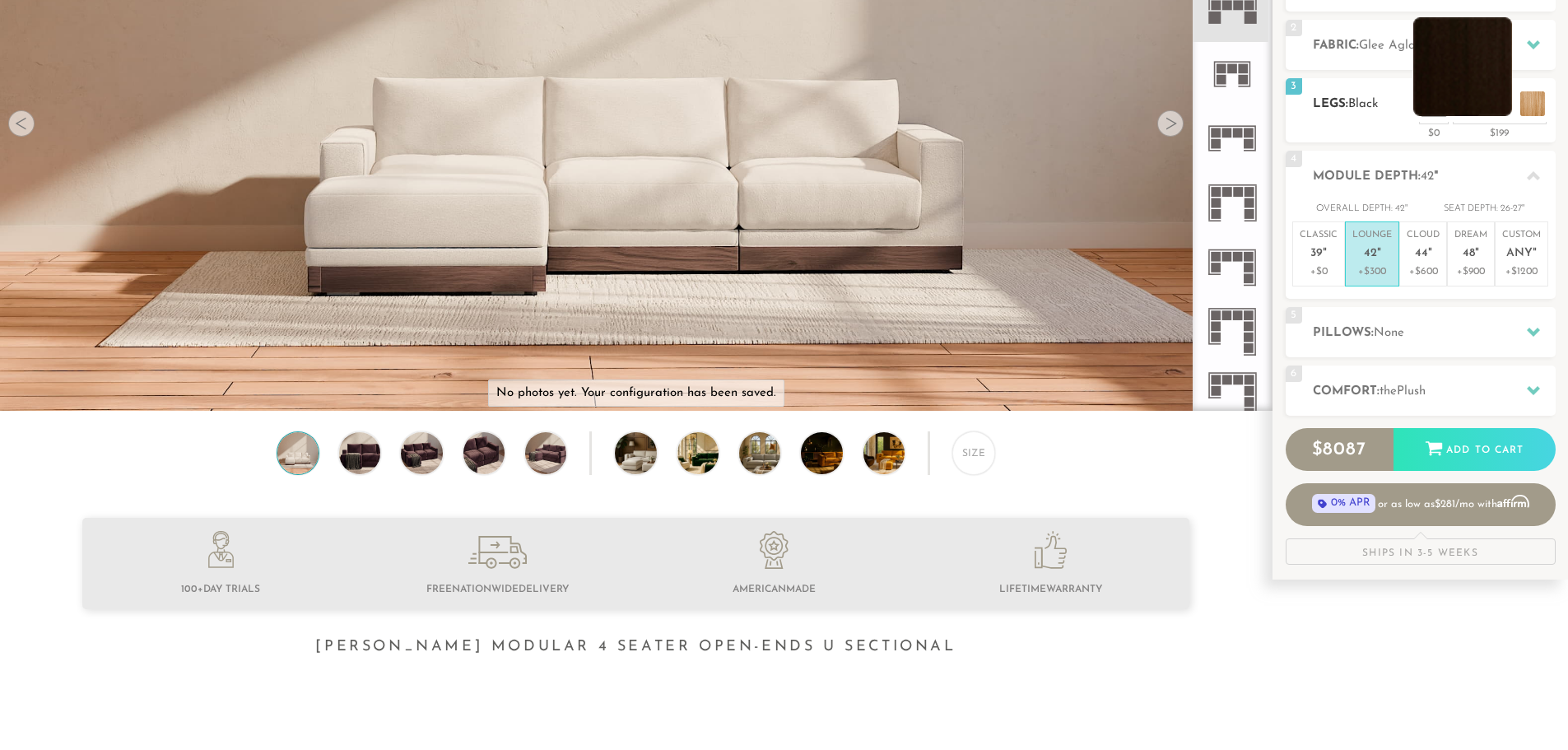
click at [1502, 108] on li at bounding box center [1463, 66] width 98 height 98
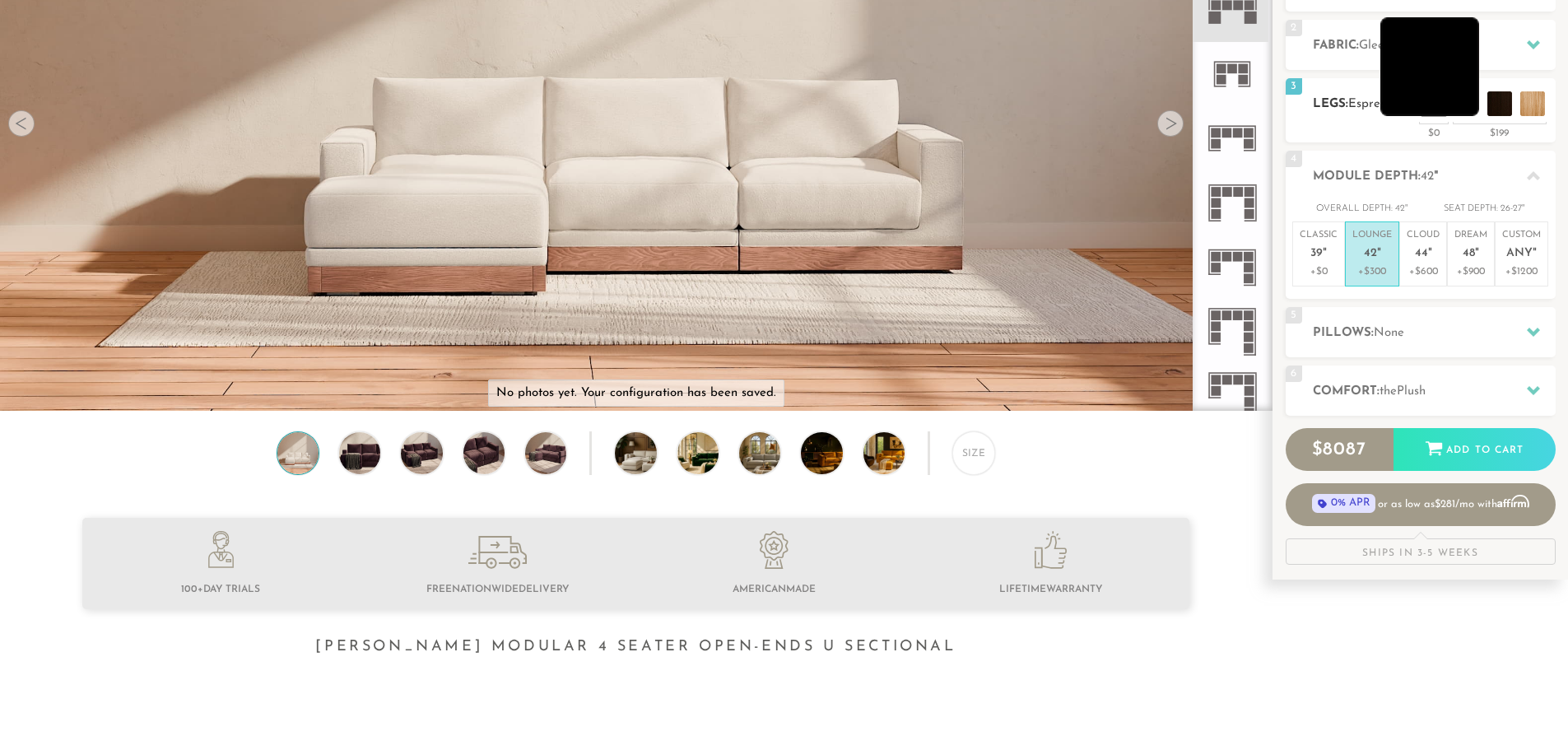
click at [1471, 101] on li at bounding box center [1430, 66] width 98 height 98
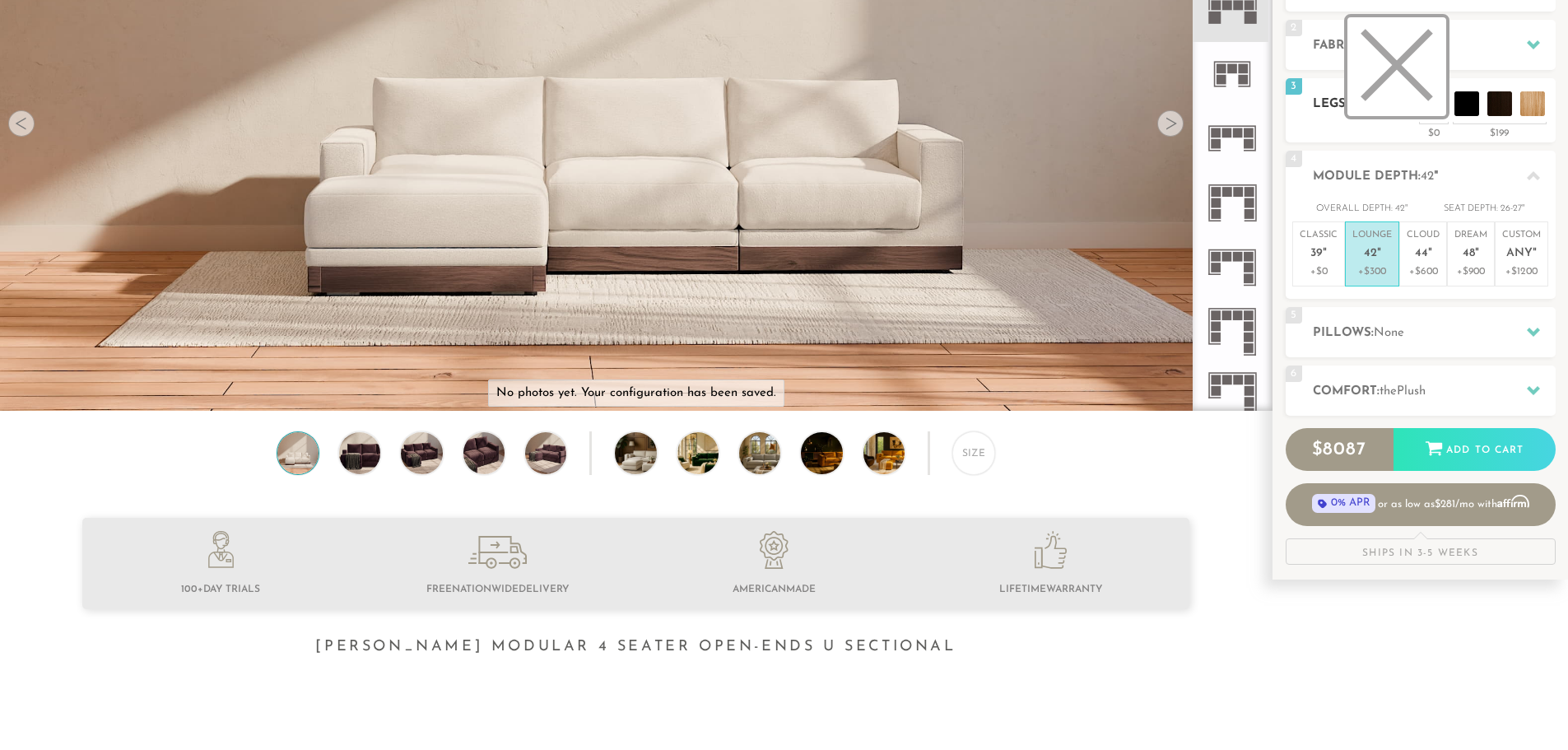
click at [1436, 106] on li at bounding box center [1397, 66] width 98 height 98
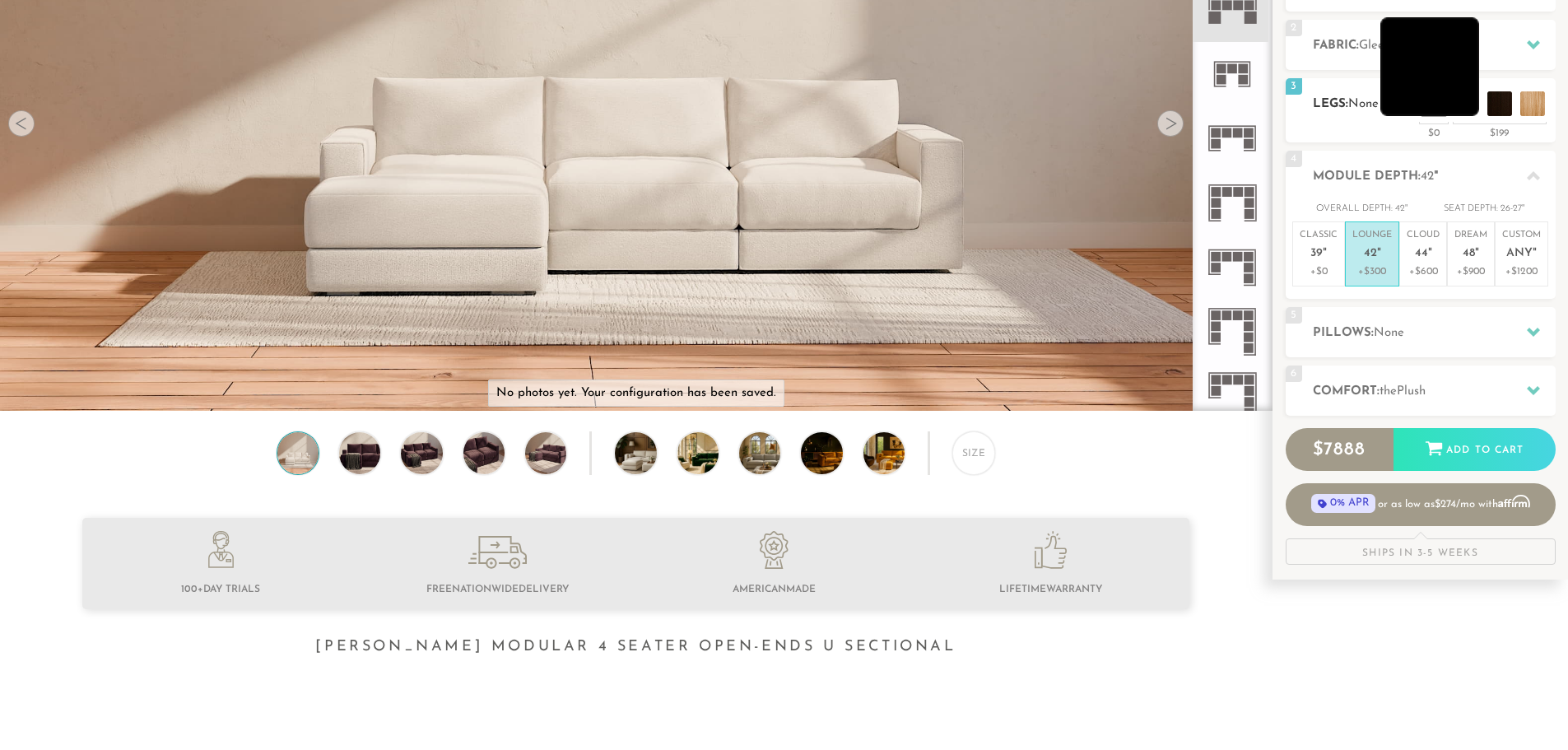
click at [1470, 109] on li at bounding box center [1430, 66] width 98 height 98
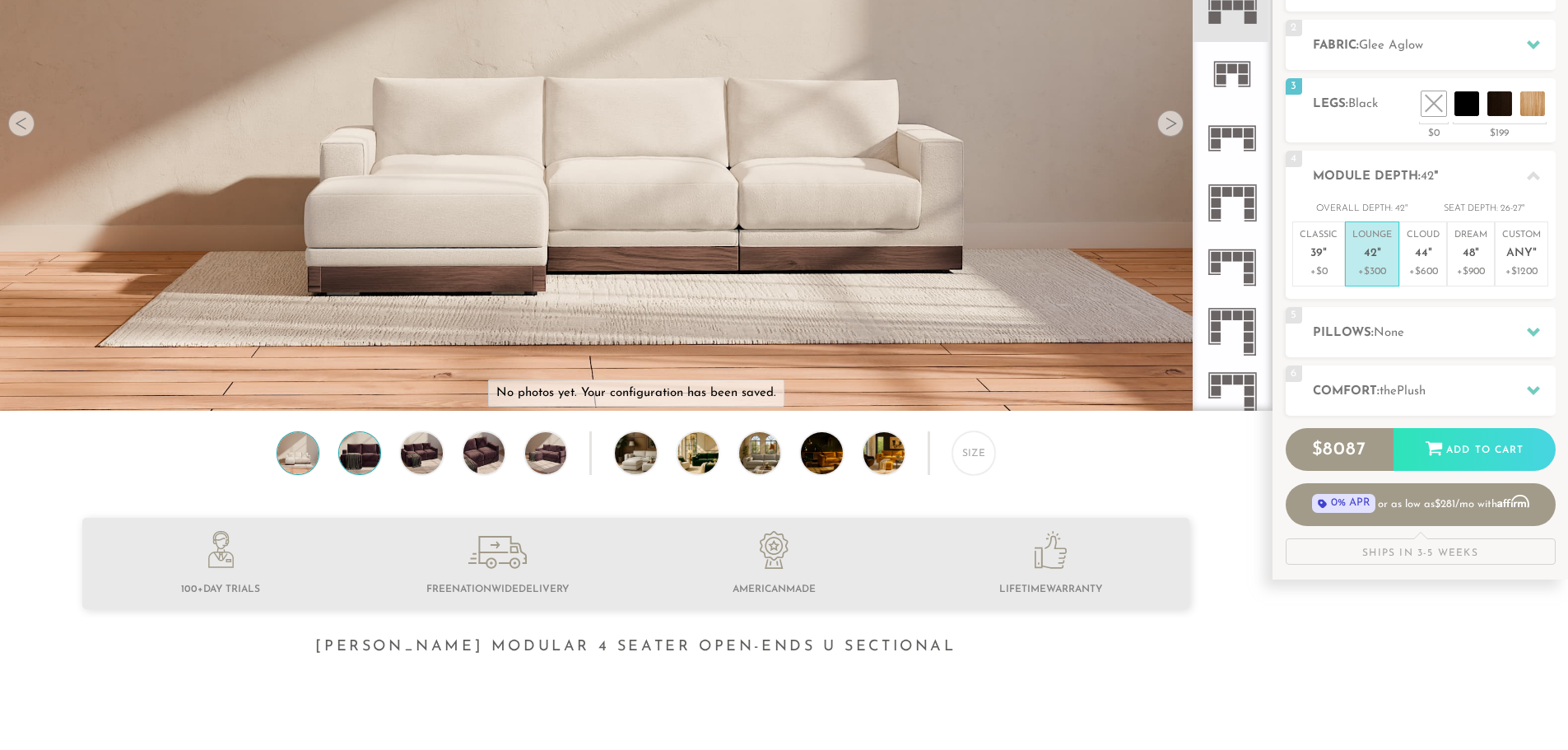
click at [358, 454] on img at bounding box center [360, 452] width 49 height 42
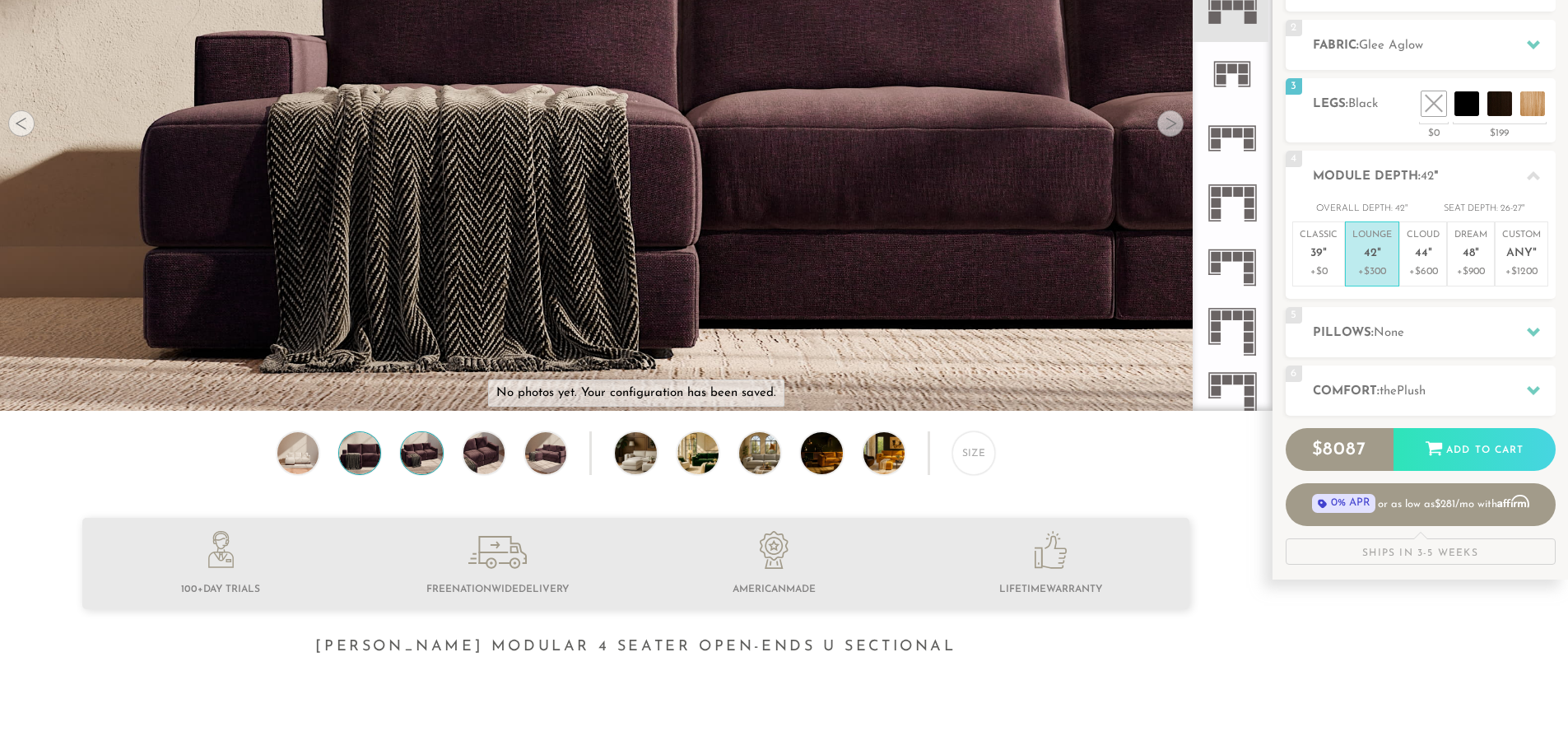
click at [403, 458] on img at bounding box center [422, 452] width 49 height 42
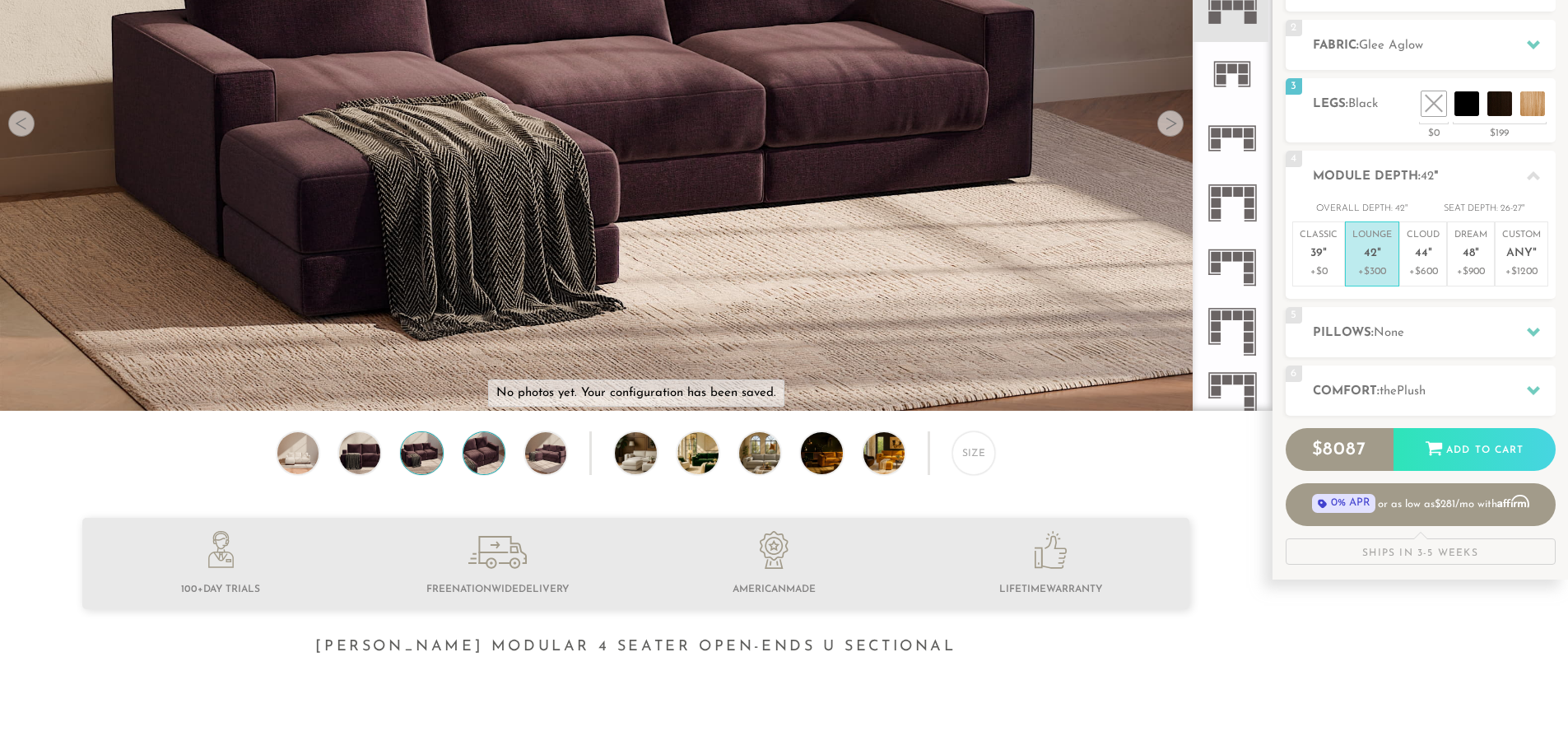
click at [466, 459] on img at bounding box center [484, 452] width 49 height 42
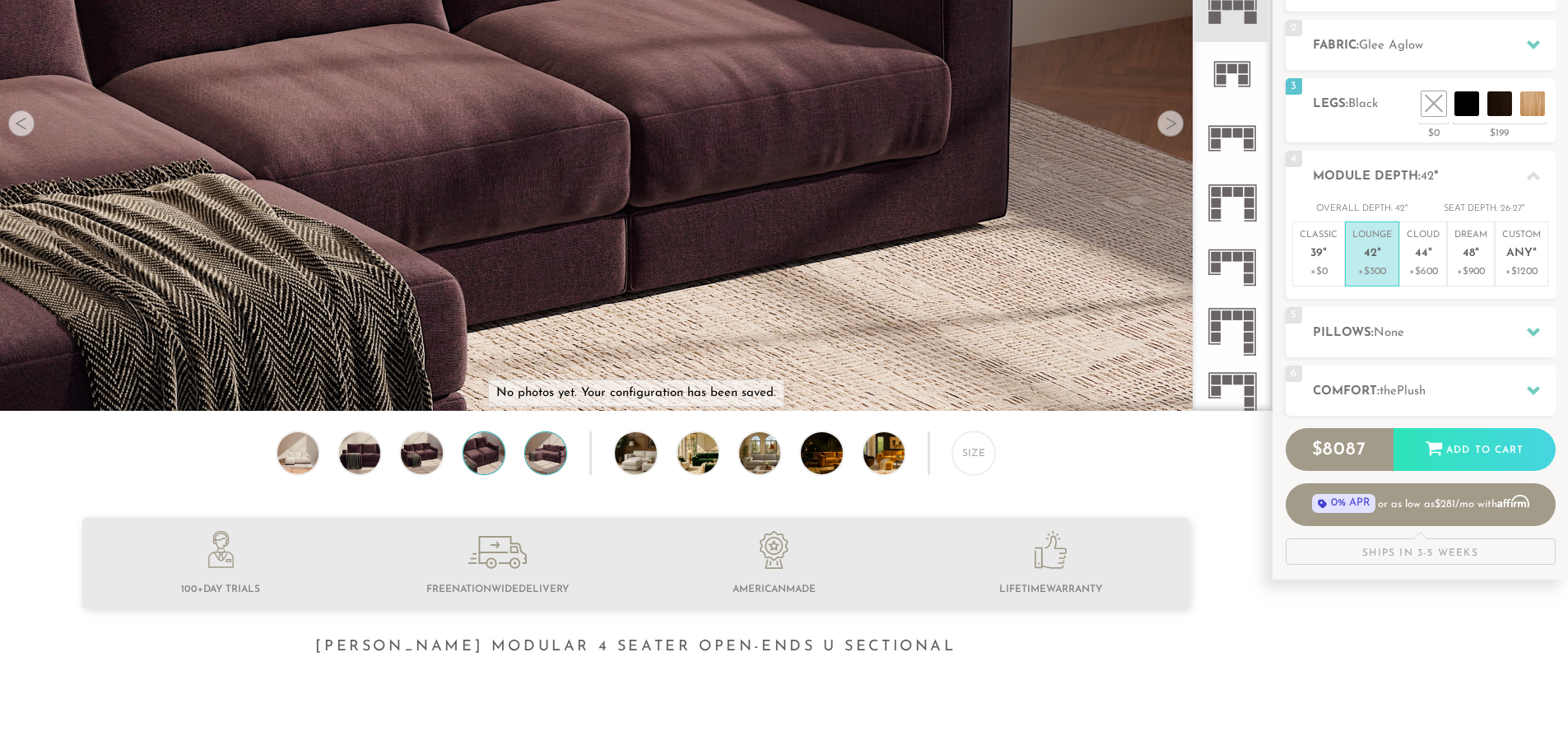
click at [538, 457] on img at bounding box center [546, 452] width 49 height 42
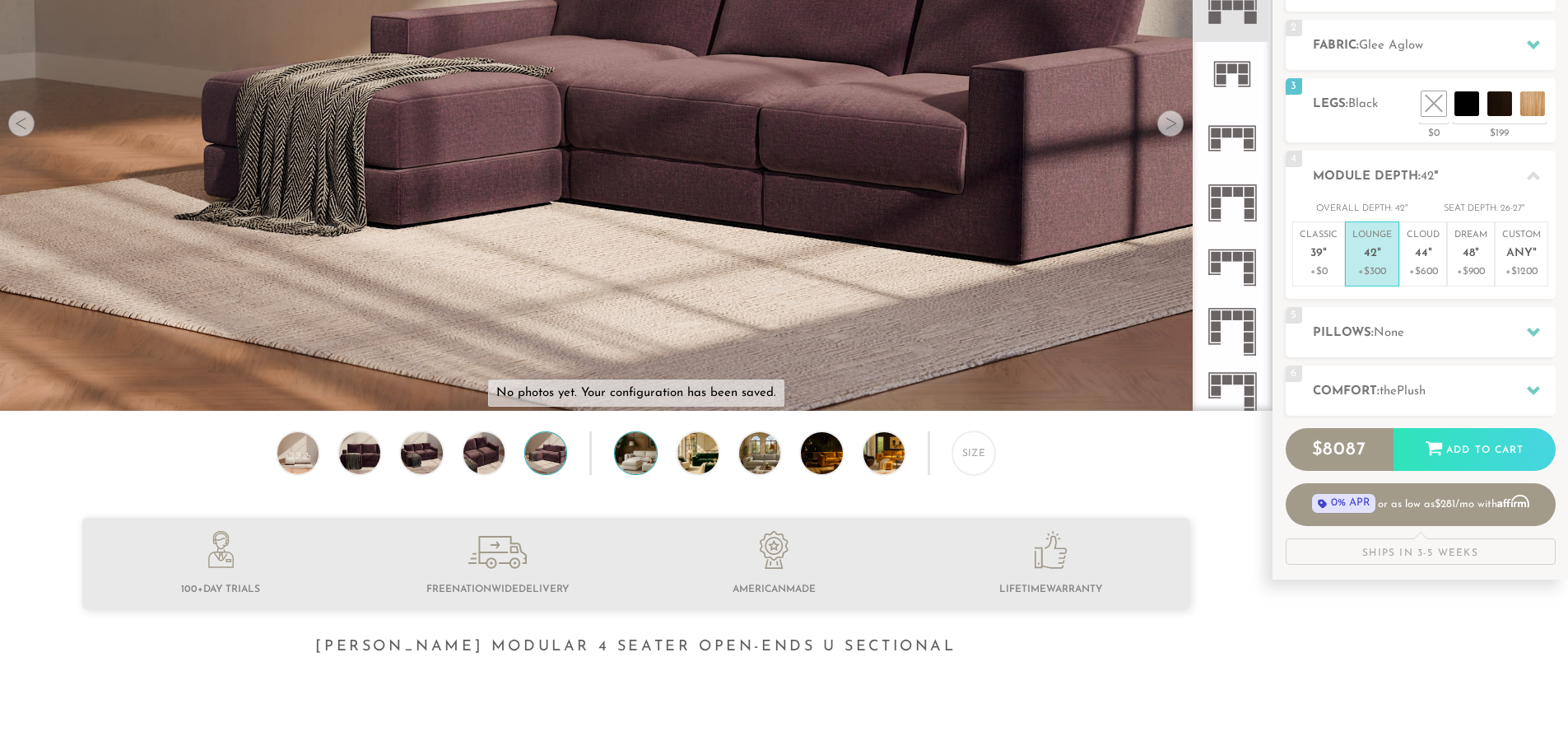
click at [638, 444] on img at bounding box center [652, 452] width 73 height 42
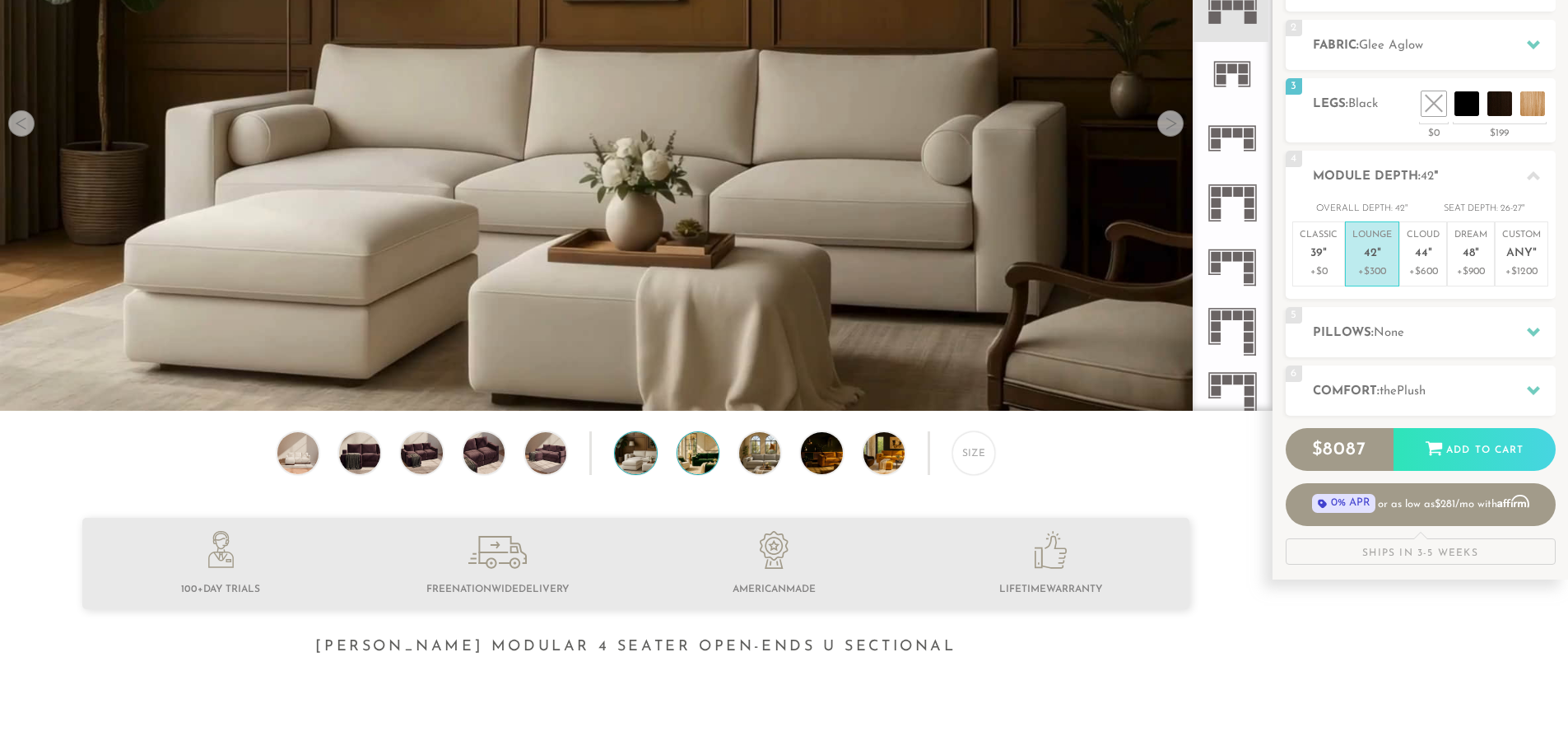
click at [703, 439] on img at bounding box center [714, 452] width 73 height 42
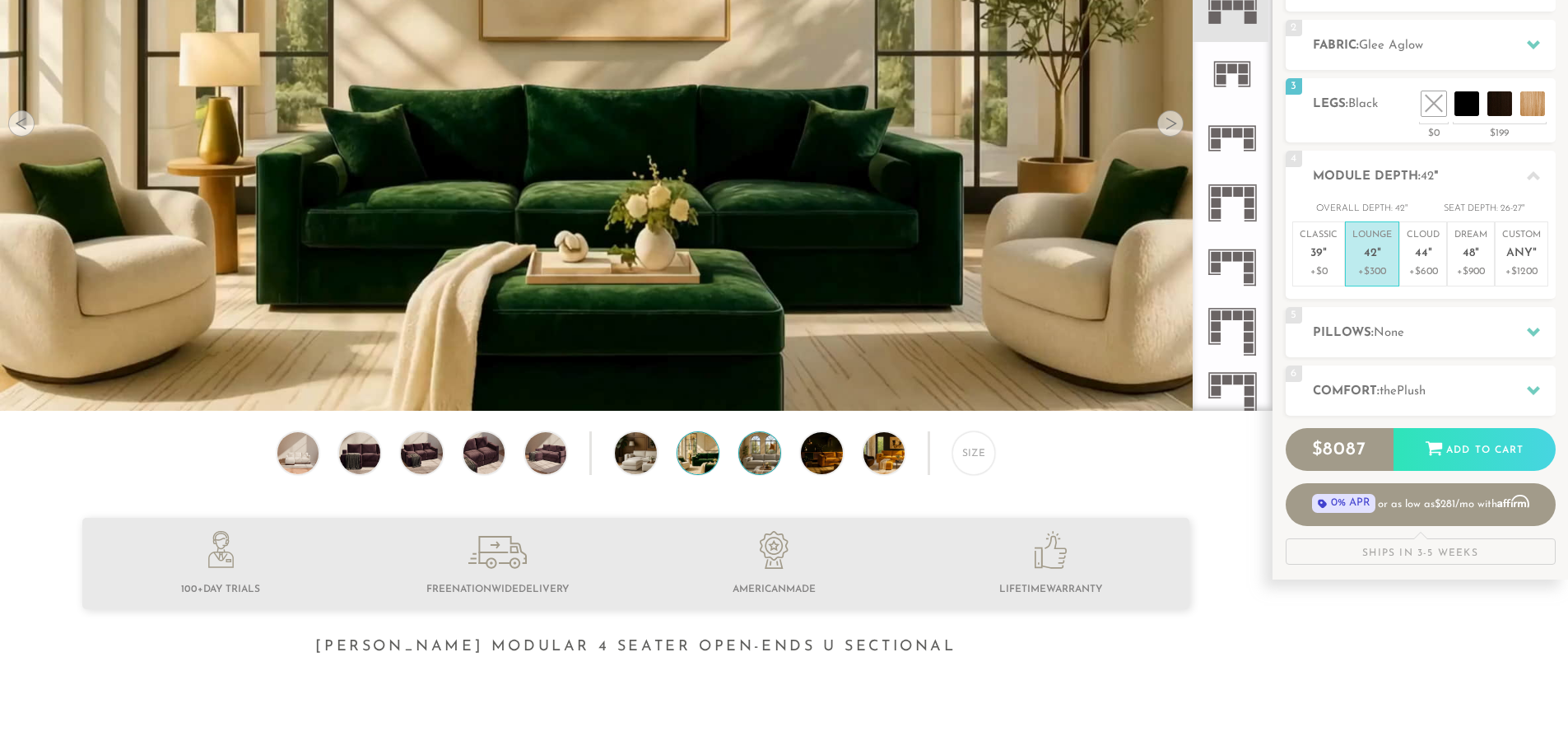
click at [770, 448] on img at bounding box center [776, 452] width 73 height 42
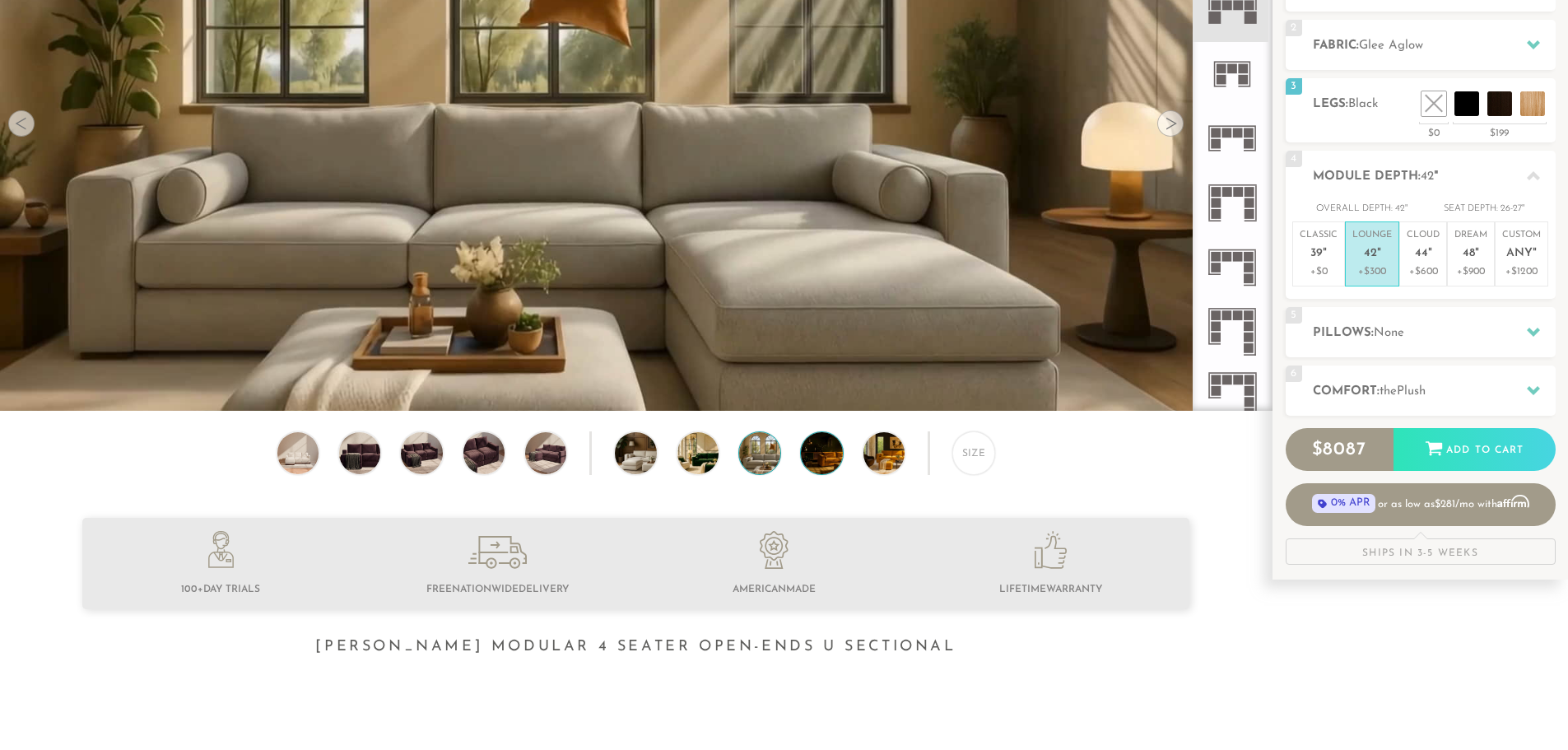
click at [813, 452] on img at bounding box center [837, 452] width 73 height 42
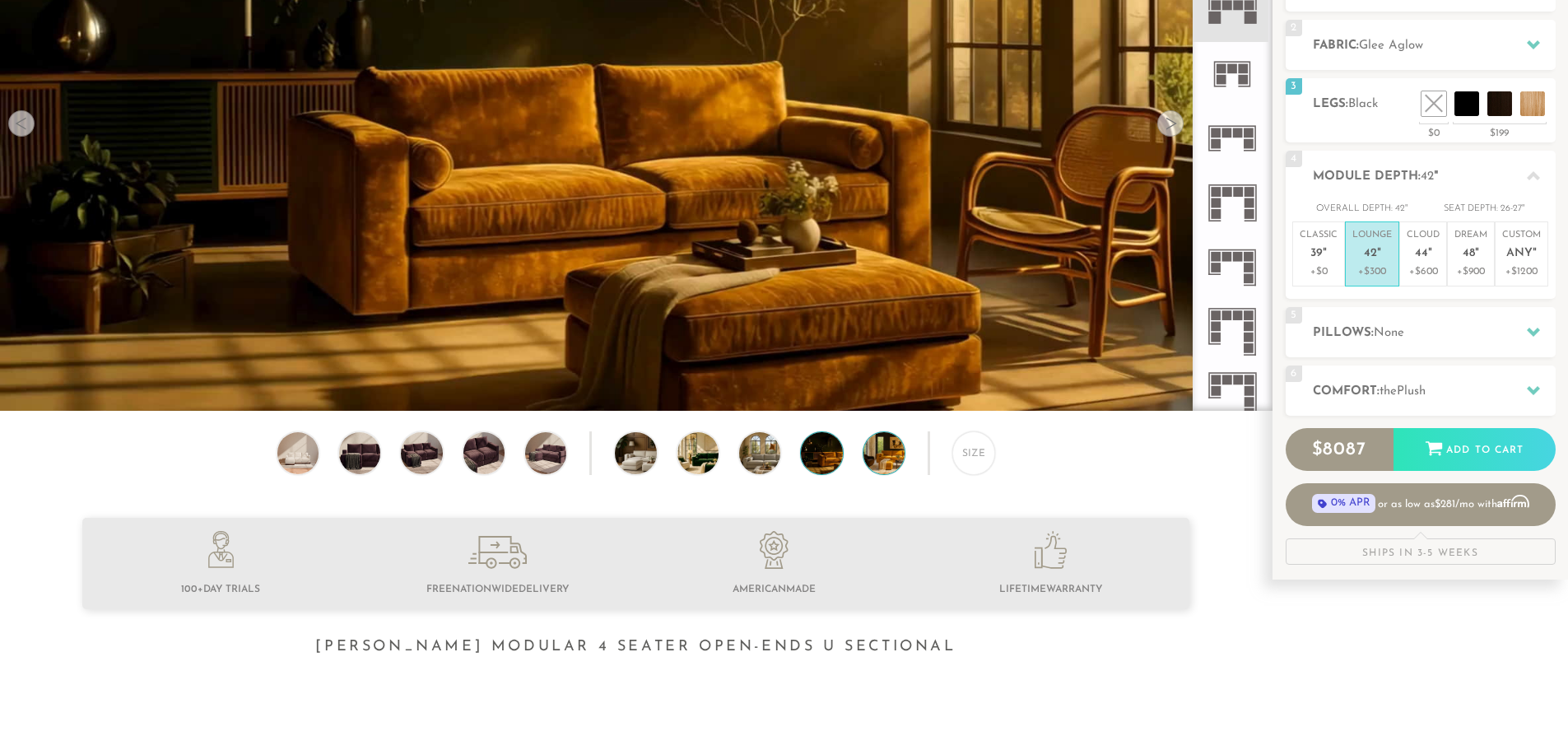
click at [888, 469] on img at bounding box center [900, 452] width 73 height 42
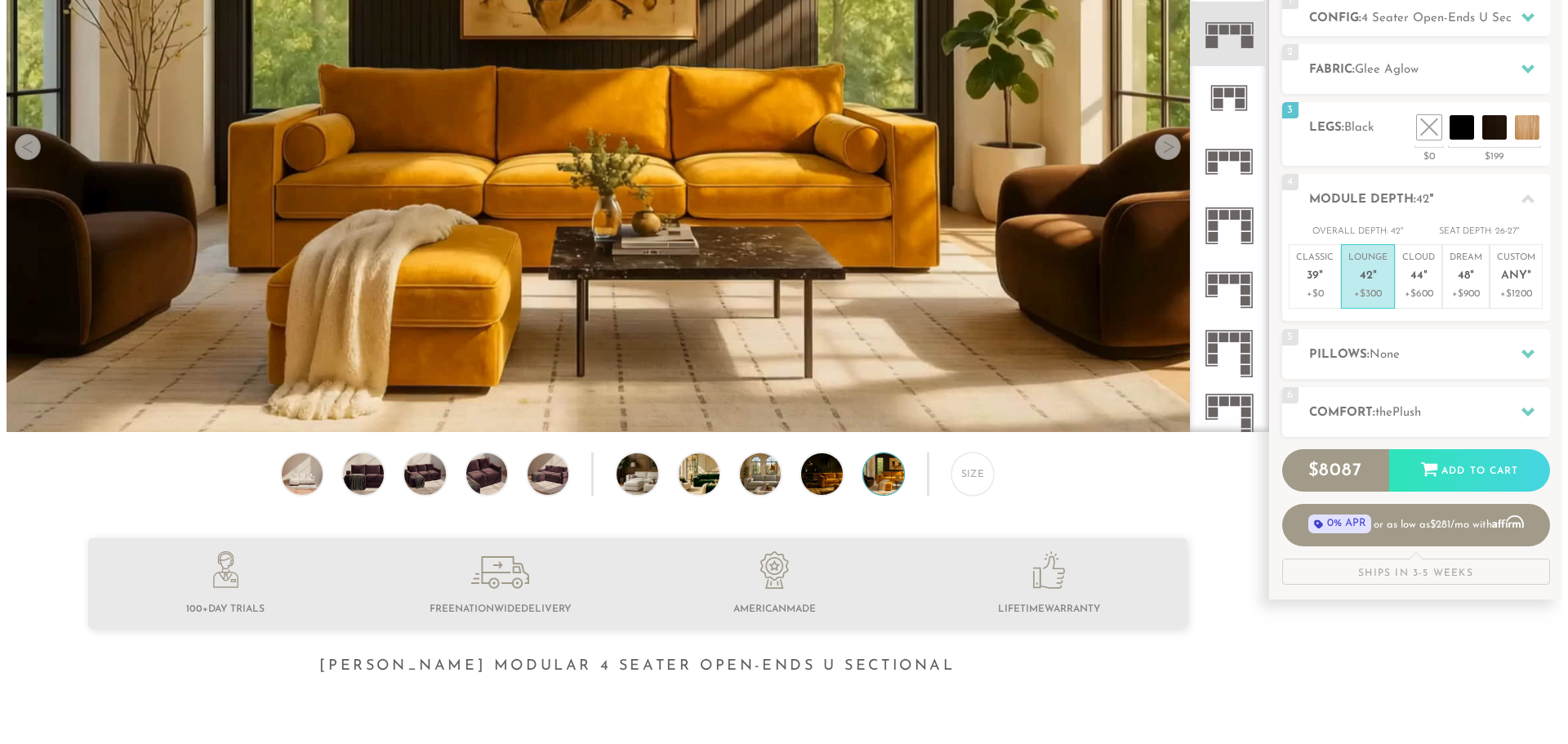
scroll to position [227, 0]
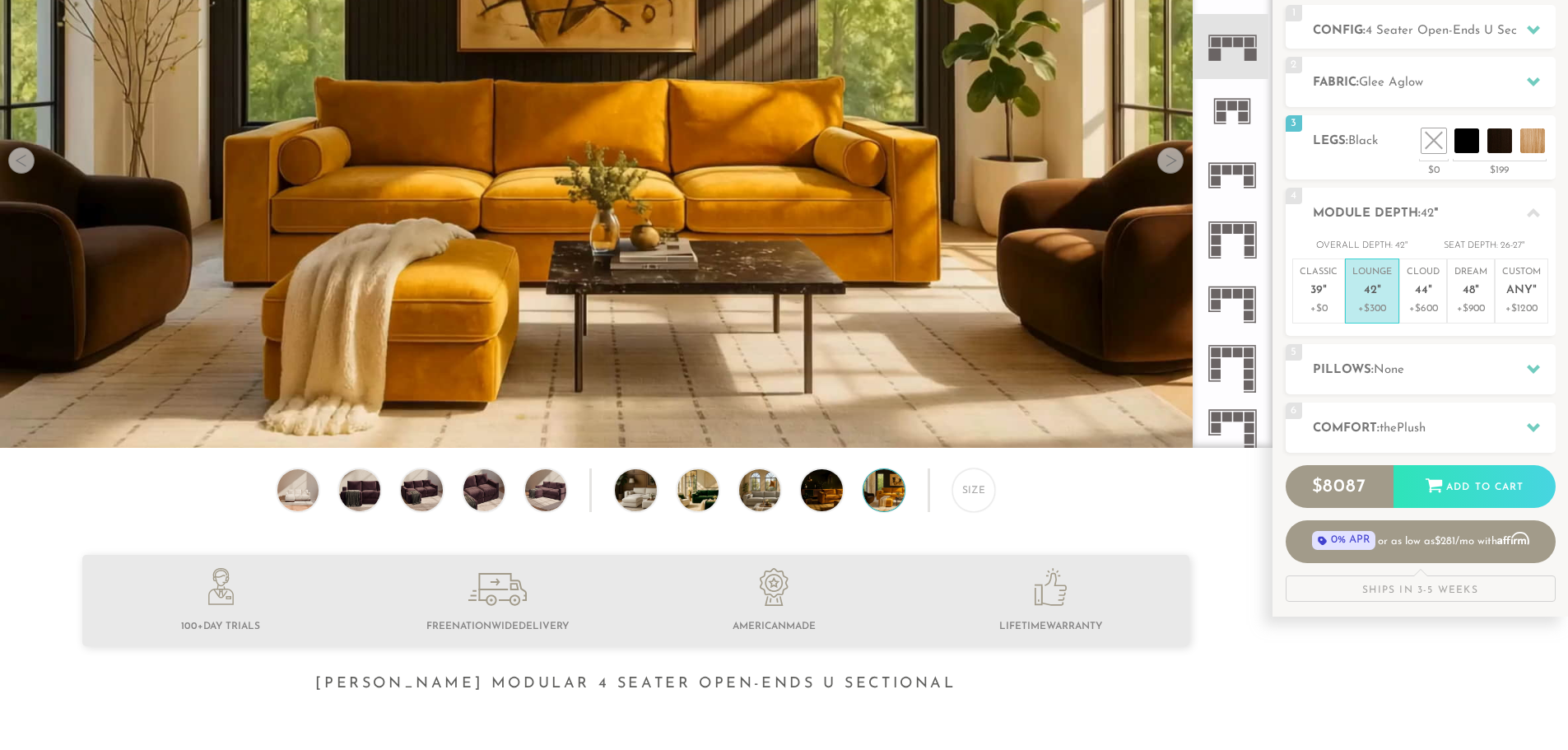
click at [468, 230] on video at bounding box center [636, 126] width 1272 height 715
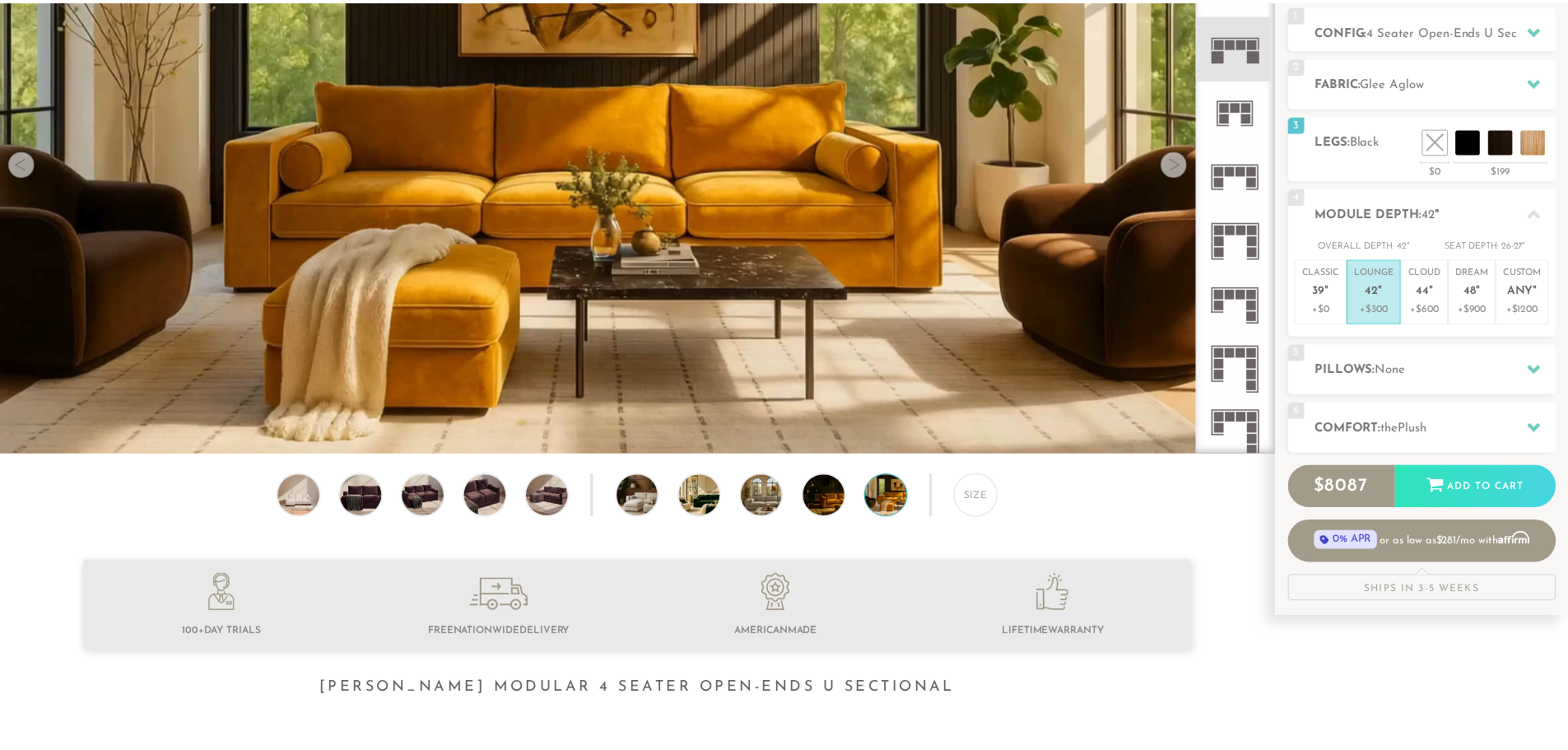
scroll to position [19464, 1568]
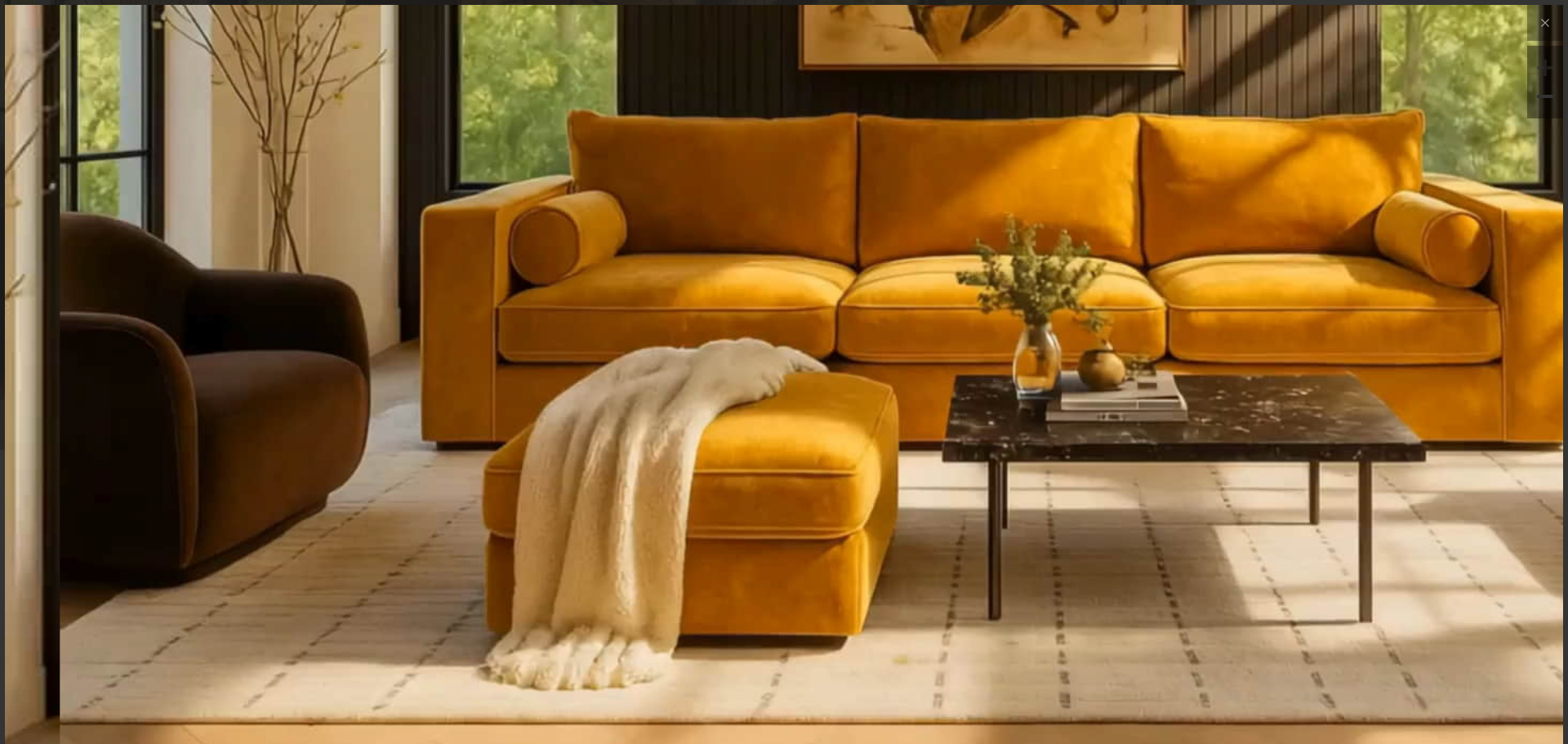
click at [654, 283] on img at bounding box center [1087, 131] width 3116 height 1039
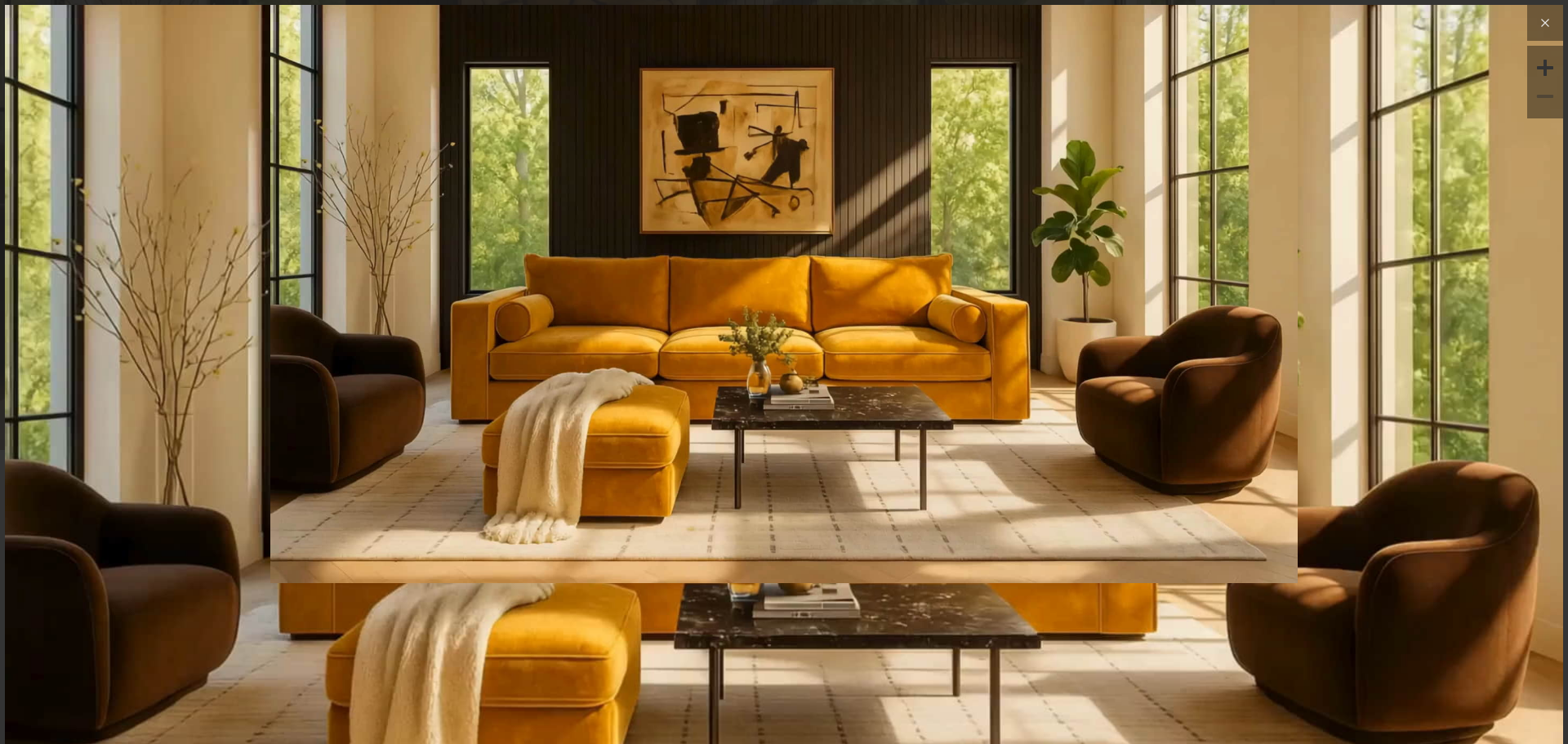
click at [1539, 27] on icon at bounding box center [1544, 23] width 19 height 19
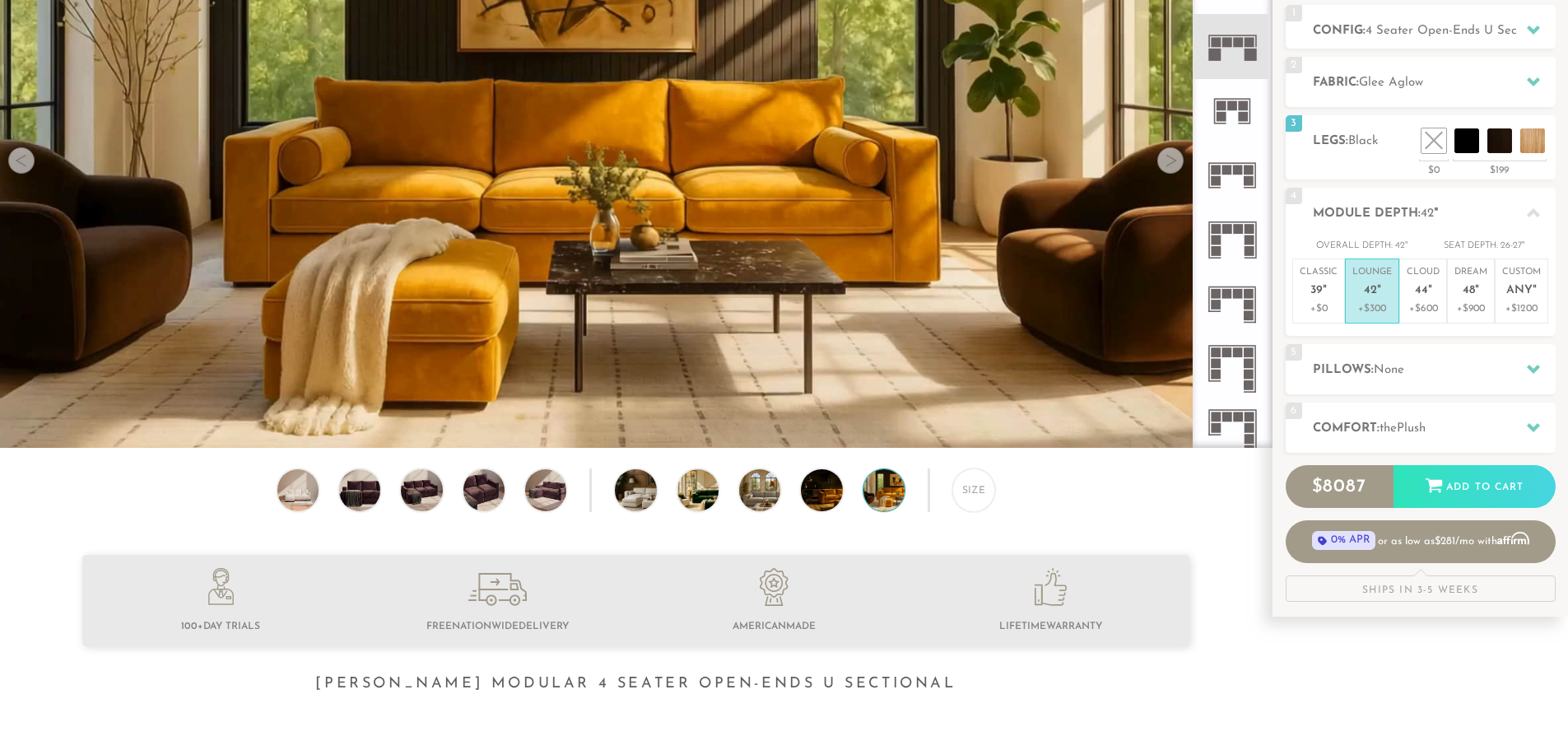
scroll to position [19434, 1556]
click at [1424, 289] on span "44" at bounding box center [1422, 291] width 14 height 14
click at [1375, 298] on p "Lounge 42 "" at bounding box center [1372, 283] width 40 height 36
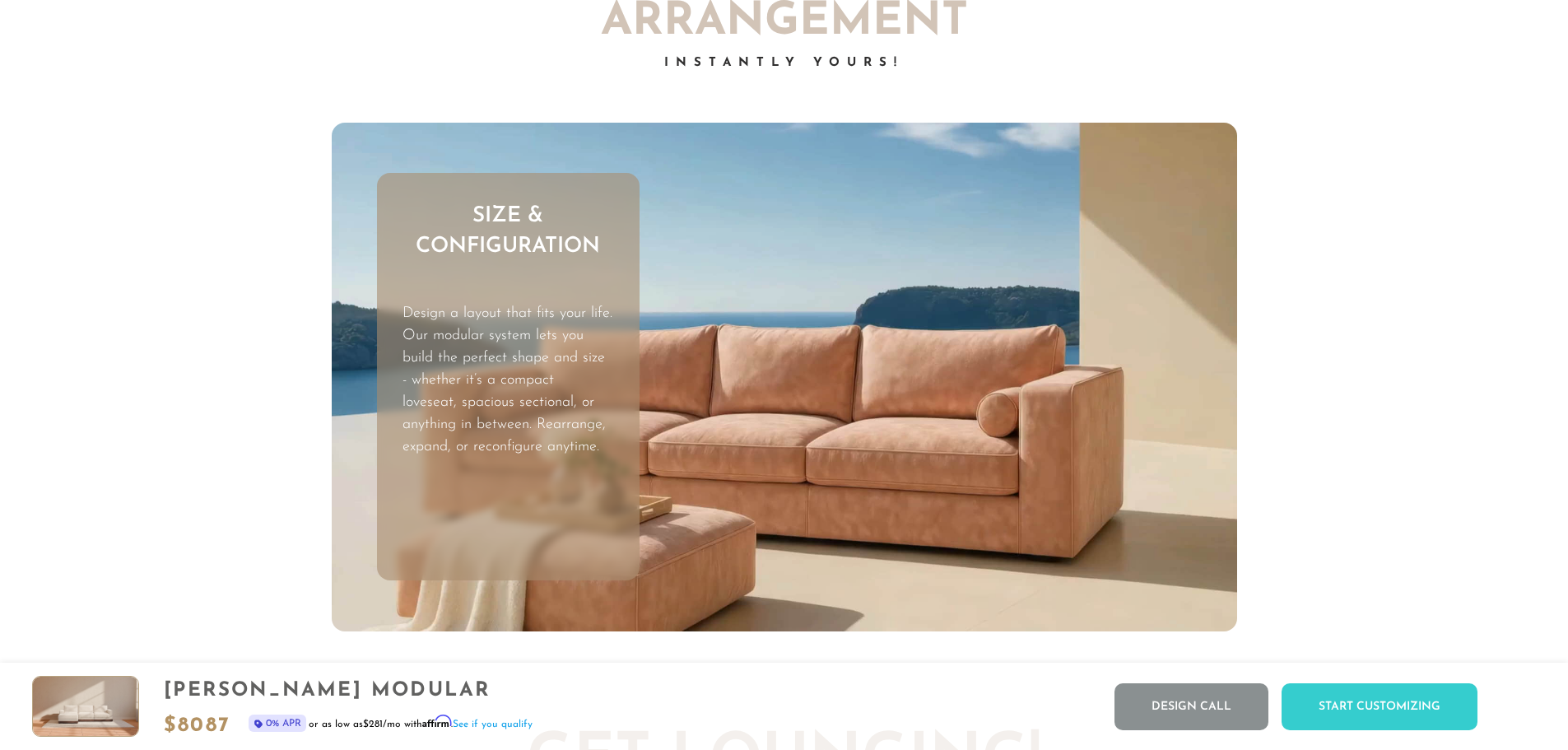
scroll to position [5399, 0]
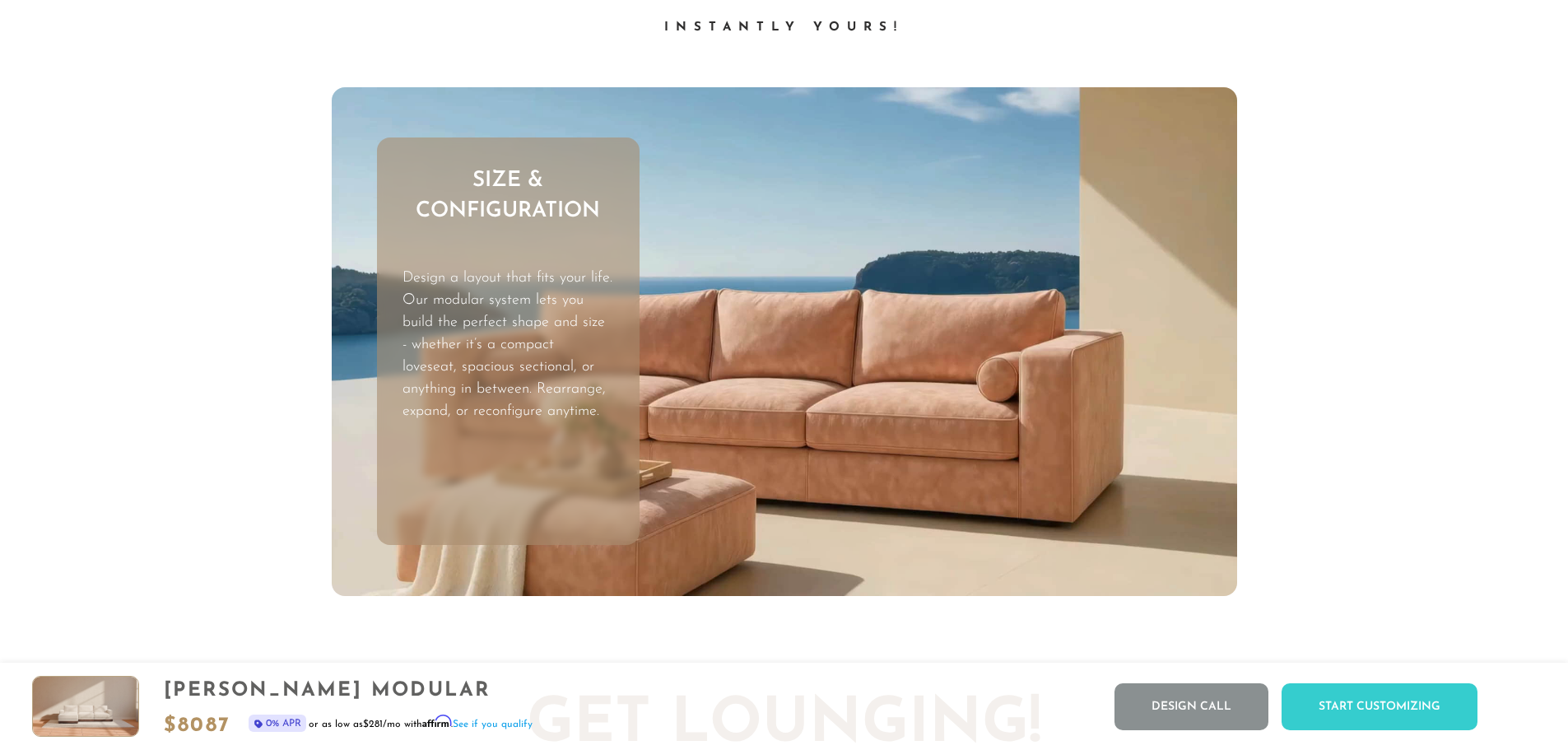
click at [561, 362] on p "Design a layout that fits your life. Our modular system lets you build the perf…" at bounding box center [507, 344] width 210 height 155
click at [901, 410] on video "Your browser does not support HTML5 video." at bounding box center [784, 342] width 905 height 510
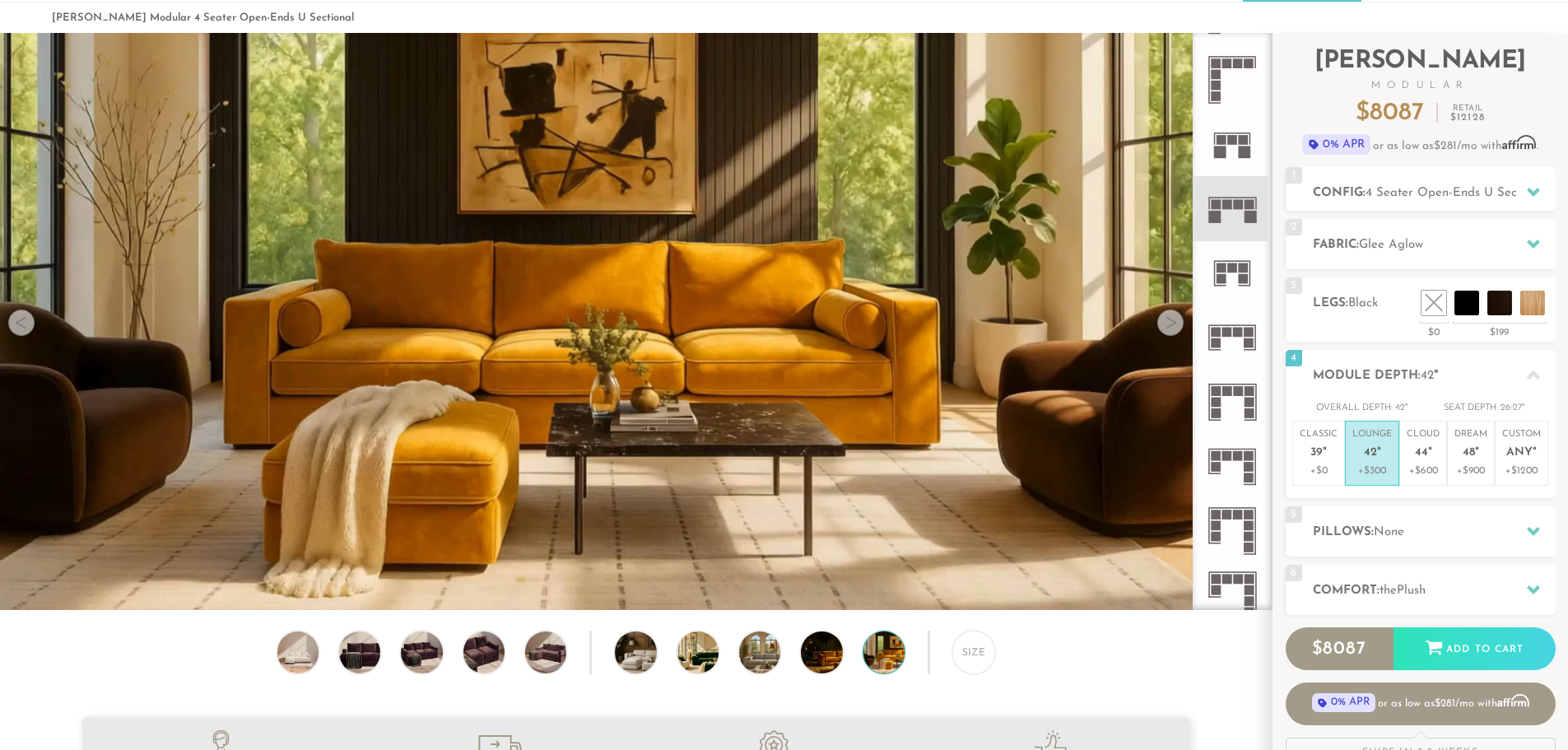
scroll to position [65, 0]
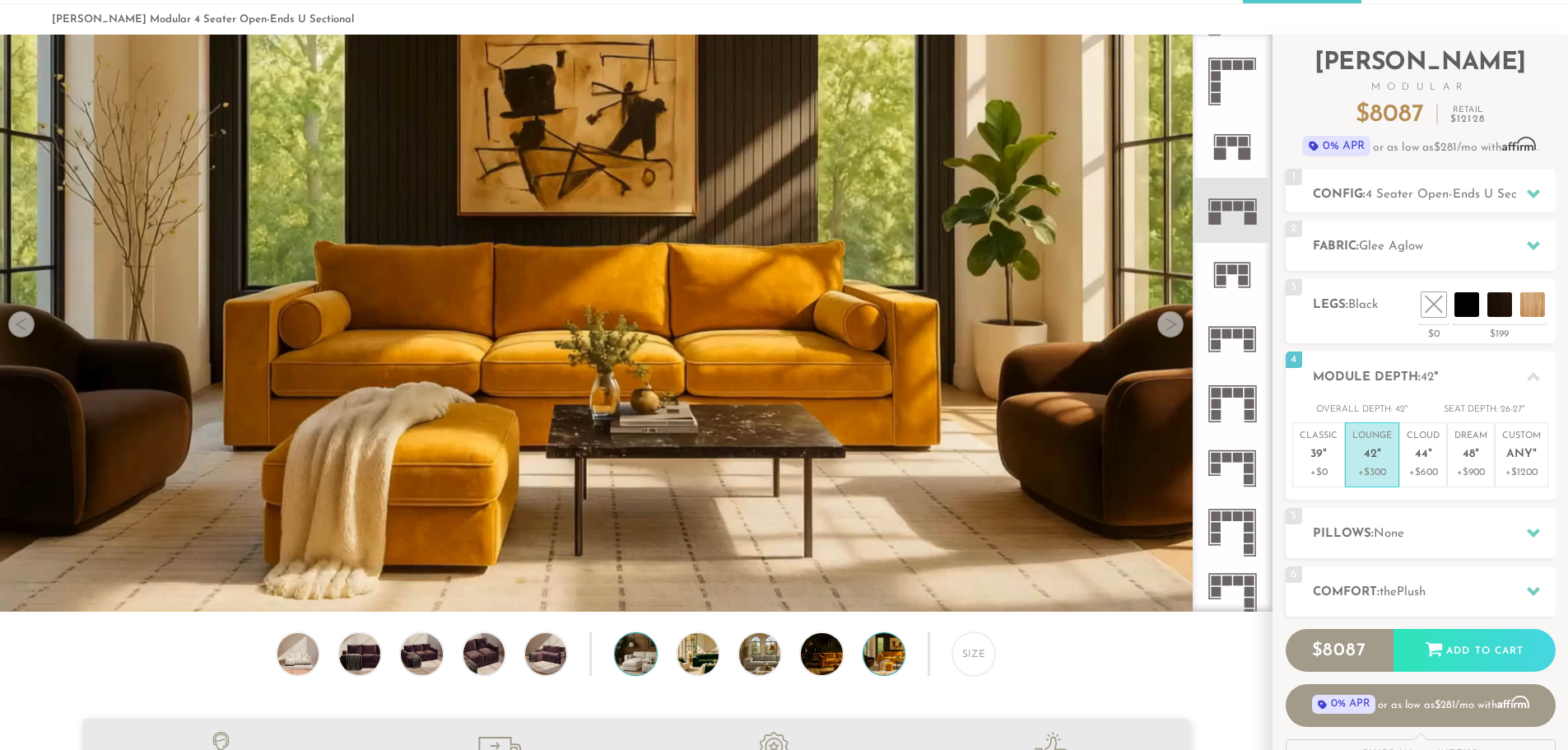
click at [633, 667] on img at bounding box center [652, 653] width 73 height 42
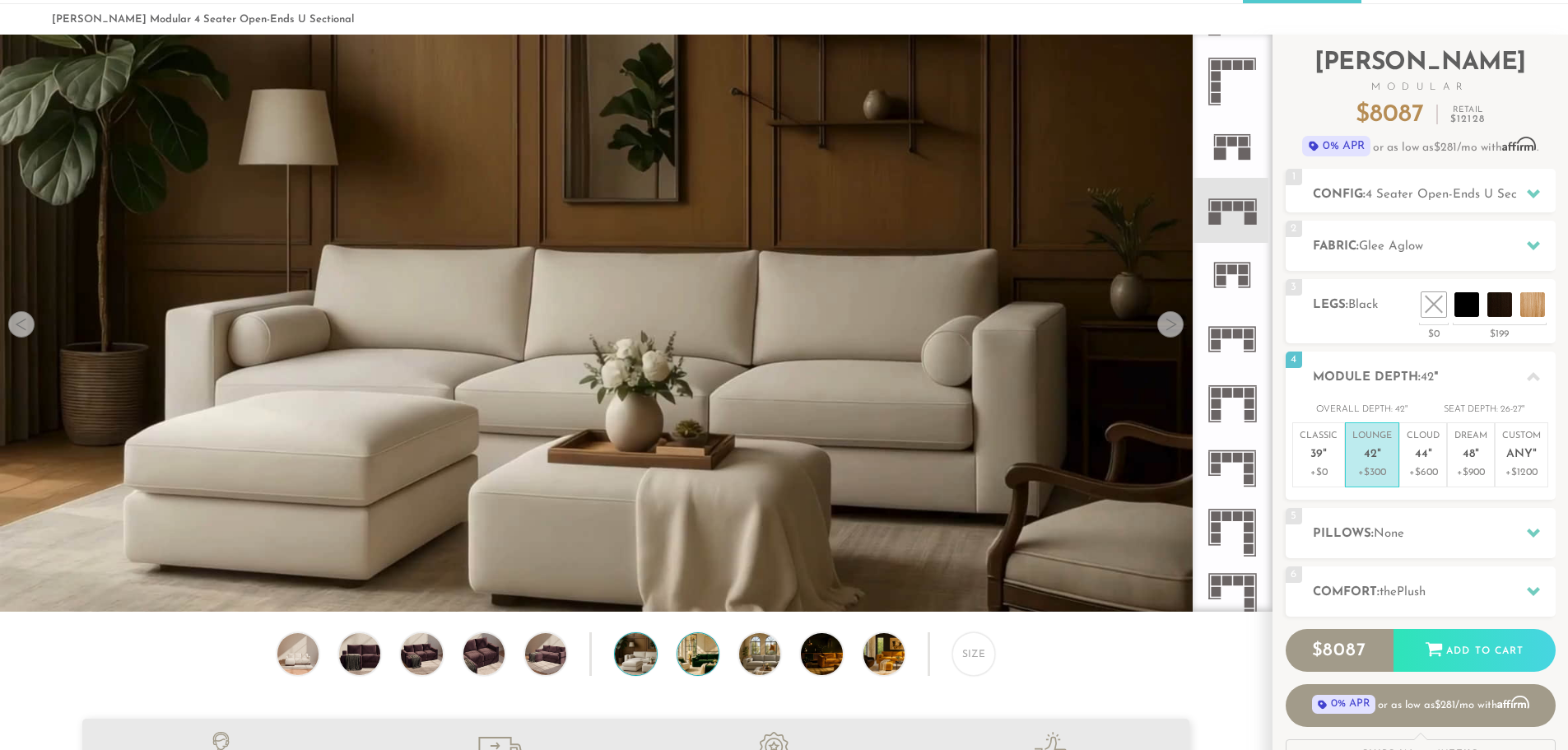
click at [716, 665] on img at bounding box center [714, 653] width 73 height 42
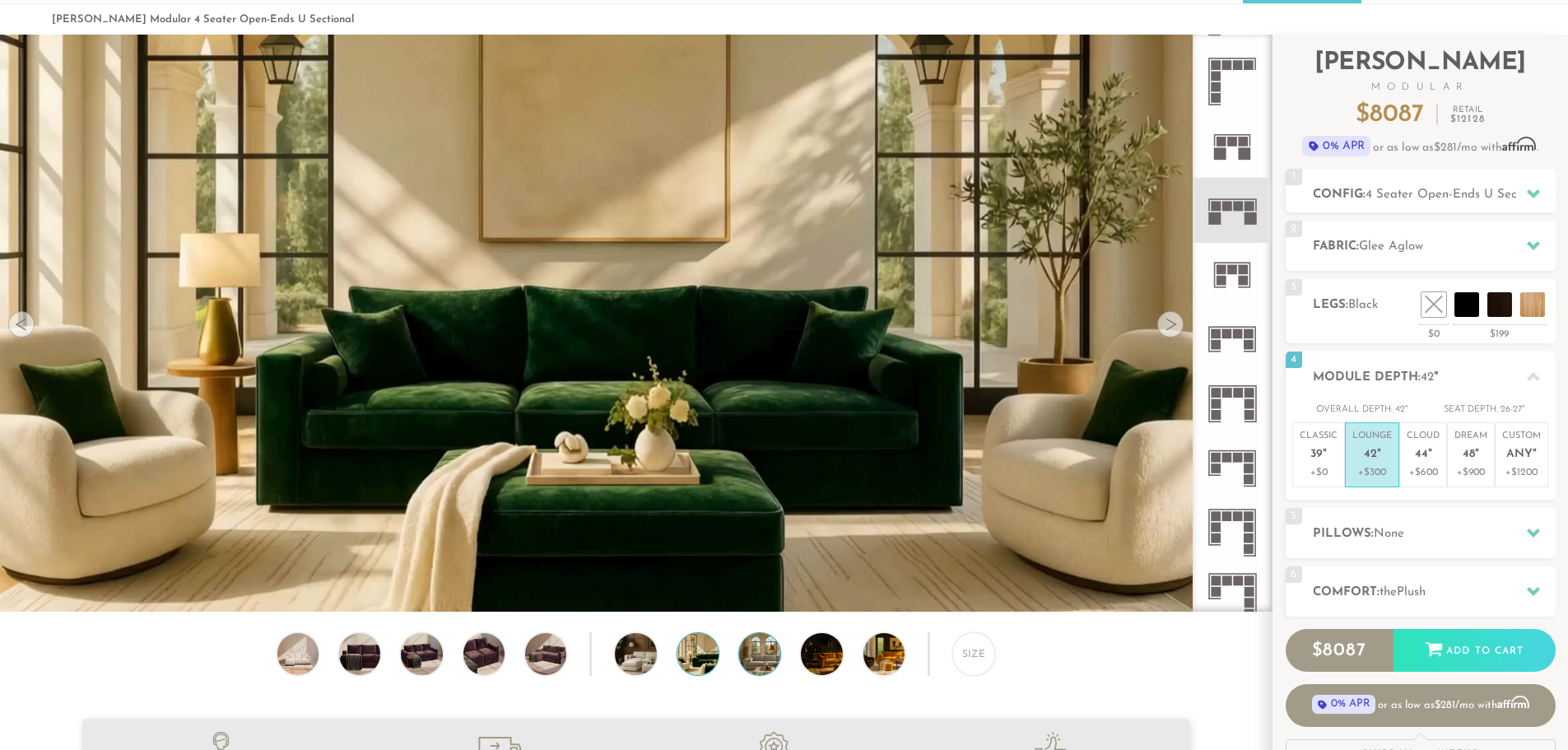
click at [760, 666] on img at bounding box center [776, 653] width 73 height 42
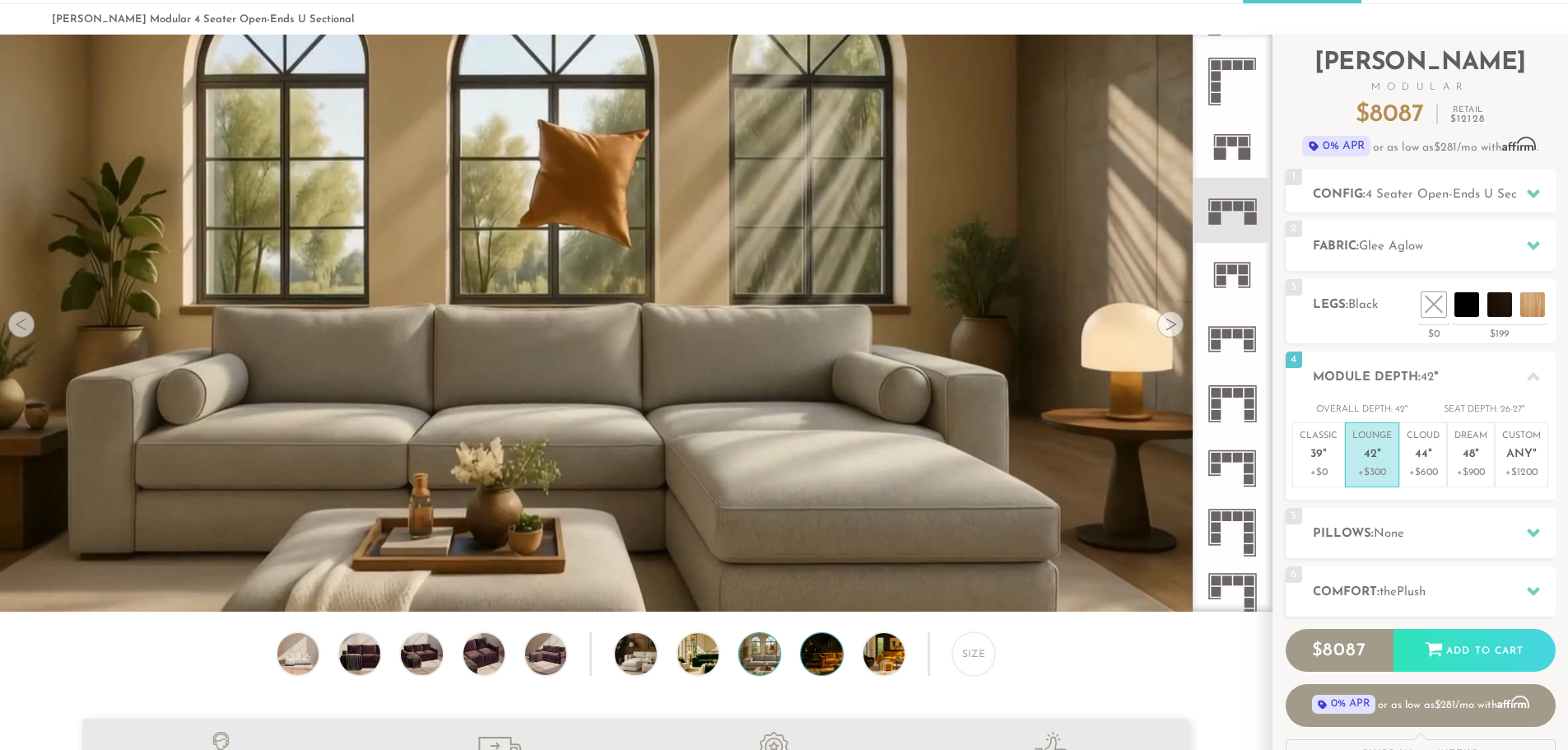
click at [820, 667] on img at bounding box center [837, 653] width 73 height 42
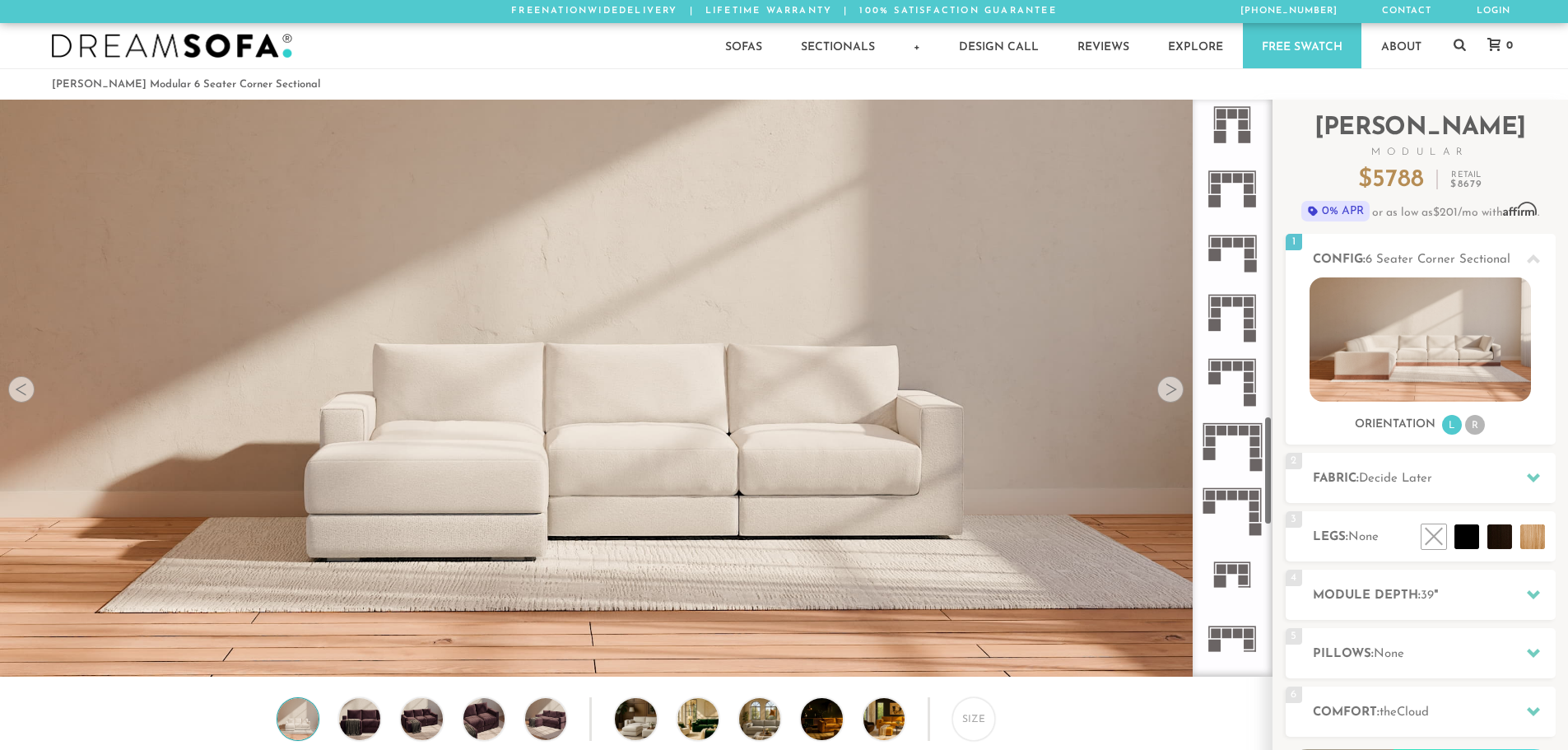
scroll to position [1684, 0]
click at [1431, 590] on span "39" at bounding box center [1427, 596] width 14 height 13
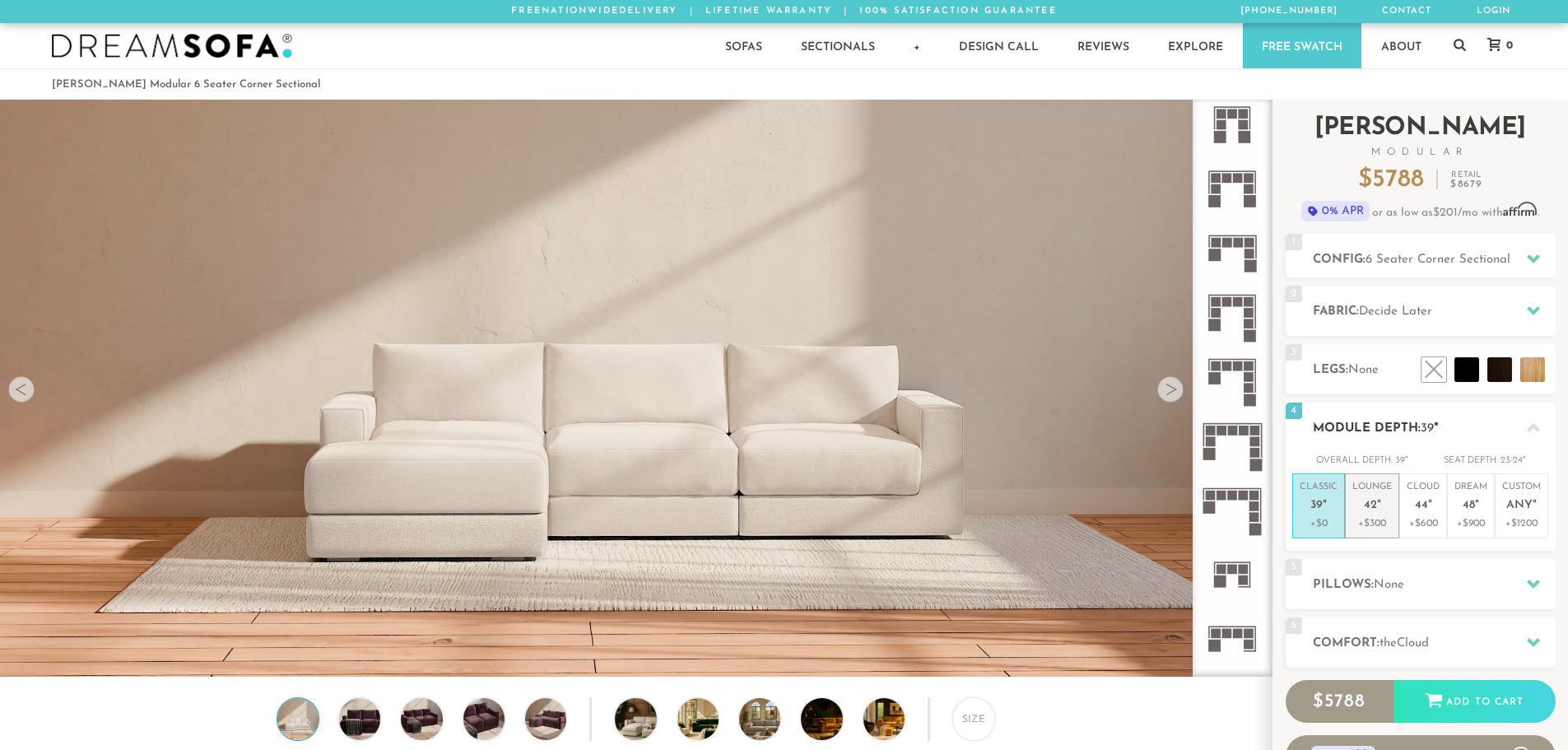
click at [1377, 504] on em """ at bounding box center [1379, 506] width 4 height 14
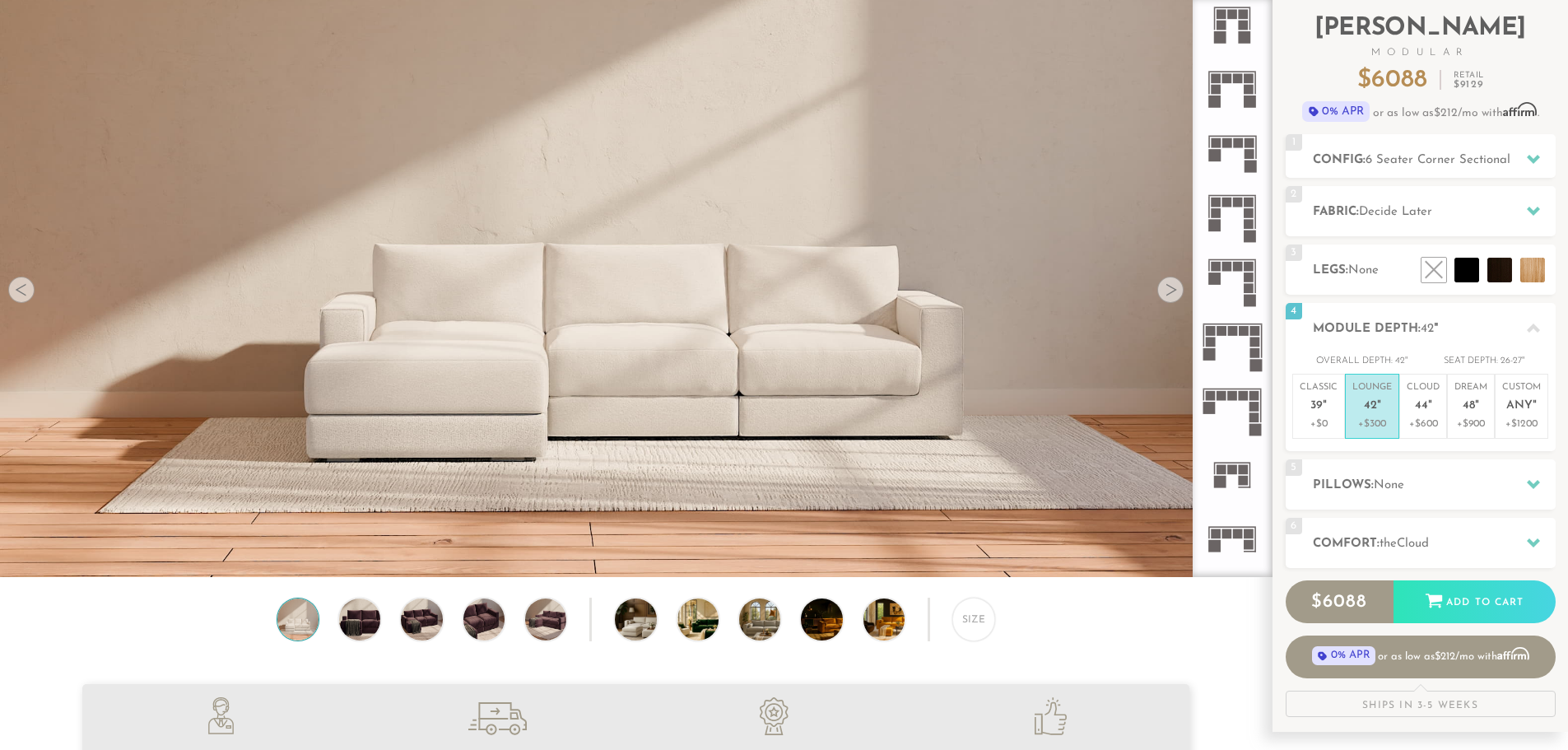
scroll to position [0, 0]
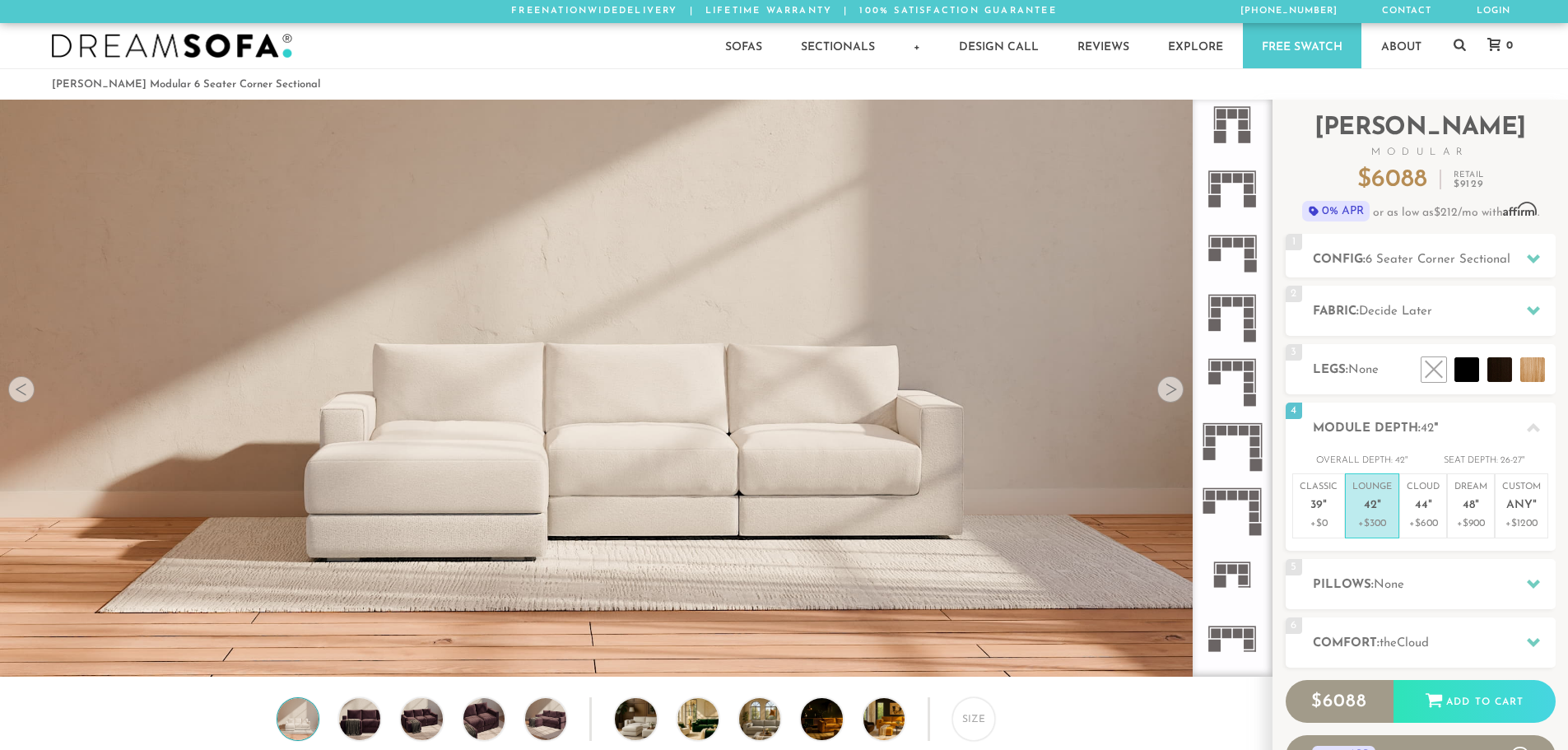
click at [1231, 434] on rect at bounding box center [1233, 431] width 10 height 10
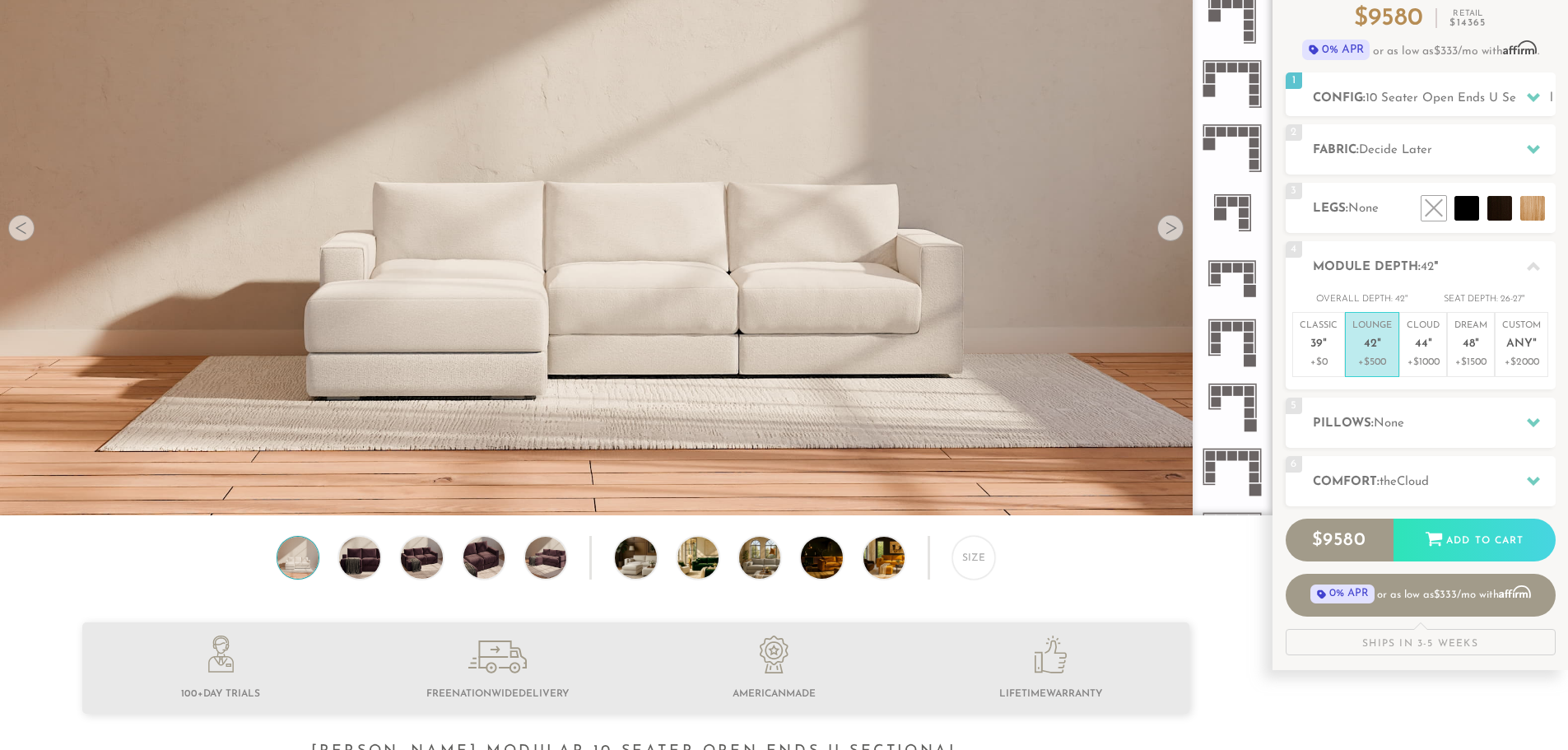
scroll to position [165, 0]
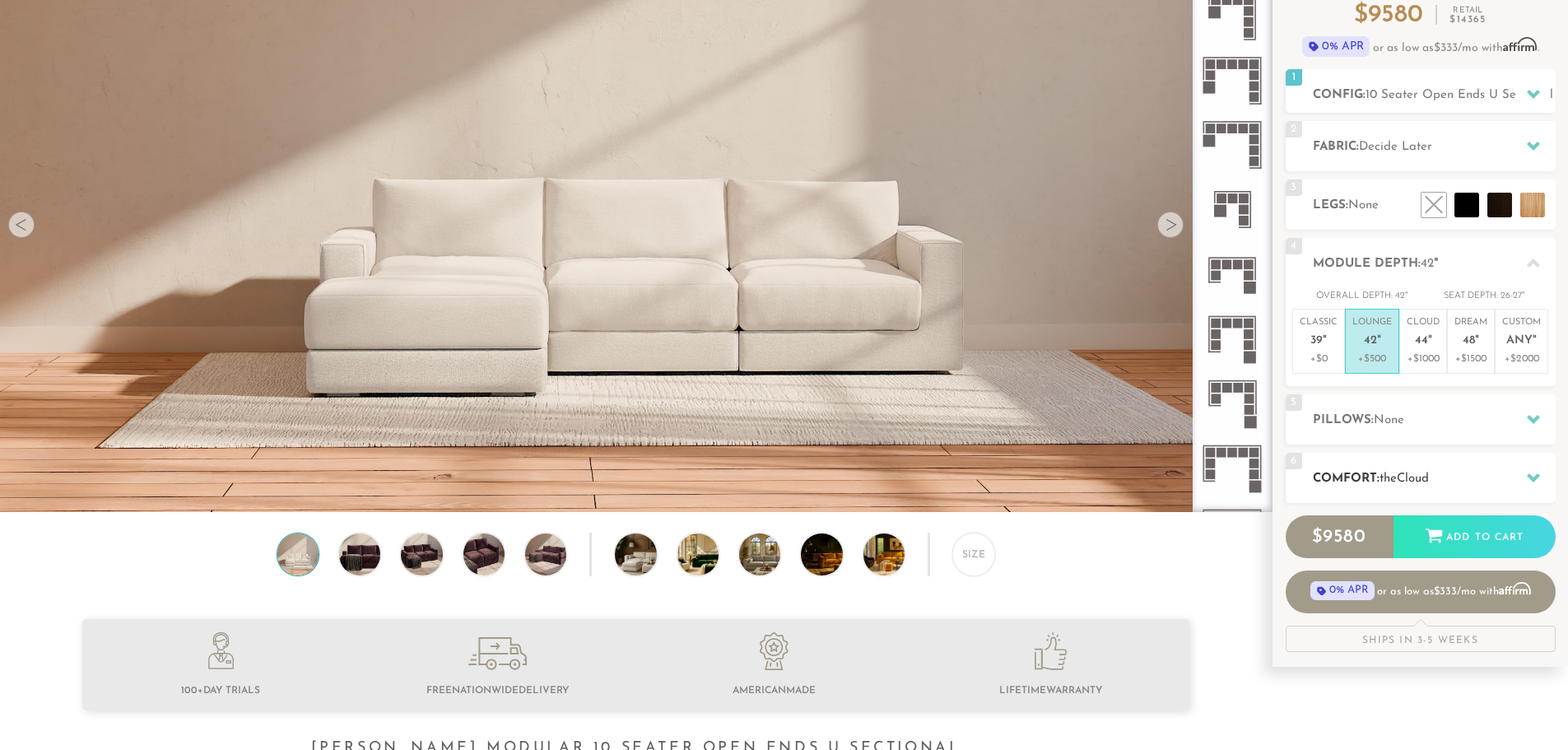
click at [1461, 478] on h2 "Comfort: the Cloud" at bounding box center [1434, 479] width 243 height 19
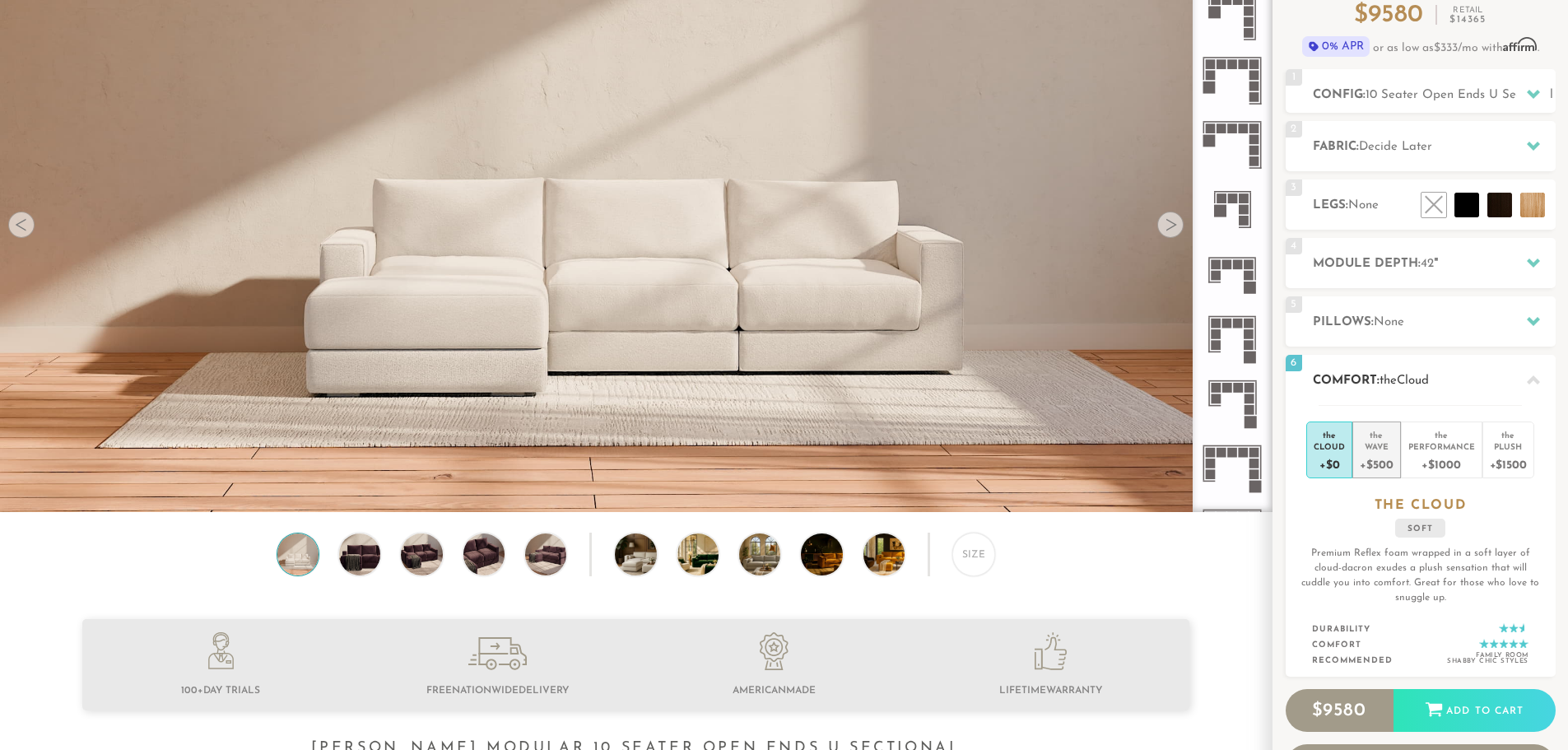
click at [1386, 450] on div "Wave" at bounding box center [1376, 446] width 33 height 12
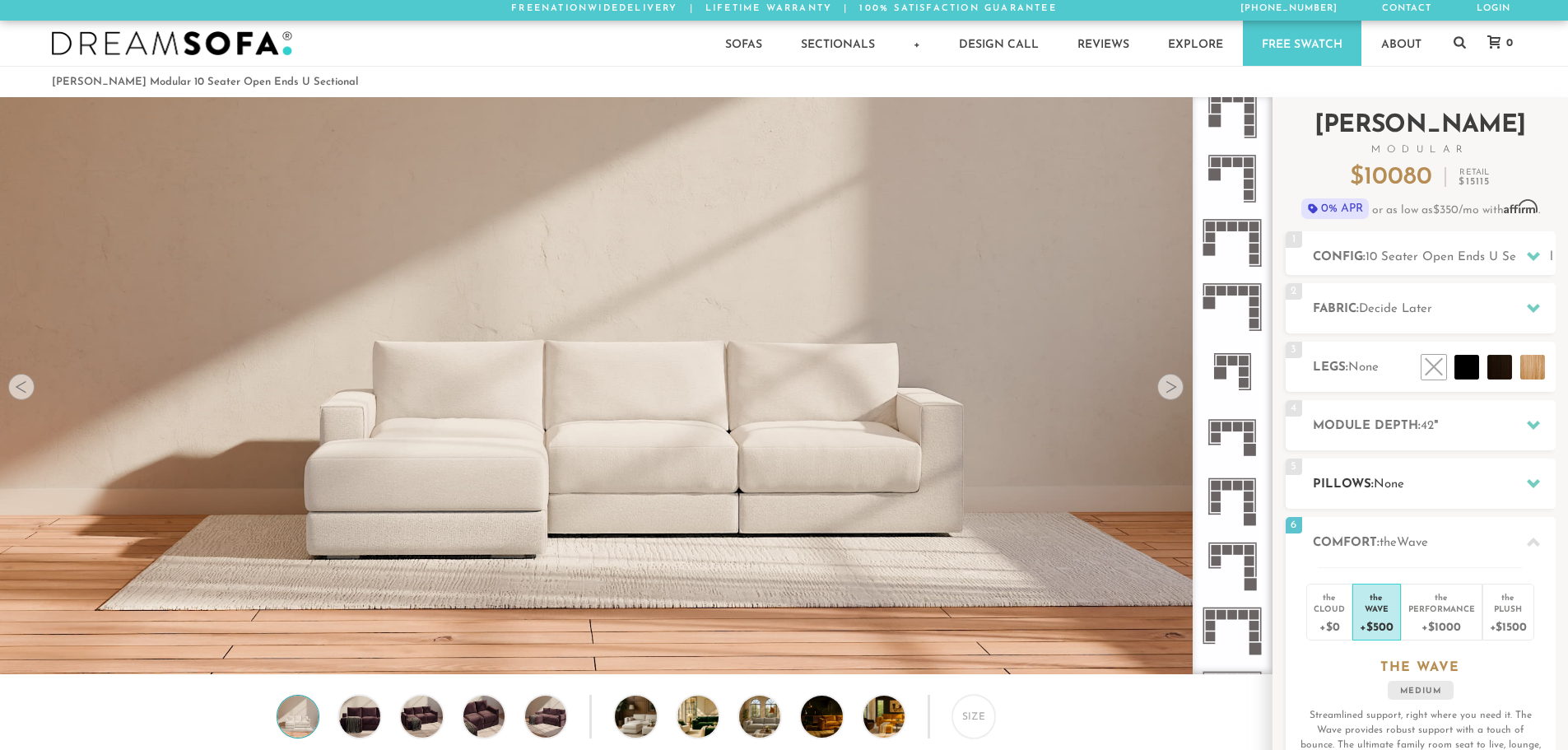
scroll to position [0, 0]
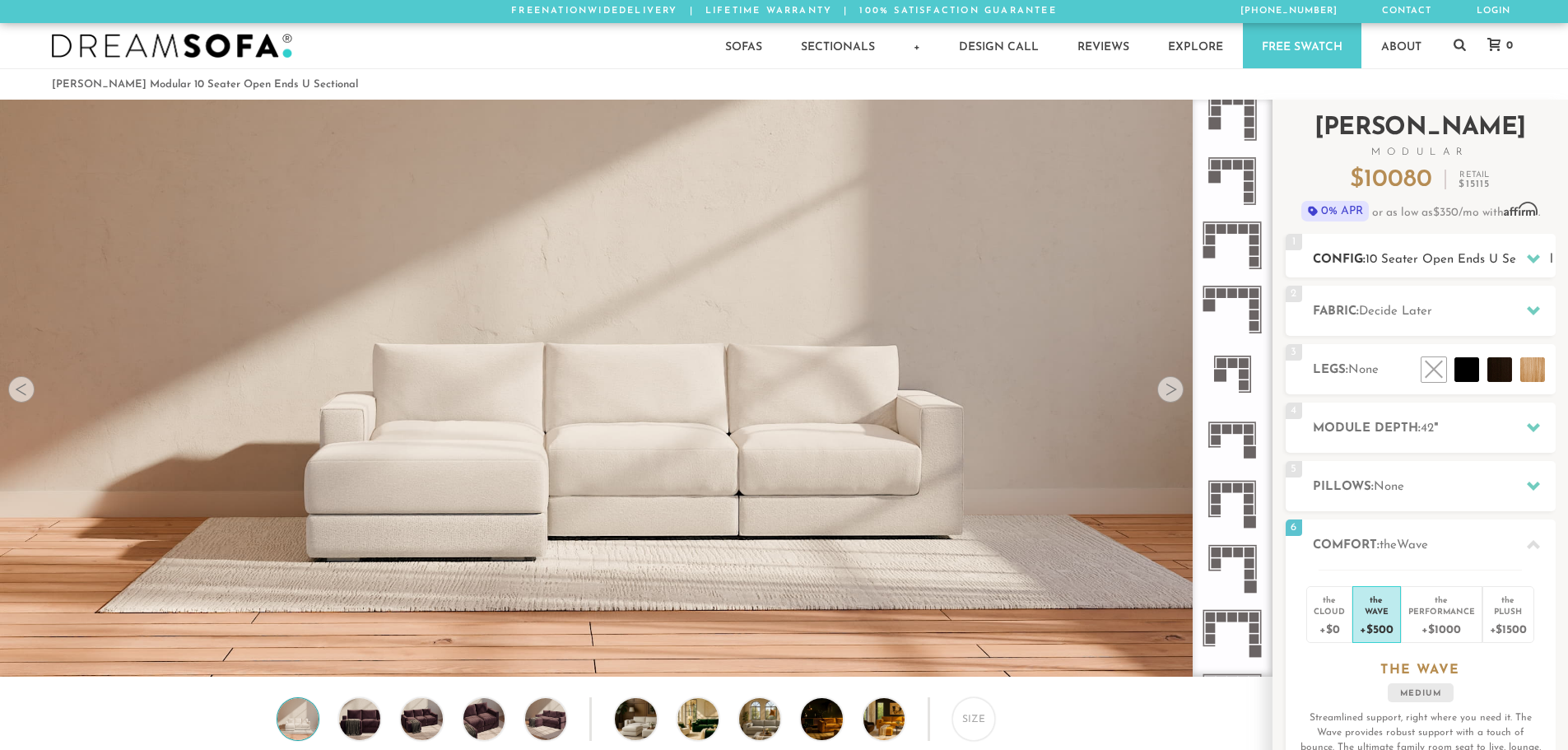
click at [1530, 260] on icon at bounding box center [1534, 259] width 14 height 9
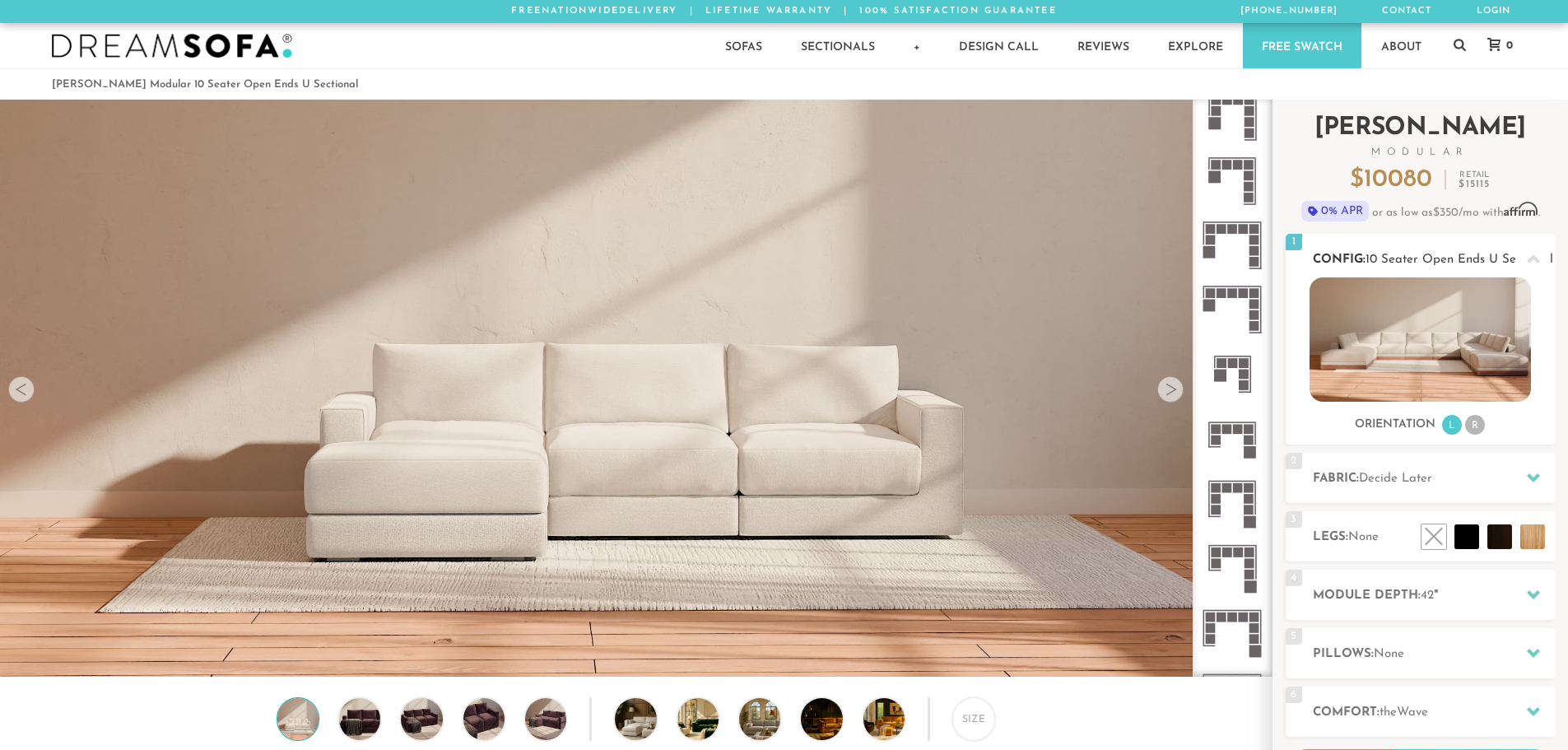
click at [1469, 422] on li "R" at bounding box center [1475, 424] width 20 height 20
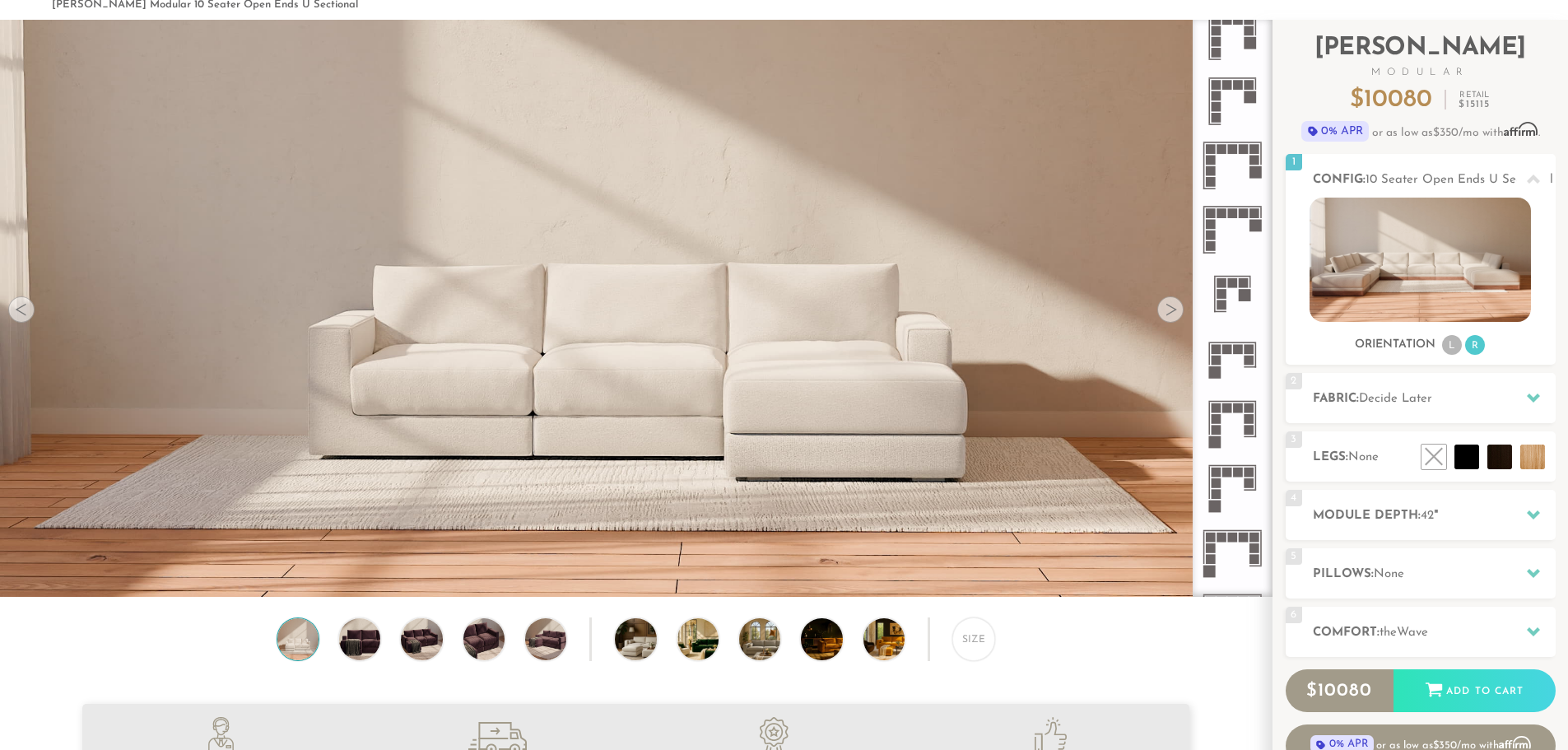
scroll to position [57, 0]
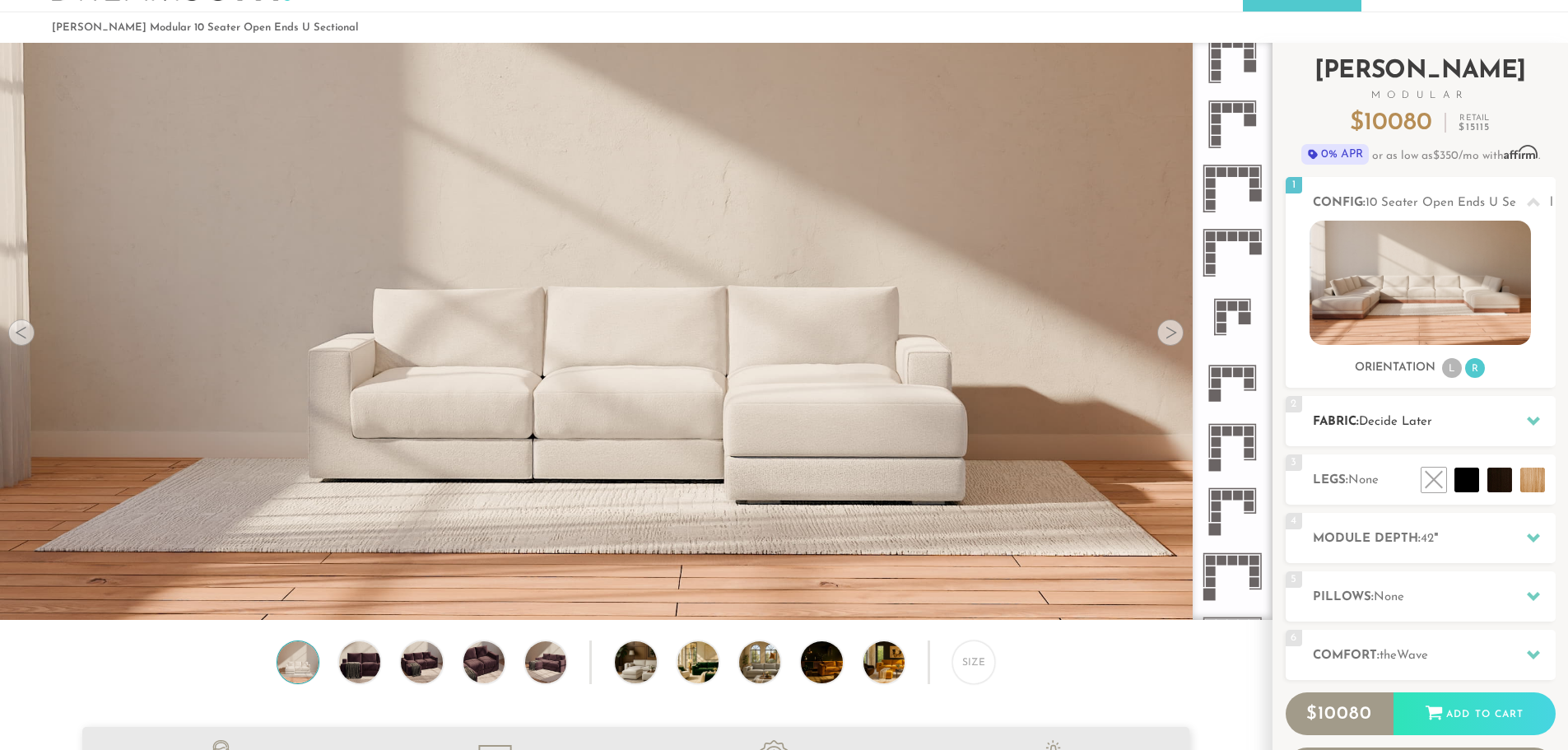
click at [1496, 419] on h2 "Fabric: Decide Later" at bounding box center [1434, 422] width 243 height 19
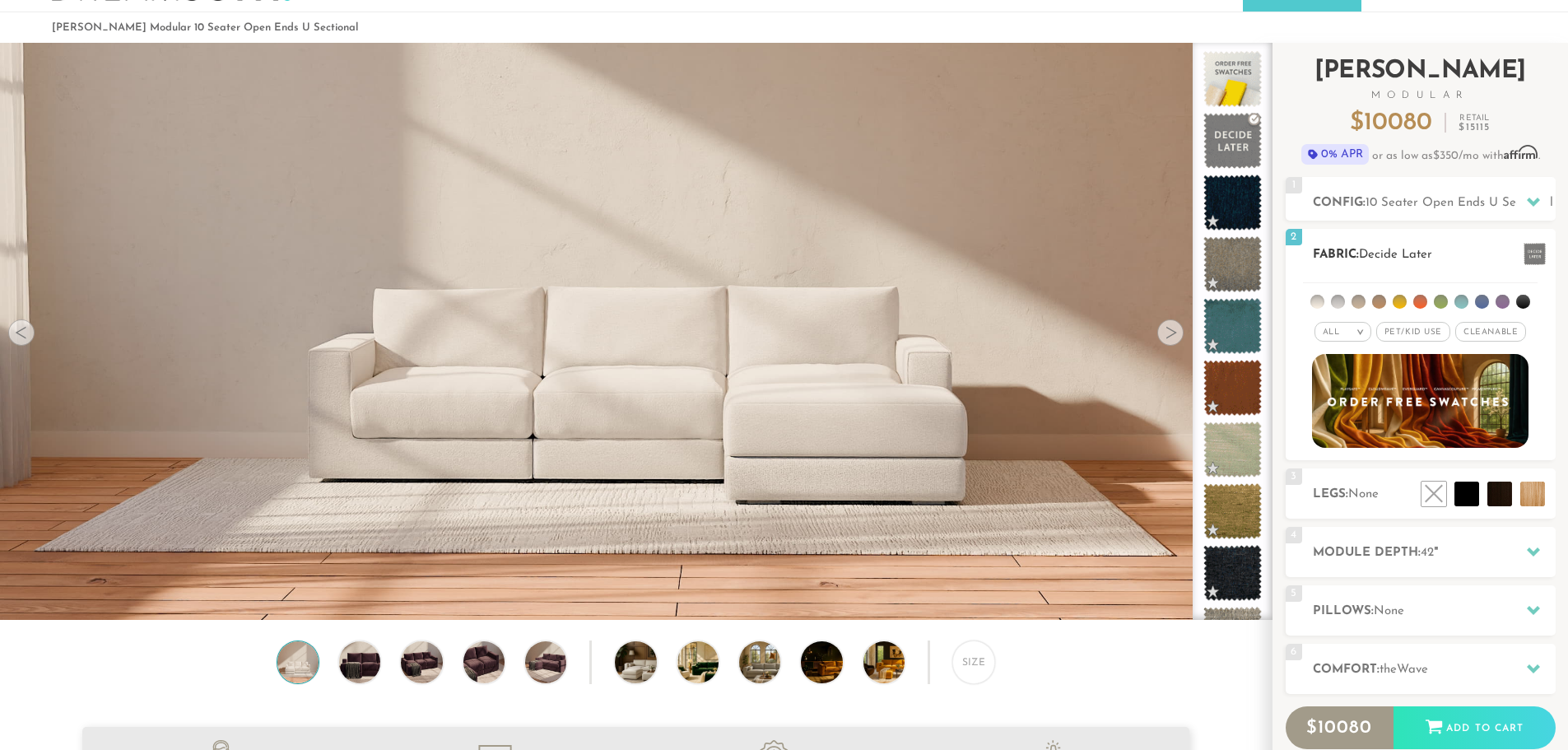
click at [1403, 298] on li at bounding box center [1399, 301] width 14 height 14
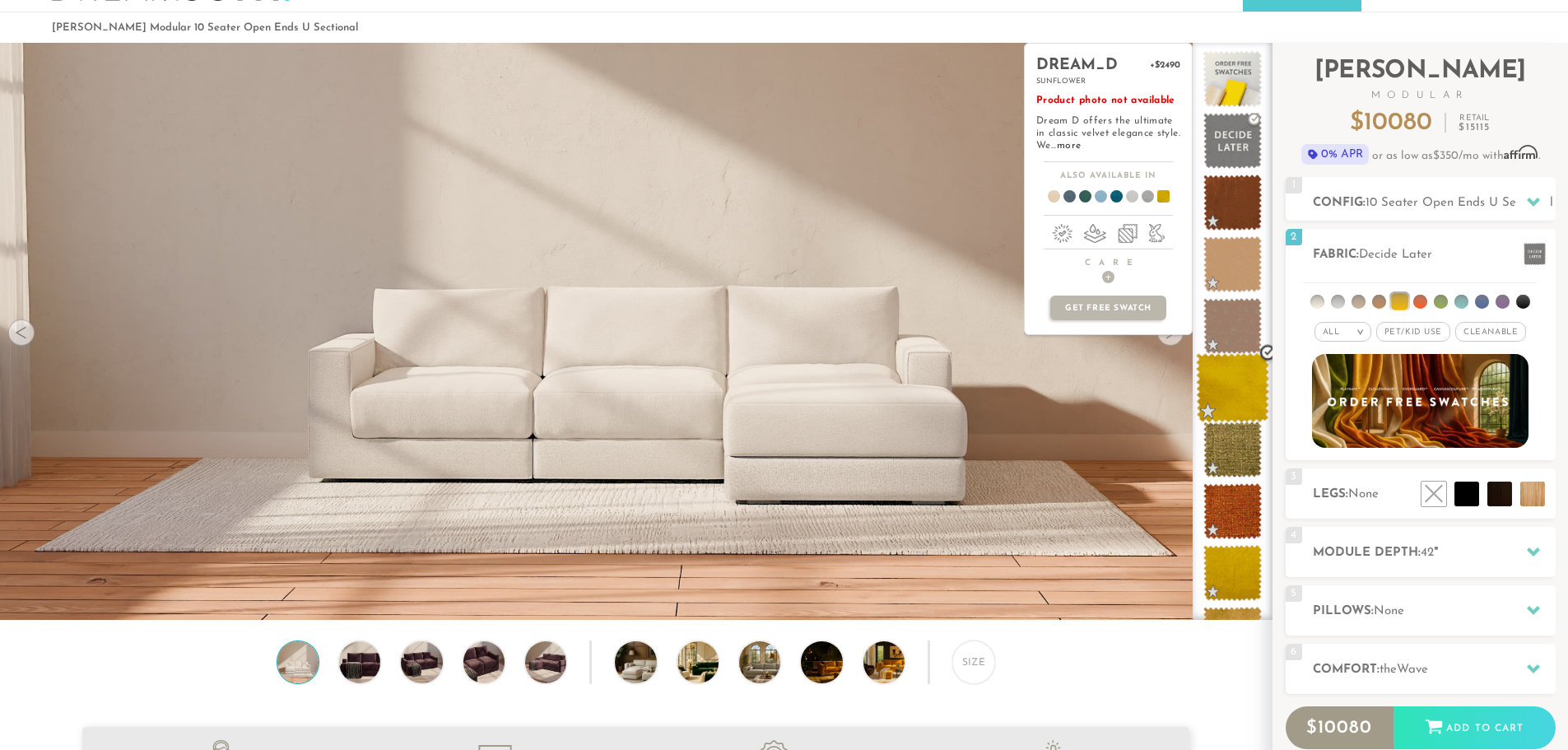
click at [1230, 398] on span at bounding box center [1233, 388] width 73 height 70
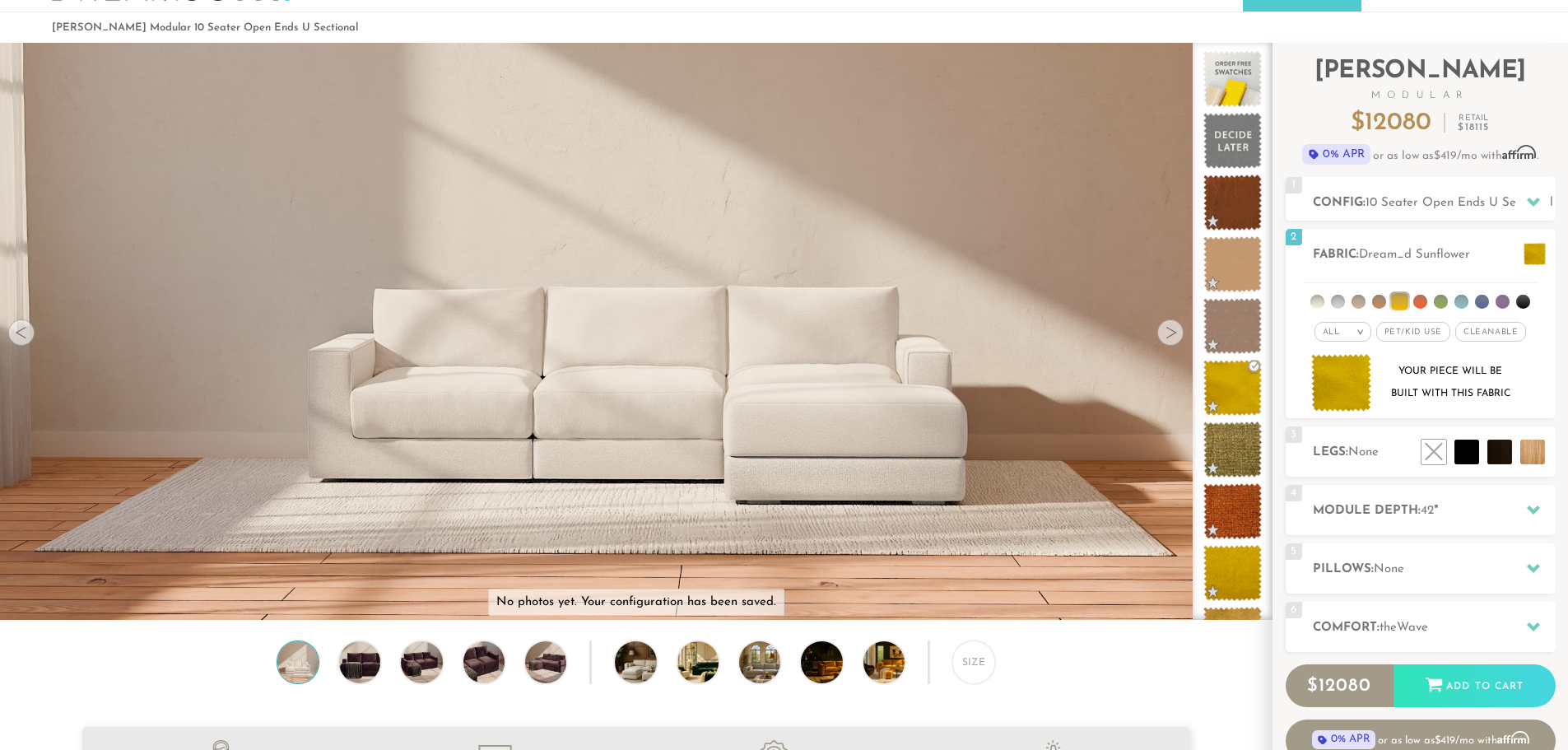
scroll to position [0, 0]
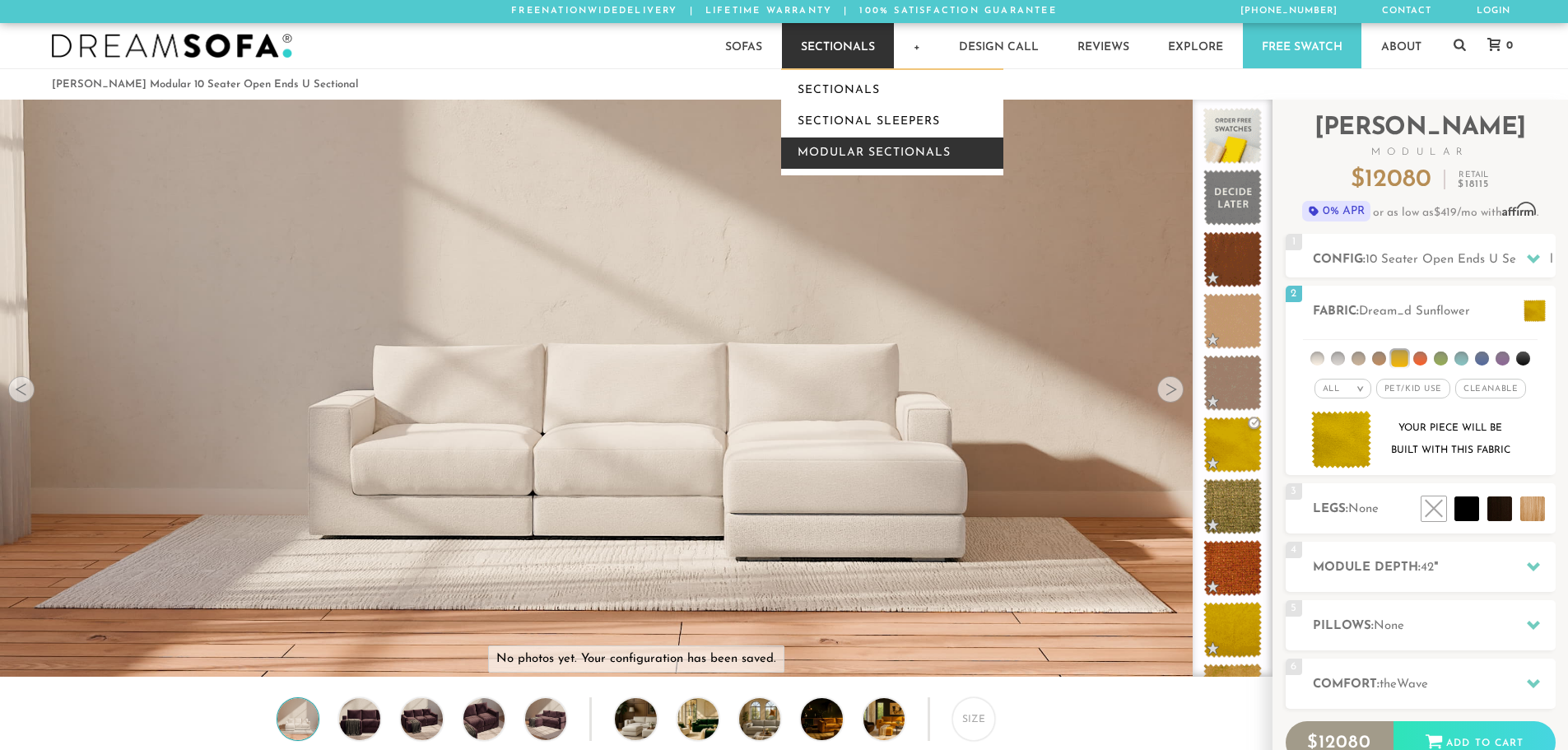
click at [855, 152] on link "Modular Sectionals" at bounding box center [893, 153] width 222 height 31
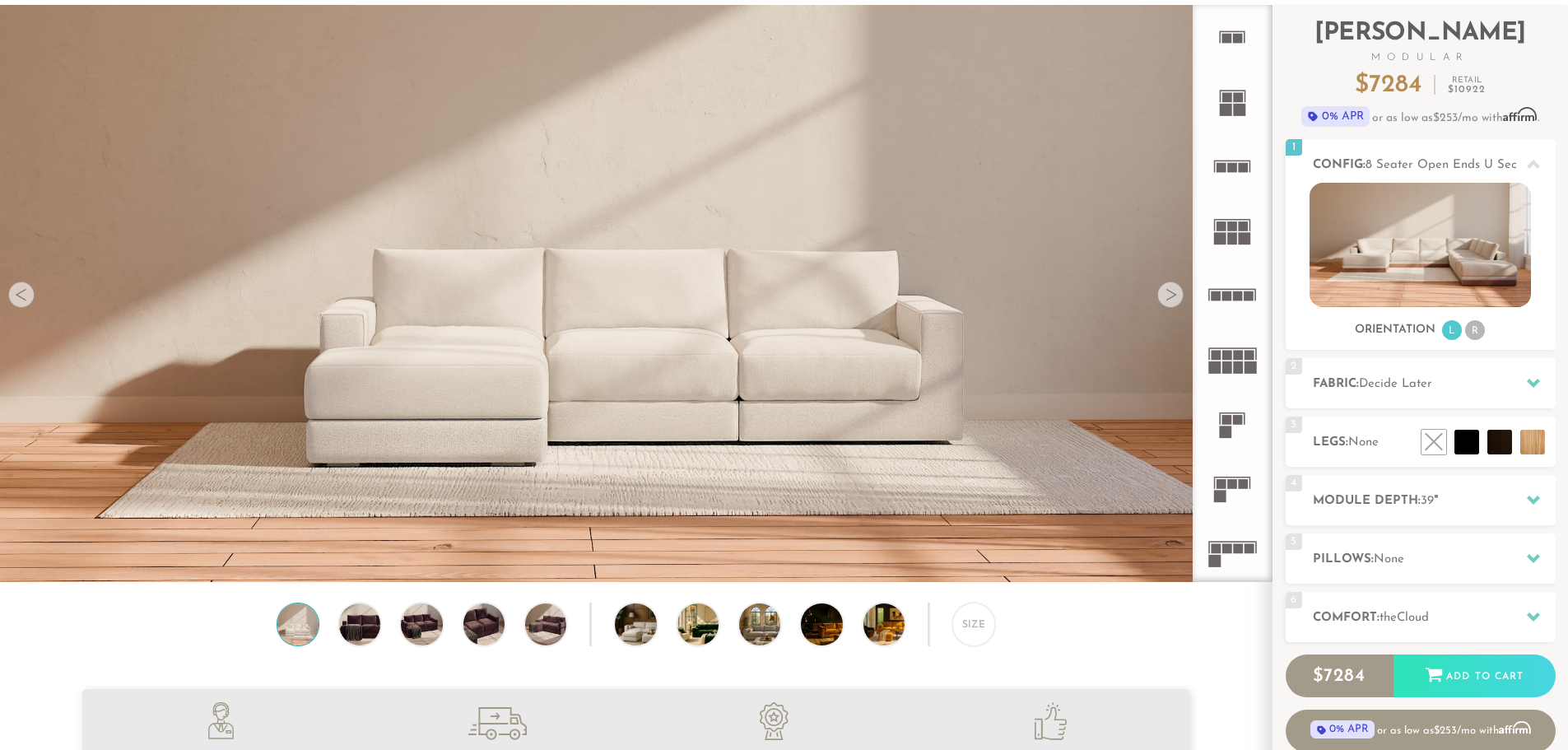
scroll to position [94, 0]
click at [1535, 381] on icon at bounding box center [1534, 383] width 14 height 14
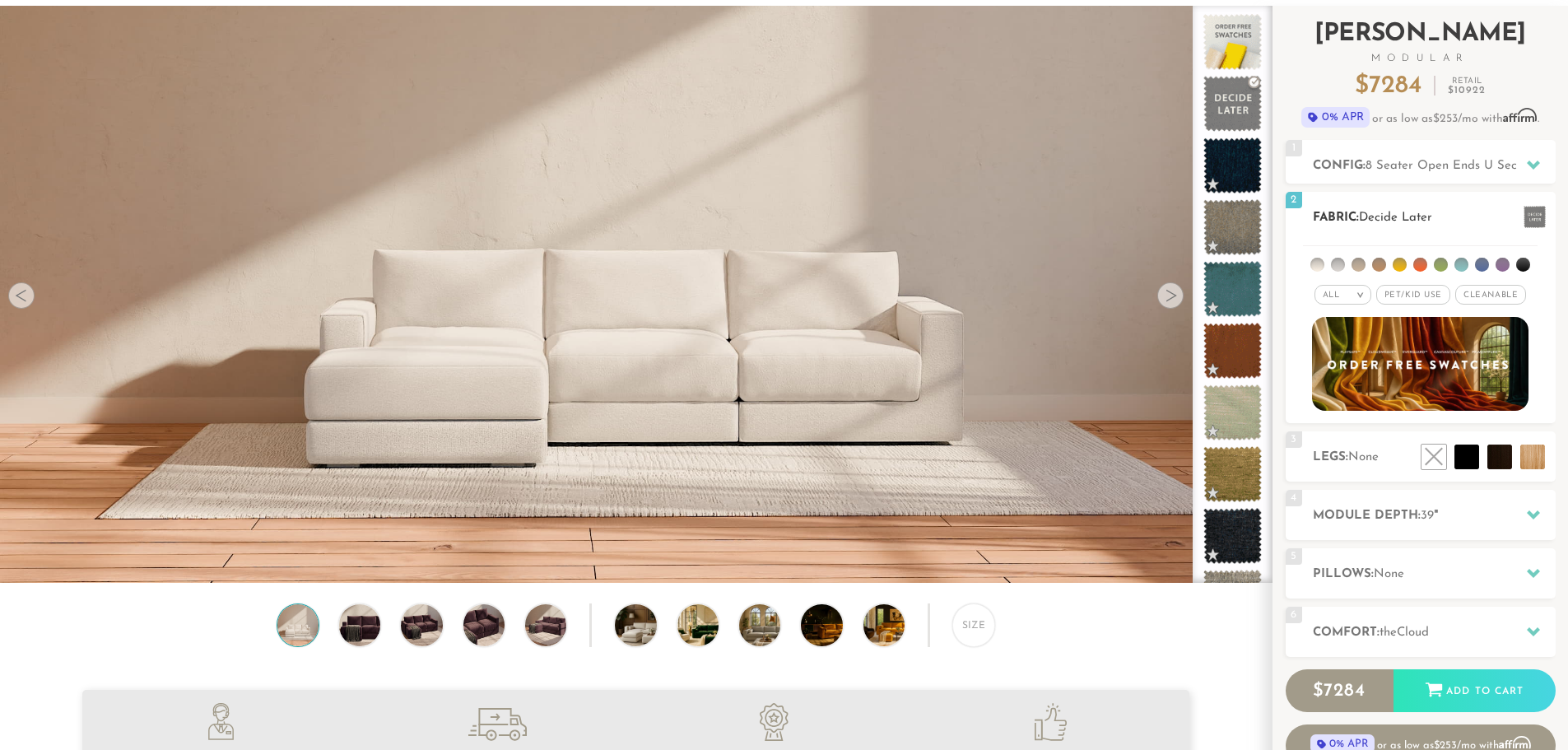
click at [1400, 255] on ul at bounding box center [1420, 261] width 234 height 31
click at [1399, 261] on li at bounding box center [1399, 265] width 14 height 14
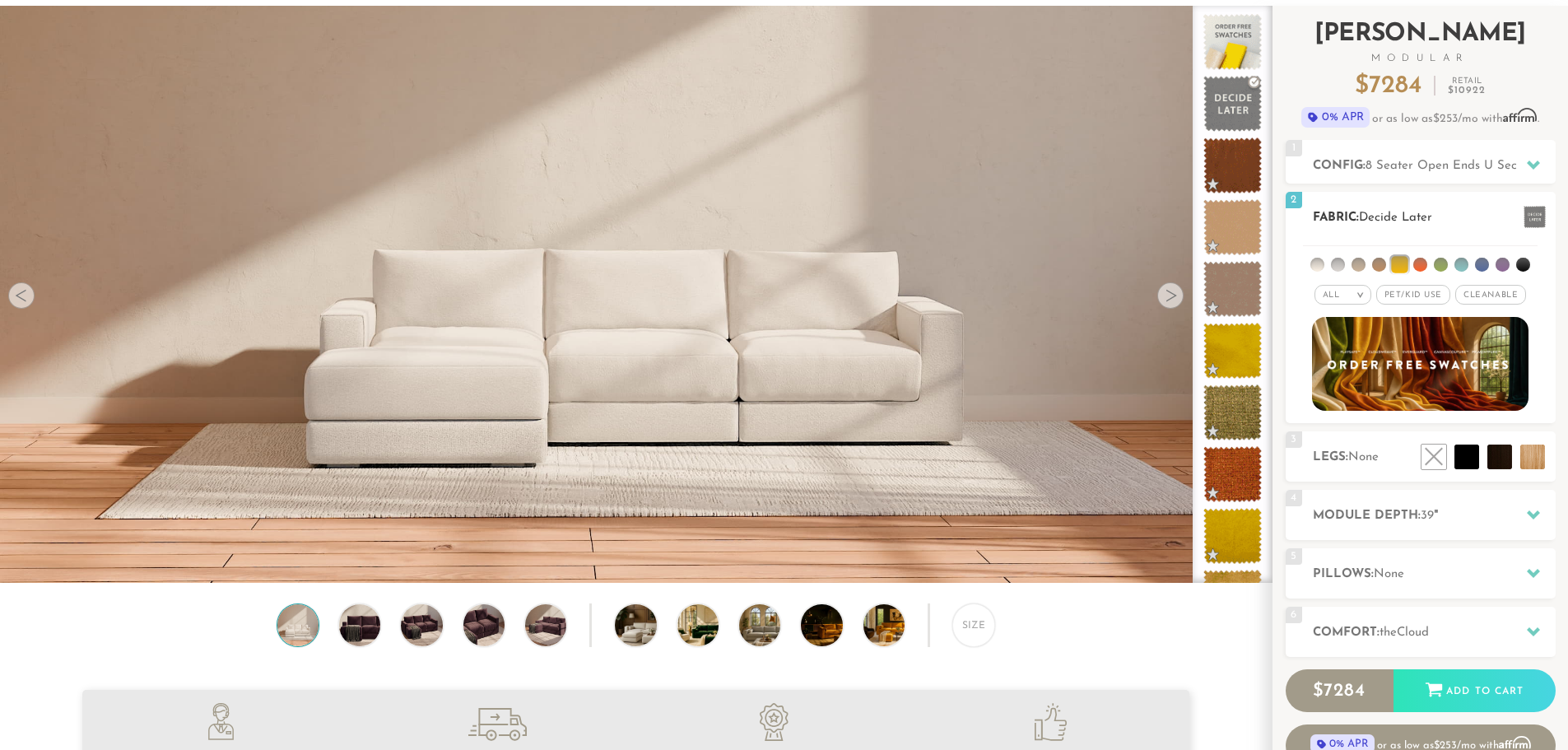
click at [1399, 267] on li at bounding box center [1398, 264] width 16 height 16
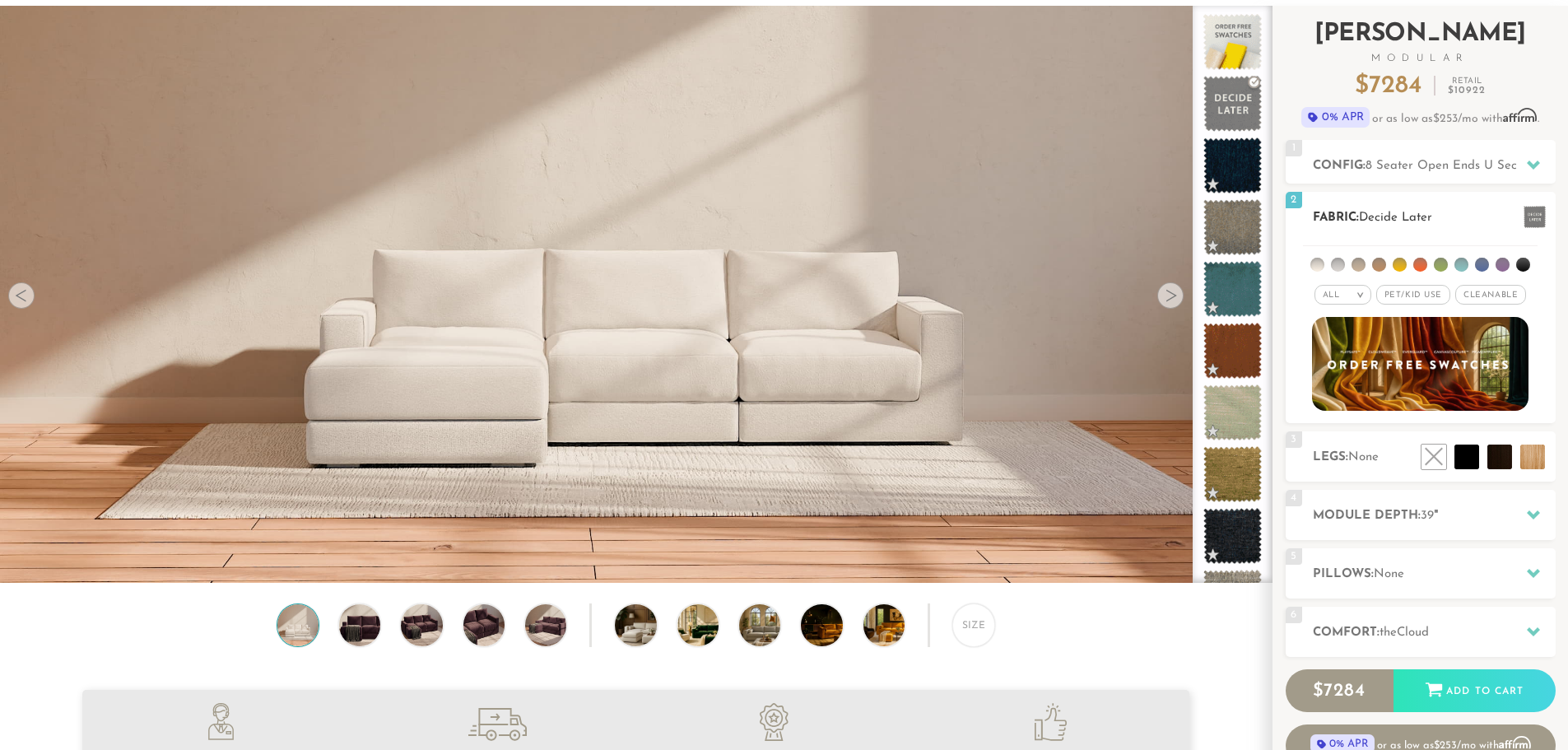
click at [1394, 267] on li at bounding box center [1399, 265] width 14 height 14
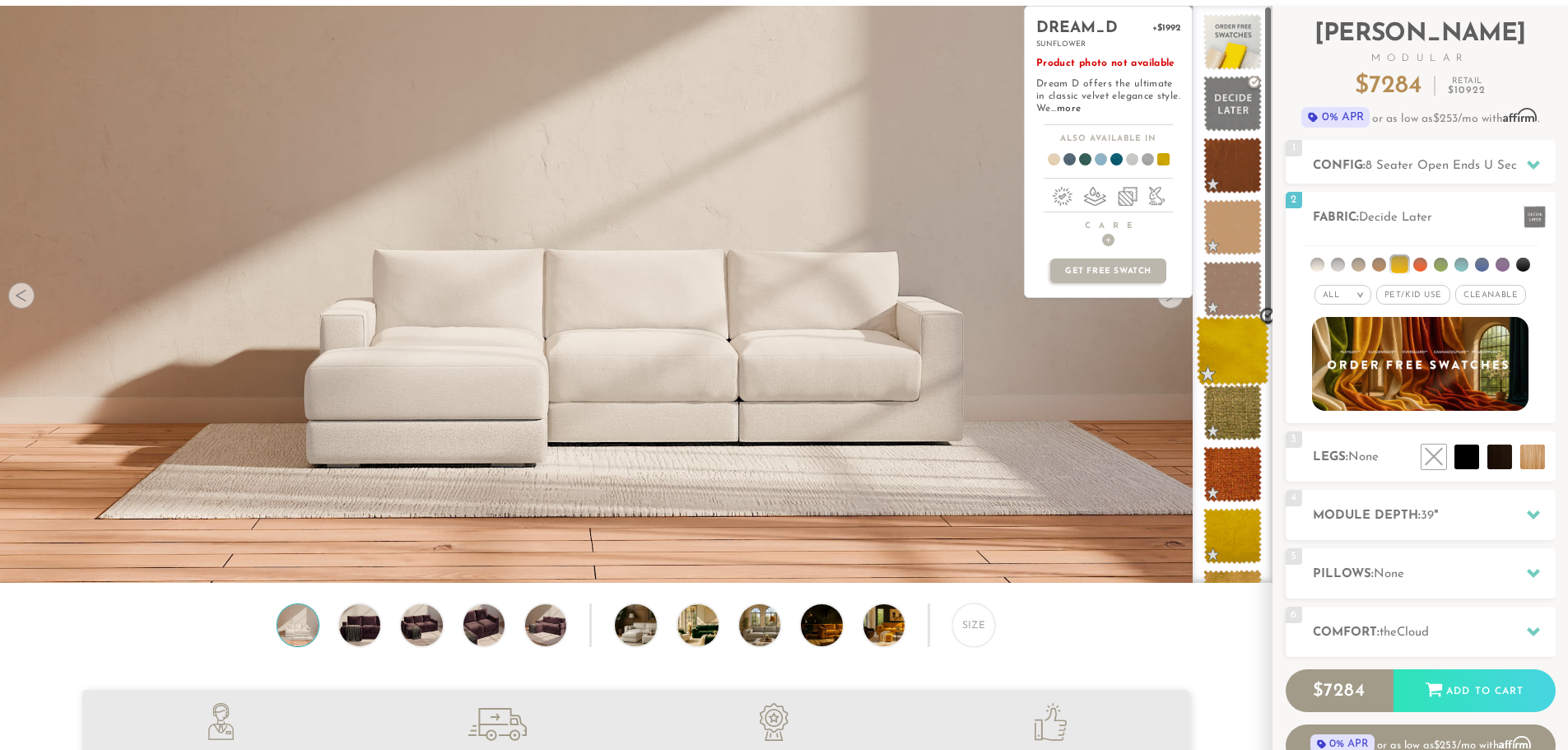
click at [1224, 348] on span at bounding box center [1233, 351] width 73 height 70
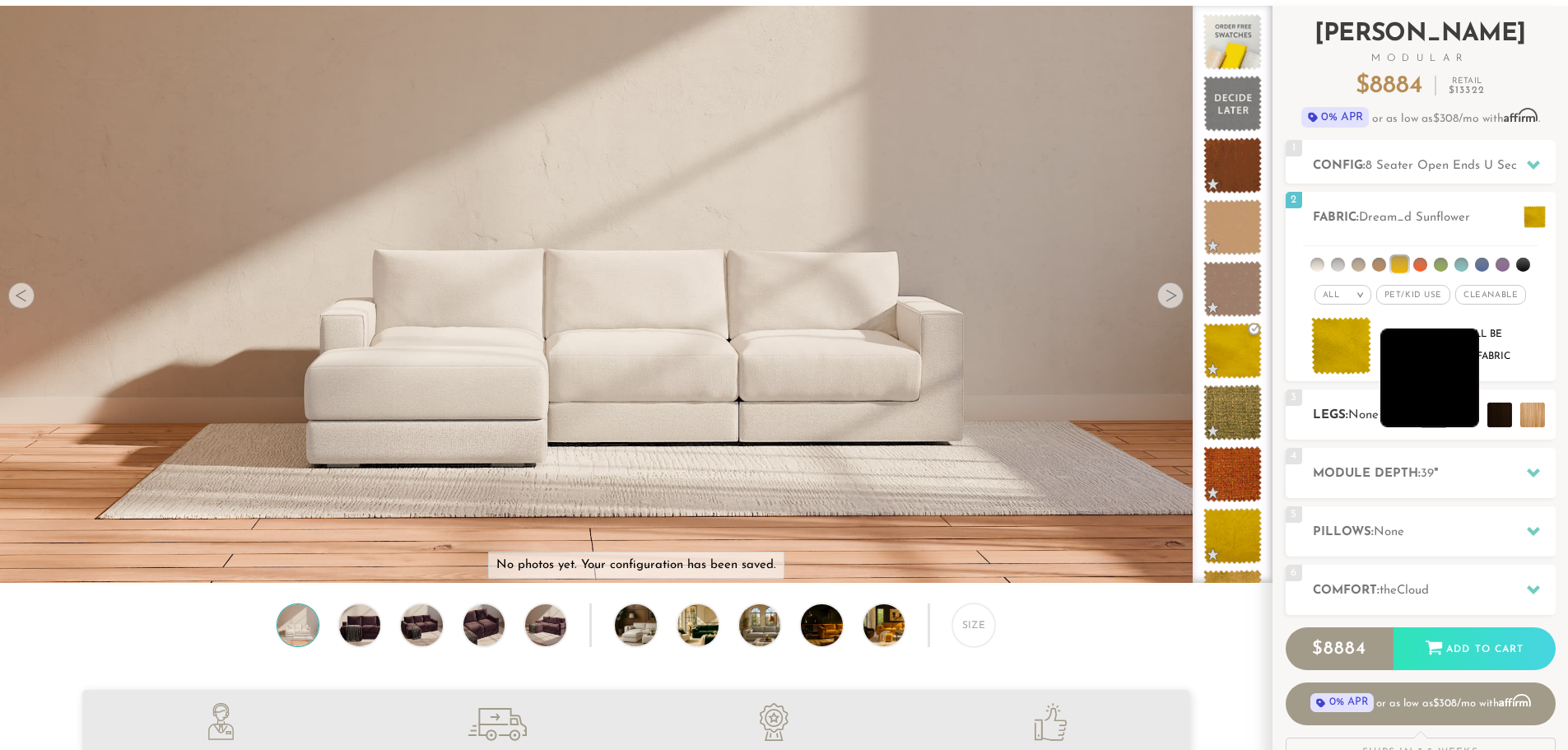
click at [1459, 408] on li at bounding box center [1430, 378] width 98 height 98
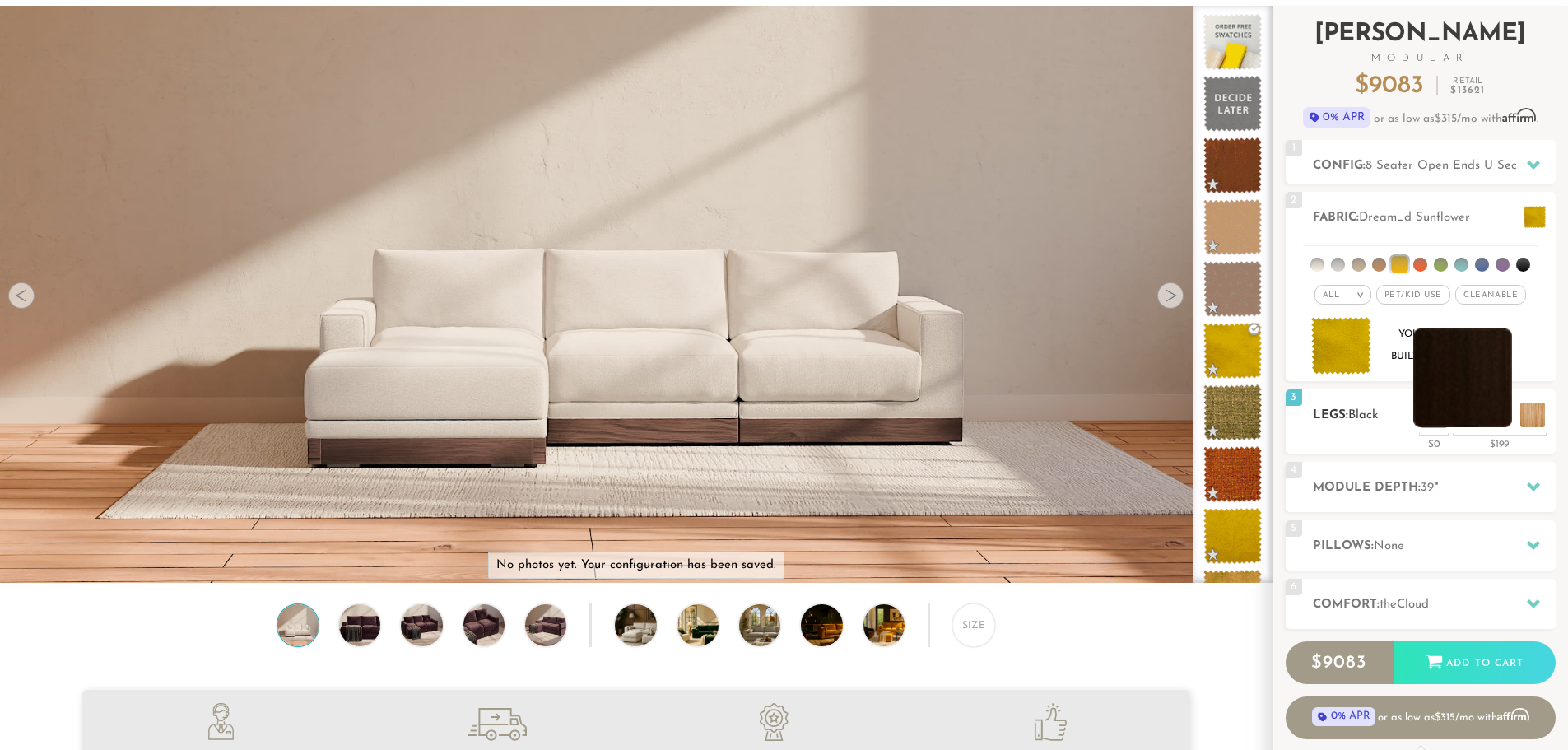
click at [1498, 417] on li at bounding box center [1463, 378] width 98 height 98
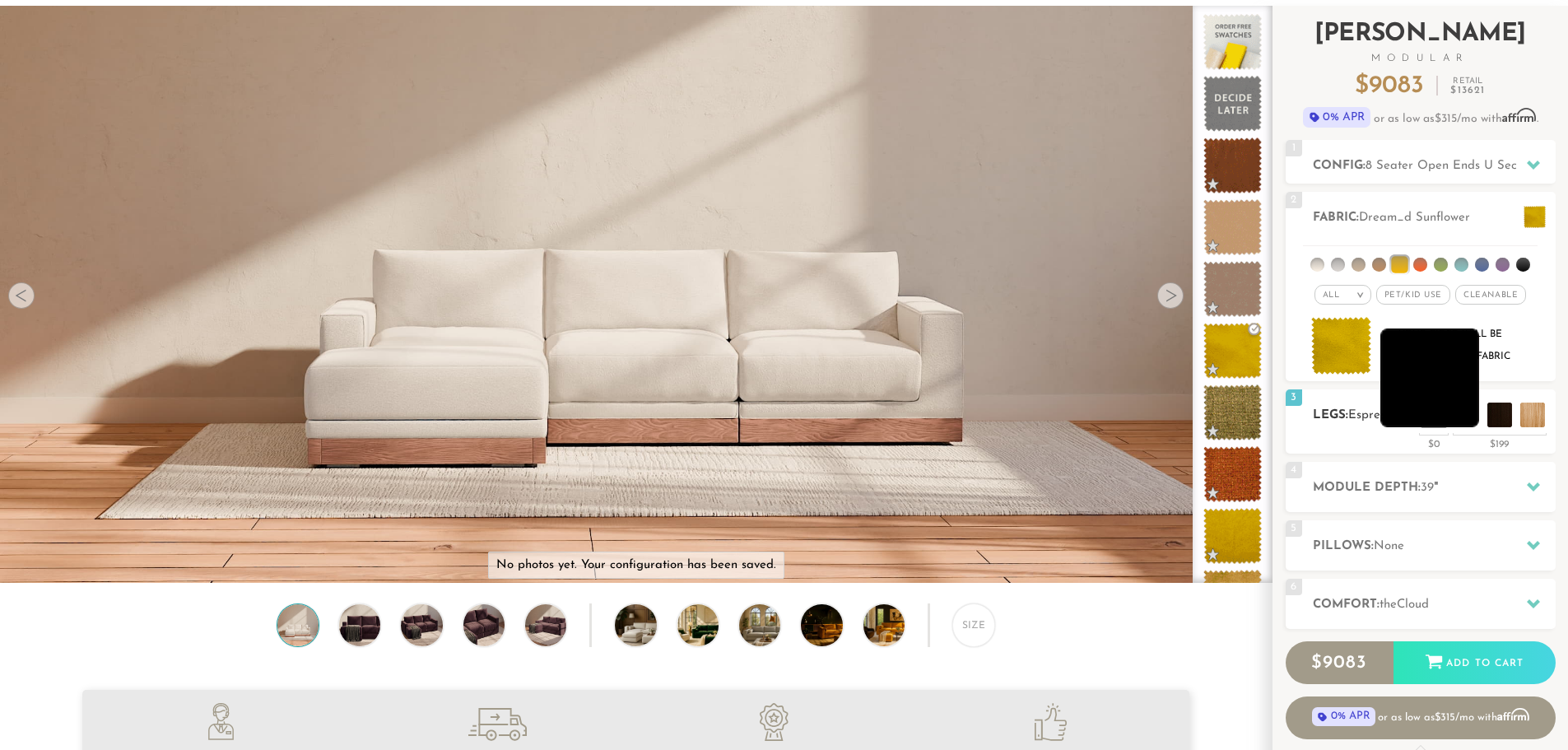
click at [1475, 417] on li at bounding box center [1430, 378] width 98 height 98
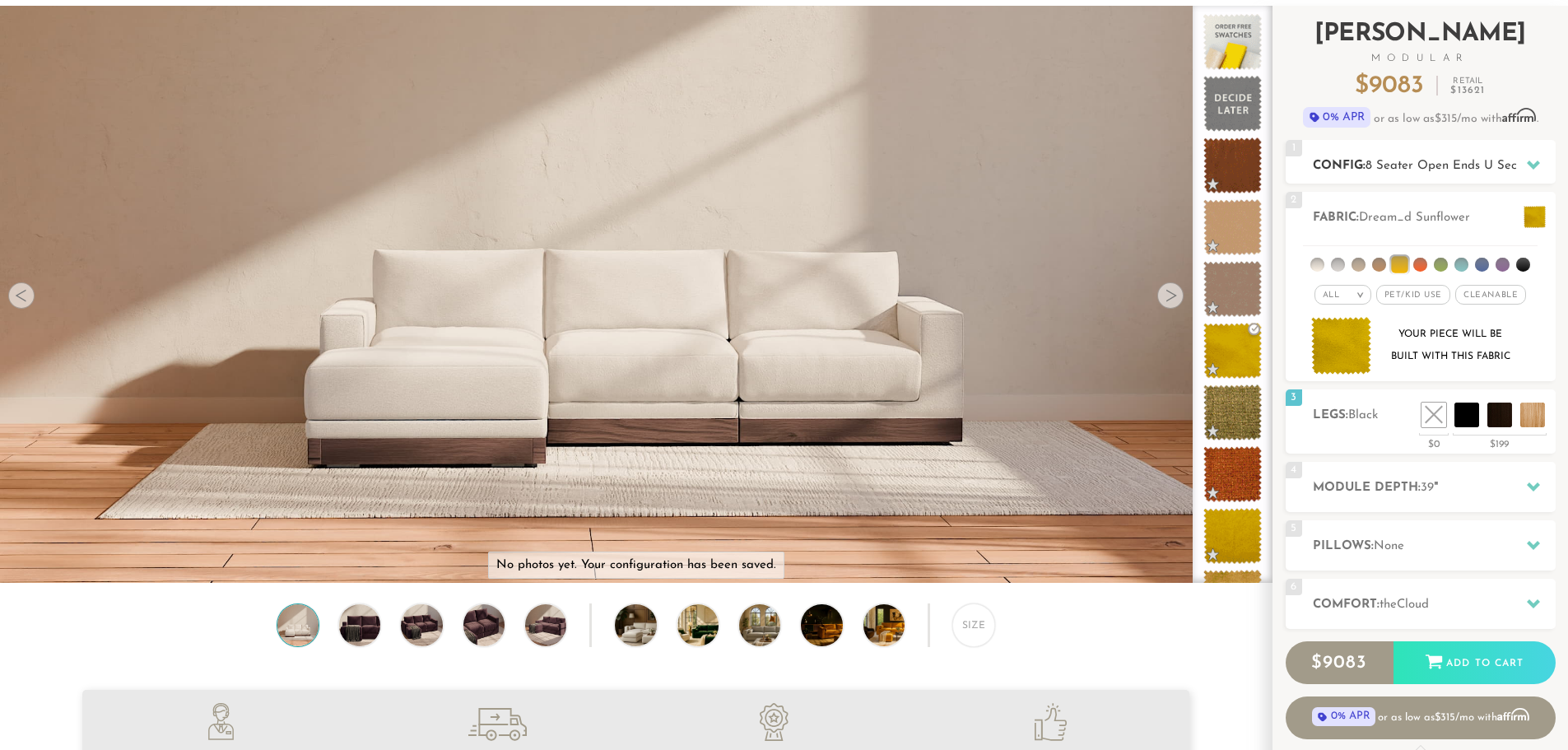
click at [1466, 153] on div "1 Config: 8 Seater Open Ends U Sectional R" at bounding box center [1420, 161] width 270 height 43
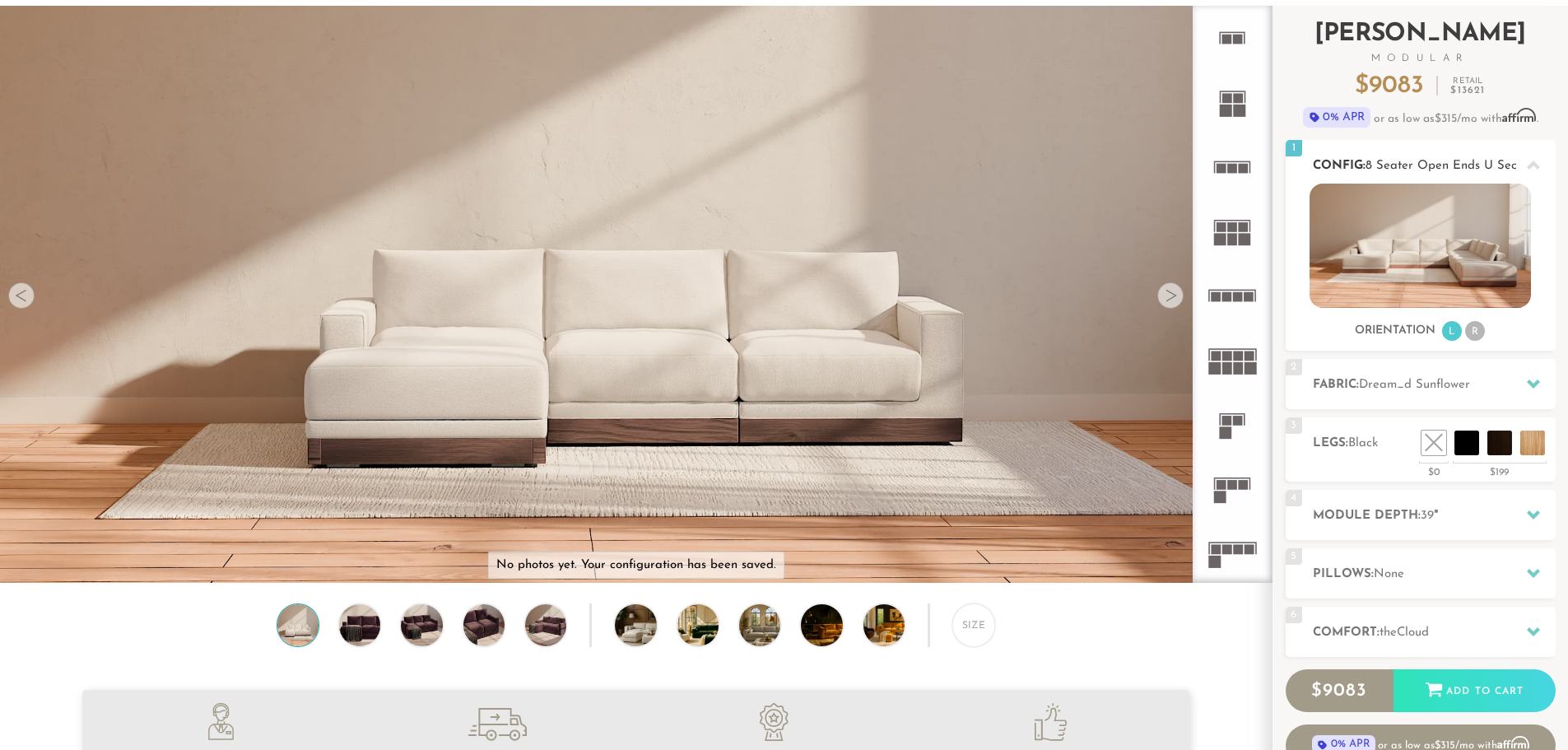
click at [1473, 336] on li "R" at bounding box center [1475, 330] width 20 height 20
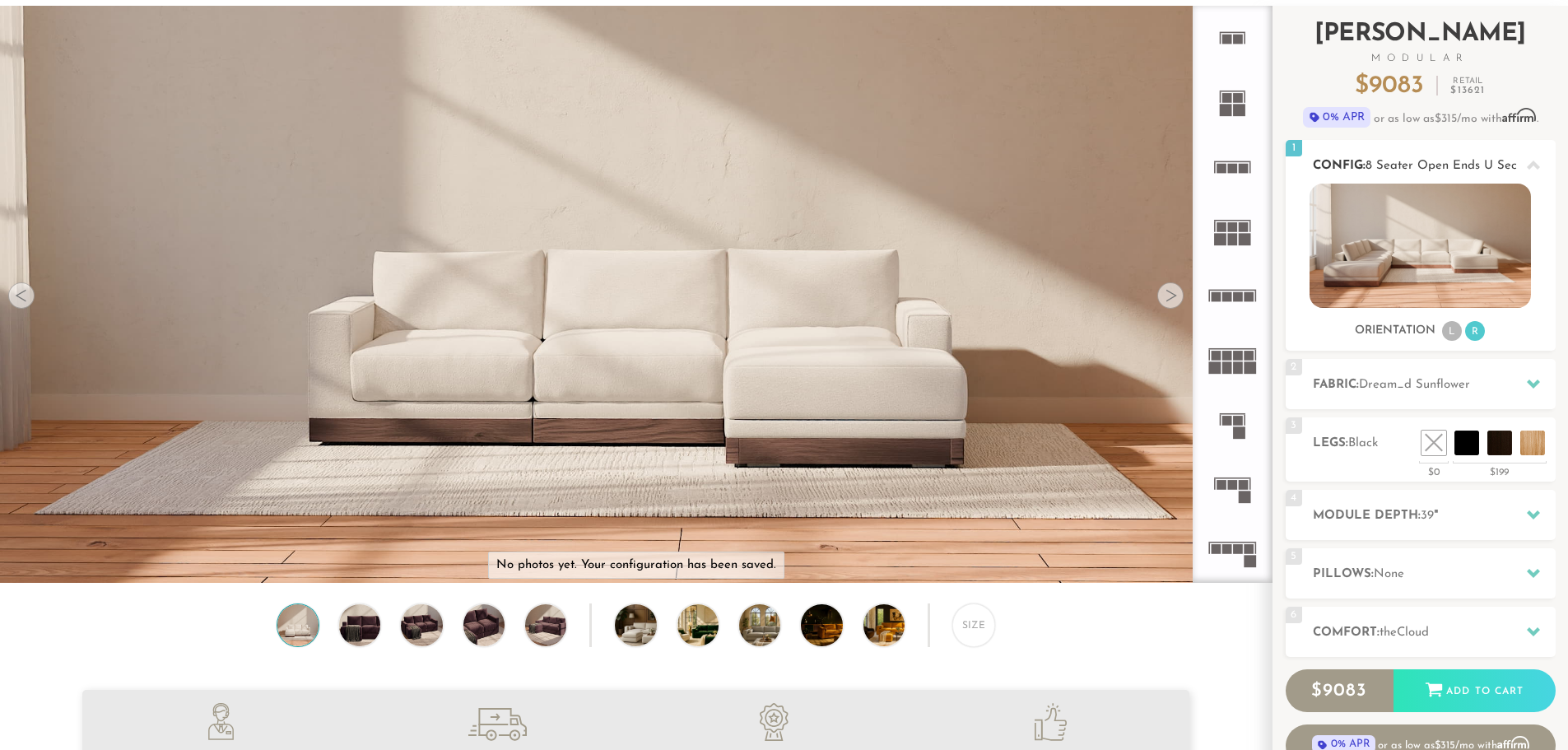
click at [1448, 332] on li "L" at bounding box center [1452, 330] width 20 height 20
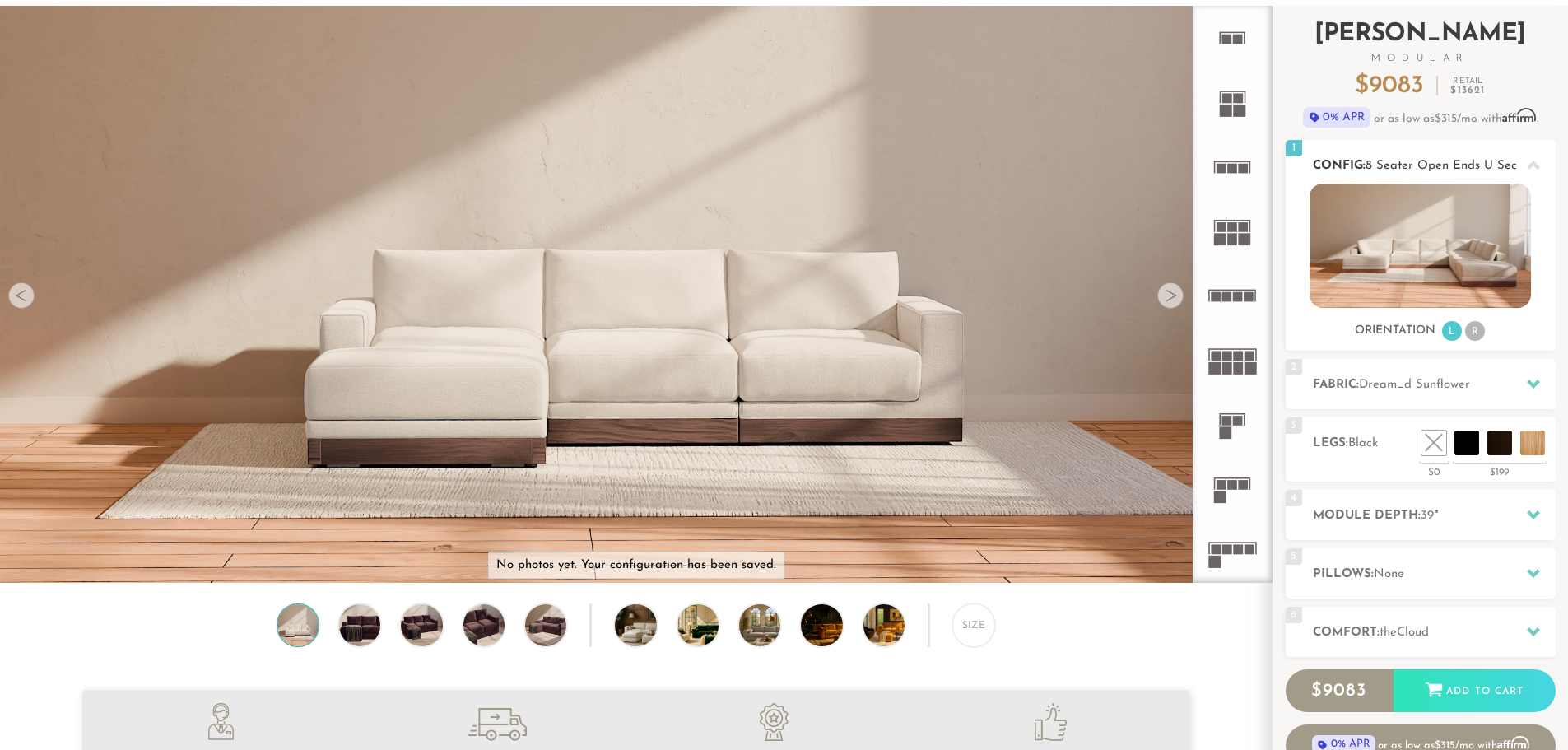
click at [1476, 332] on li "R" at bounding box center [1475, 330] width 20 height 20
